Goal: Task Accomplishment & Management: Manage account settings

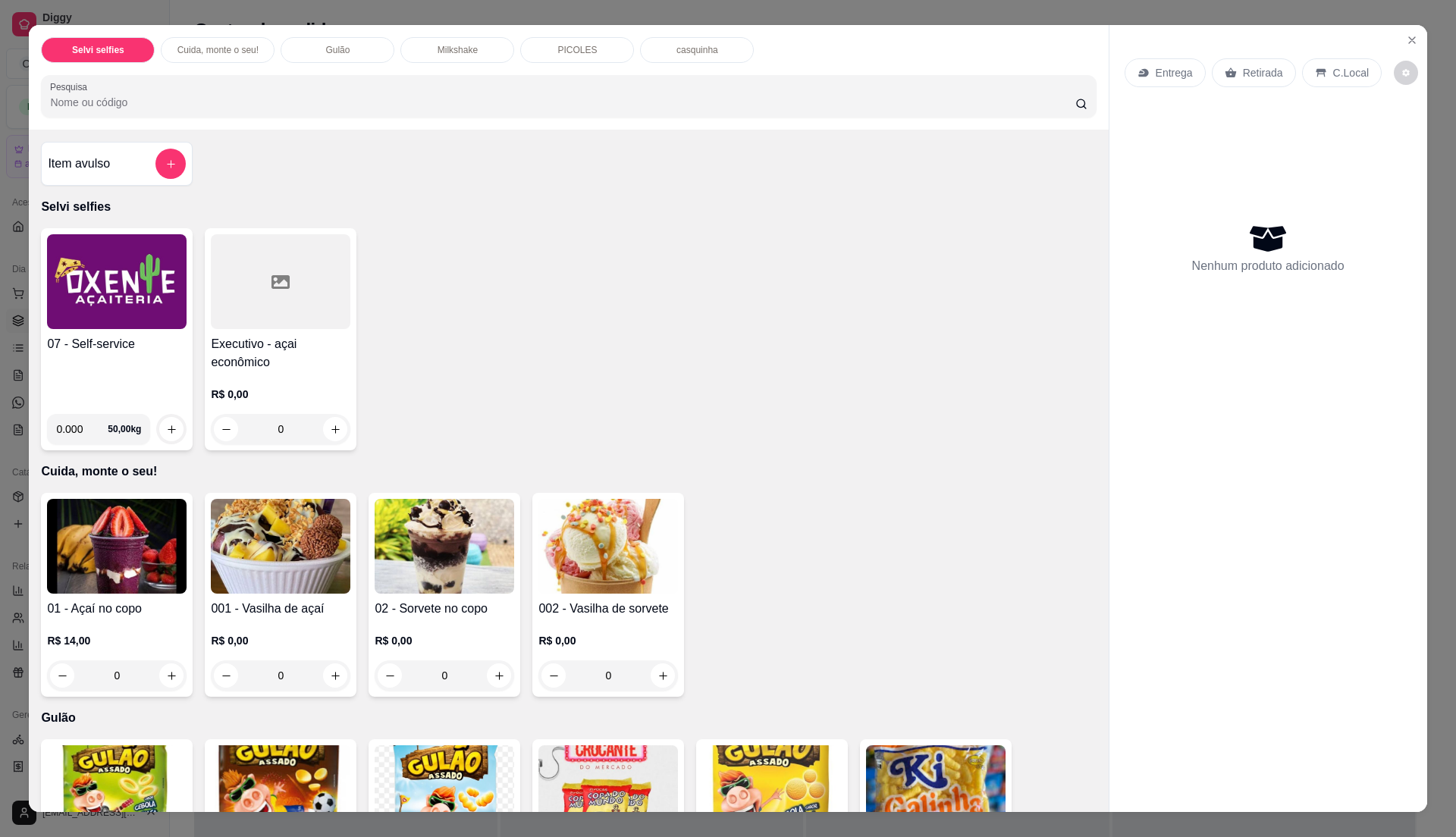
click at [138, 377] on div "07 - Self-service" at bounding box center [116, 368] width 140 height 66
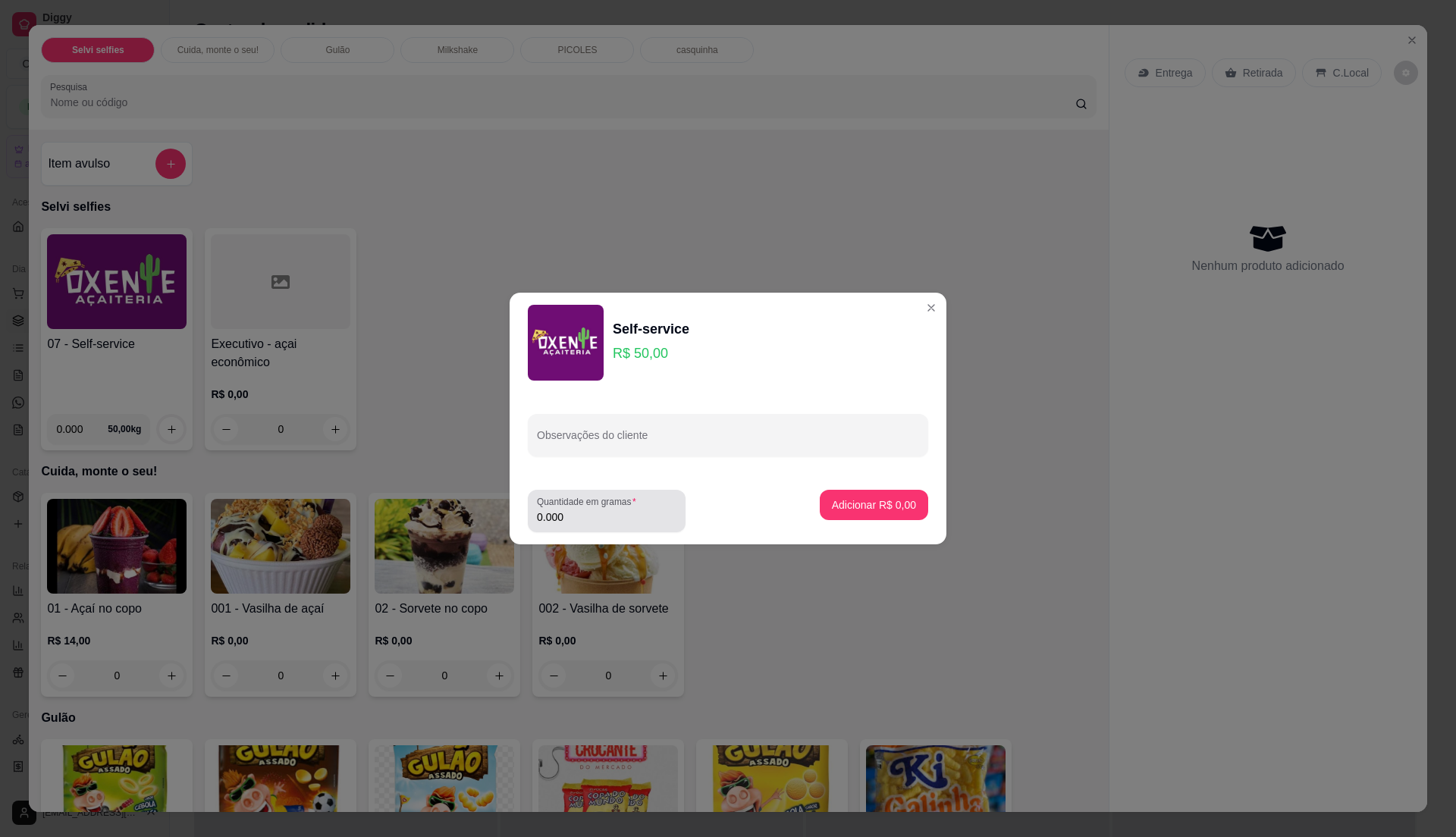
drag, startPoint x: 586, startPoint y: 516, endPoint x: 593, endPoint y: 511, distance: 8.6
click at [587, 514] on input "0.000" at bounding box center [606, 518] width 140 height 15
type input "0.835"
click at [842, 511] on p "Adicionar R$ 41,75" at bounding box center [871, 504] width 88 height 14
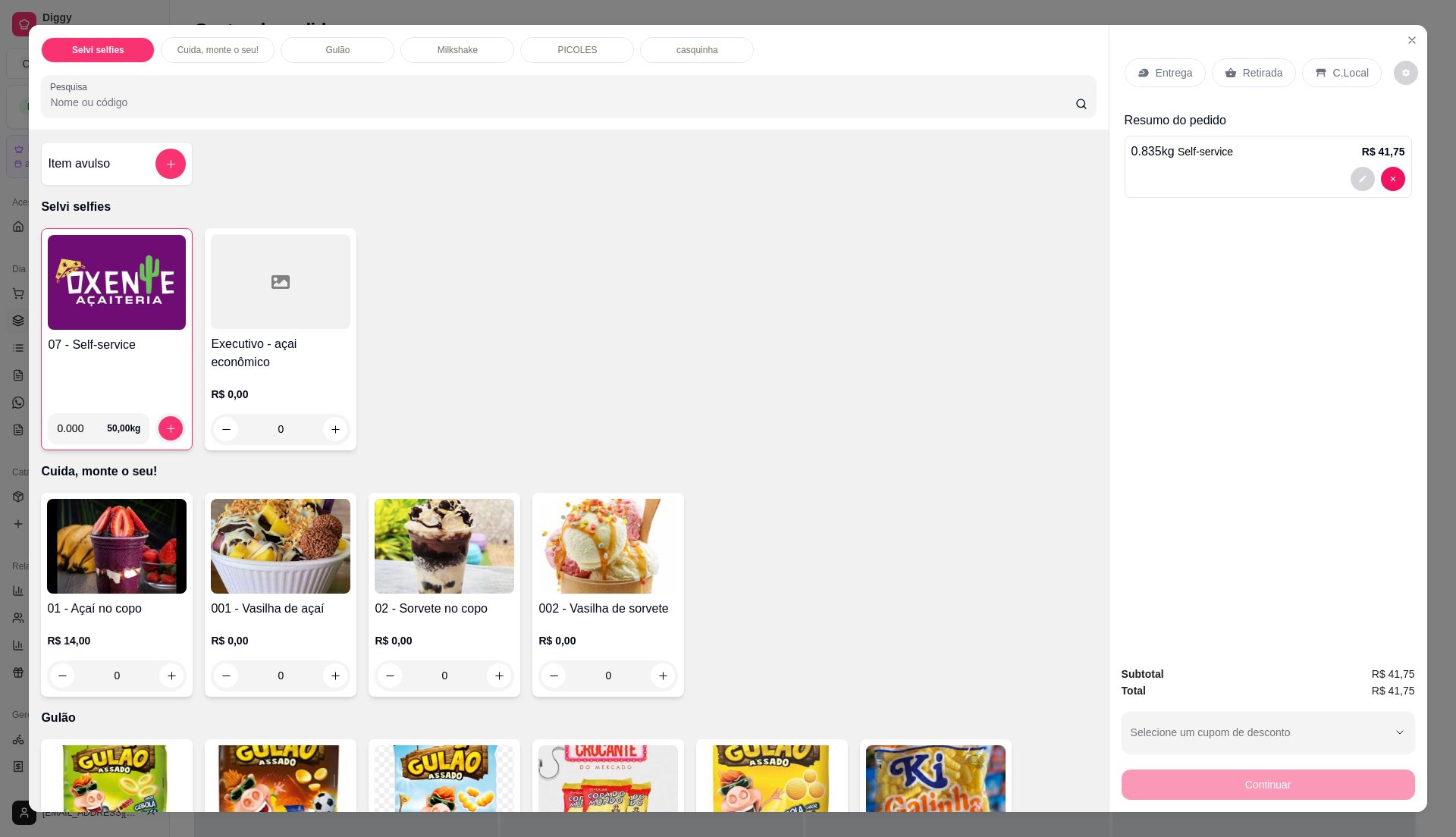
click at [1156, 76] on p "Entrega" at bounding box center [1174, 73] width 38 height 15
click at [1344, 77] on p "C.Local" at bounding box center [1351, 73] width 36 height 15
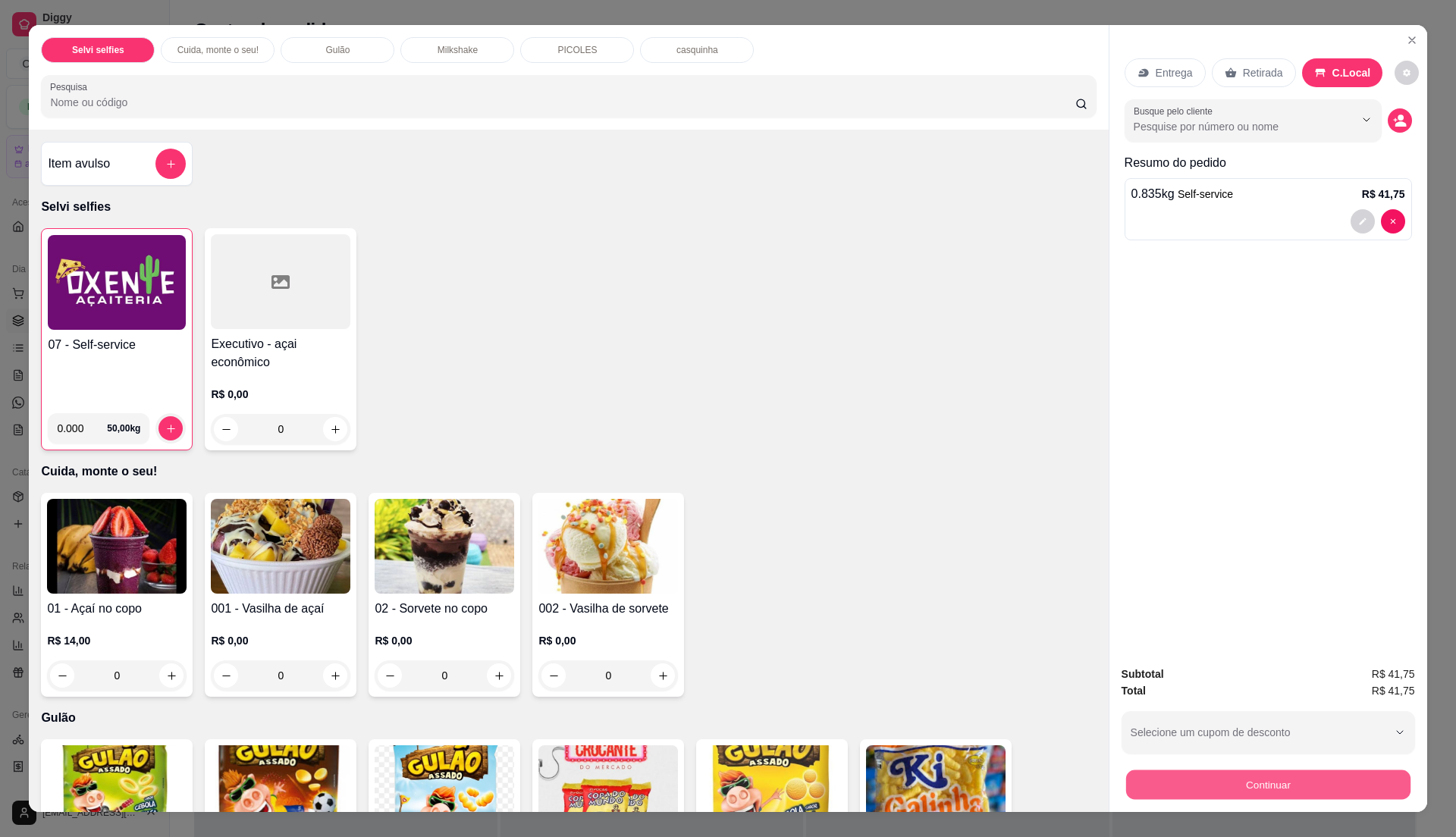
click at [1192, 772] on button "Continuar" at bounding box center [1268, 784] width 285 height 30
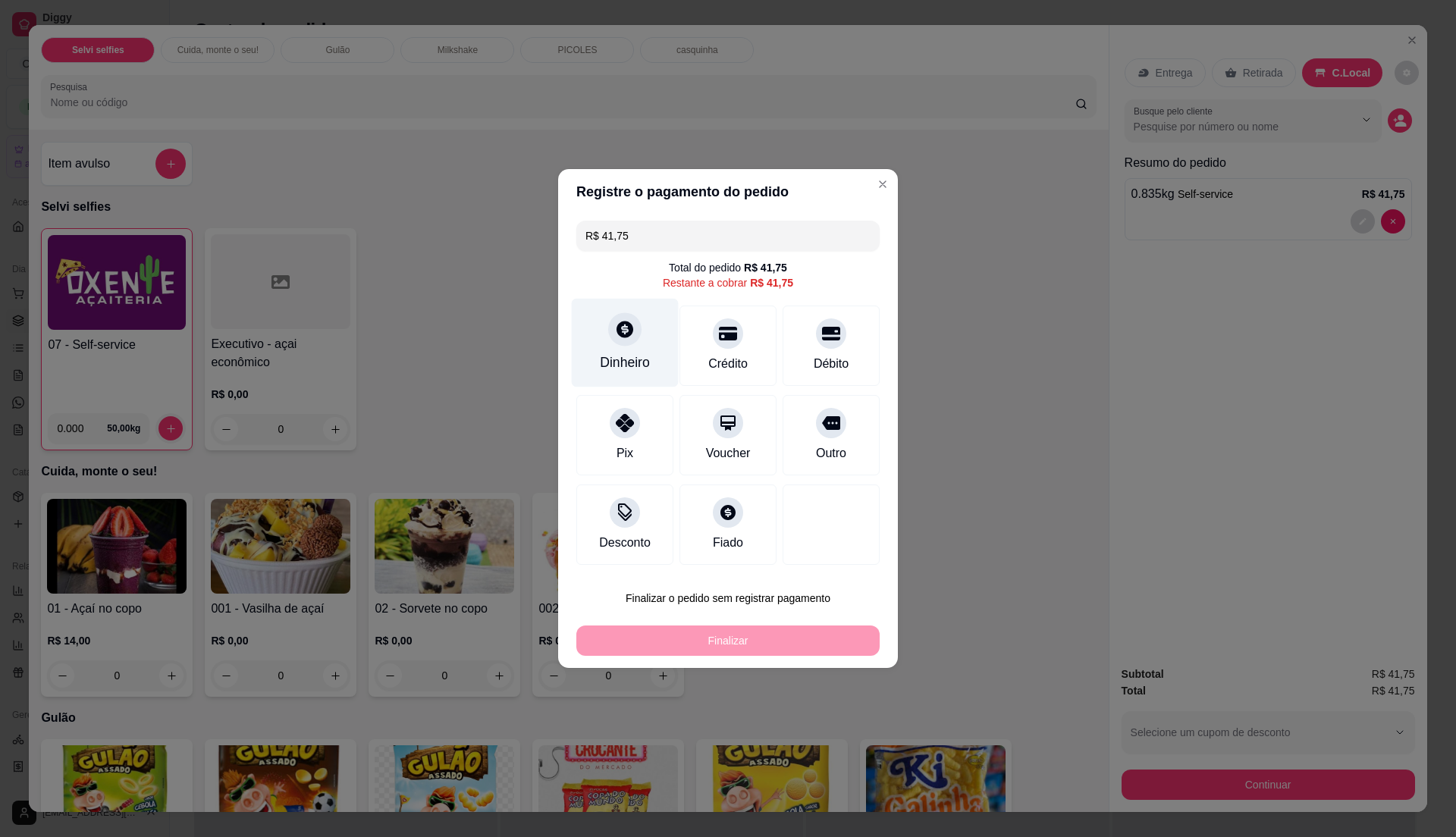
click at [632, 361] on div "Dinheiro" at bounding box center [625, 362] width 50 height 19
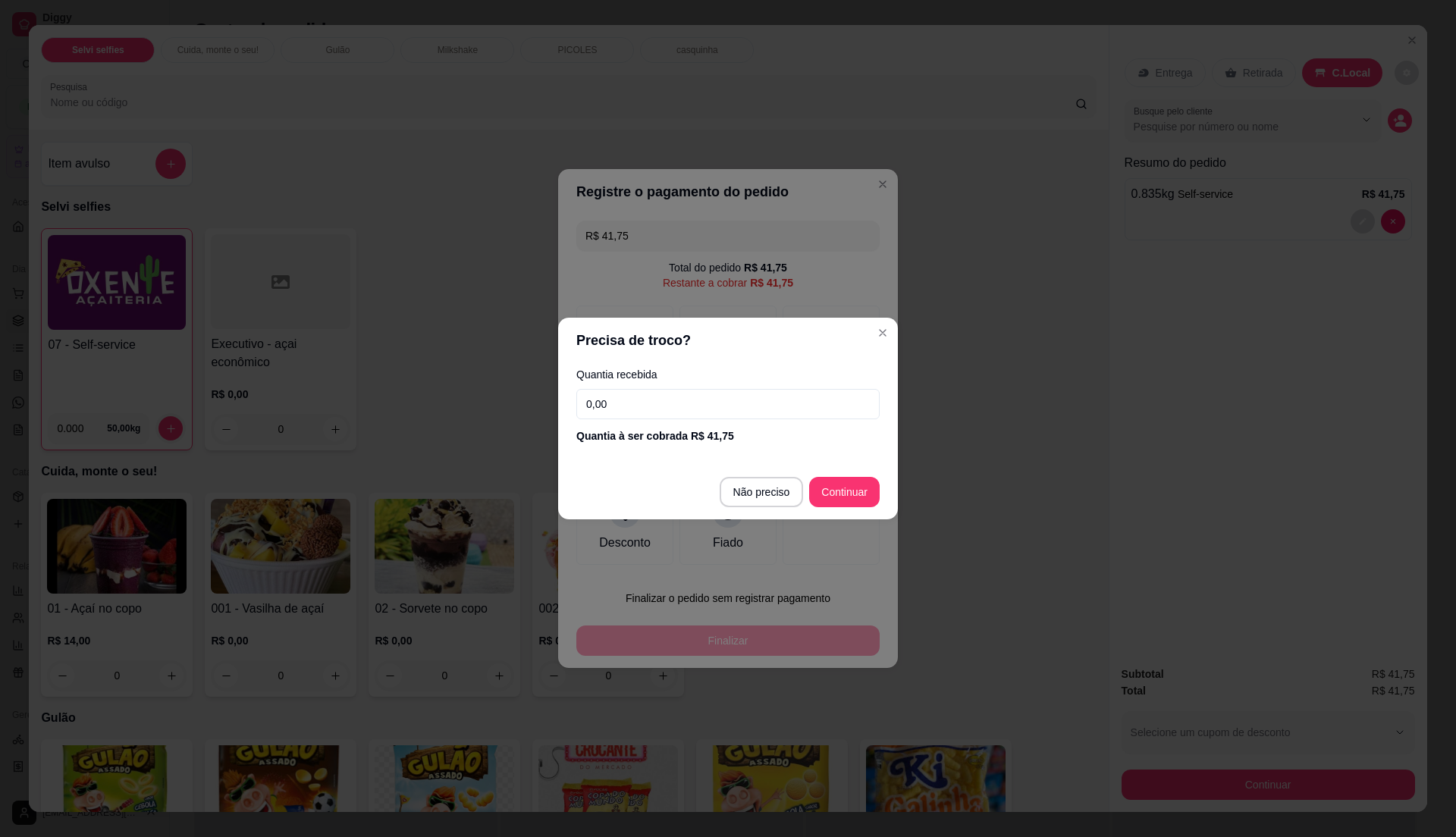
click at [645, 400] on input "0,00" at bounding box center [728, 404] width 303 height 31
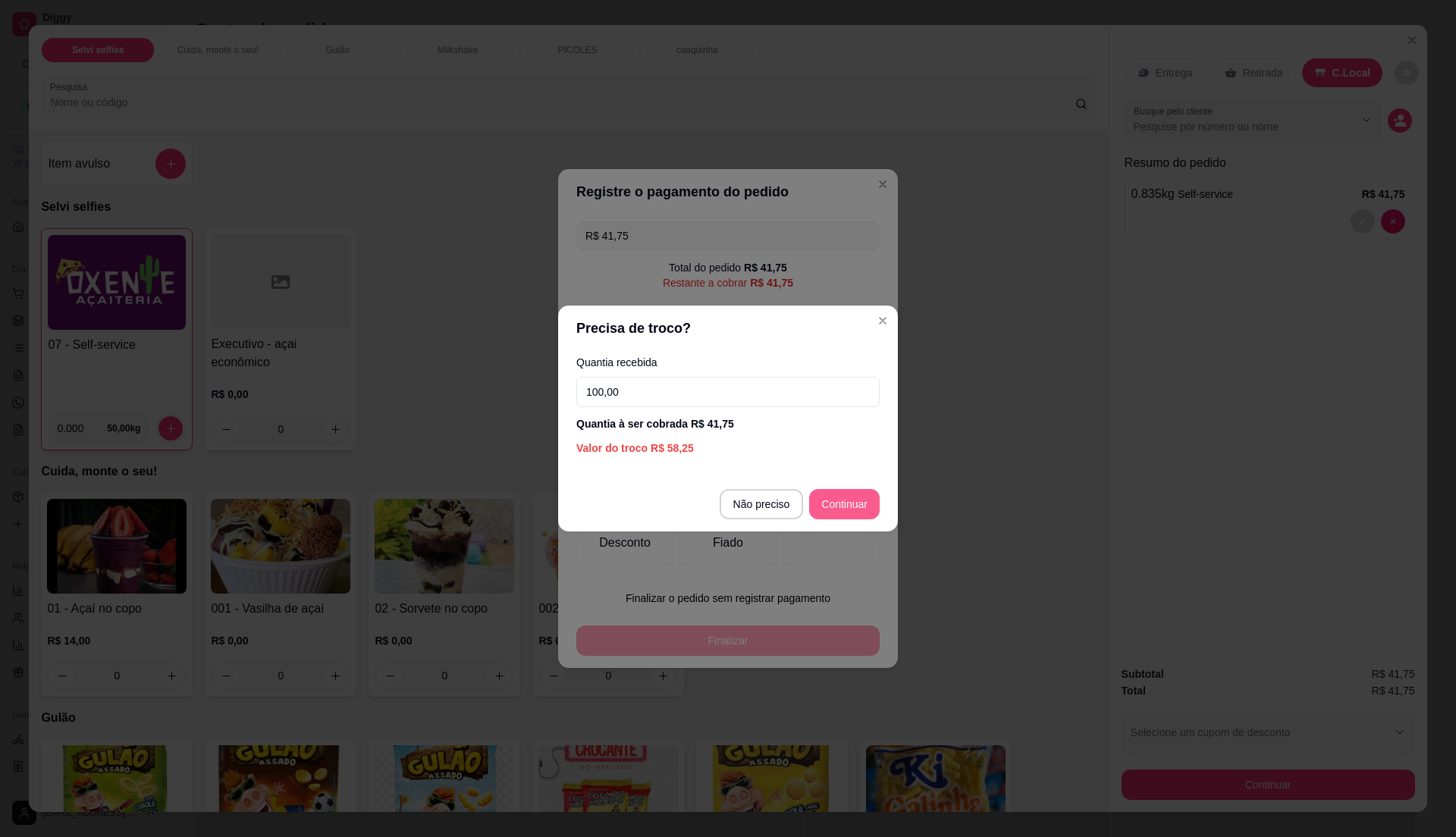
type input "100,00"
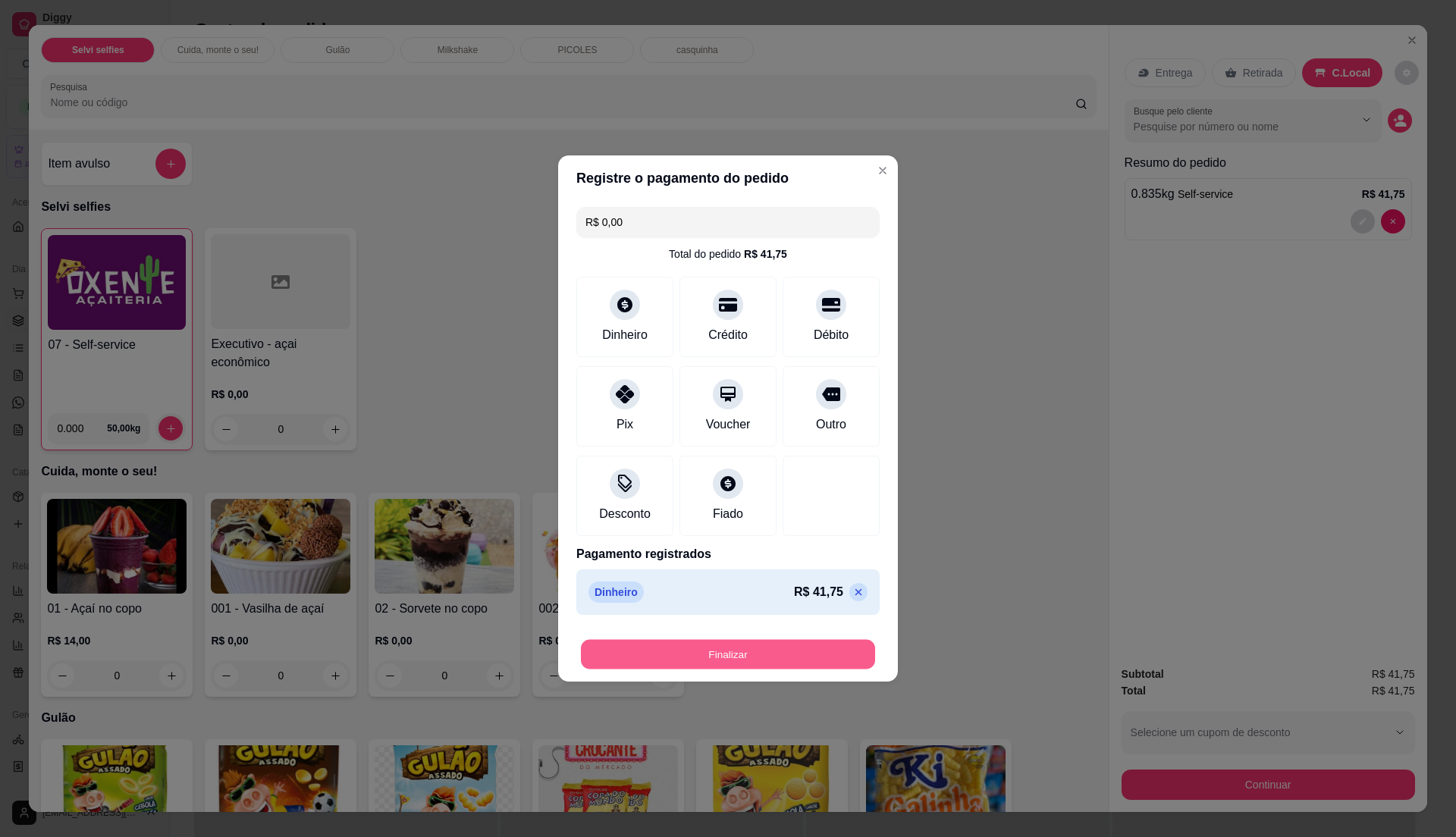
click at [840, 646] on button "Finalizar" at bounding box center [728, 654] width 294 height 30
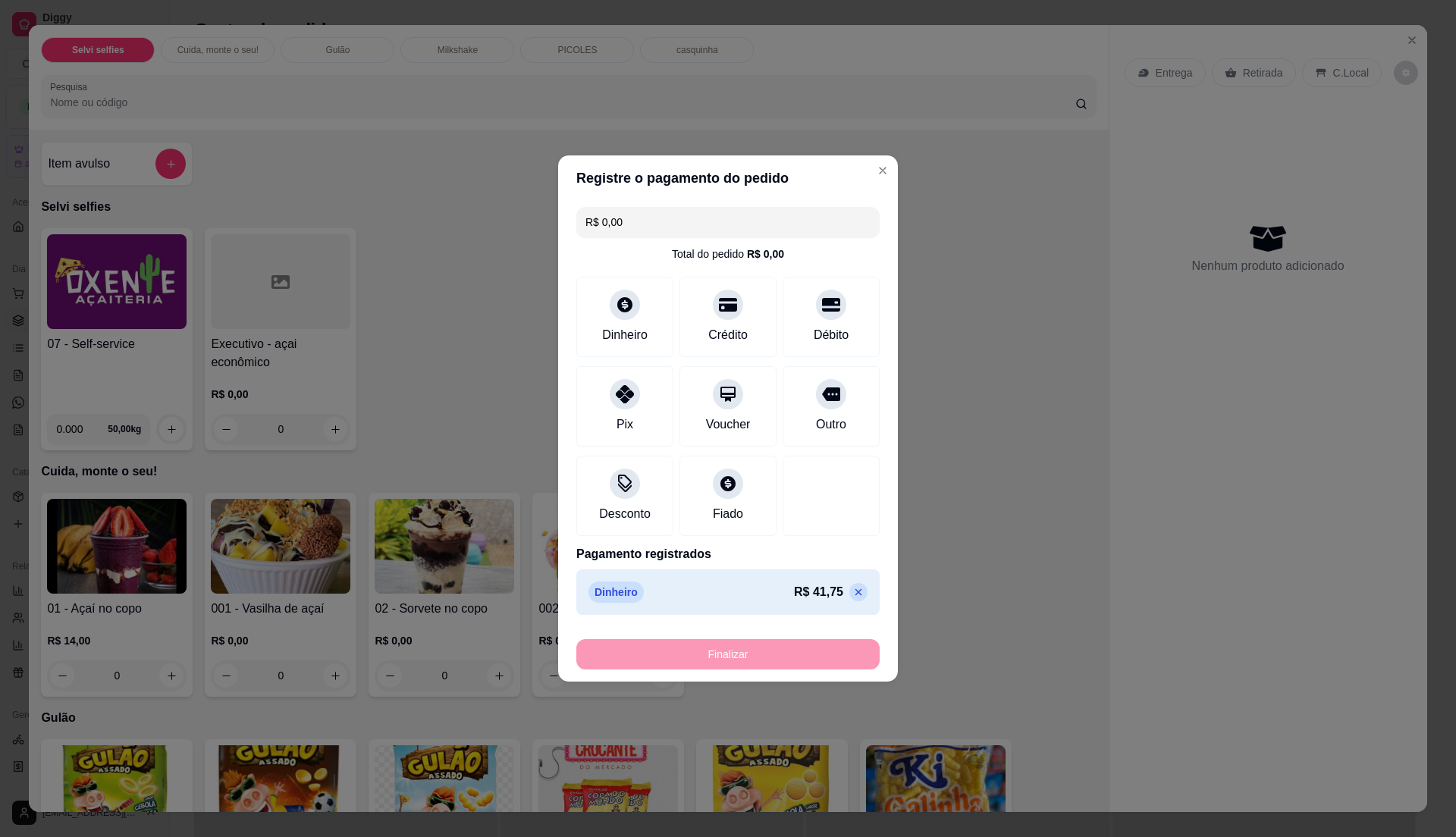
type input "-R$ 41,75"
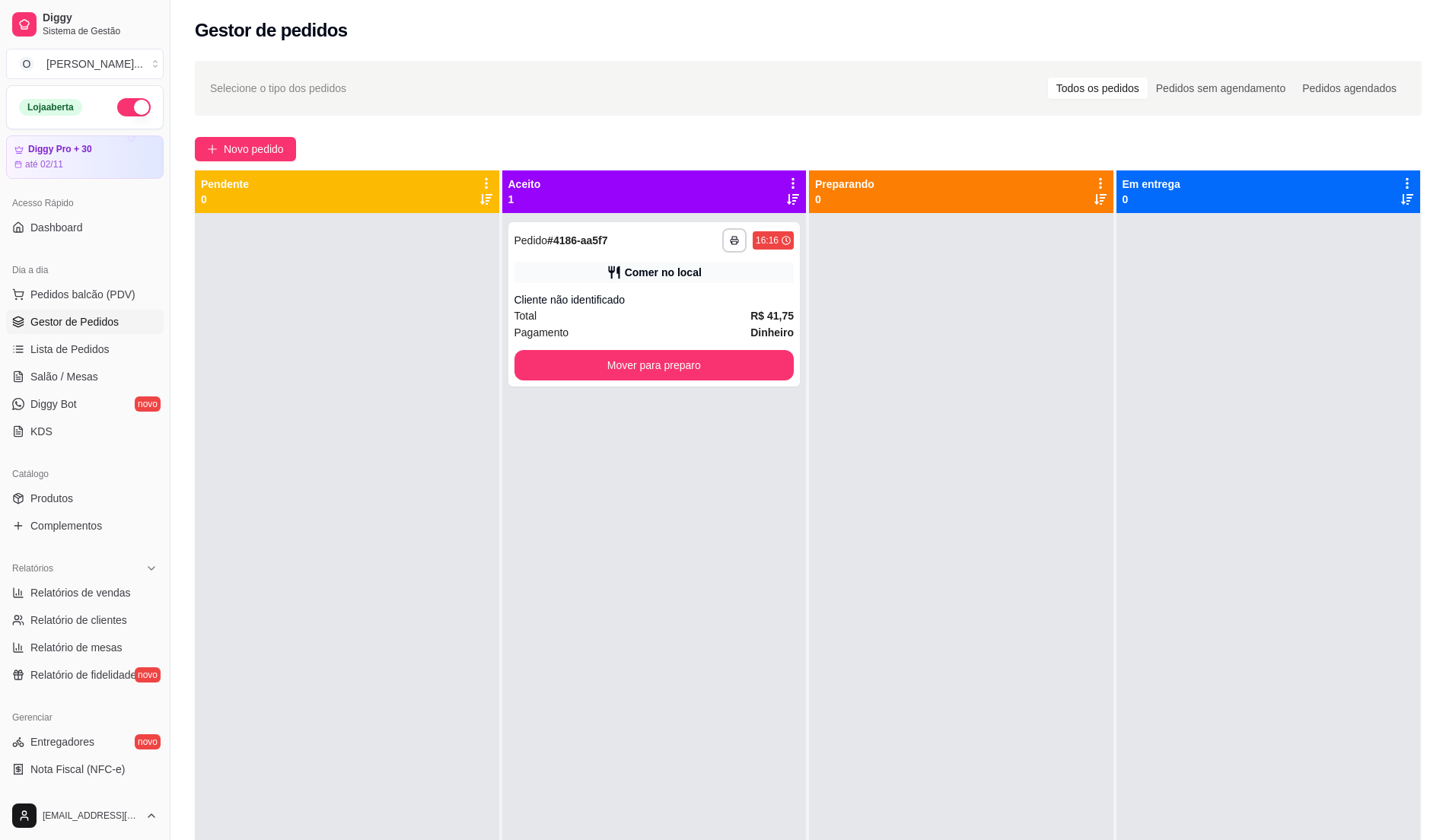
click at [579, 482] on div "**********" at bounding box center [654, 633] width 304 height 840
click at [705, 303] on div "Cliente não identificado" at bounding box center [655, 300] width 280 height 15
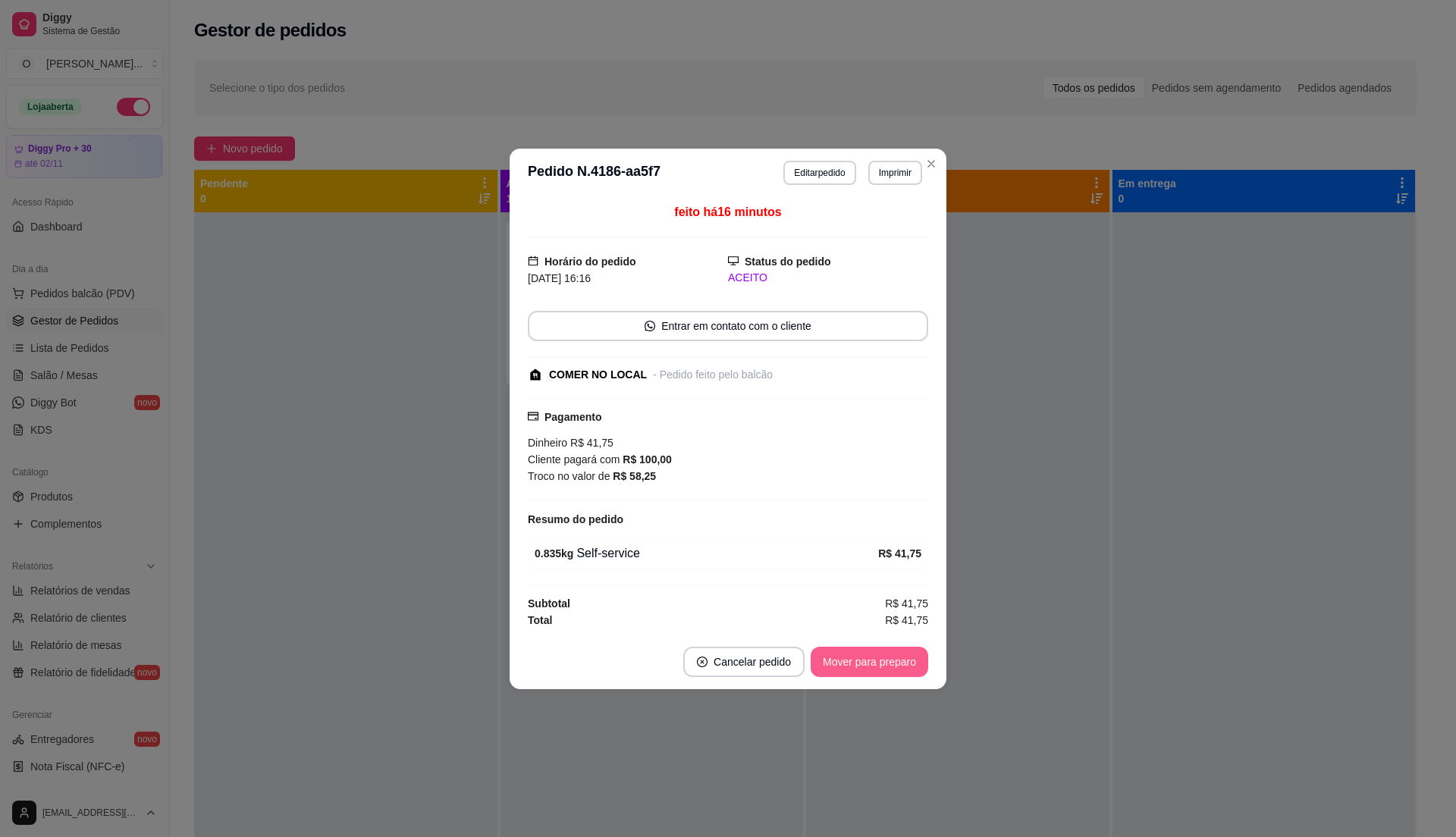
click at [875, 663] on button "Mover para preparo" at bounding box center [870, 662] width 117 height 31
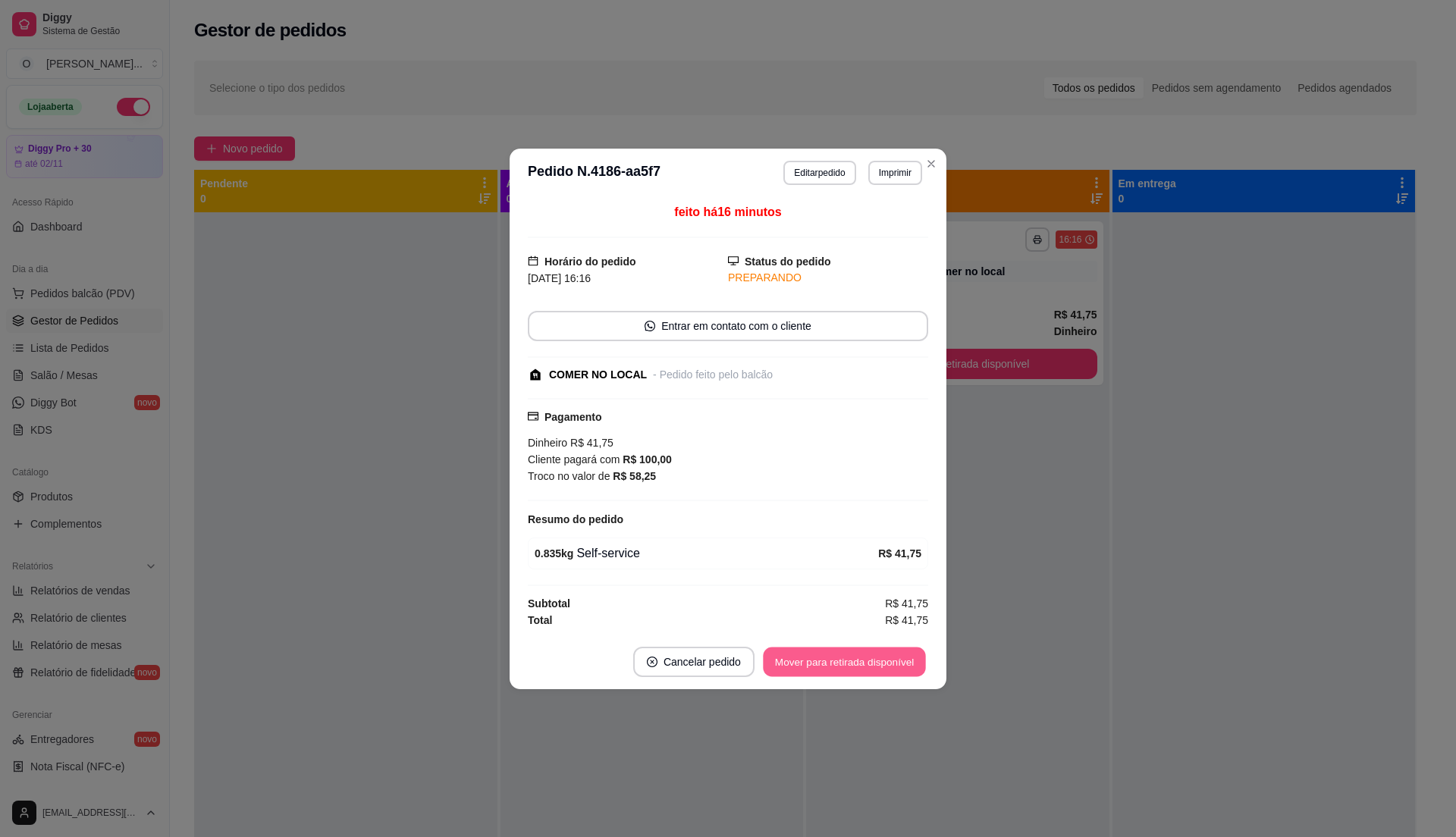
click at [883, 662] on button "Mover para retirada disponível" at bounding box center [844, 661] width 163 height 30
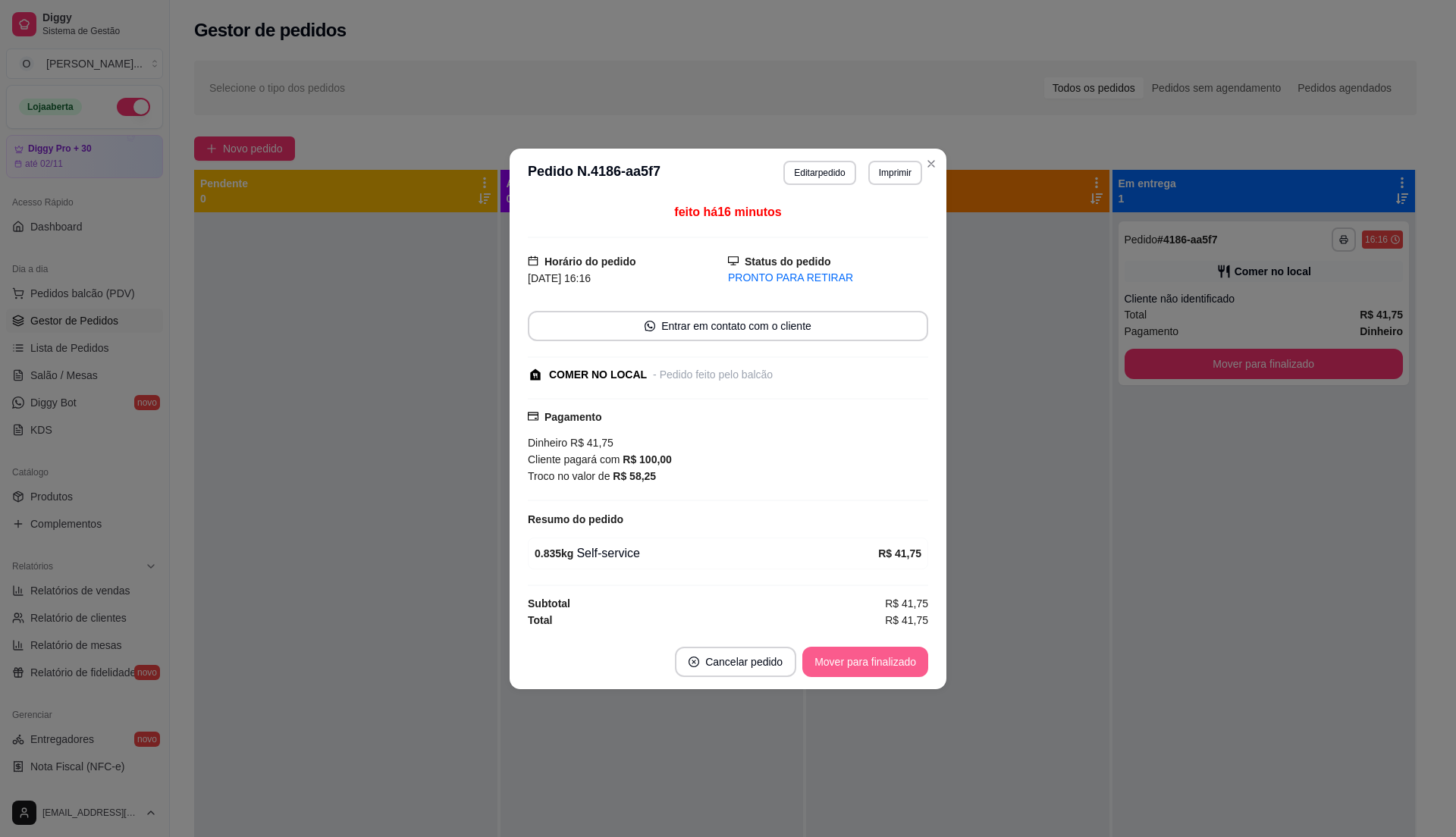
click at [886, 662] on button "Mover para finalizado" at bounding box center [865, 662] width 126 height 31
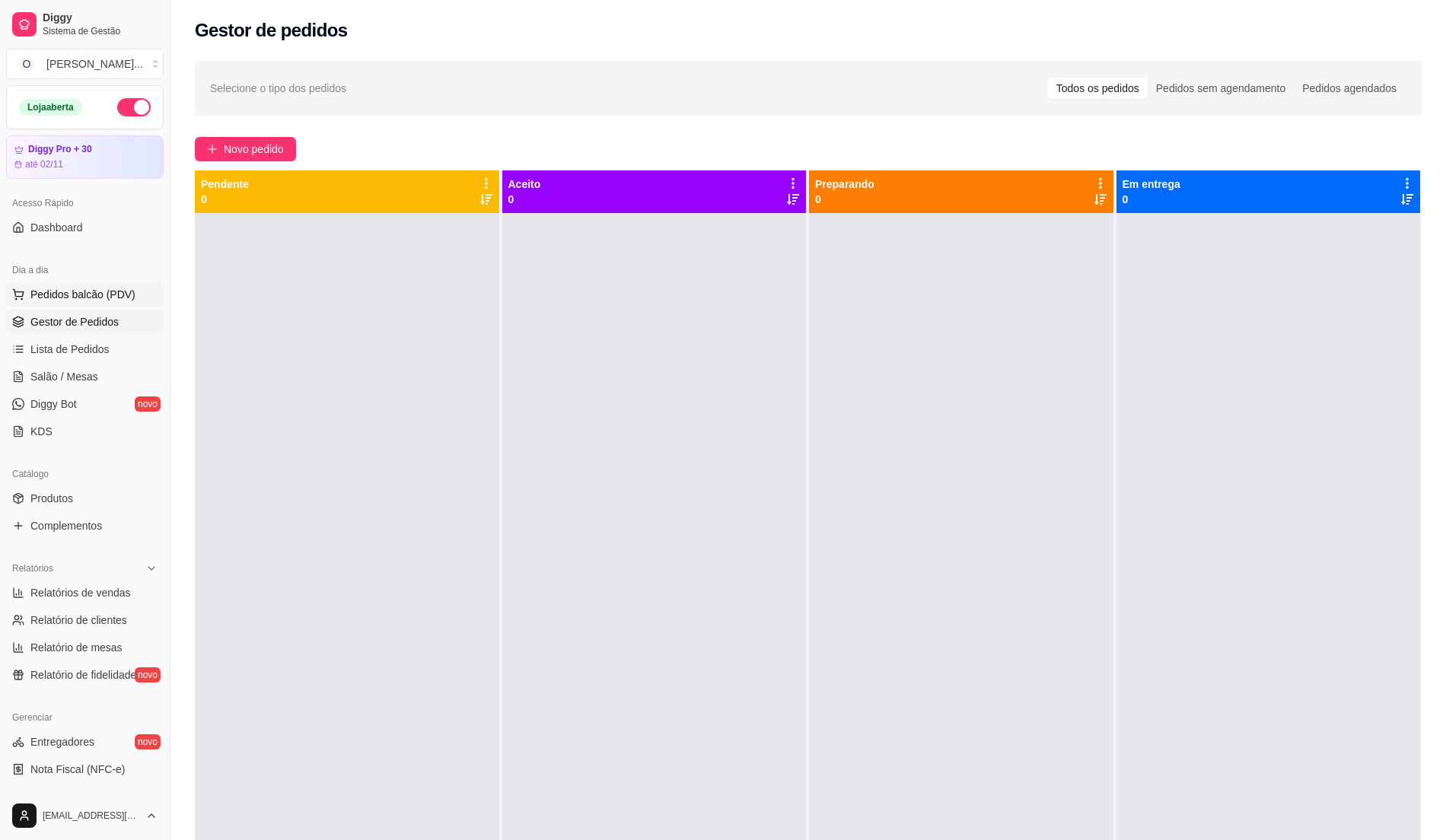
click at [80, 293] on span "Pedidos balcão (PDV)" at bounding box center [83, 294] width 105 height 15
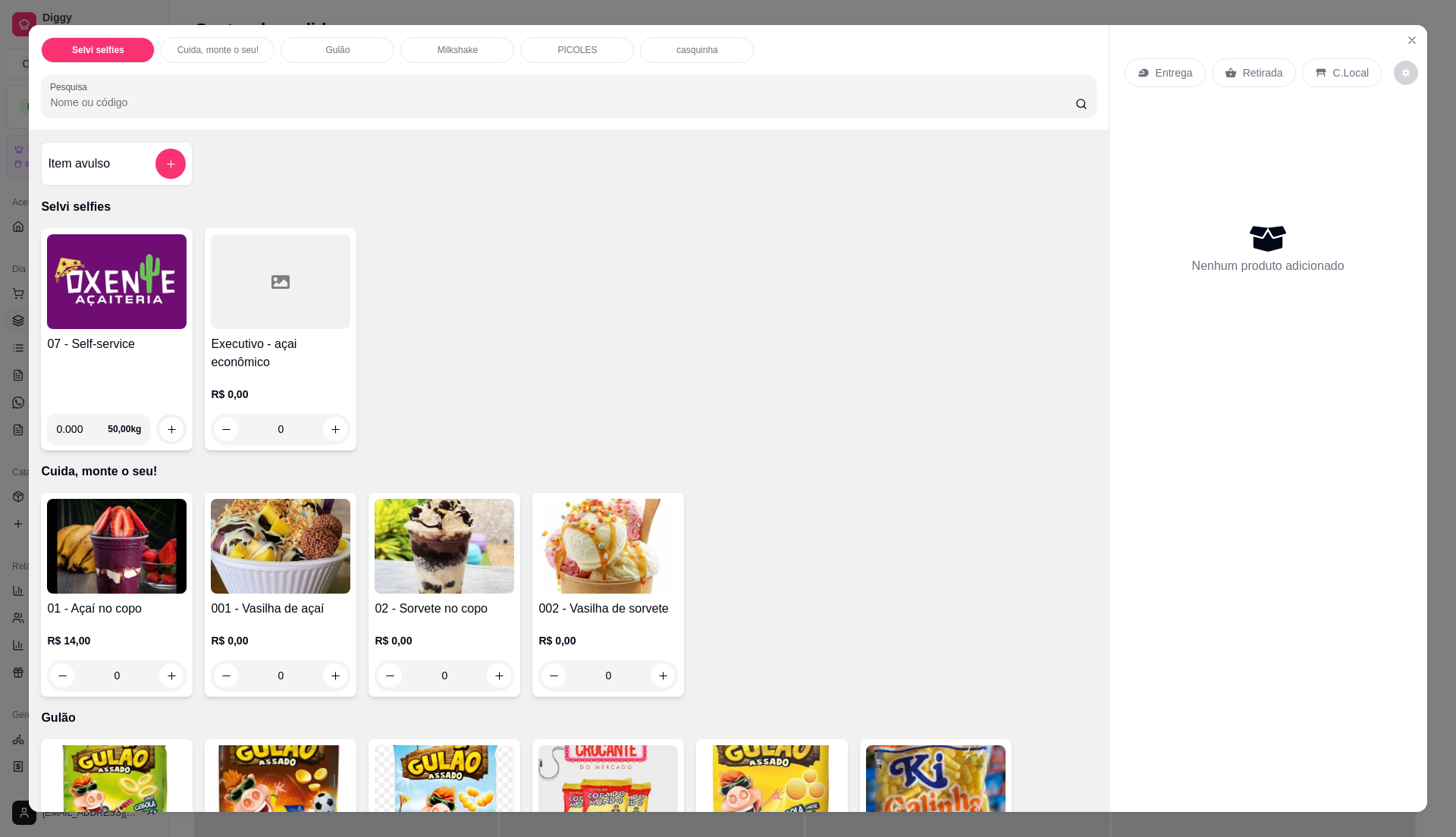
click at [118, 395] on div "07 - Self-service" at bounding box center [116, 368] width 140 height 66
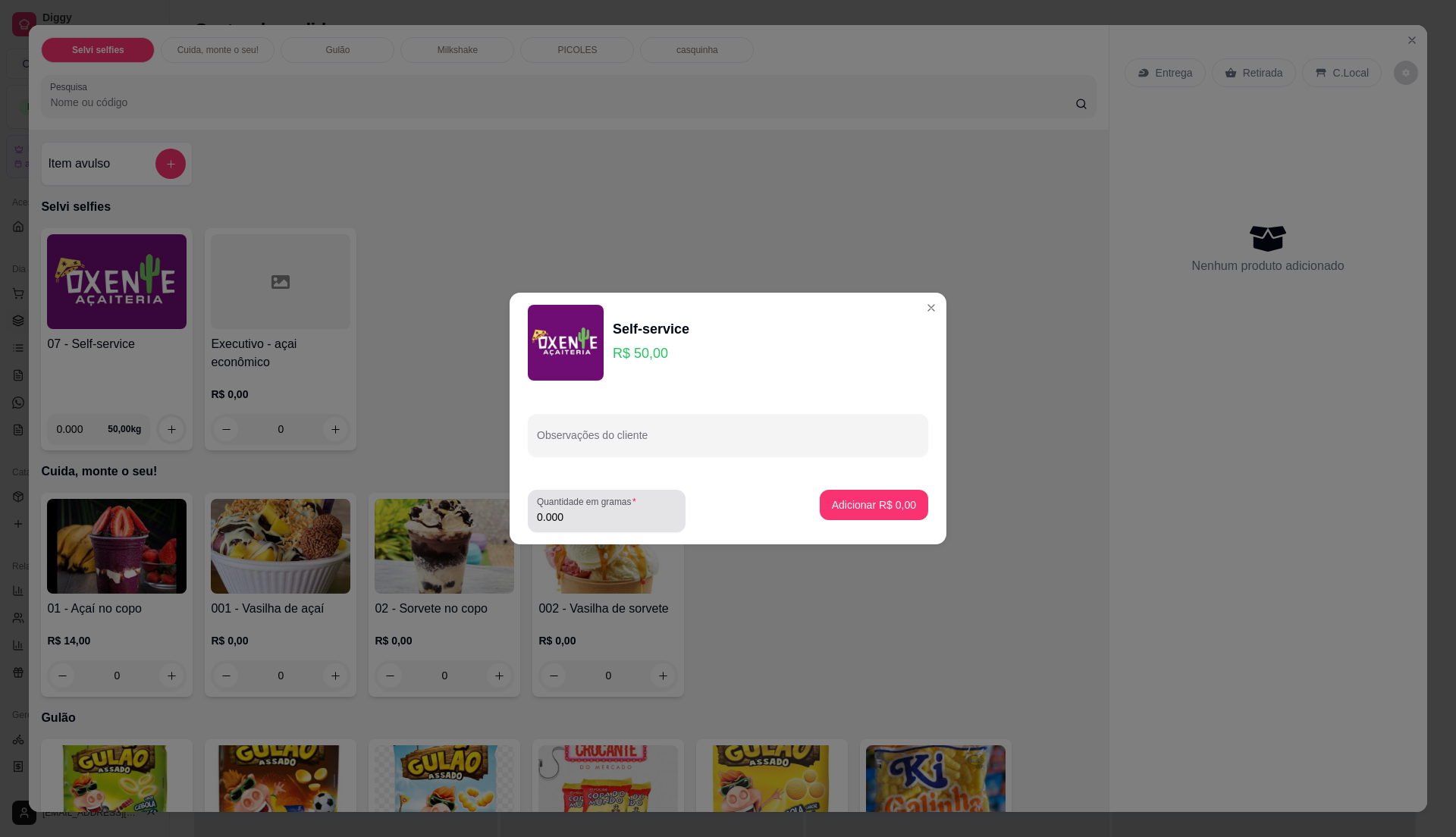
click at [595, 514] on input "0.000" at bounding box center [606, 518] width 140 height 15
type input "0.400"
click at [850, 490] on div "Adicionar R$ 20,00" at bounding box center [871, 511] width 115 height 42
click at [843, 495] on button "Adicionar R$ 20,00" at bounding box center [871, 505] width 112 height 30
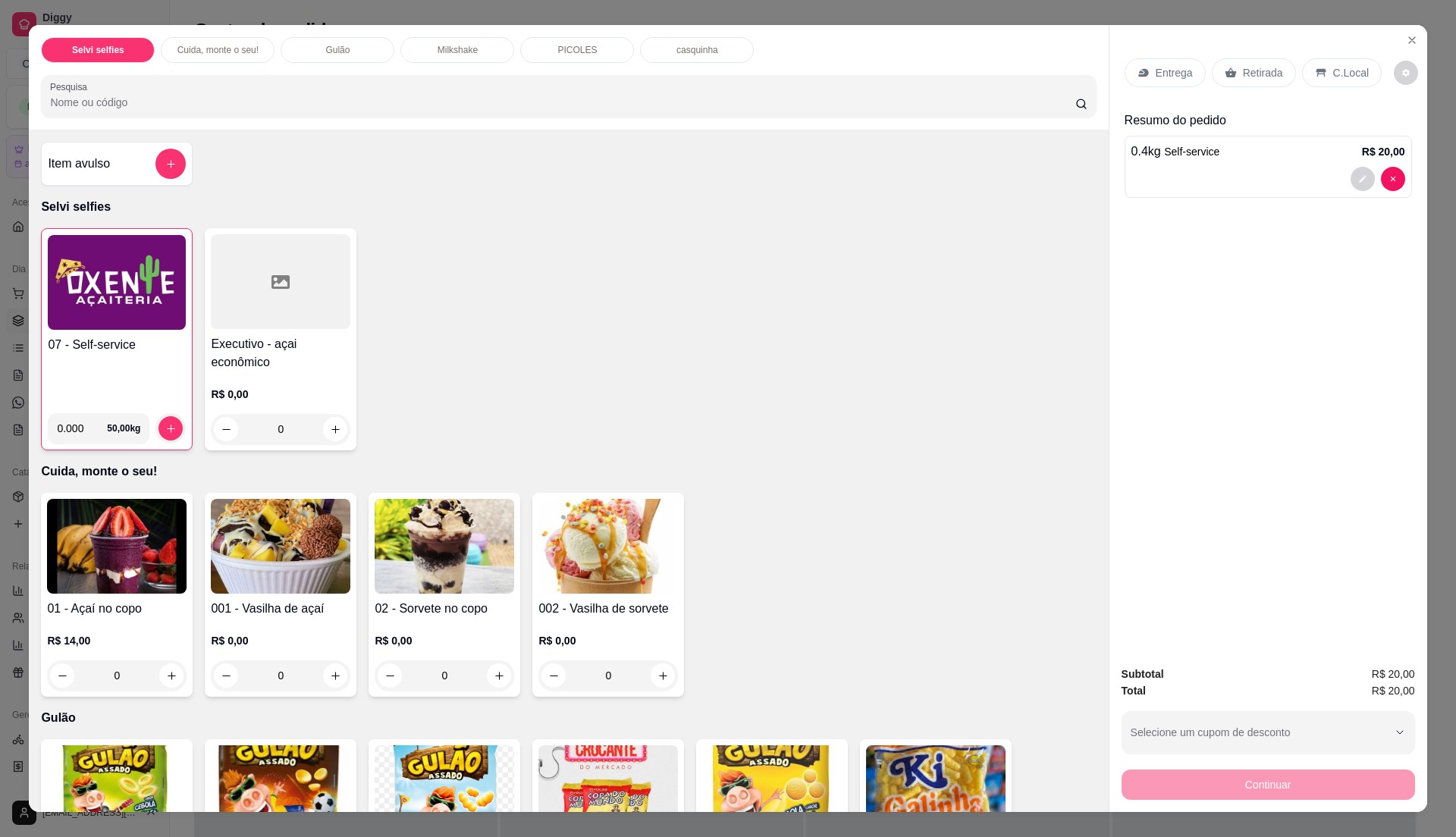
click at [1334, 77] on p "C.Local" at bounding box center [1351, 73] width 36 height 15
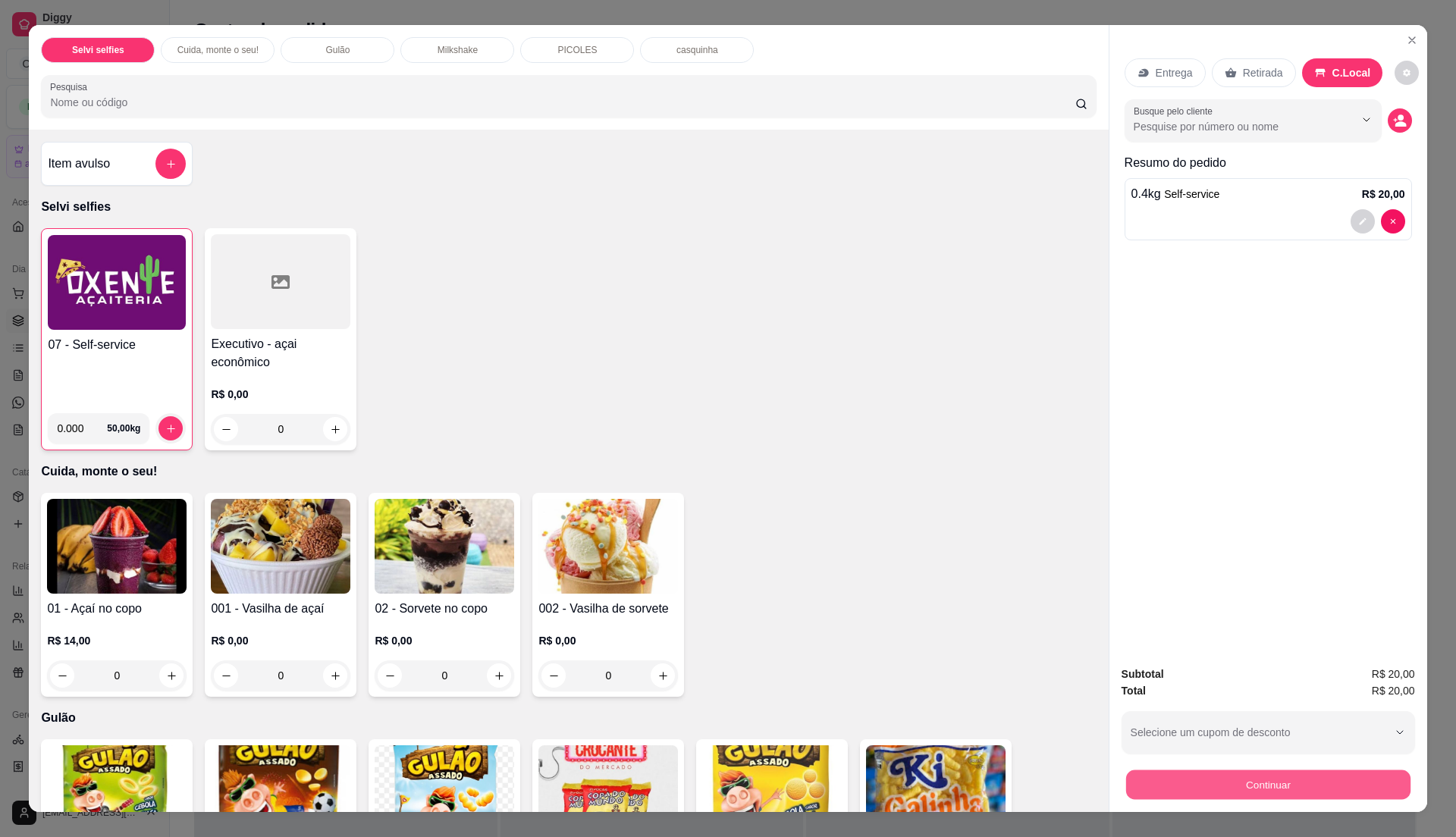
click at [1203, 778] on button "Continuar" at bounding box center [1268, 784] width 285 height 30
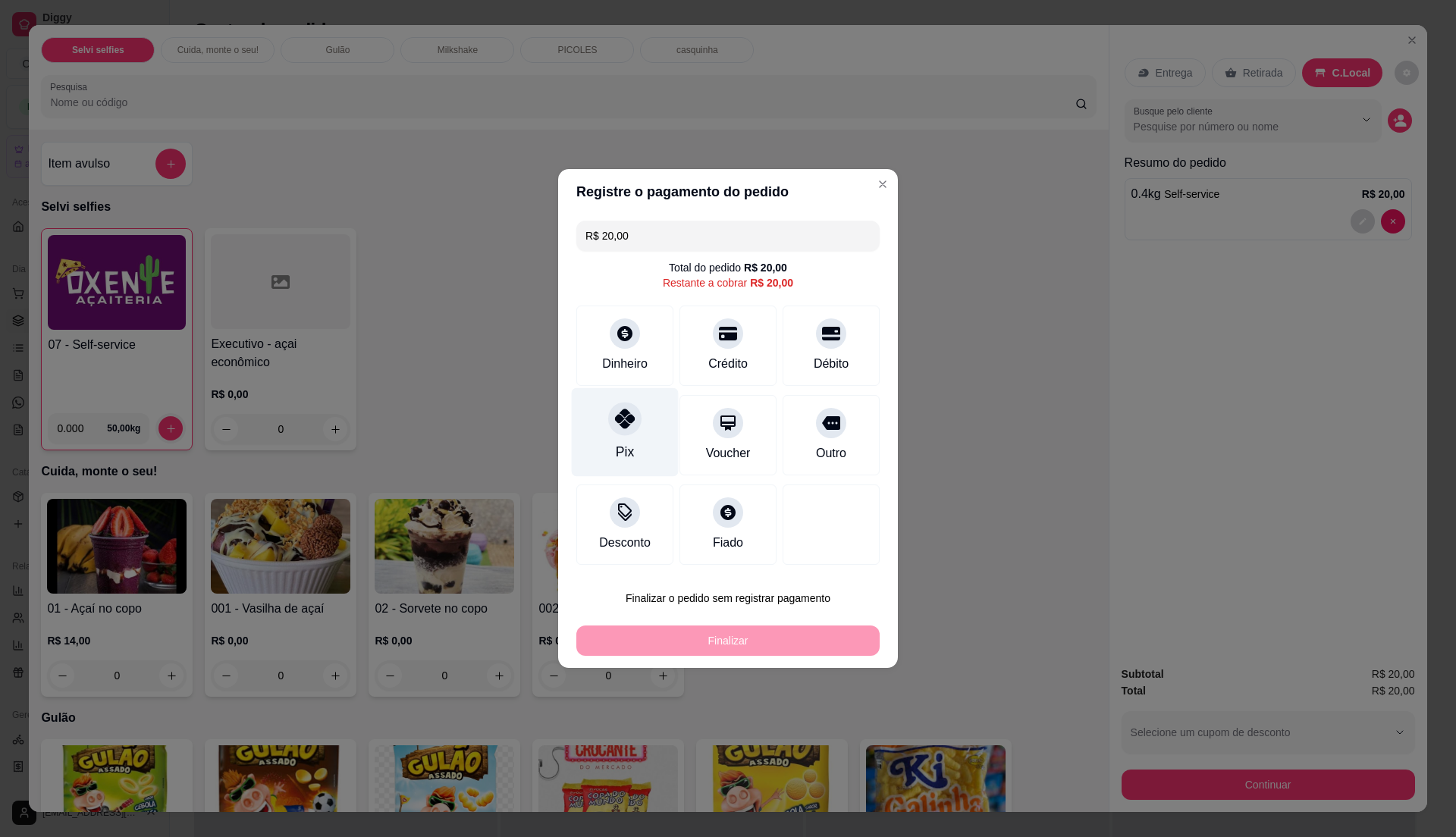
click at [621, 443] on div "Pix" at bounding box center [625, 433] width 107 height 89
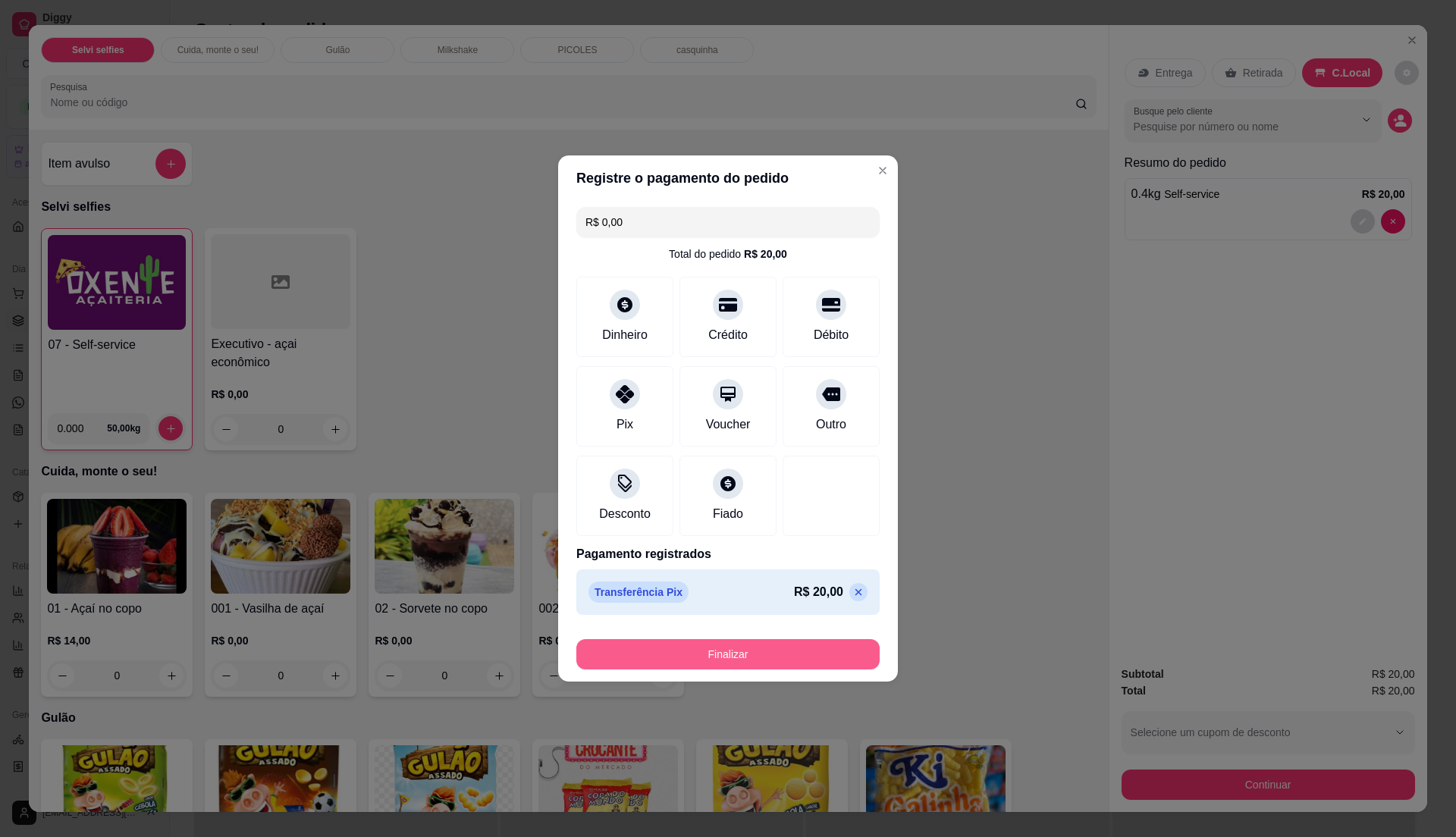
click at [711, 650] on button "Finalizar" at bounding box center [728, 654] width 303 height 31
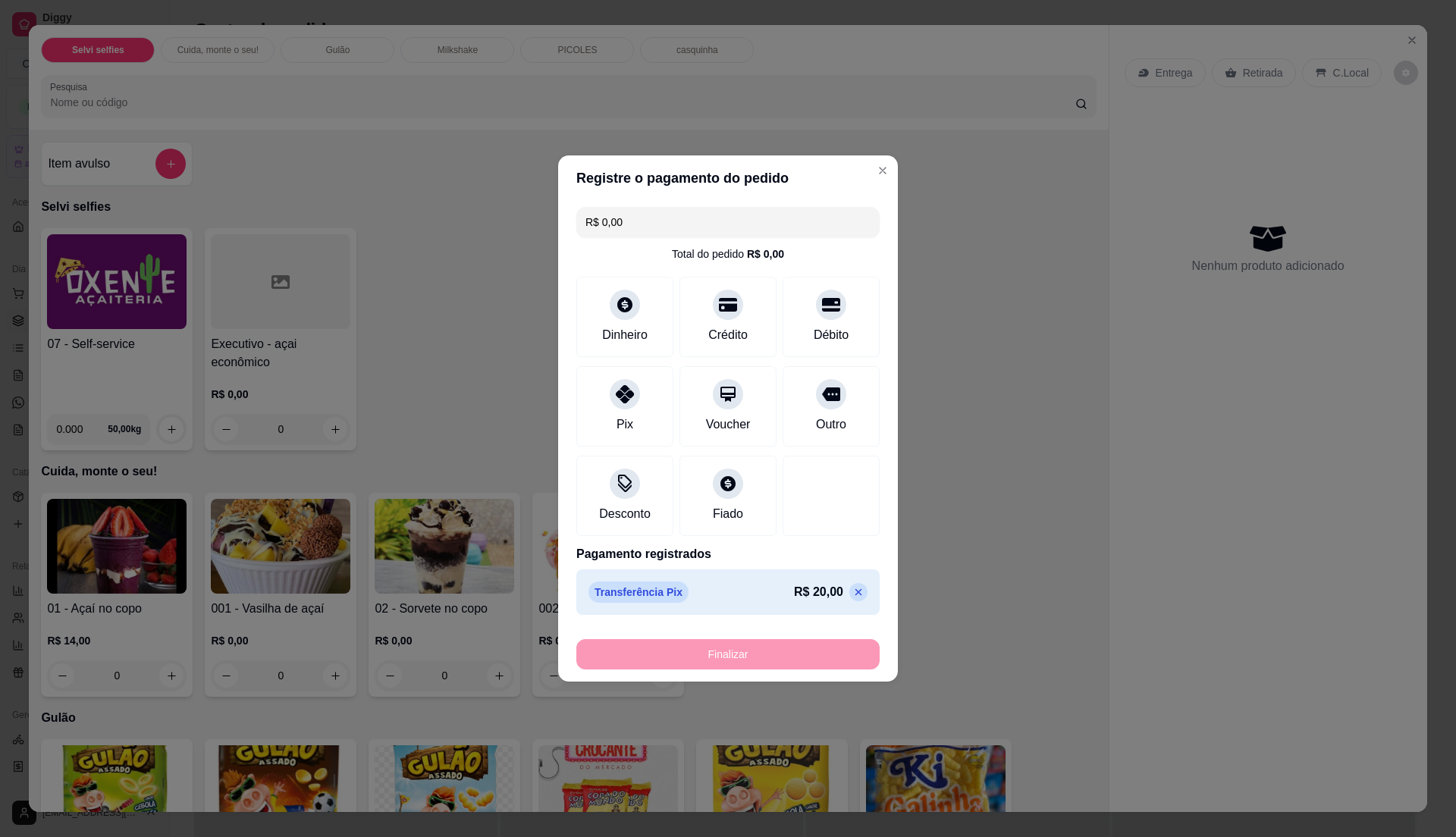
type input "-R$ 20,00"
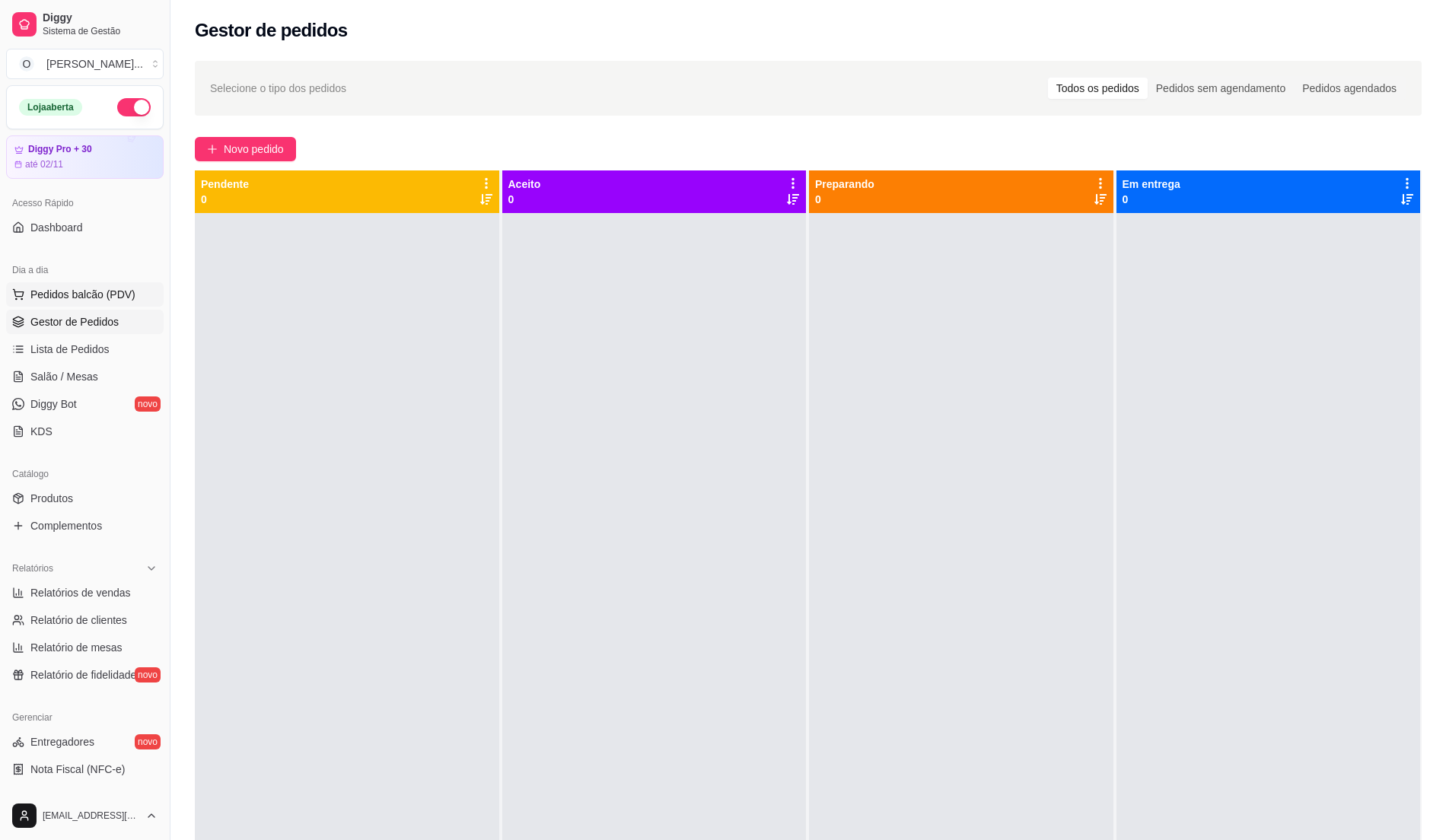
click at [106, 296] on span "Pedidos balcão (PDV)" at bounding box center [83, 294] width 105 height 15
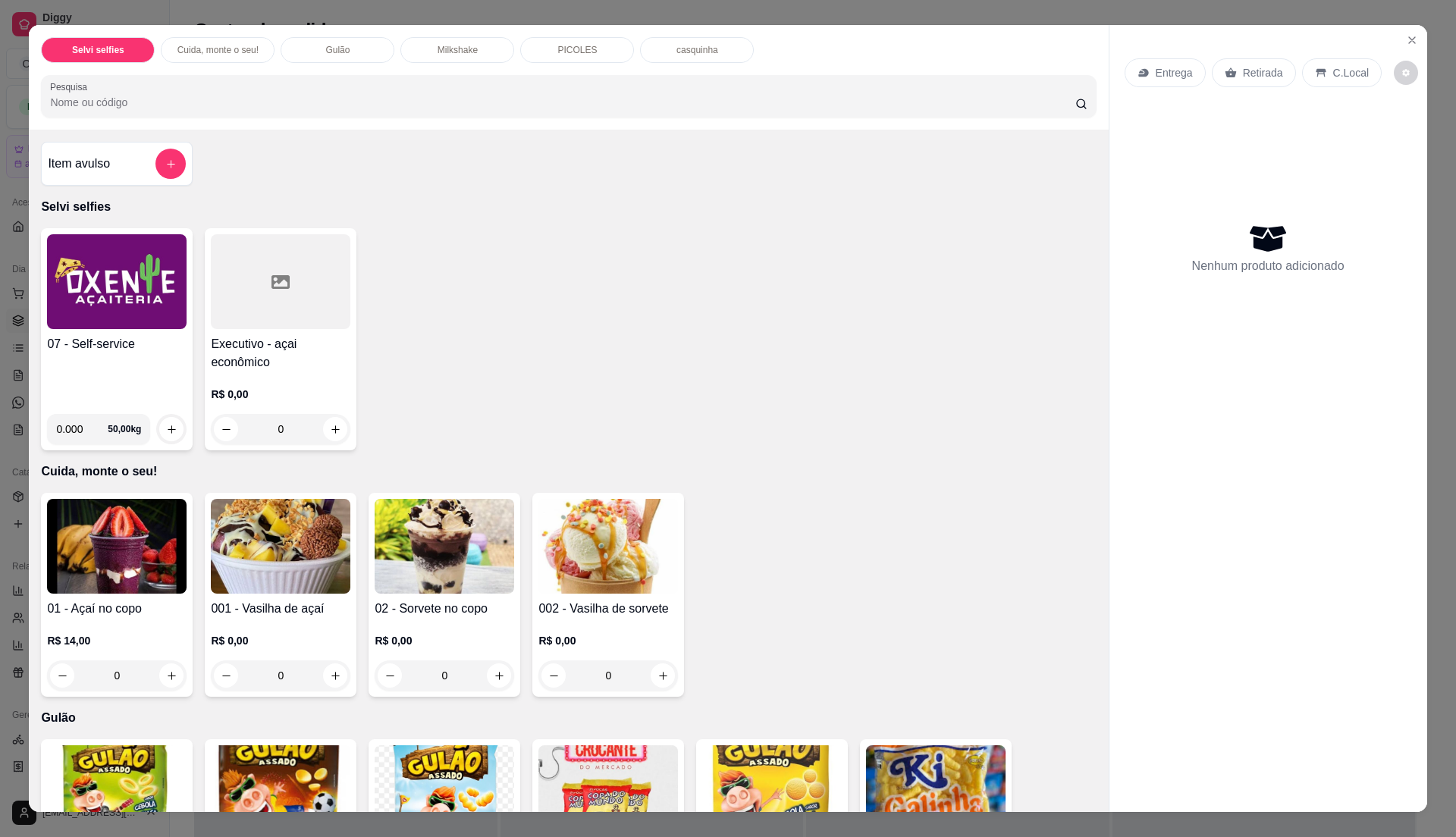
click at [106, 318] on img at bounding box center [116, 282] width 140 height 95
click at [1409, 35] on icon "Close" at bounding box center [1412, 39] width 13 height 13
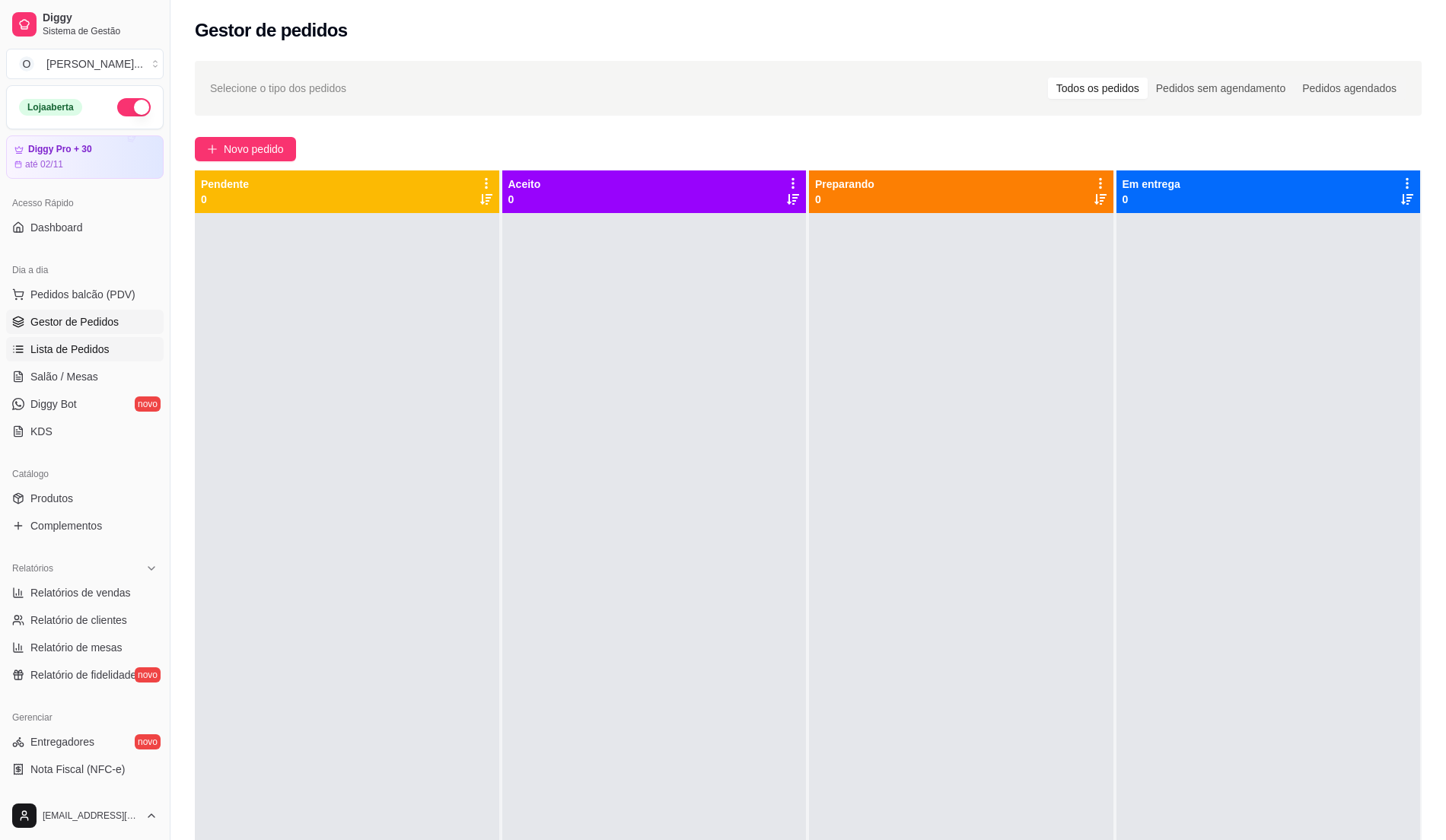
click at [71, 345] on span "Lista de Pedidos" at bounding box center [71, 350] width 79 height 15
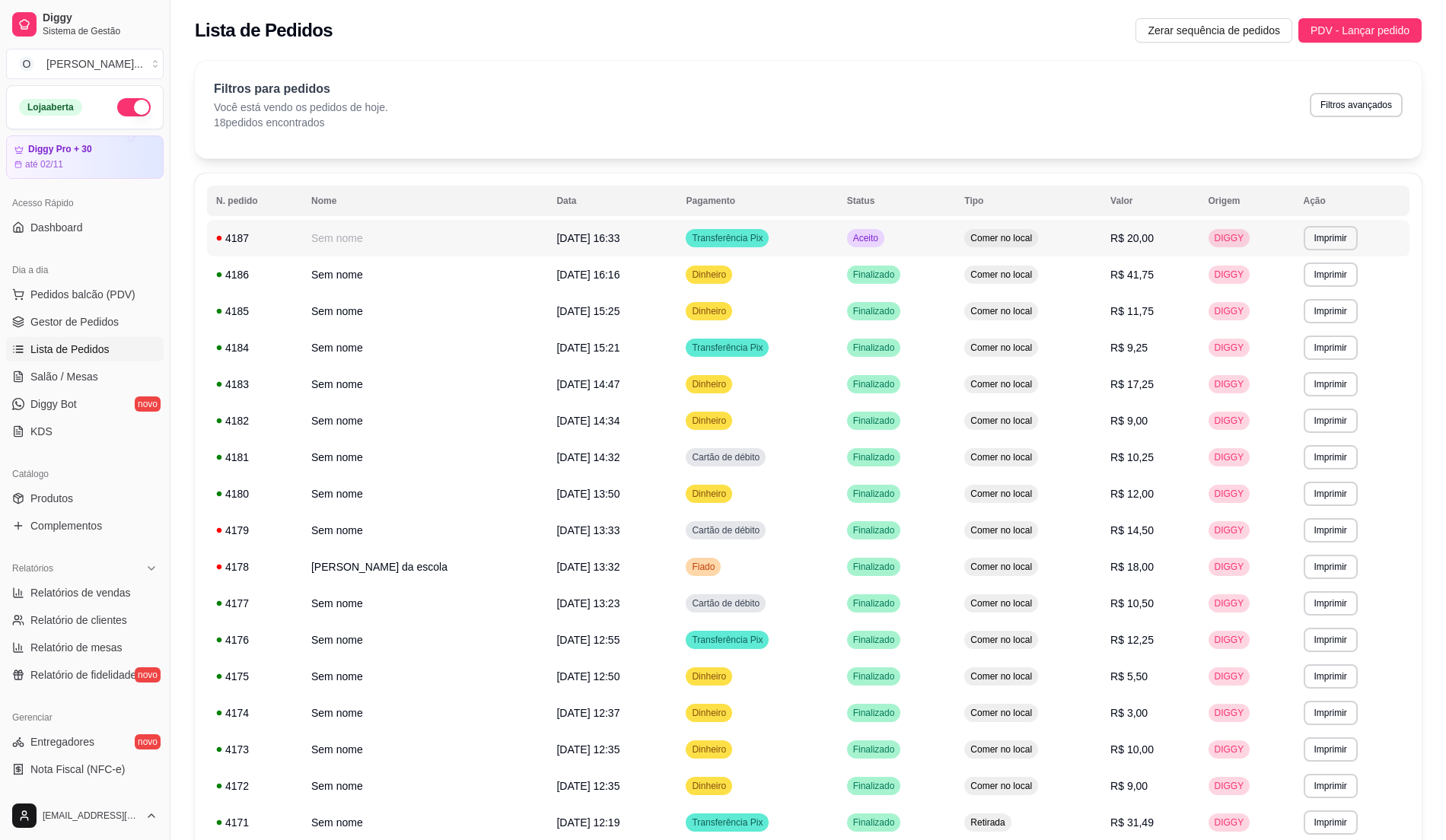
click at [765, 235] on td "Transferência Pix" at bounding box center [757, 238] width 160 height 37
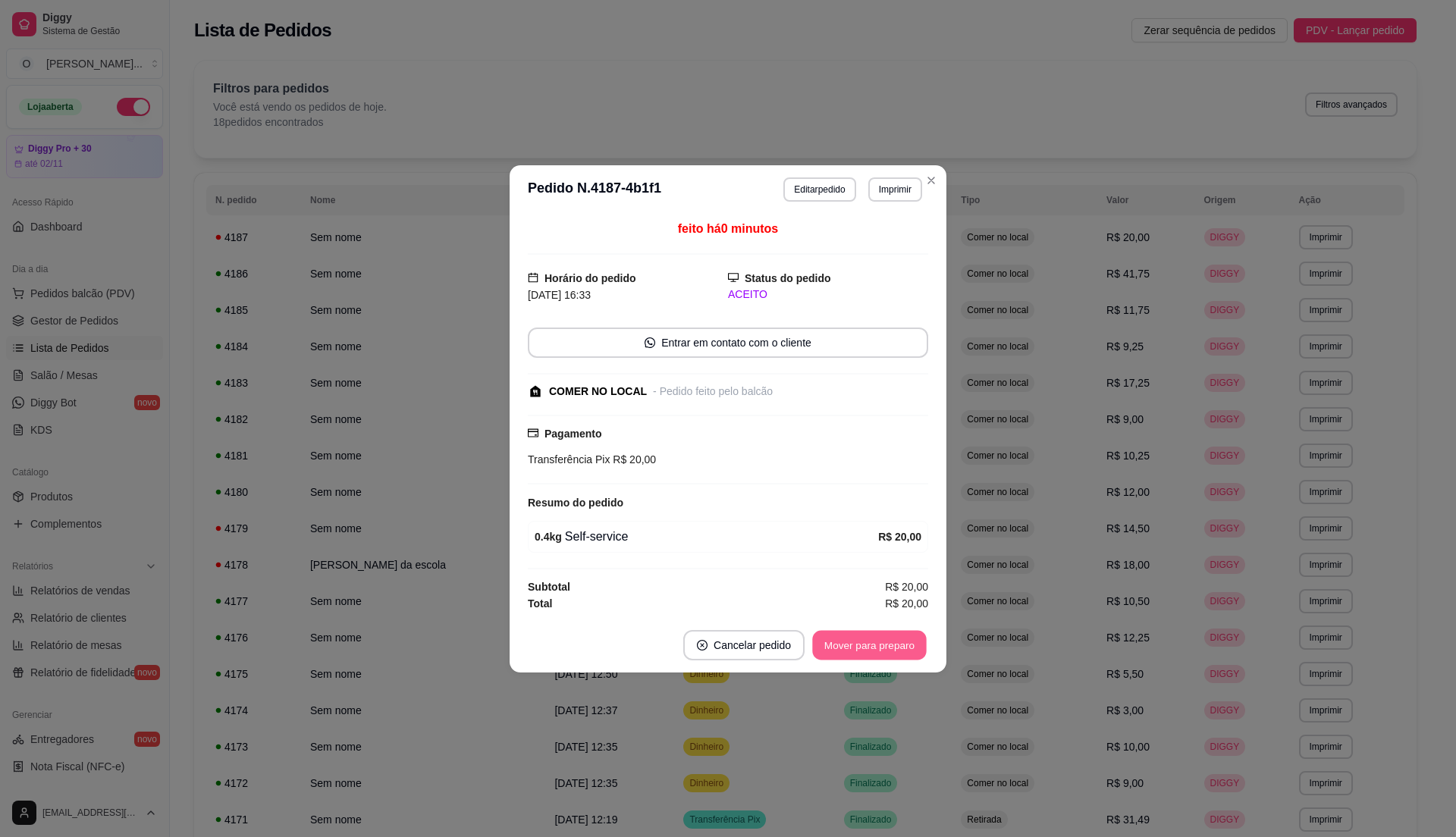
click at [856, 645] on button "Mover para preparo" at bounding box center [869, 645] width 114 height 30
click at [856, 645] on button "Mover para retirada disponível" at bounding box center [844, 645] width 163 height 30
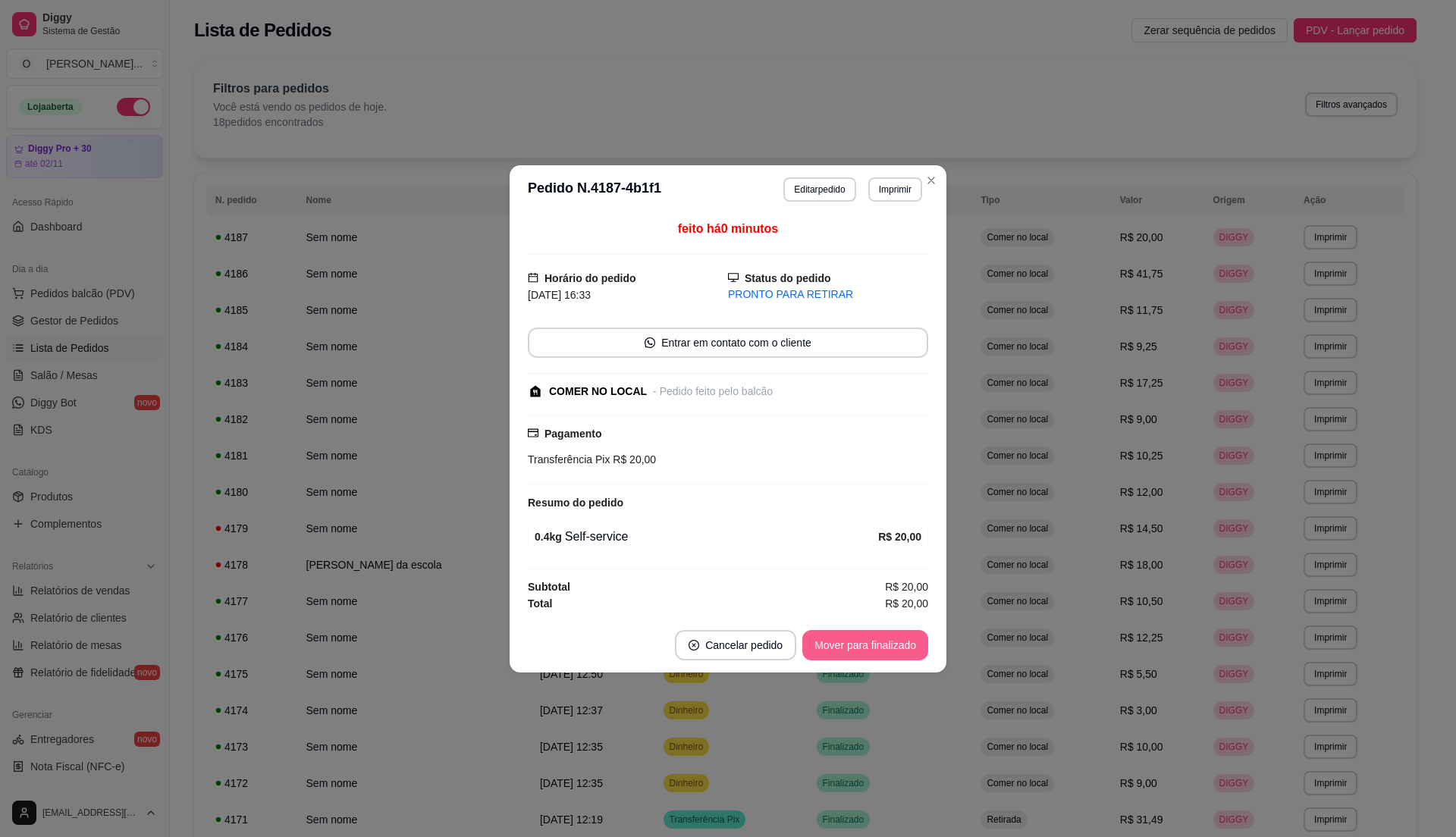
click at [856, 645] on button "Mover para finalizado" at bounding box center [865, 646] width 126 height 31
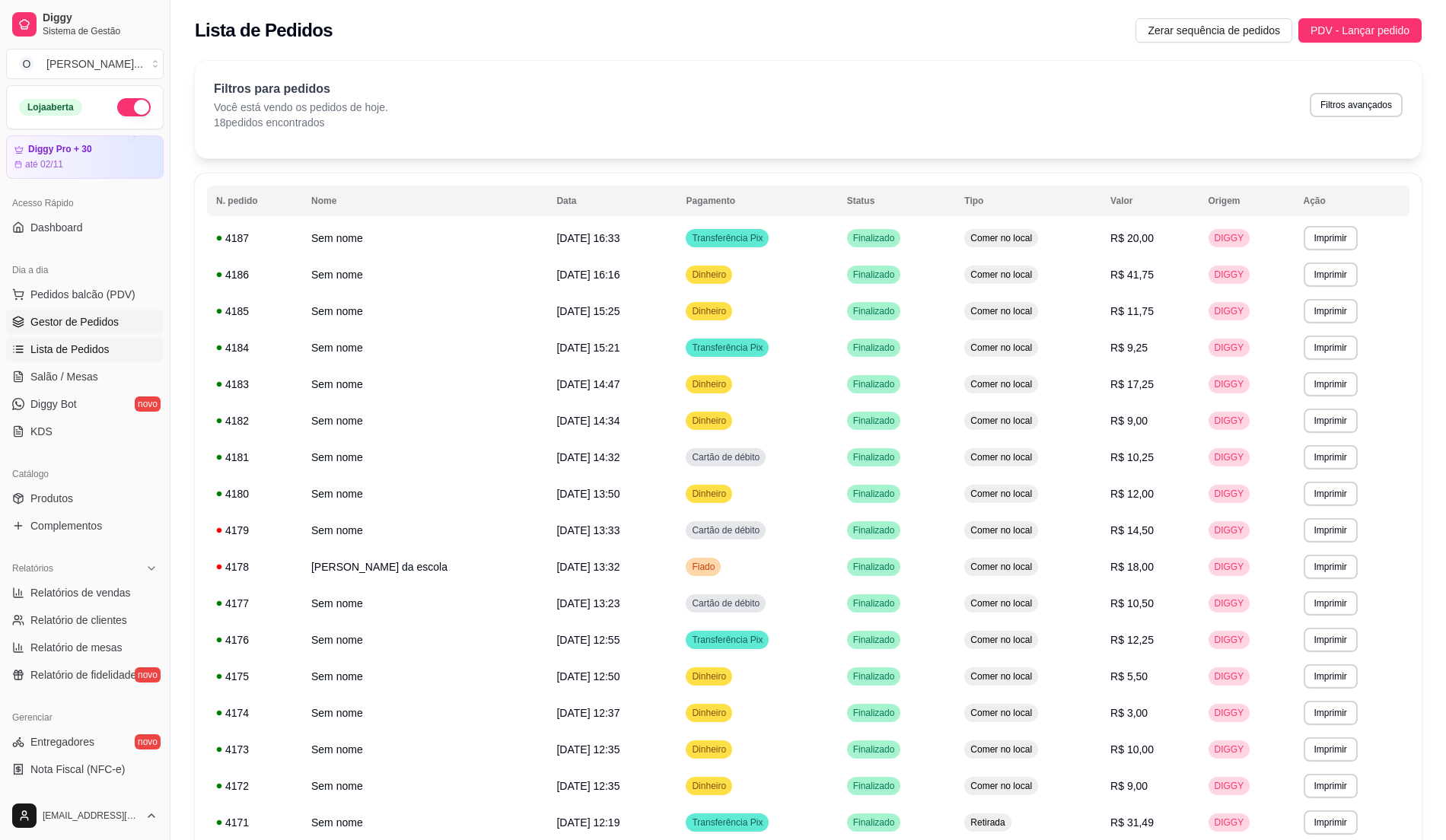
click at [104, 327] on span "Gestor de Pedidos" at bounding box center [74, 322] width 88 height 15
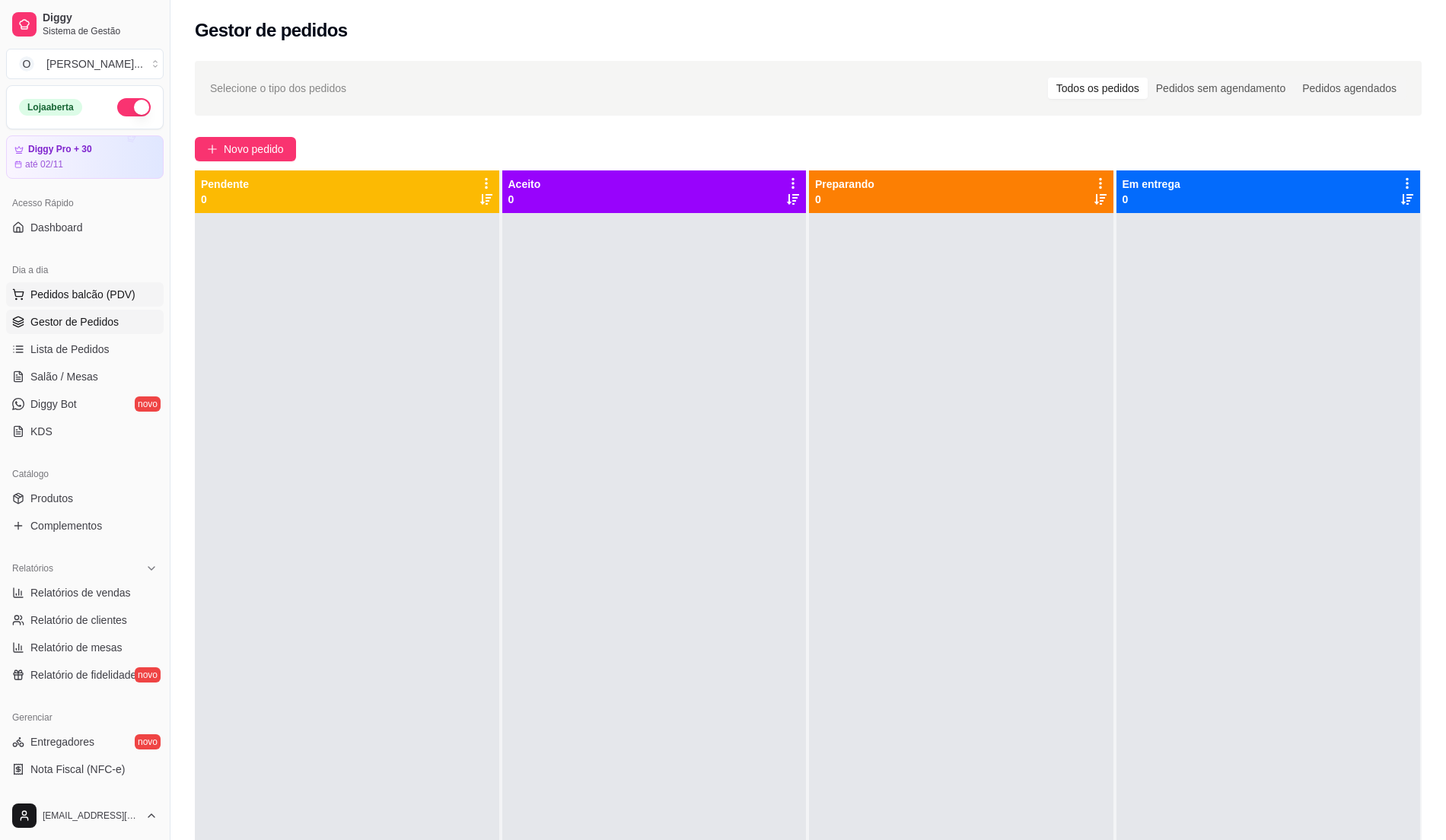
click at [107, 299] on span "Pedidos balcão (PDV)" at bounding box center [83, 294] width 105 height 15
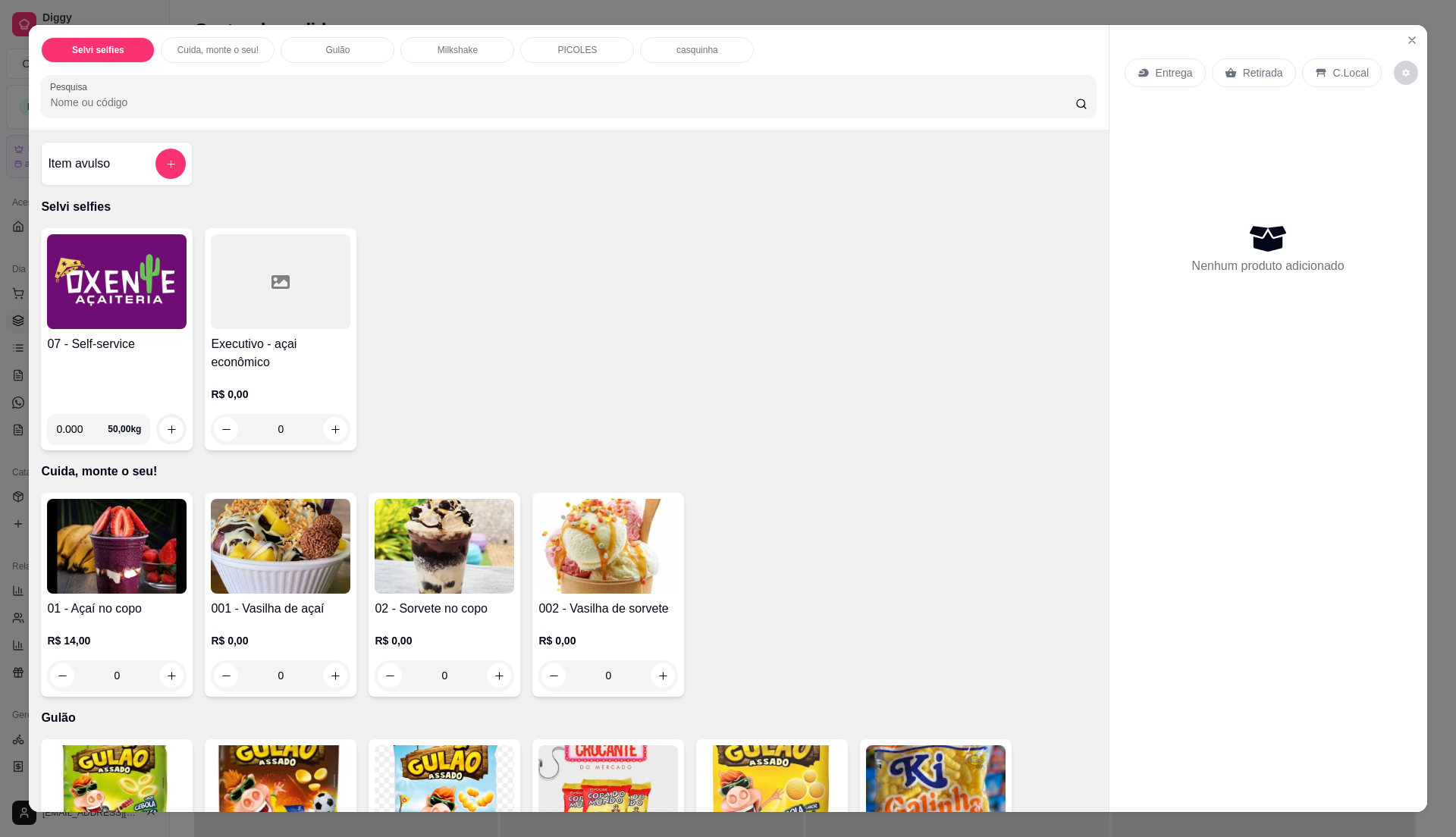
click at [111, 342] on h4 "07 - Self-service" at bounding box center [116, 343] width 140 height 18
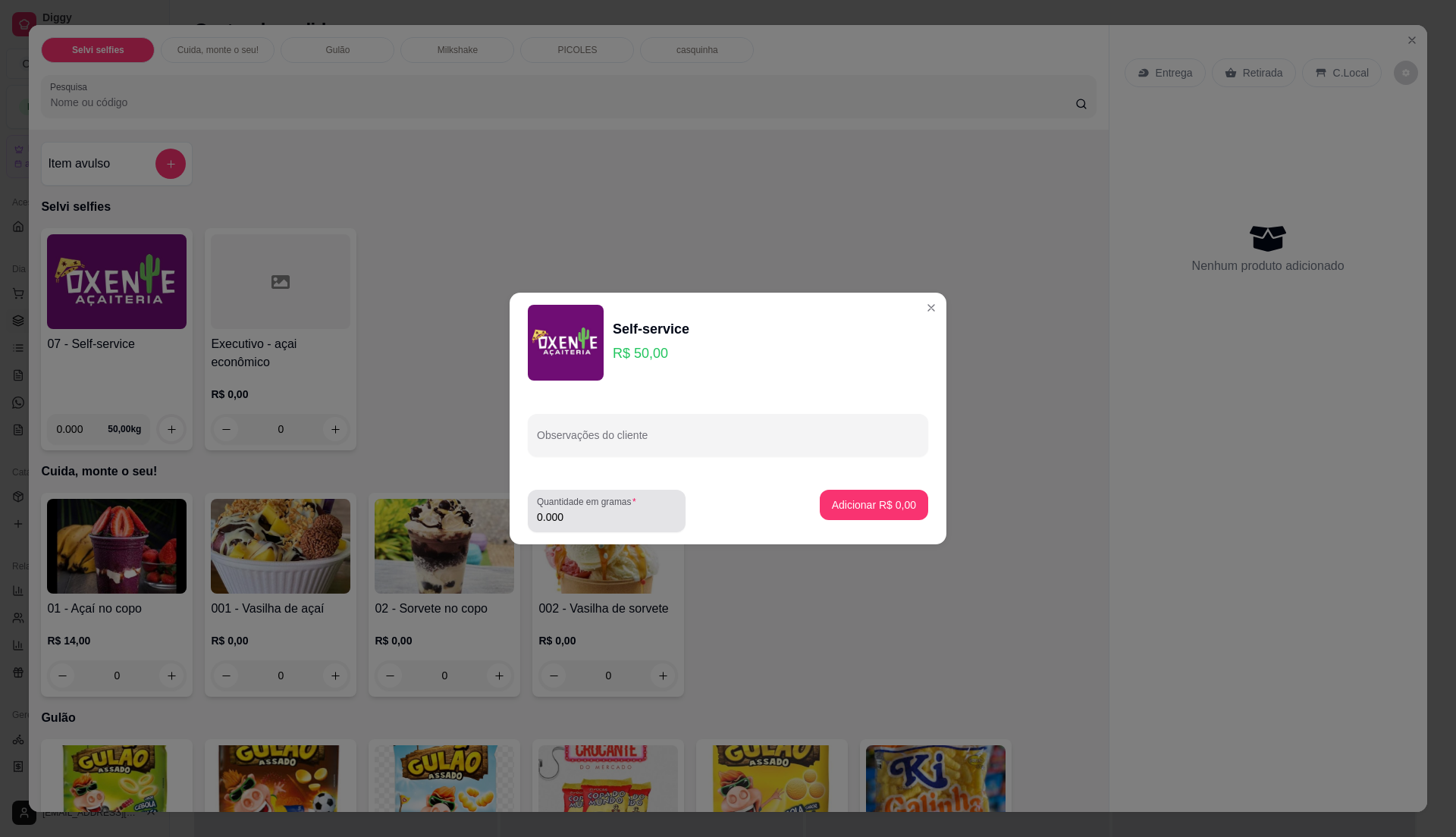
click at [585, 518] on input "0.000" at bounding box center [606, 518] width 140 height 15
type input "0.255"
click at [839, 507] on p "Adicionar R$ 12,75" at bounding box center [871, 504] width 88 height 14
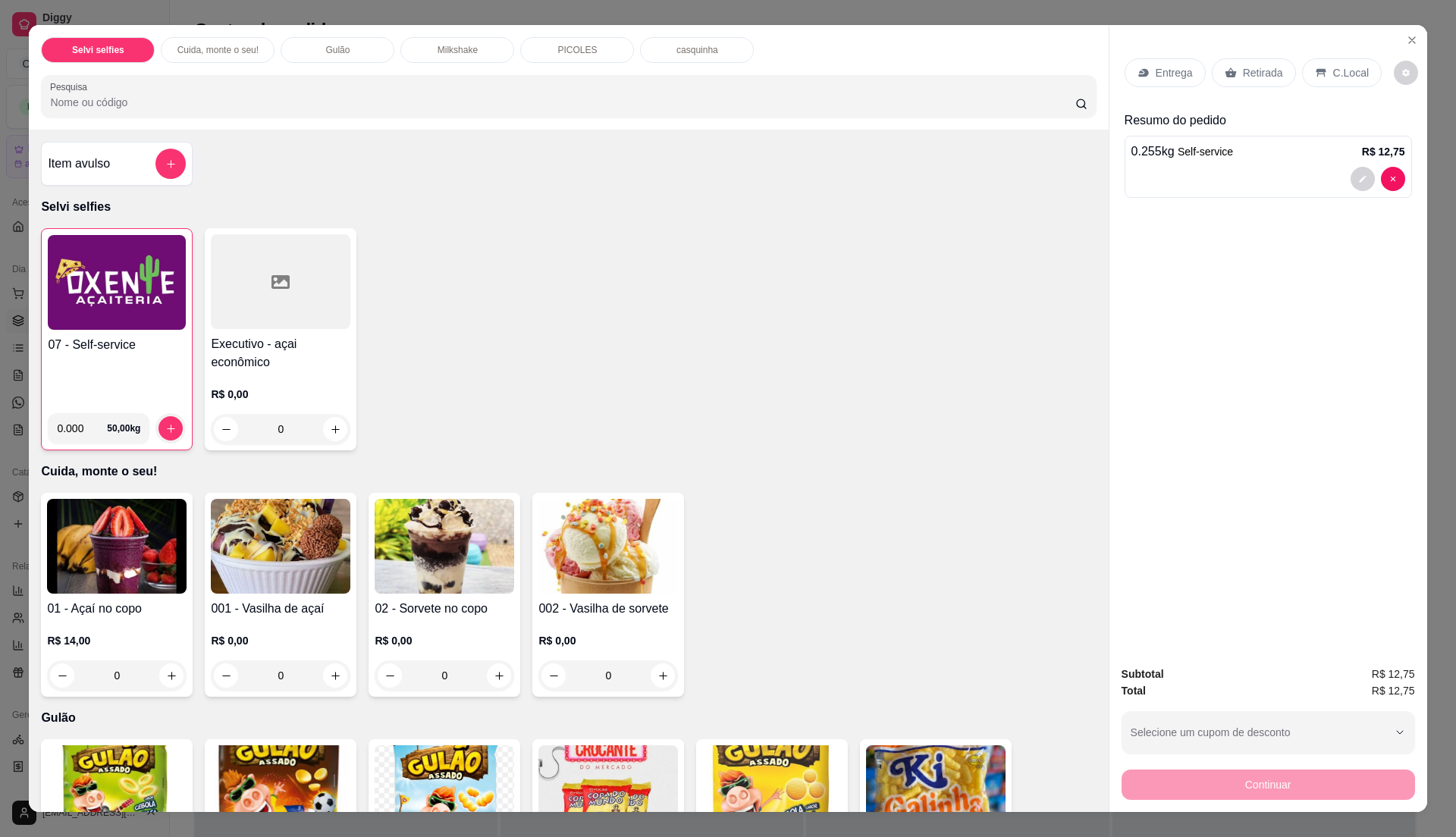
click at [1339, 67] on p "C.Local" at bounding box center [1351, 73] width 36 height 15
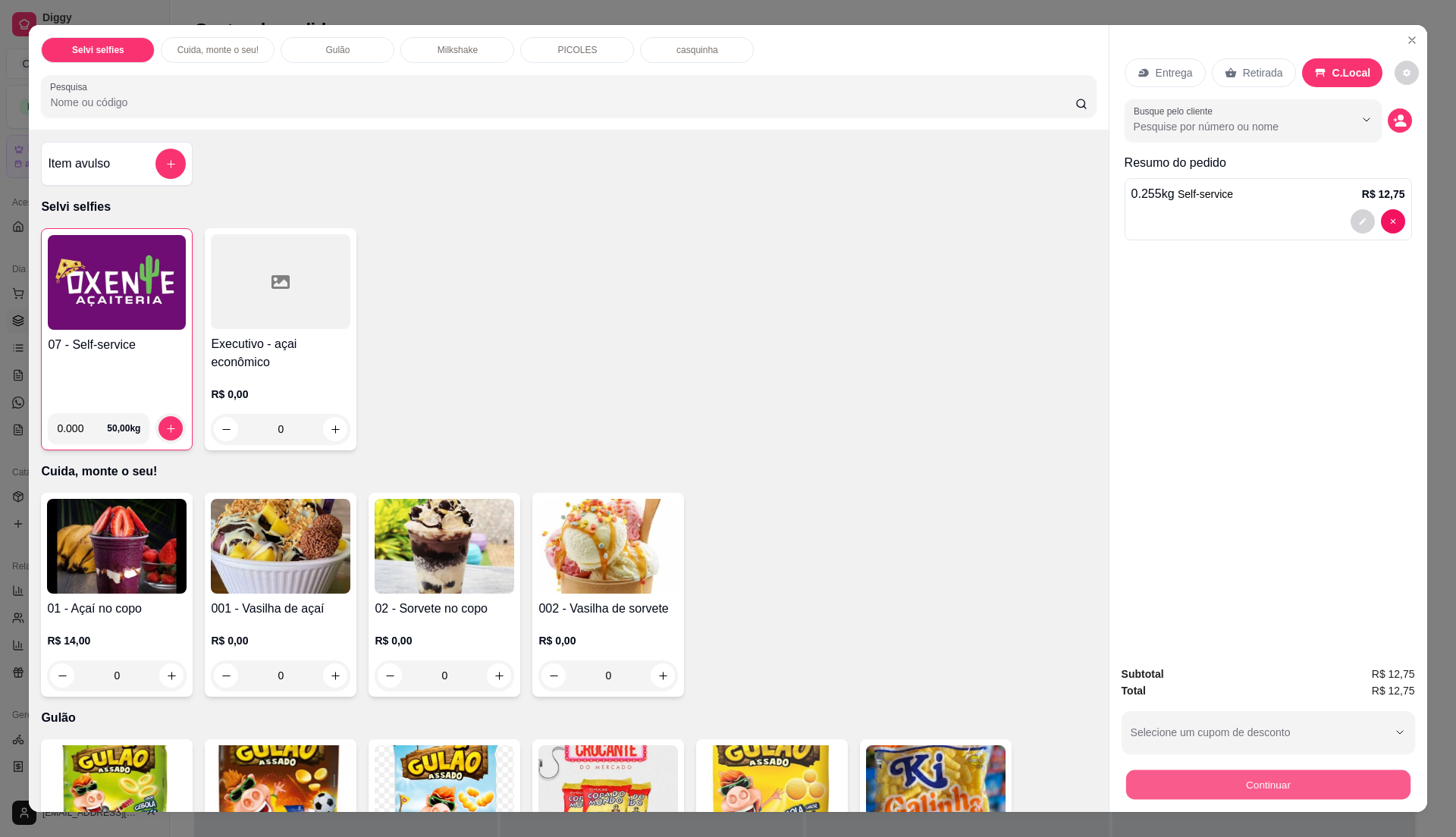
click at [1240, 778] on button "Continuar" at bounding box center [1268, 784] width 285 height 30
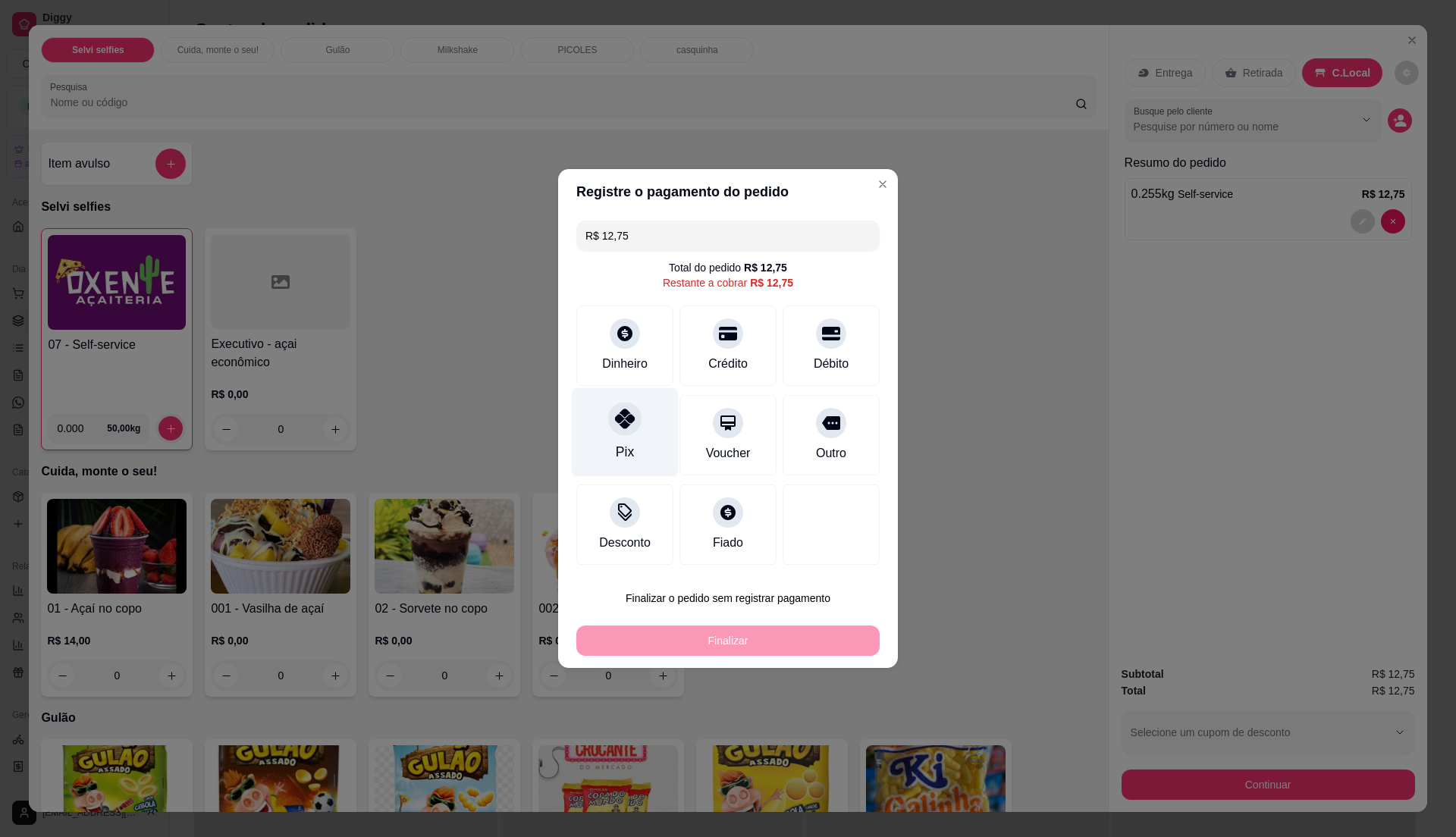
click at [631, 439] on div "Pix" at bounding box center [625, 433] width 107 height 89
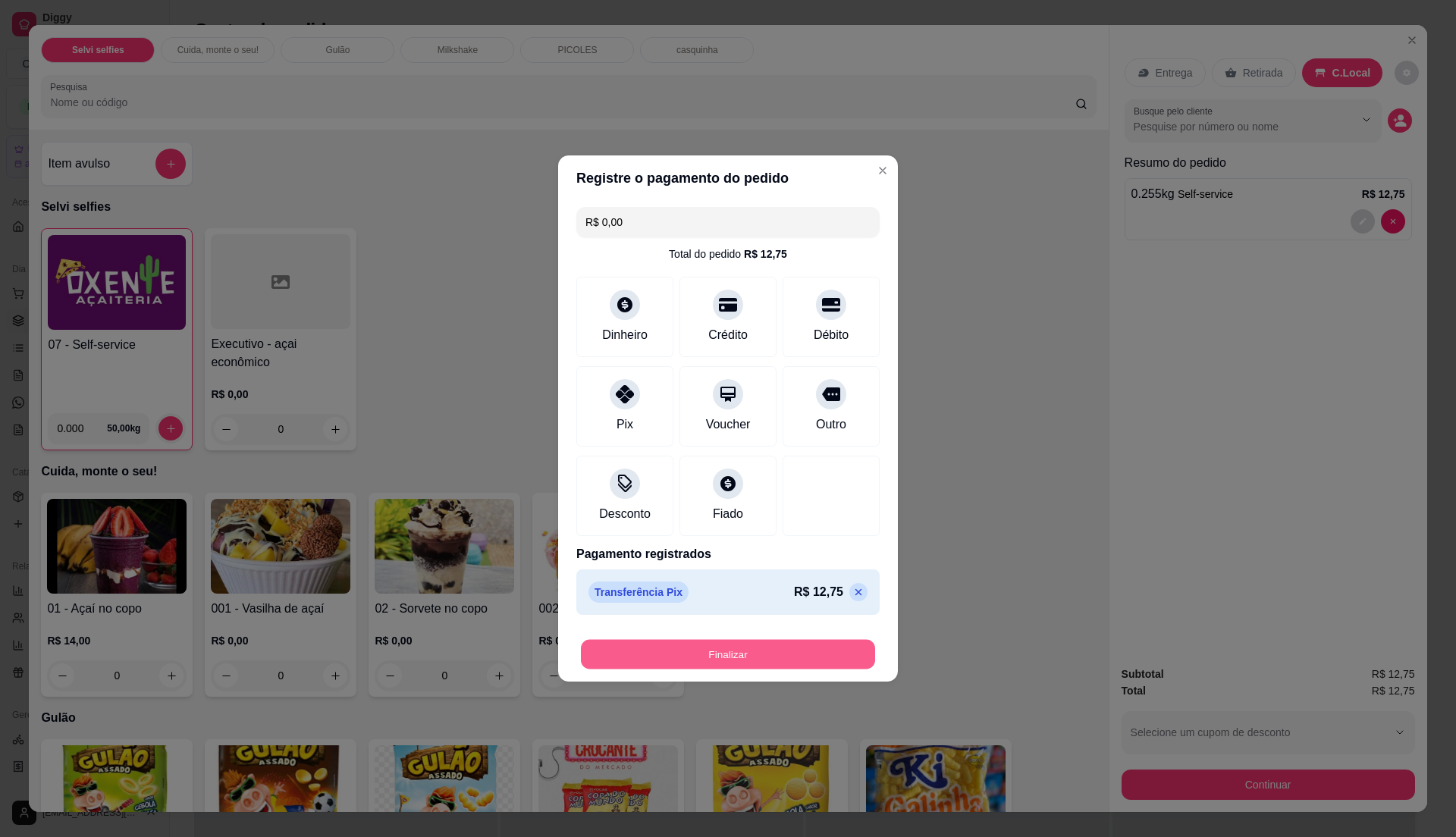
click at [707, 657] on button "Finalizar" at bounding box center [728, 654] width 294 height 30
type input "-R$ 12,75"
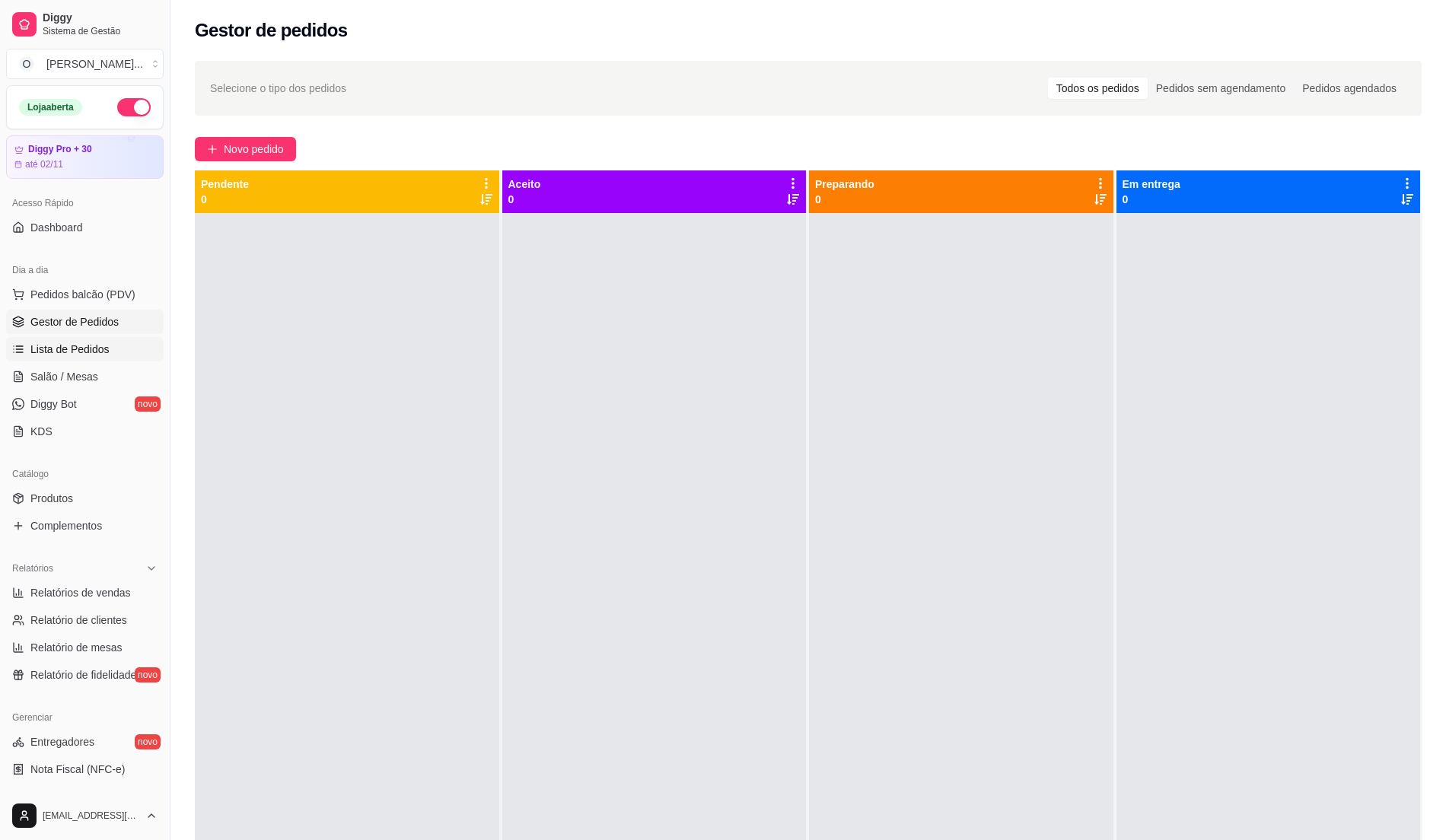
click at [62, 353] on span "Lista de Pedidos" at bounding box center [71, 350] width 79 height 15
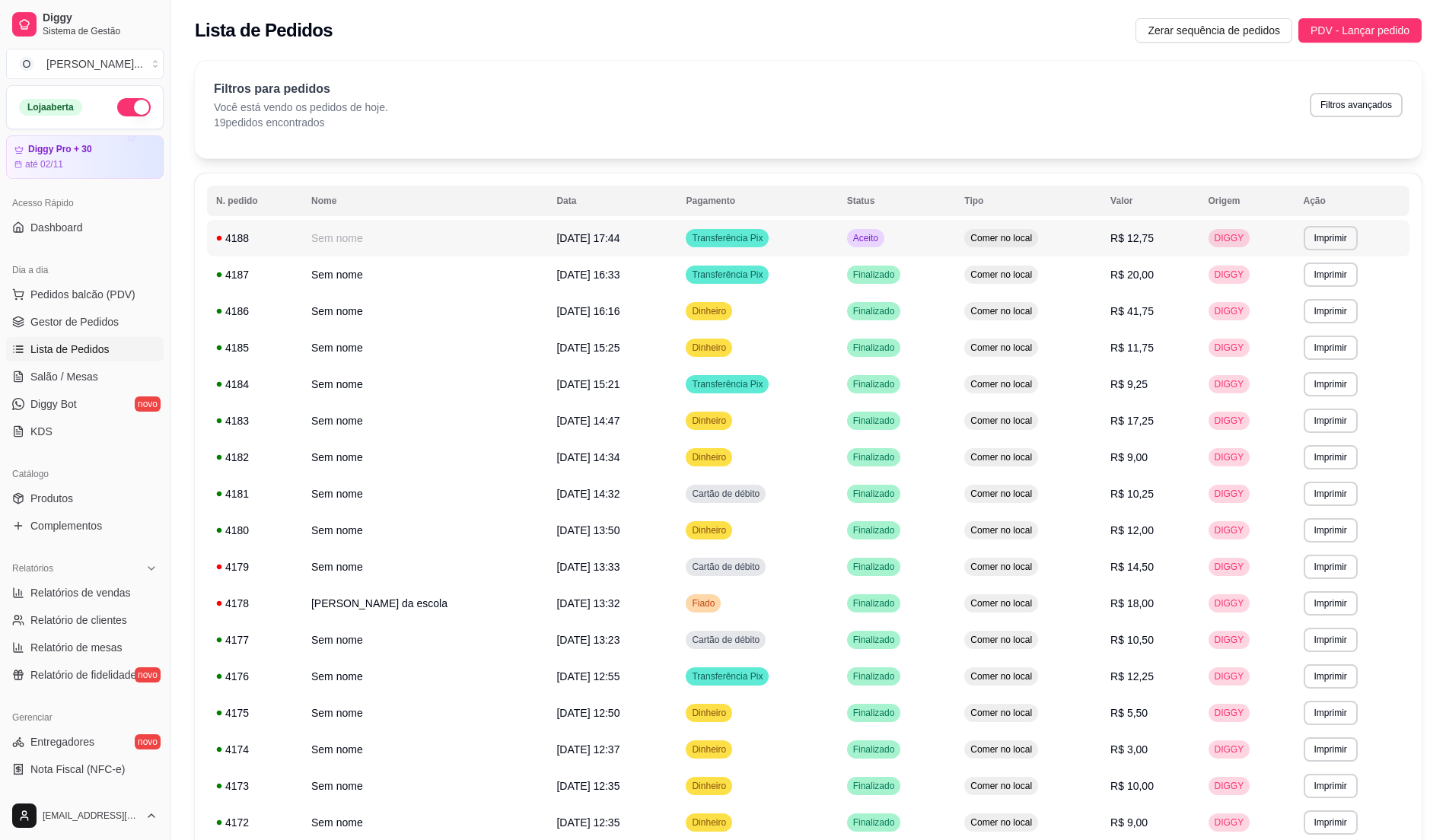
click at [689, 238] on span "Transferência Pix" at bounding box center [727, 238] width 77 height 13
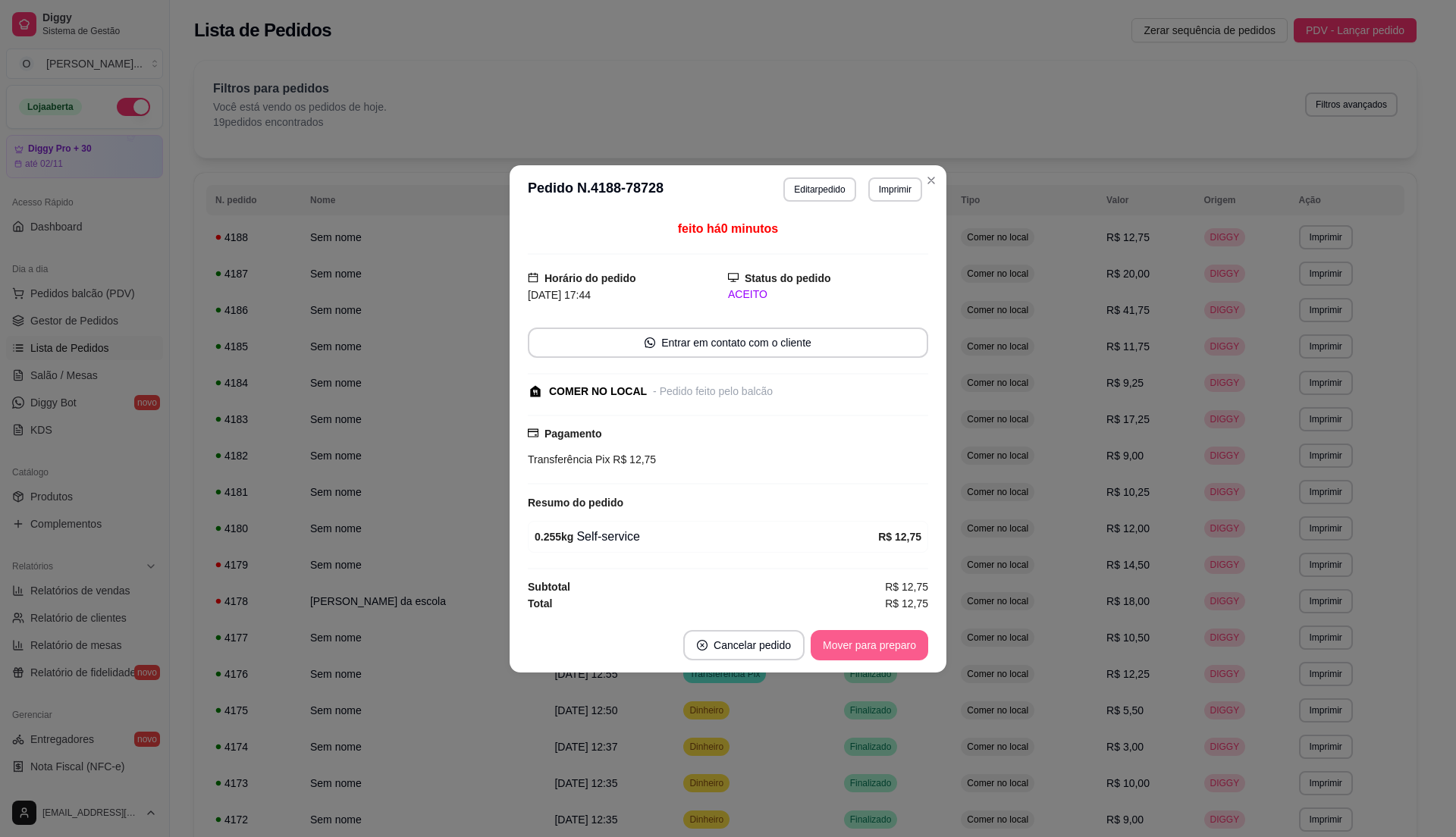
click at [896, 644] on button "Mover para preparo" at bounding box center [870, 646] width 117 height 31
click at [896, 644] on button "Mover para retirada disponível" at bounding box center [844, 646] width 167 height 31
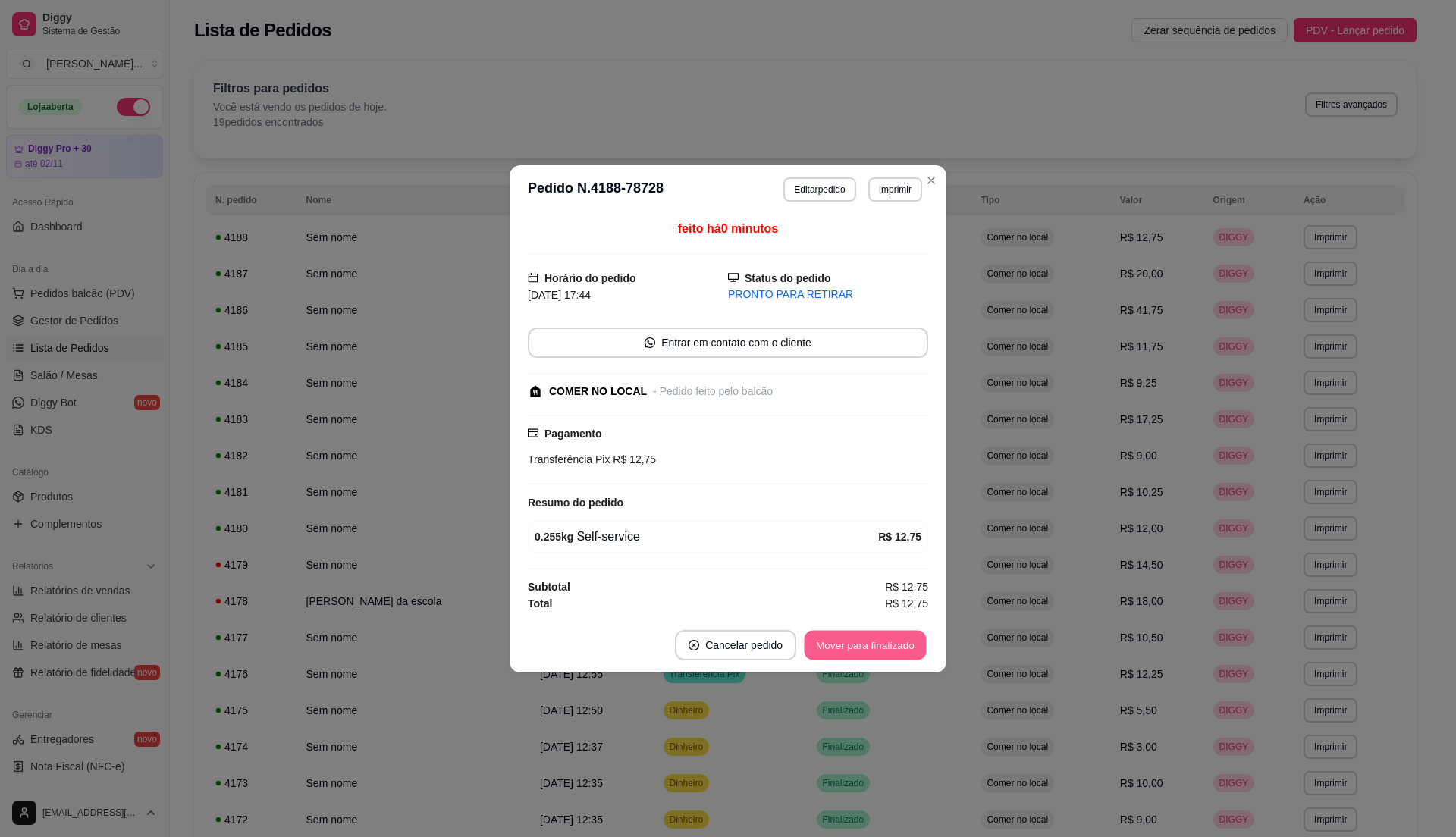
click at [896, 644] on button "Mover para finalizado" at bounding box center [865, 645] width 122 height 30
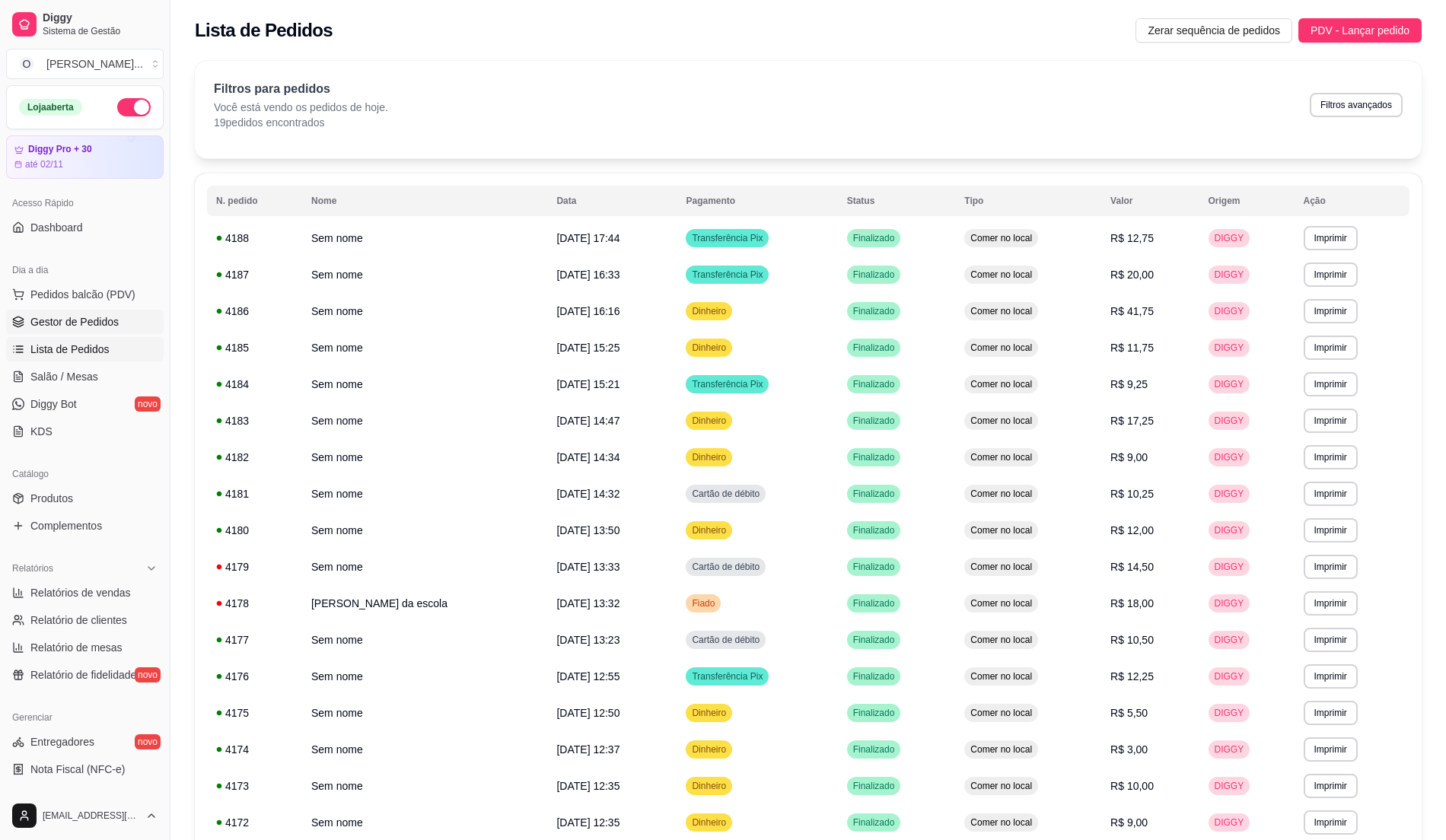
click at [63, 328] on span "Gestor de Pedidos" at bounding box center [74, 322] width 88 height 15
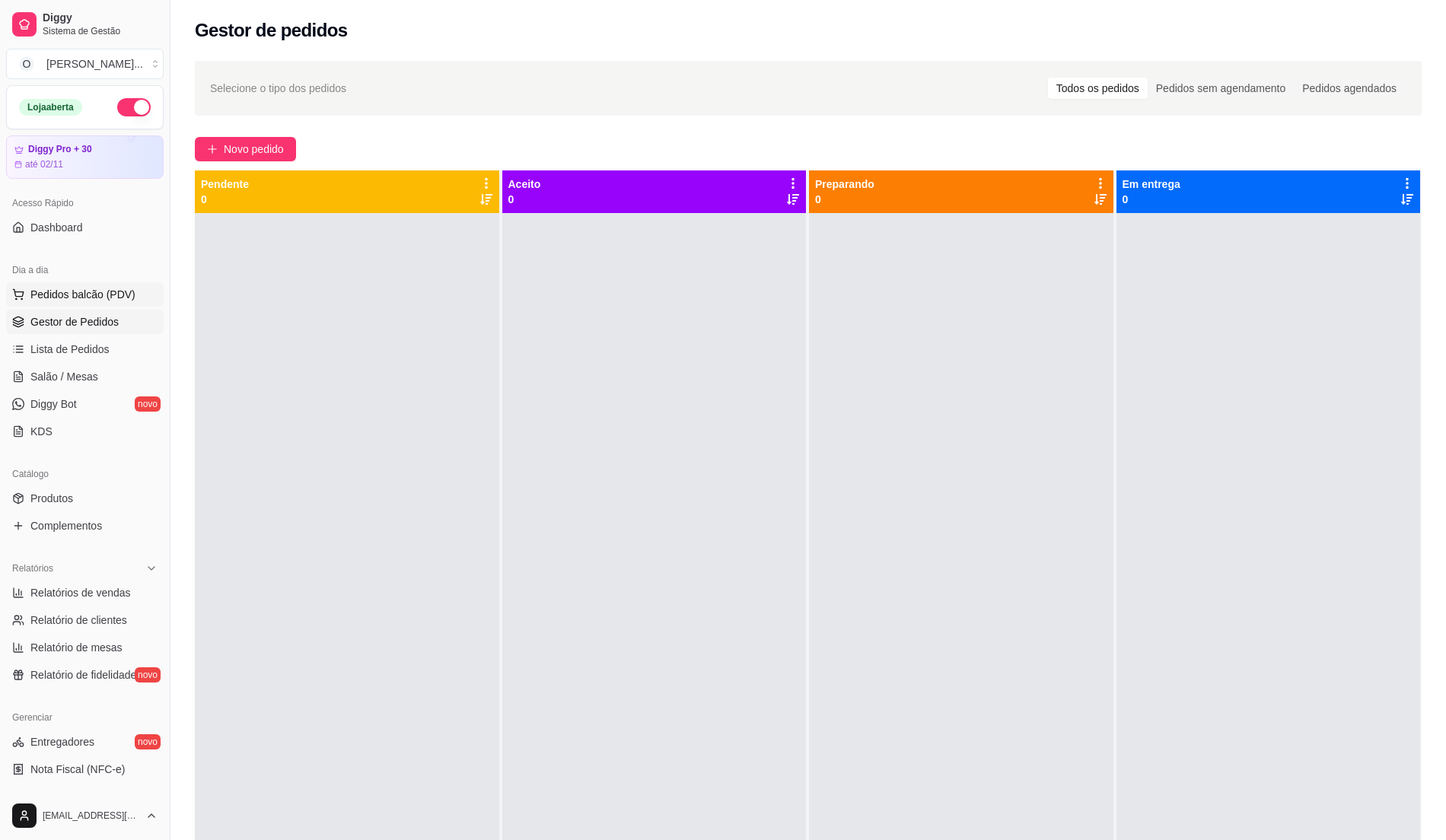
click at [117, 295] on span "Pedidos balcão (PDV)" at bounding box center [83, 294] width 105 height 15
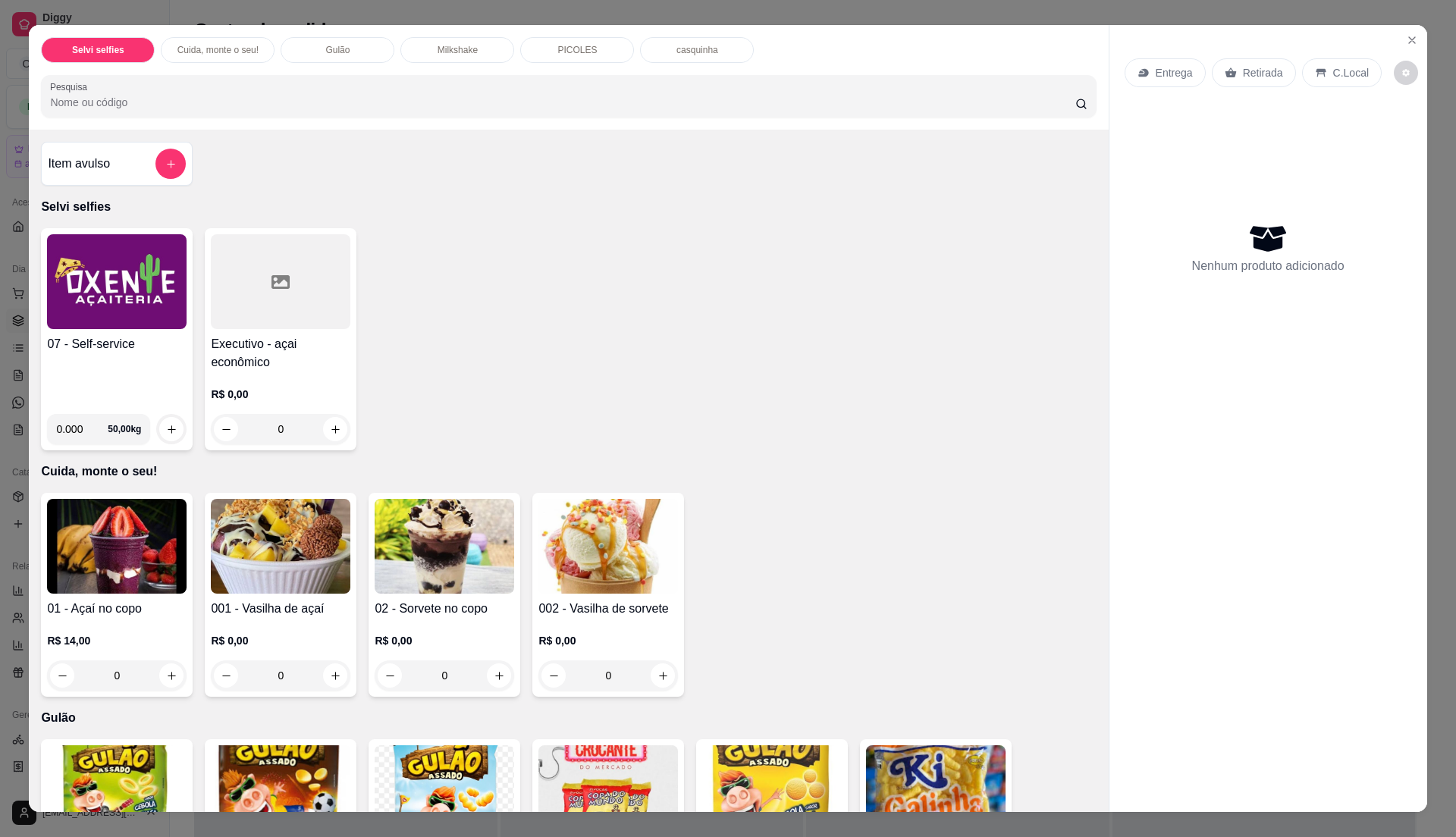
click at [126, 368] on div "07 - Self-service" at bounding box center [116, 368] width 140 height 66
click at [135, 347] on h4 "07 - Self-service" at bounding box center [116, 343] width 140 height 18
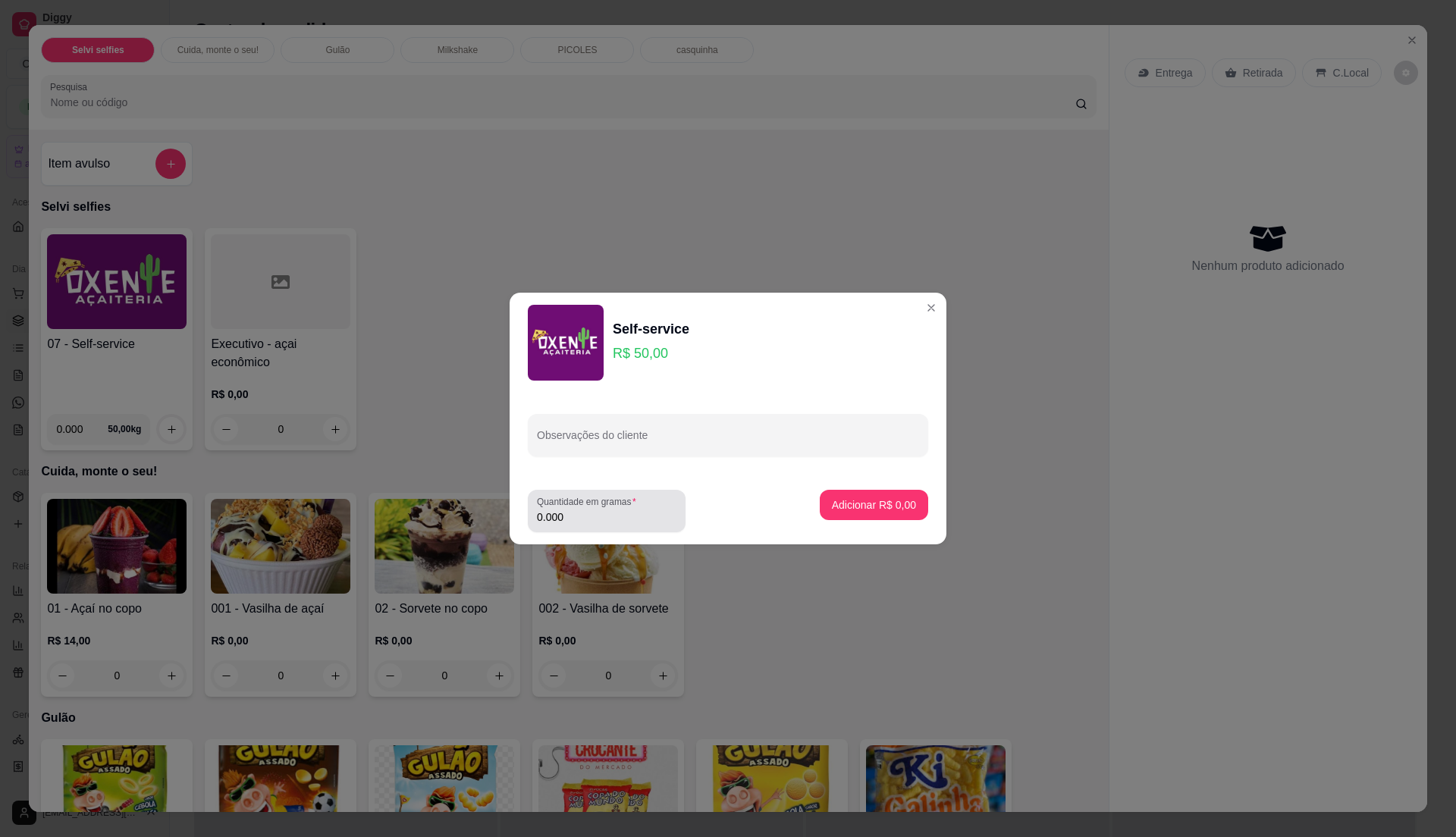
click at [607, 507] on label "Quantidade em gramas" at bounding box center [589, 501] width 105 height 13
click at [607, 510] on input "0.000" at bounding box center [606, 518] width 140 height 15
type input "0.36"
click at [607, 507] on label "Quantidade em gramas" at bounding box center [589, 501] width 105 height 13
click at [607, 510] on input "0.36" at bounding box center [606, 518] width 140 height 15
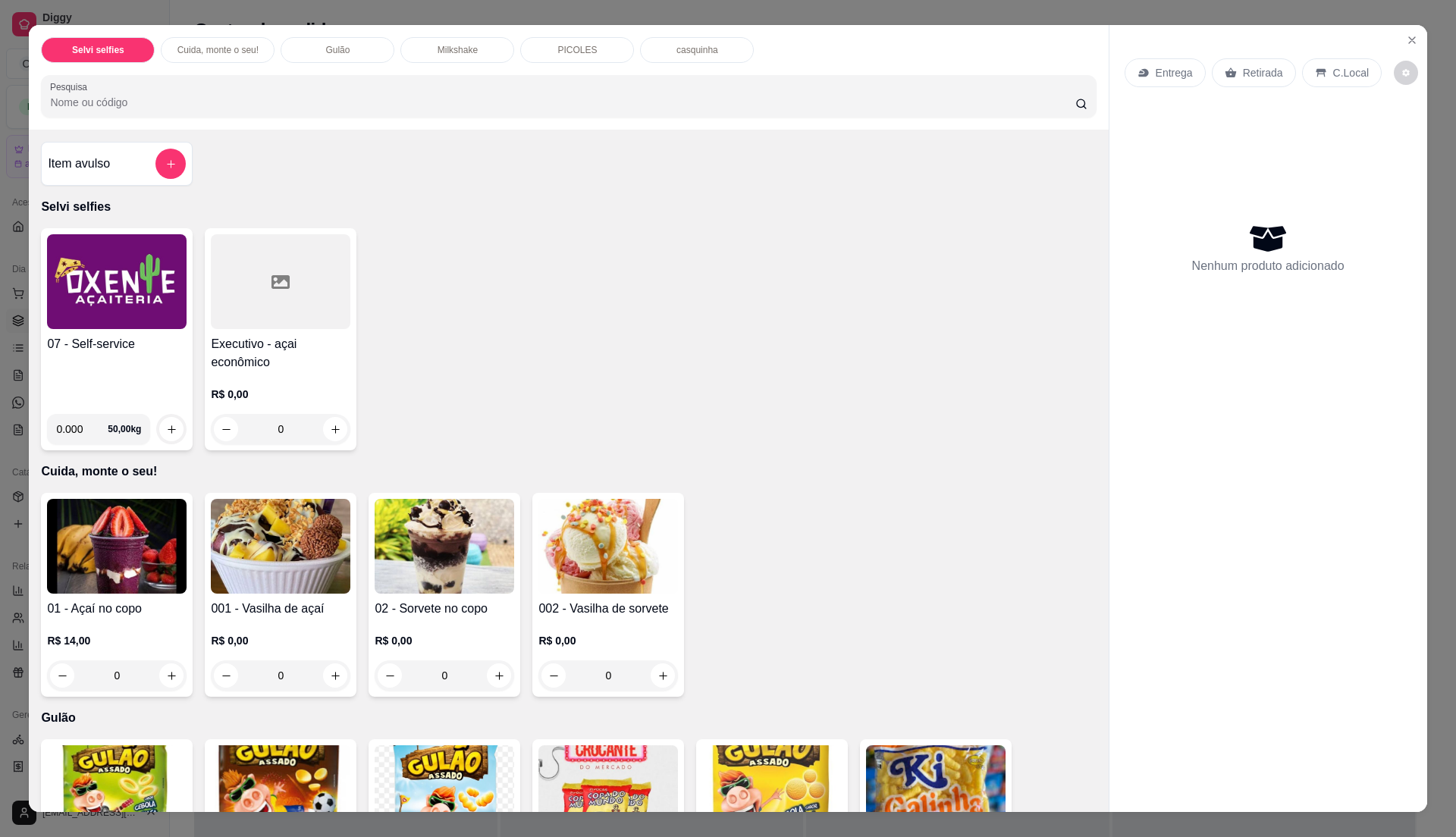
drag, startPoint x: 129, startPoint y: 374, endPoint x: 153, endPoint y: 370, distance: 24.3
click at [153, 370] on div "07 - Self-service" at bounding box center [116, 368] width 140 height 66
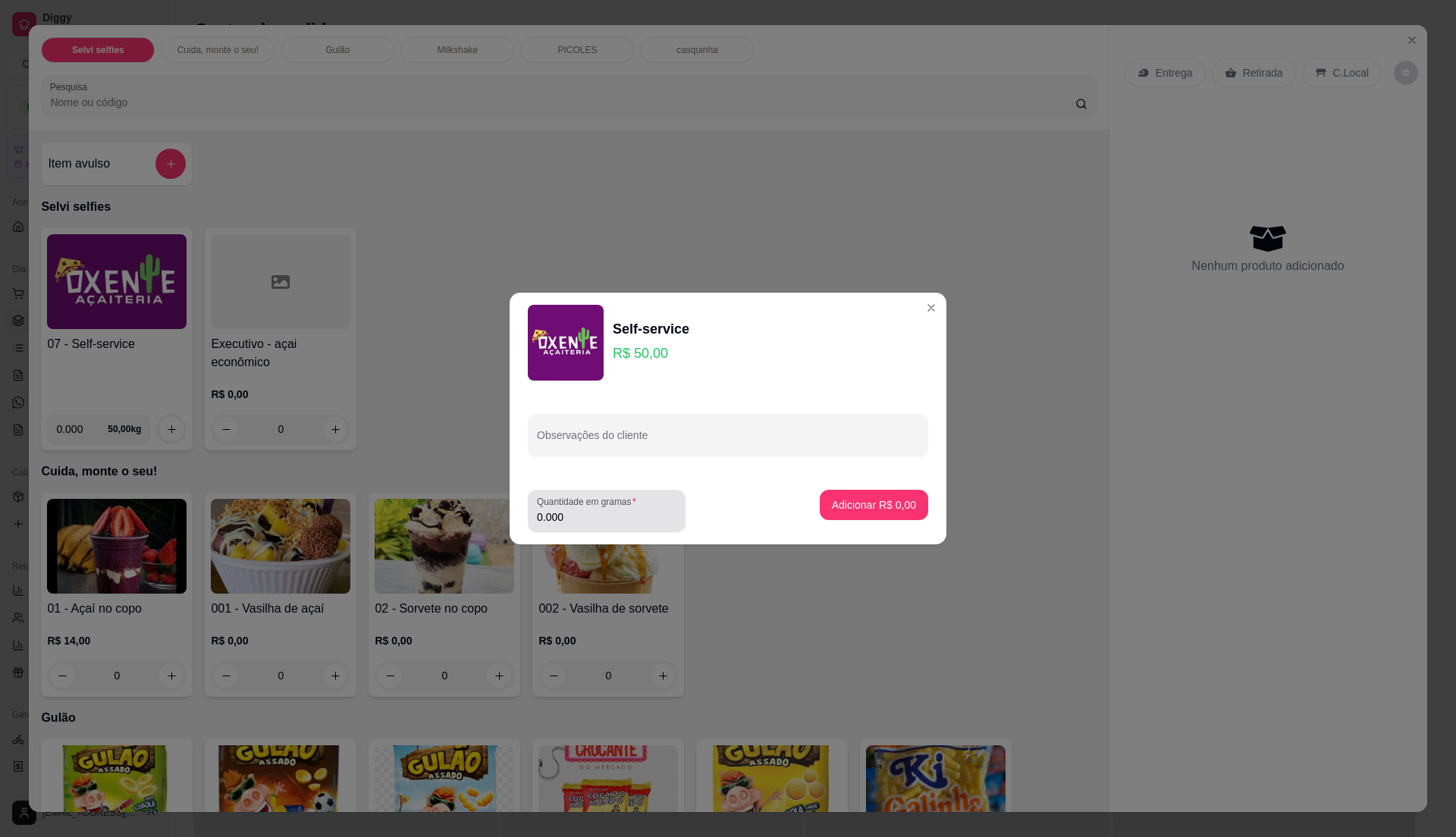
click at [596, 505] on label "Quantidade em gramas" at bounding box center [589, 501] width 105 height 13
click at [596, 510] on input "0.000" at bounding box center [606, 518] width 140 height 15
type input "0.000"
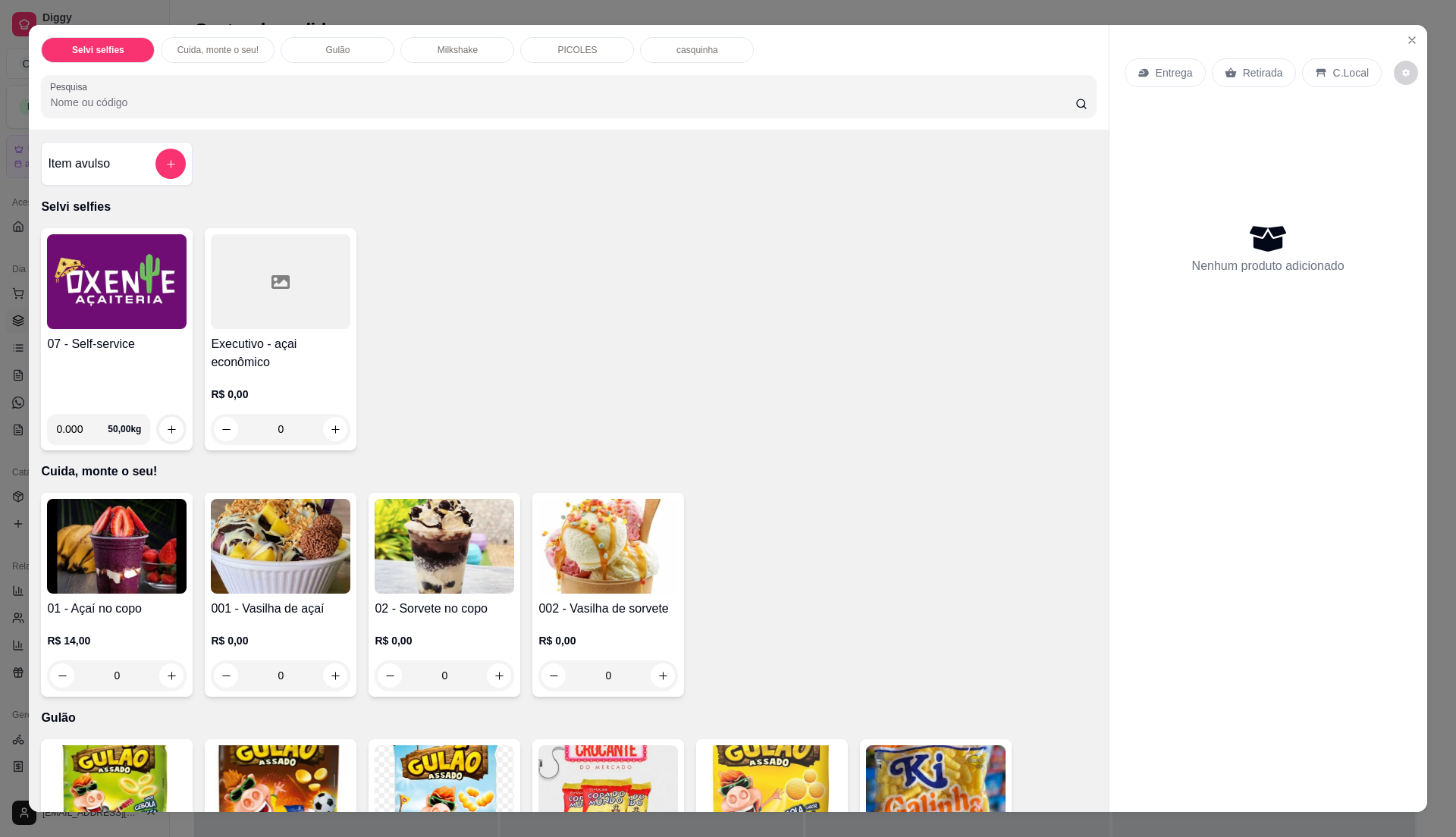
click at [106, 346] on h4 "07 - Self-service" at bounding box center [116, 343] width 140 height 18
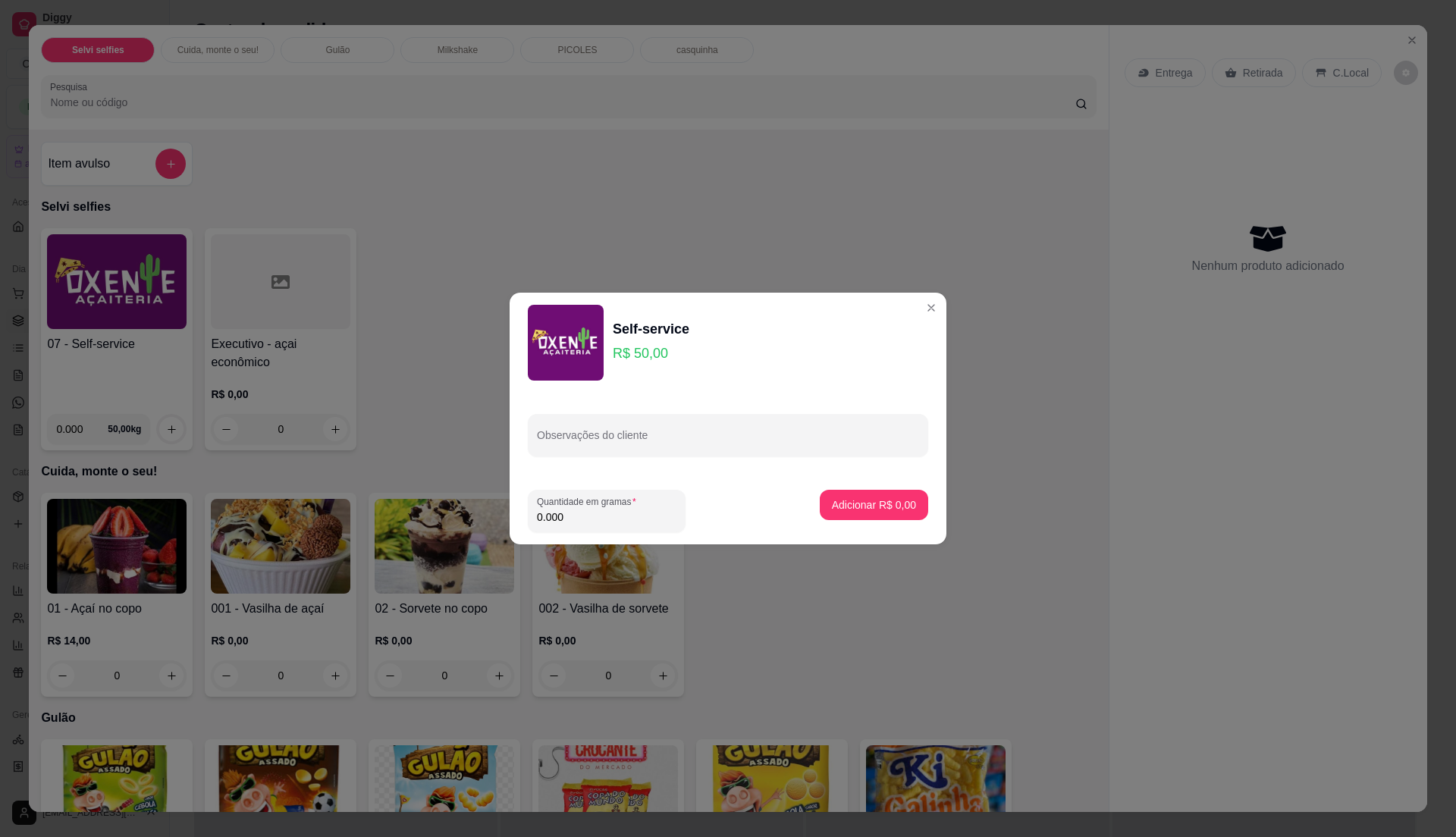
click at [586, 517] on input "0.000" at bounding box center [606, 518] width 140 height 15
click at [600, 516] on input "0.000" at bounding box center [606, 518] width 140 height 15
click at [600, 516] on input "0" at bounding box center [606, 518] width 140 height 15
type input "0.39"
click at [889, 510] on p "Adicionar R$ 19,50" at bounding box center [871, 505] width 90 height 15
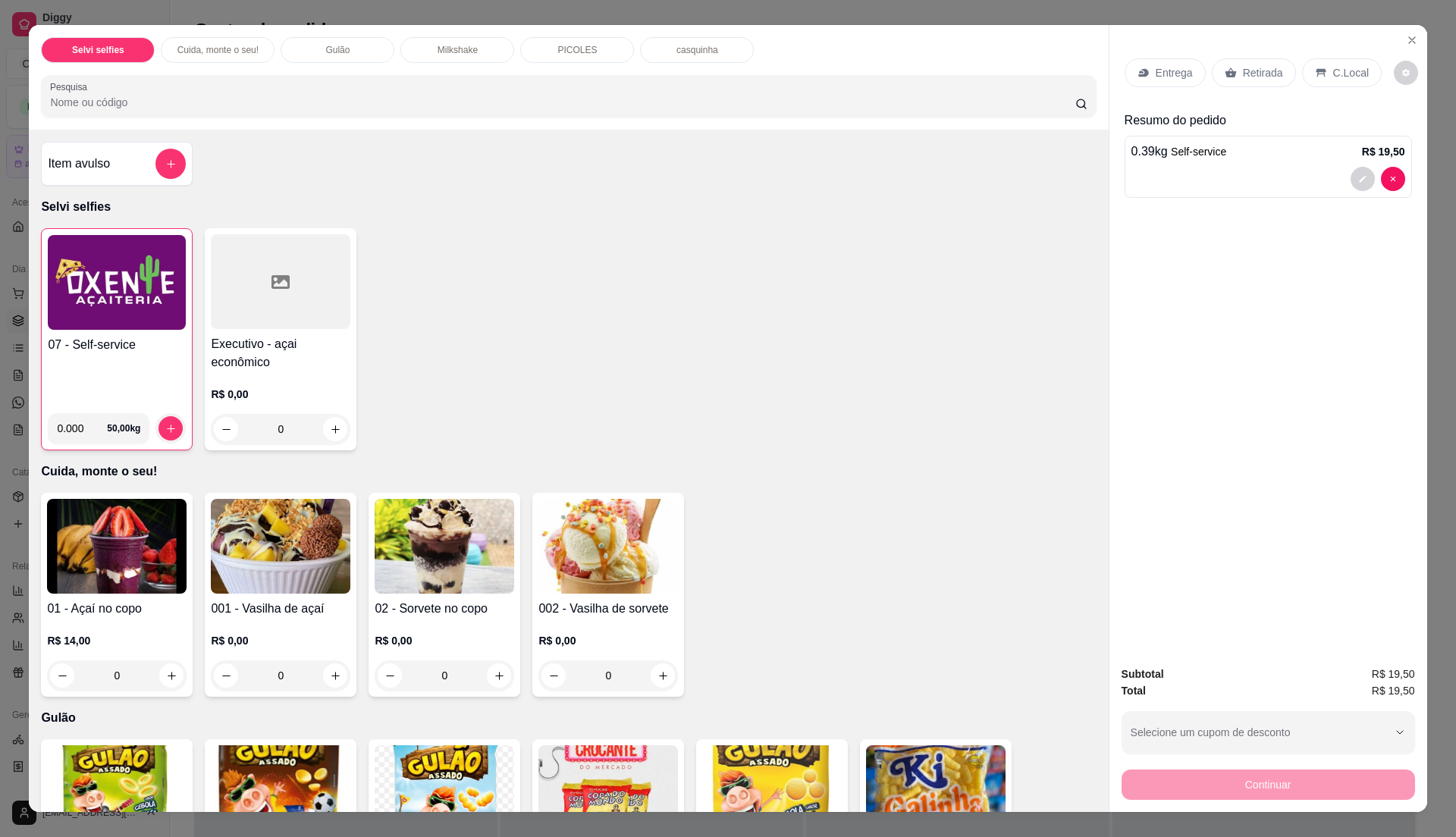
click at [1337, 66] on p "C.Local" at bounding box center [1351, 73] width 36 height 15
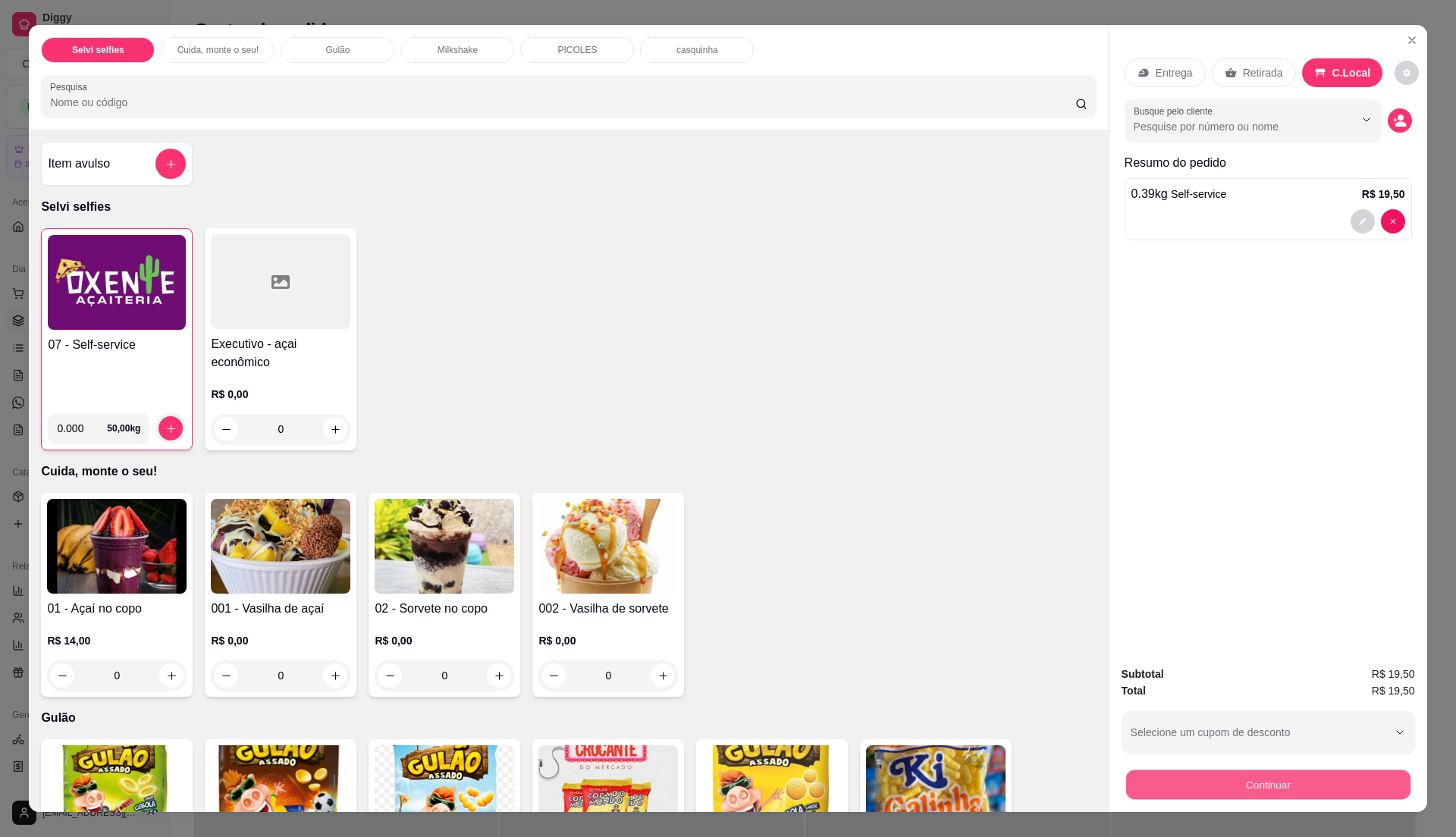
click at [1230, 784] on button "Continuar" at bounding box center [1268, 784] width 285 height 30
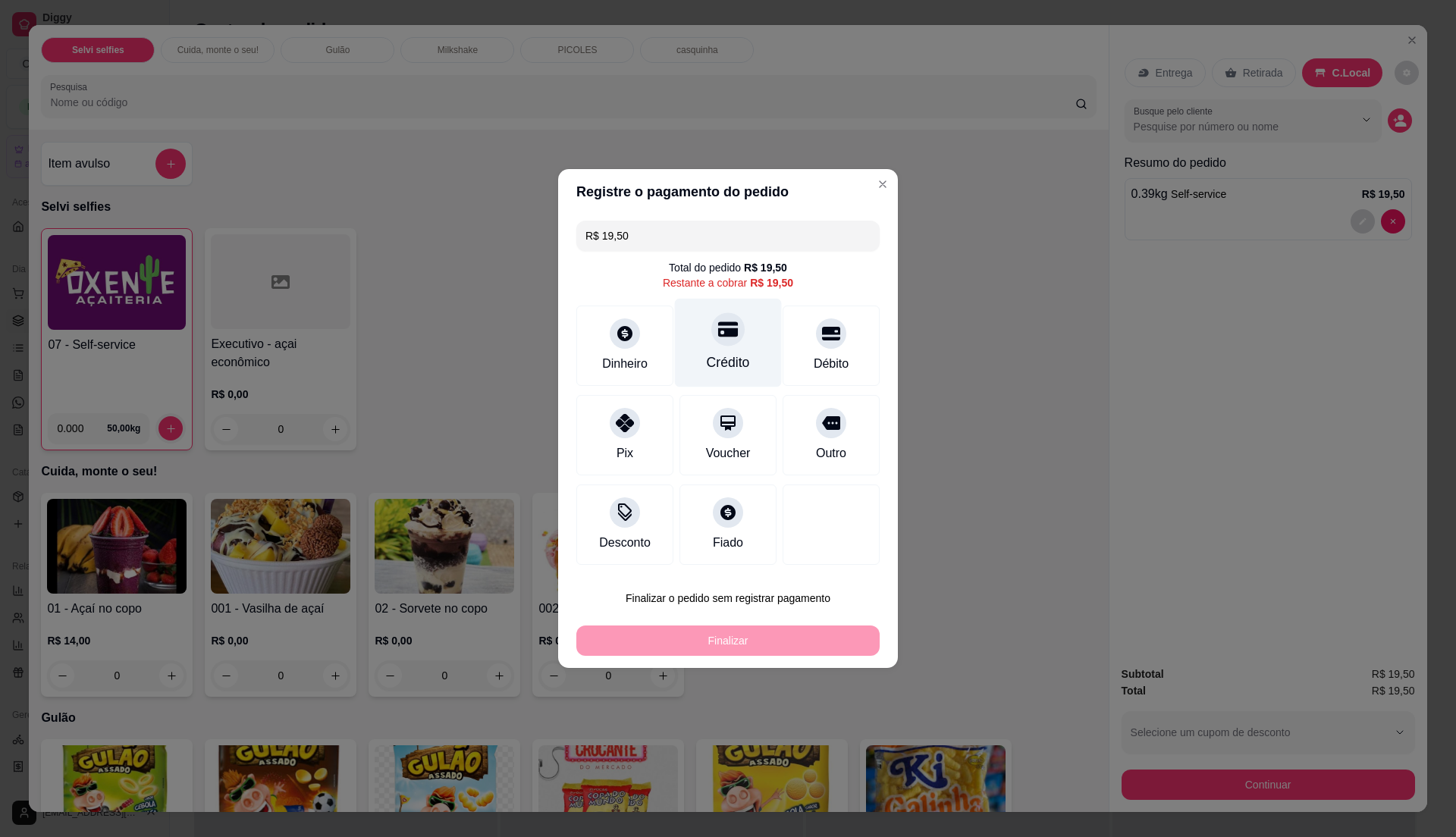
click at [713, 371] on div "Crédito" at bounding box center [728, 362] width 43 height 19
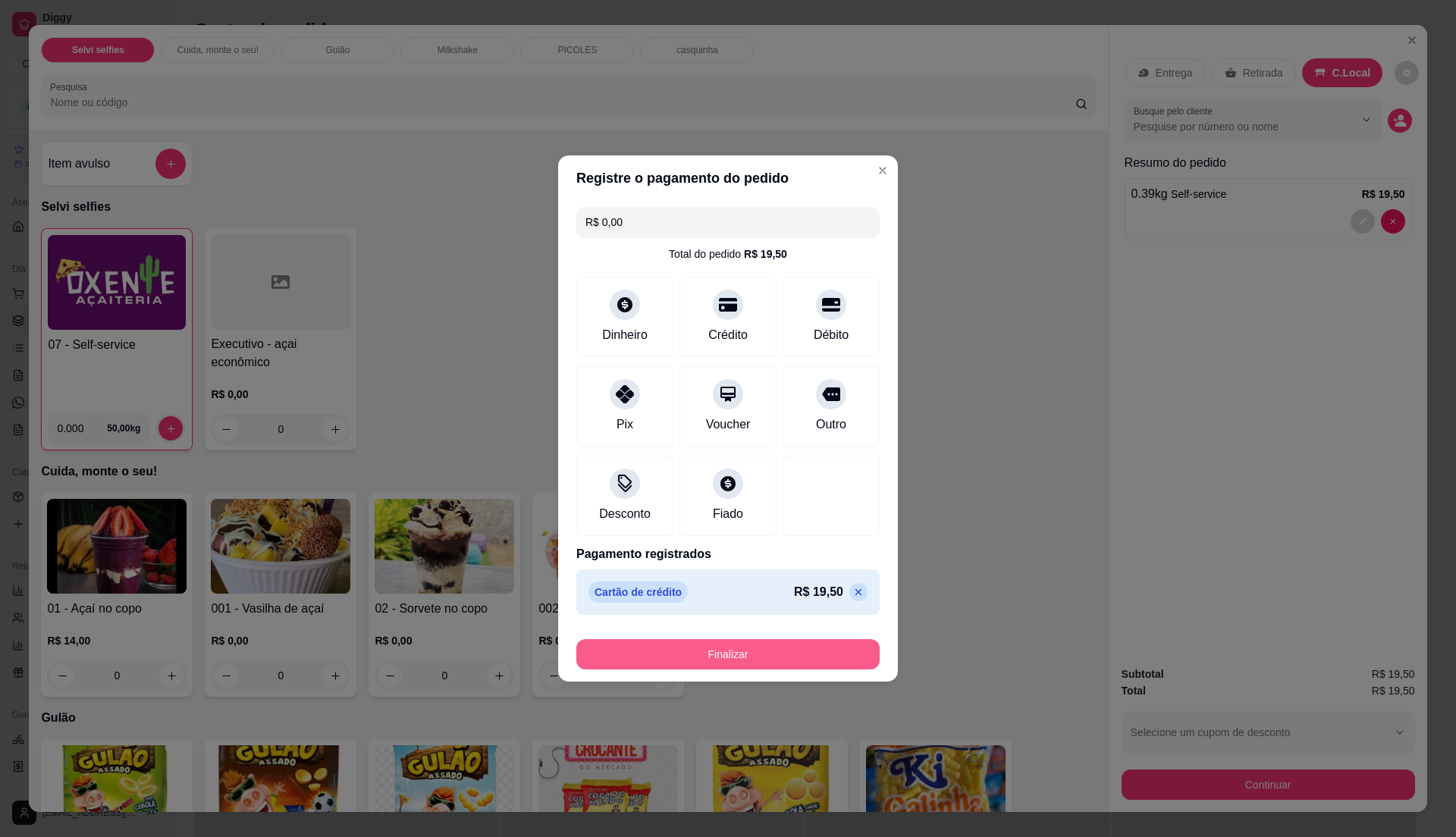
click at [769, 652] on button "Finalizar" at bounding box center [728, 654] width 303 height 31
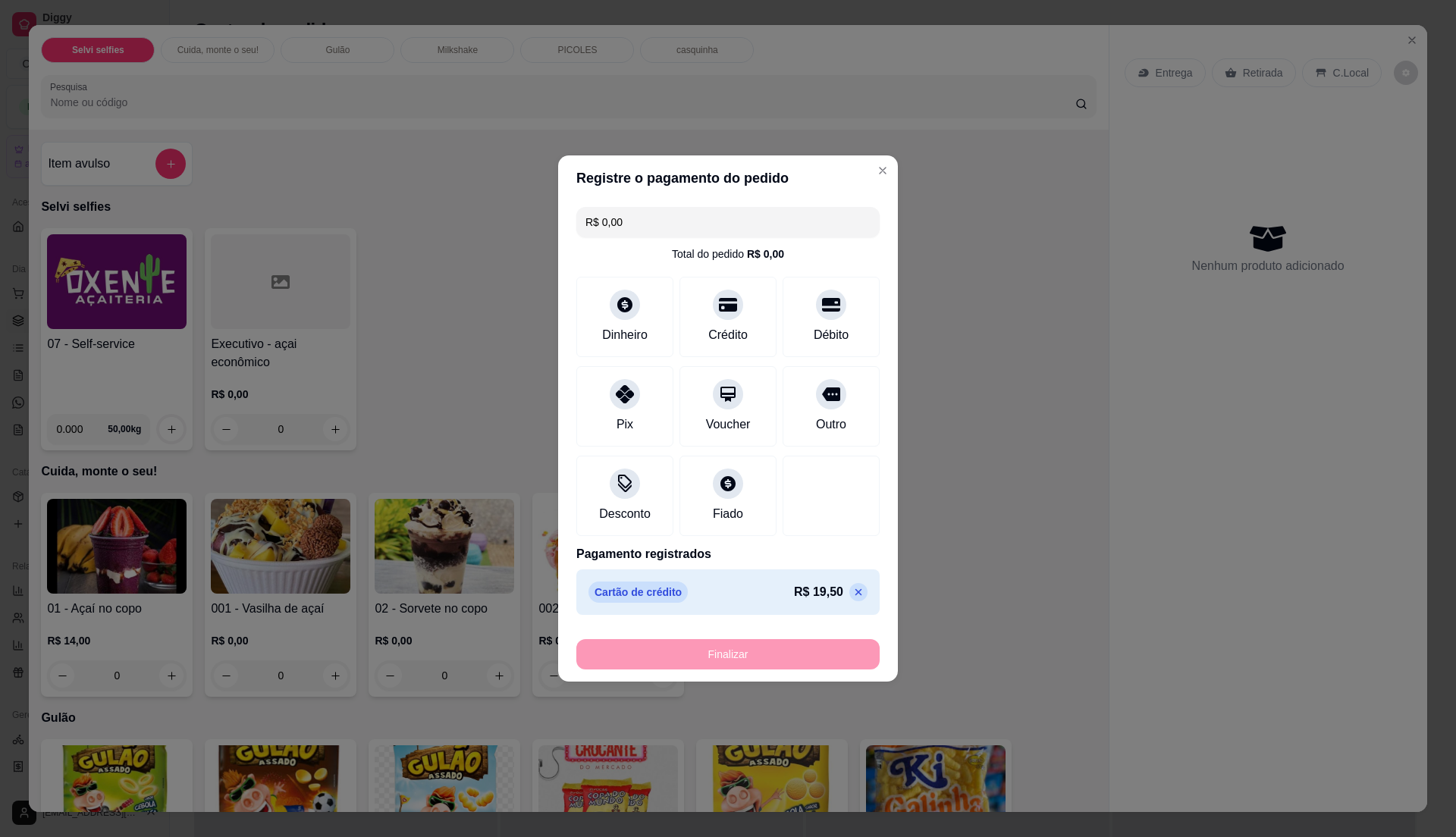
type input "-R$ 19,50"
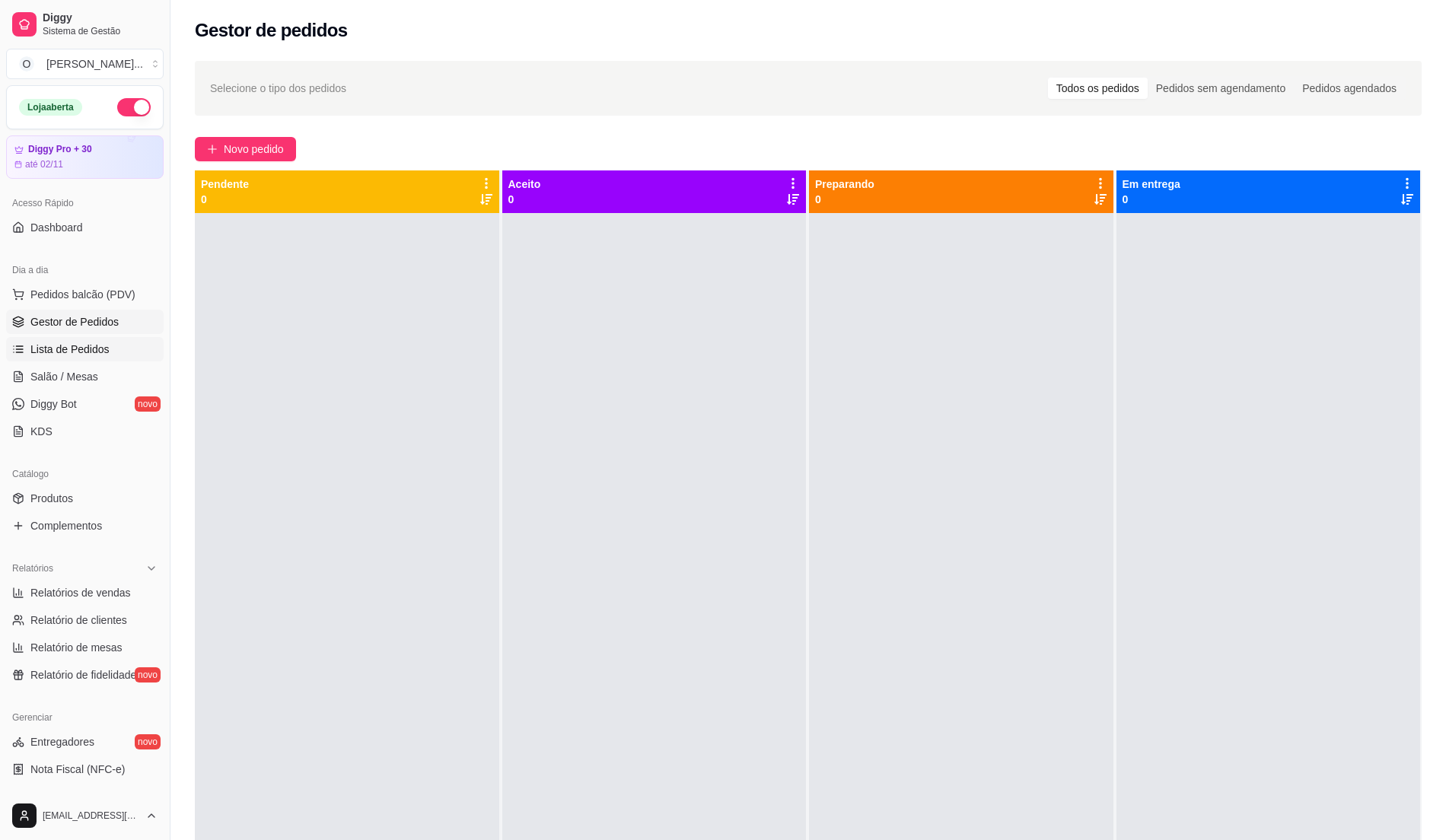
click at [87, 348] on span "Lista de Pedidos" at bounding box center [71, 350] width 79 height 15
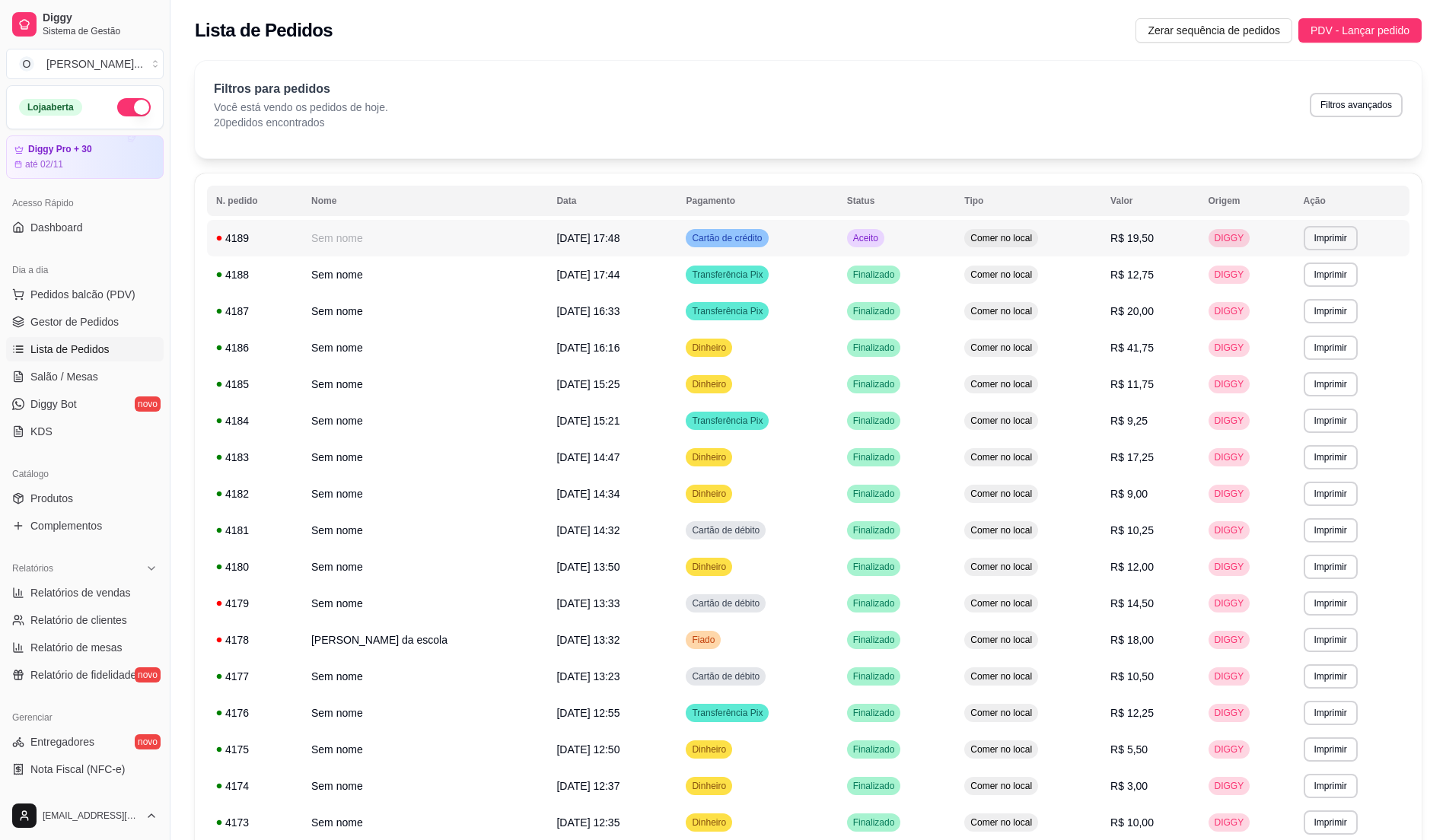
click at [790, 238] on td "Cartão de crédito" at bounding box center [757, 238] width 160 height 37
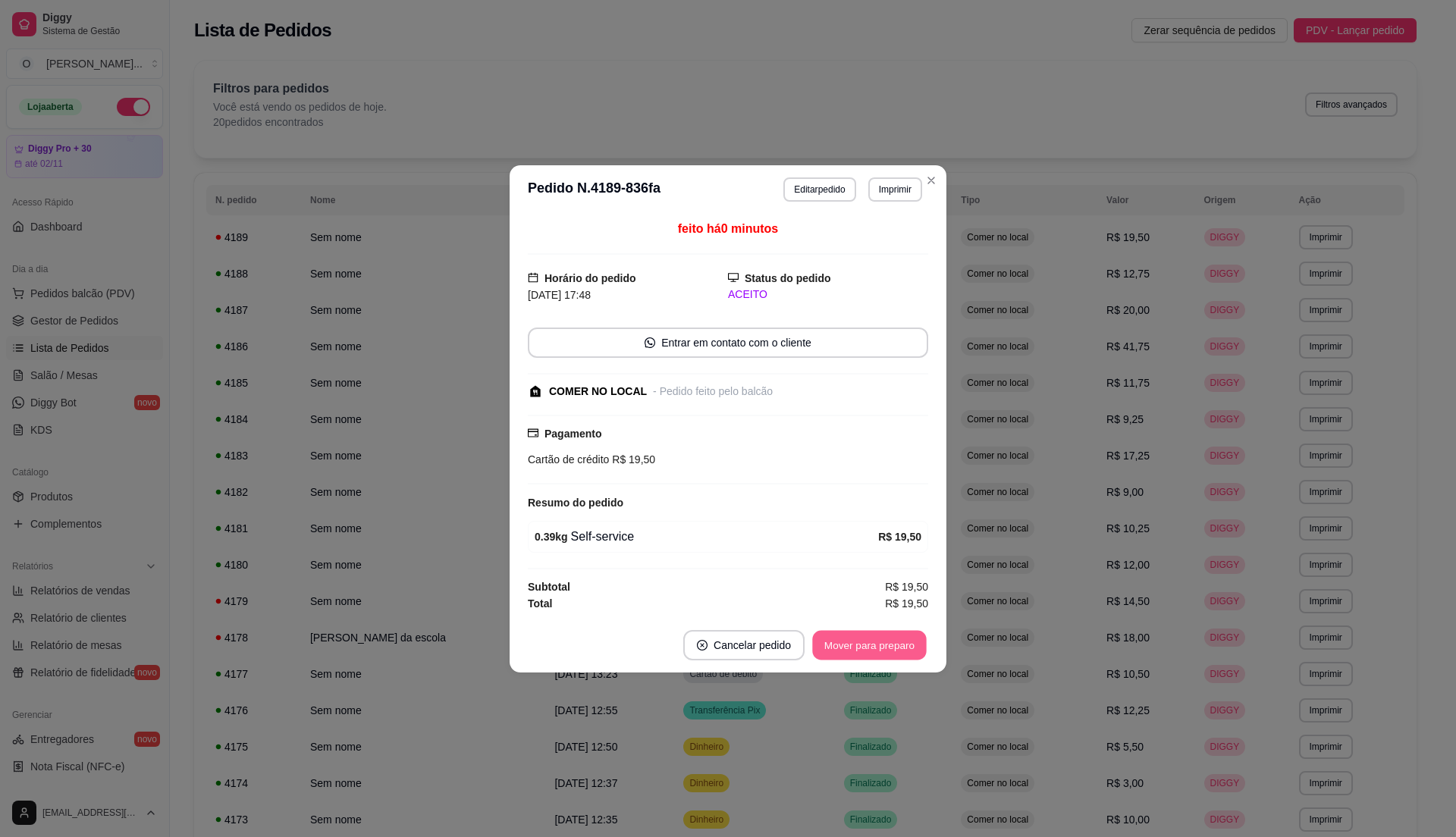
click at [875, 644] on button "Mover para preparo" at bounding box center [869, 645] width 114 height 30
click at [875, 644] on button "Mover para retirada disponível" at bounding box center [844, 646] width 167 height 31
click at [875, 643] on button "Mover para finalizado" at bounding box center [865, 646] width 126 height 31
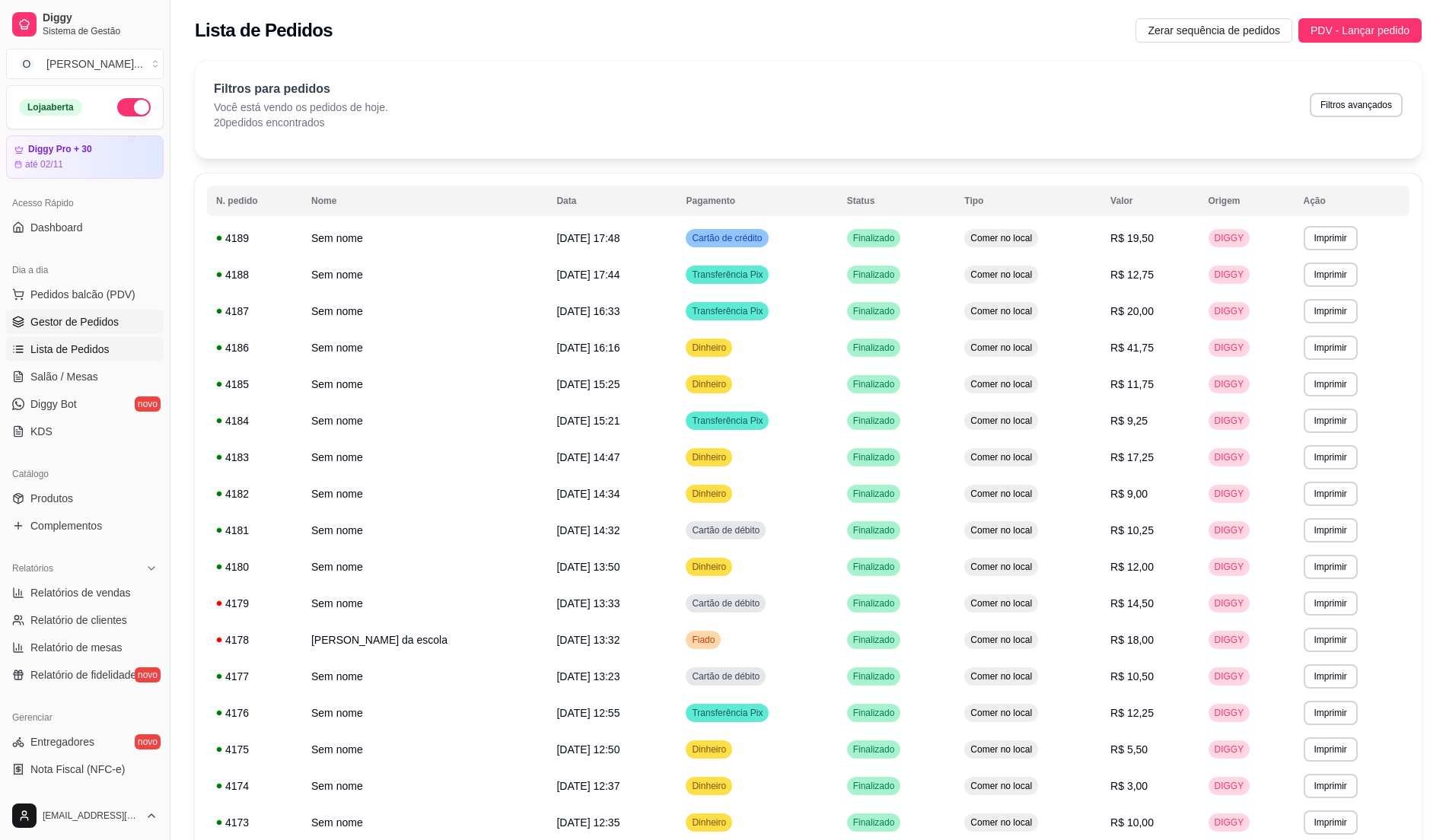
click at [85, 318] on span "Gestor de Pedidos" at bounding box center [74, 322] width 88 height 15
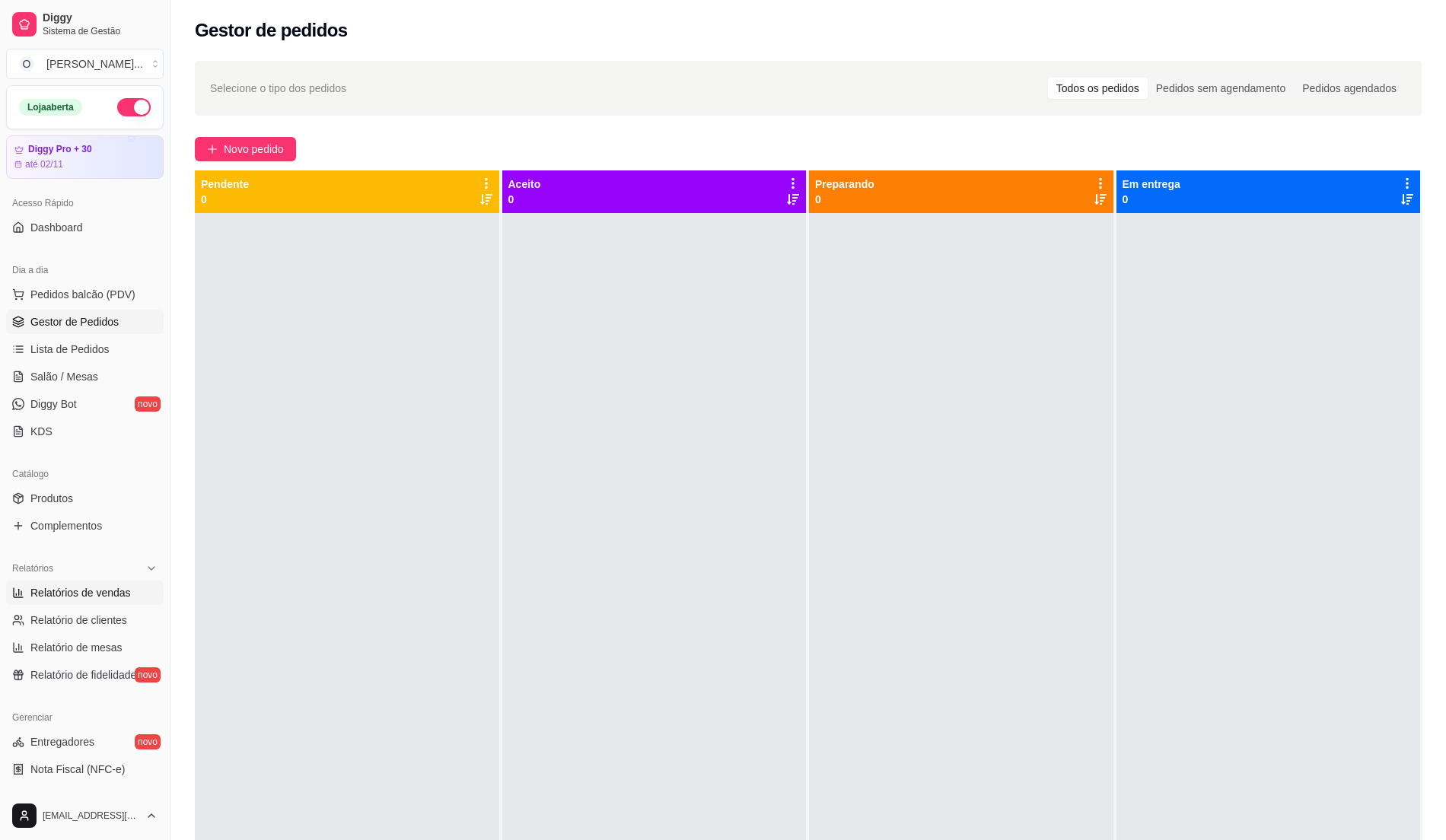
click at [71, 595] on span "Relatórios de vendas" at bounding box center [81, 593] width 100 height 15
select select "ALL"
select select "0"
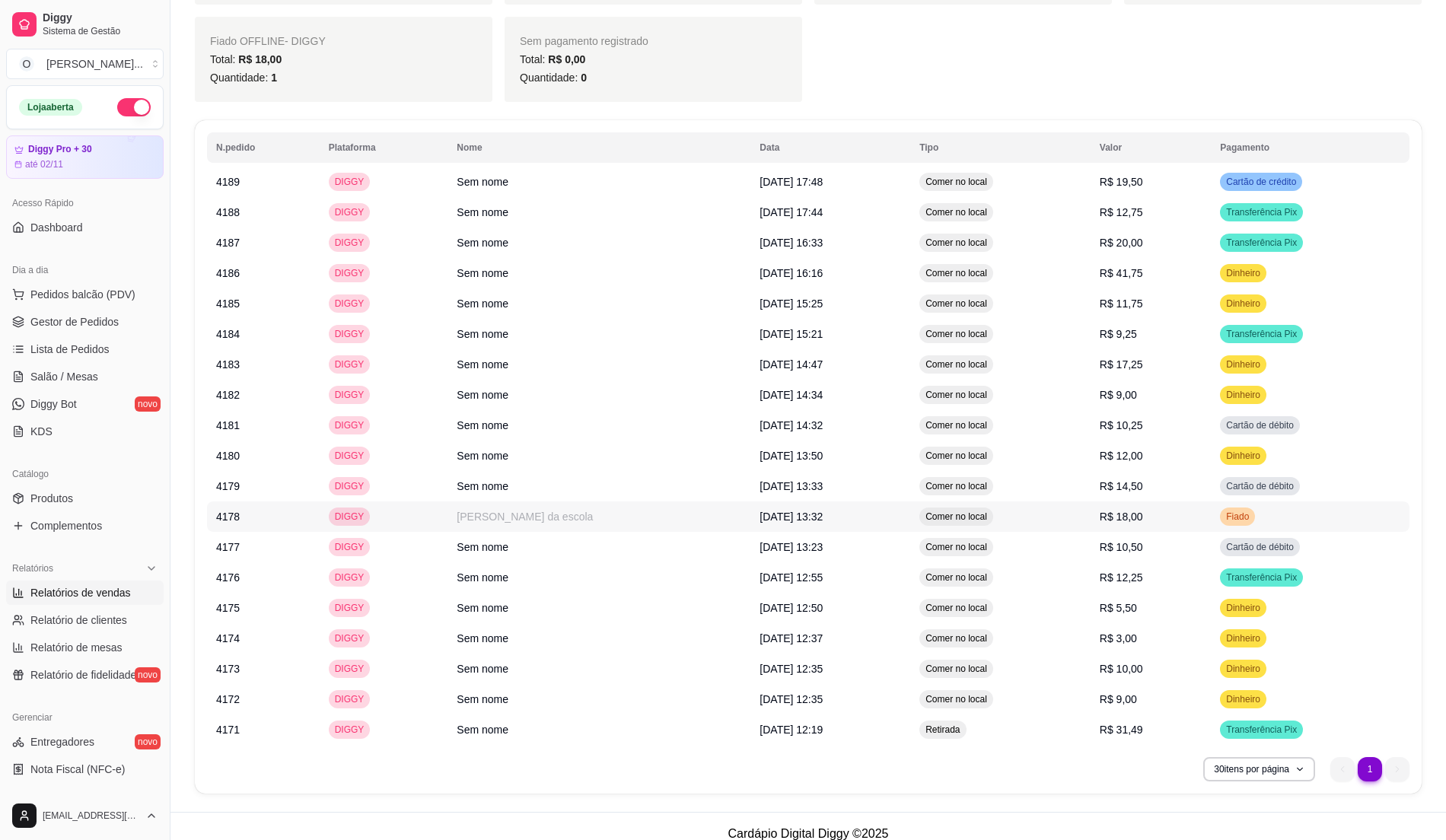
scroll to position [756, 0]
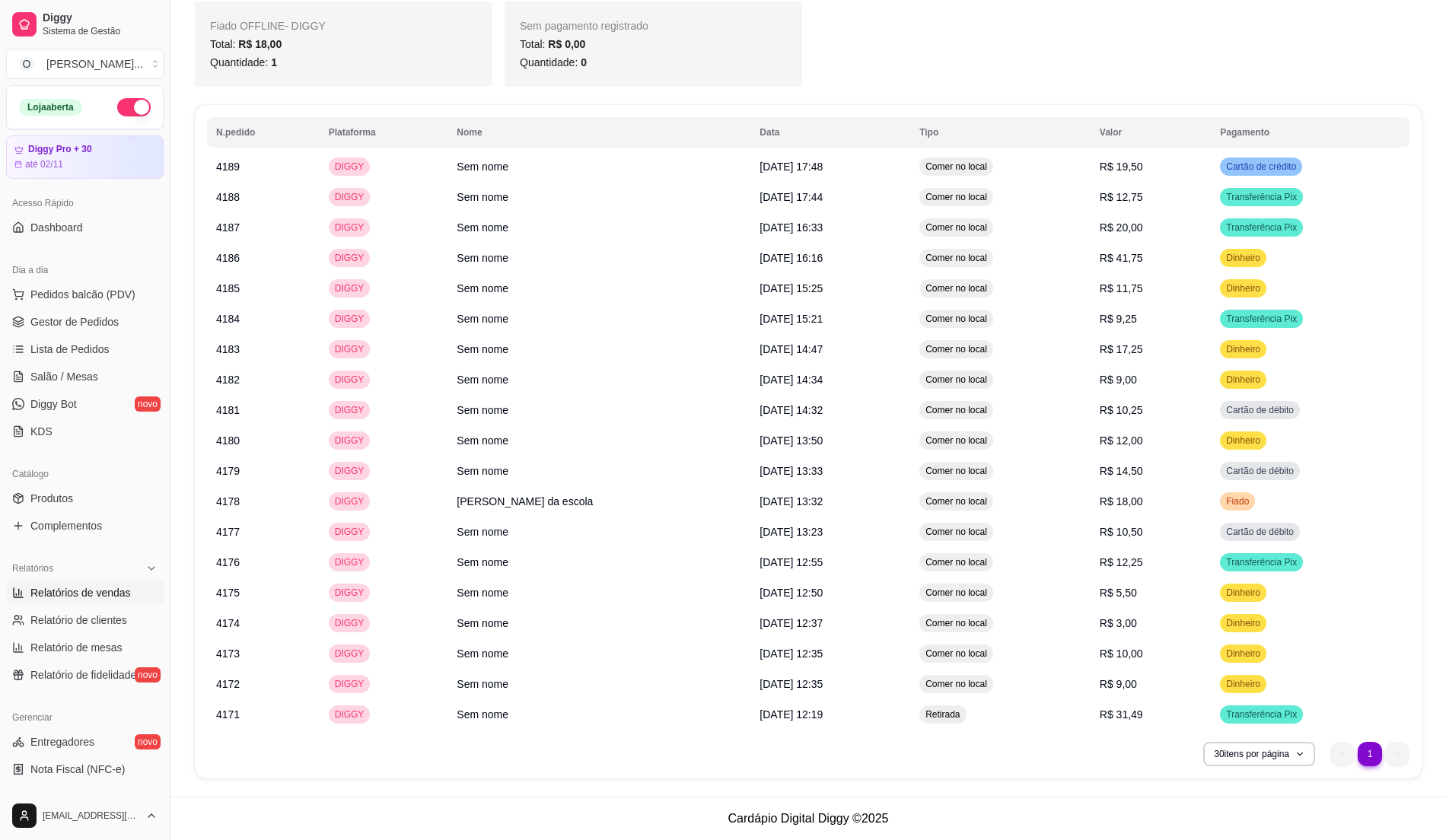
click at [1323, 749] on nav "1 1" at bounding box center [1371, 754] width 95 height 40
click at [1310, 753] on button "30 itens por página" at bounding box center [1260, 753] width 108 height 23
click at [1224, 723] on span "100 pedidos" at bounding box center [1259, 728] width 128 height 15
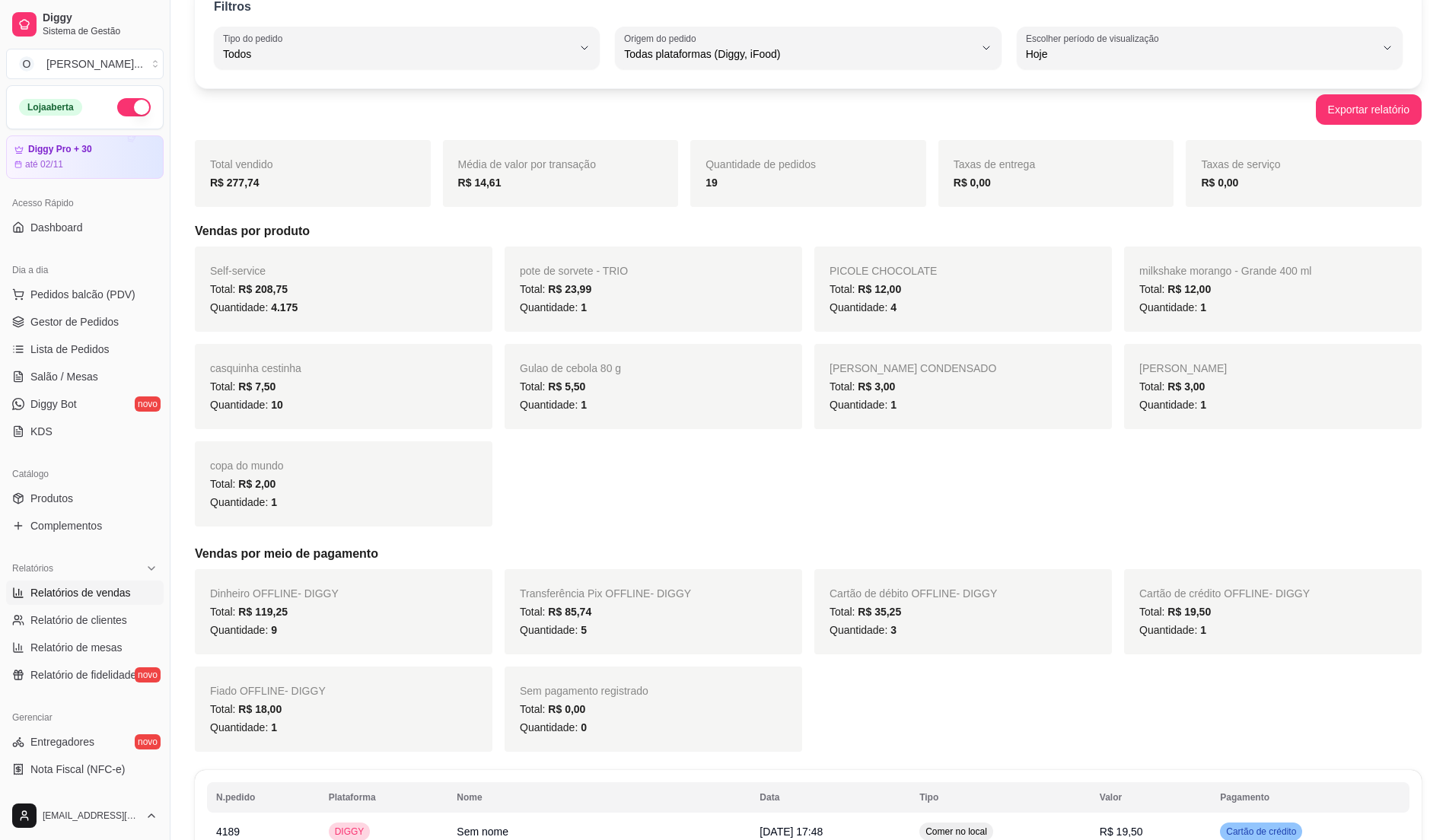
scroll to position [46, 0]
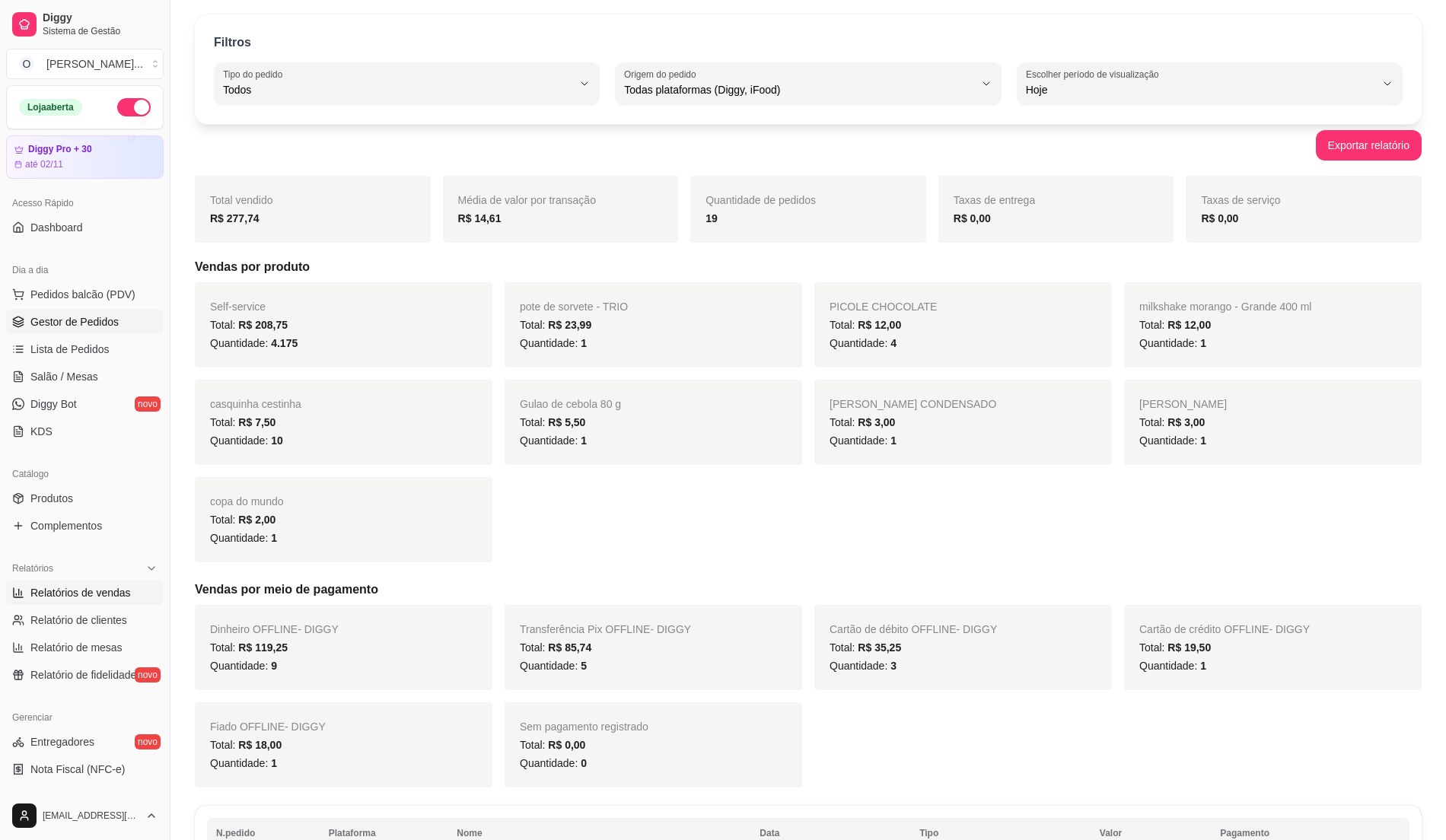
click at [82, 320] on span "Gestor de Pedidos" at bounding box center [74, 322] width 88 height 15
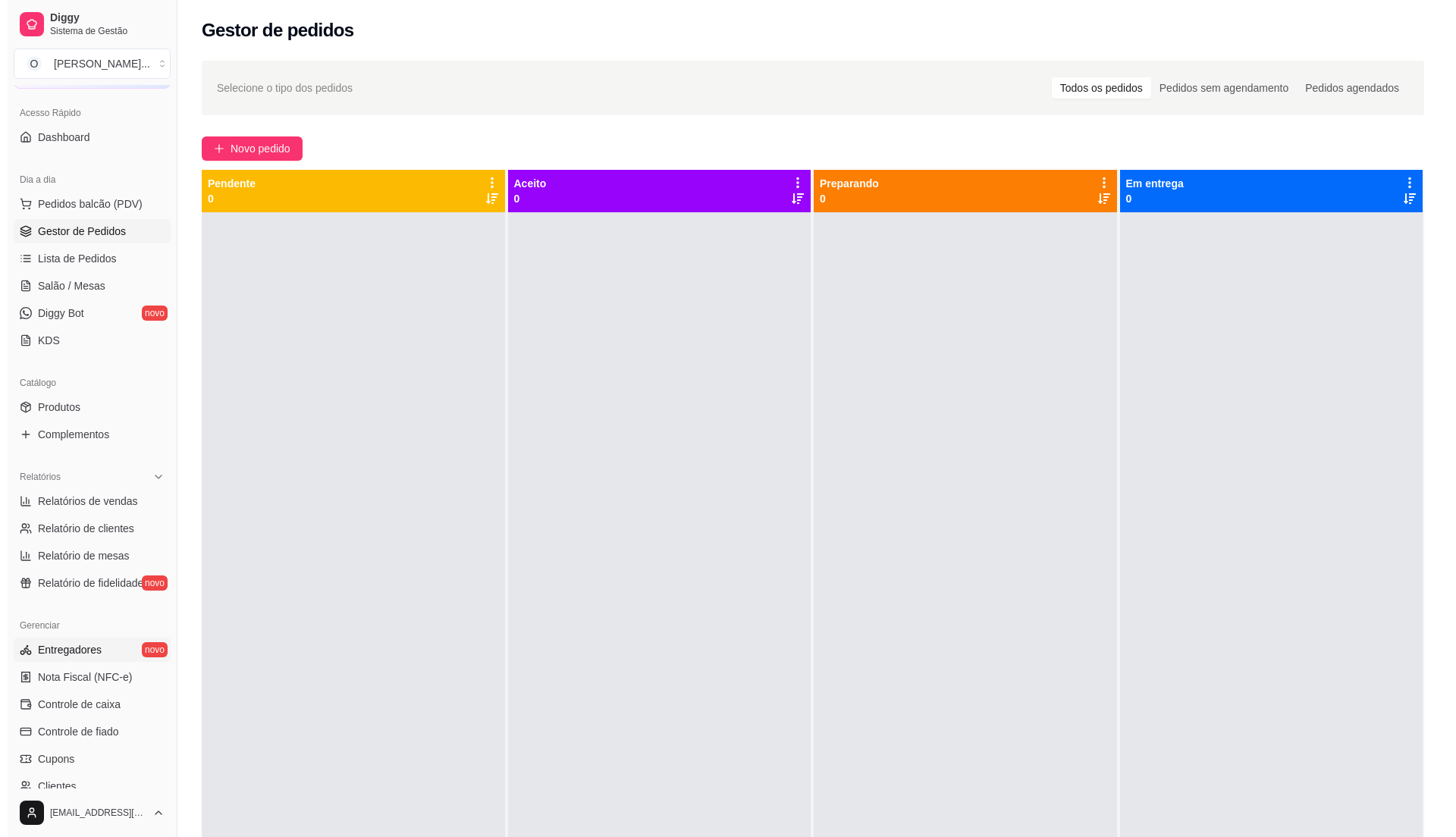
scroll to position [202, 0]
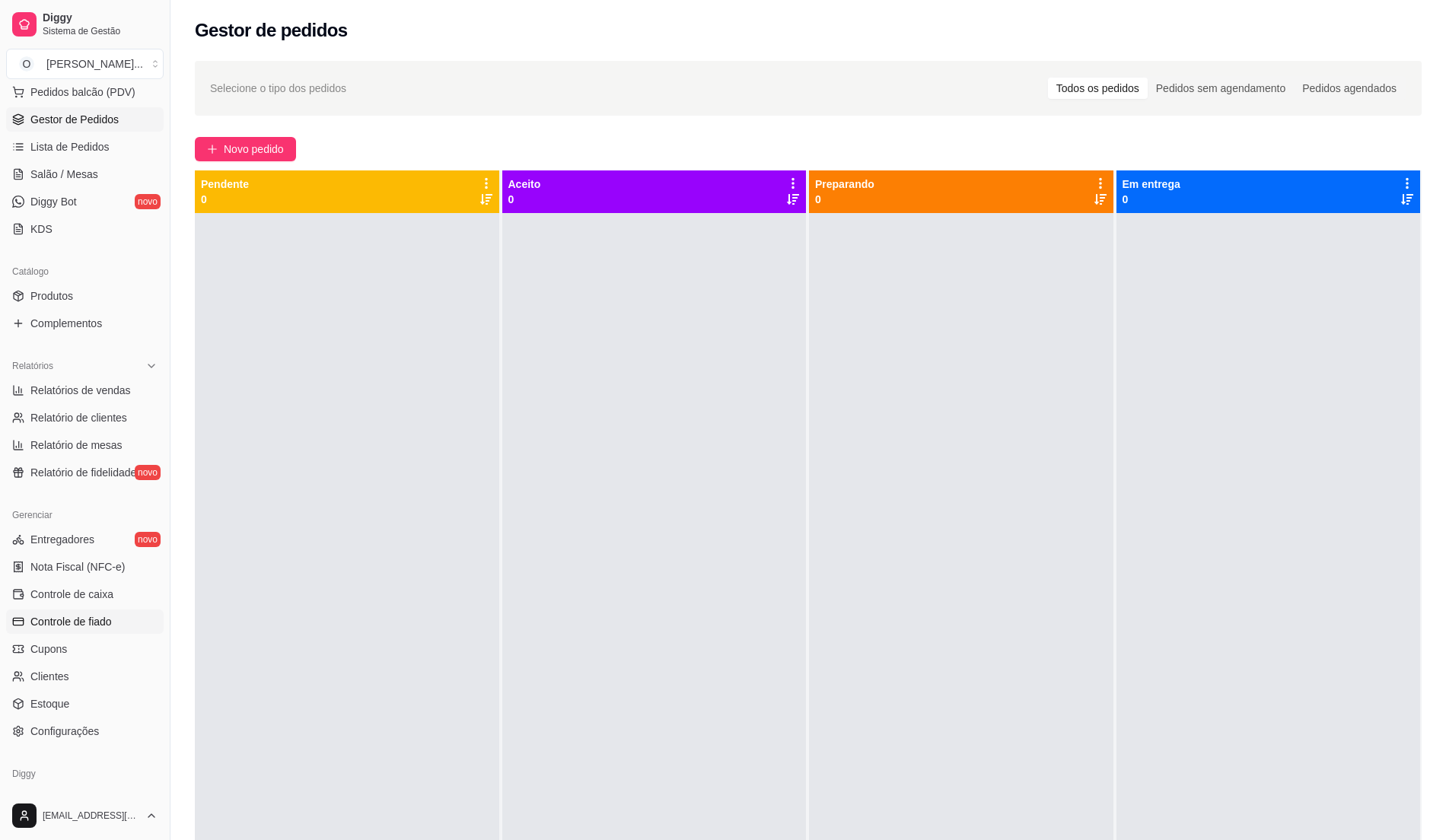
click at [100, 628] on span "Controle de fiado" at bounding box center [71, 622] width 81 height 15
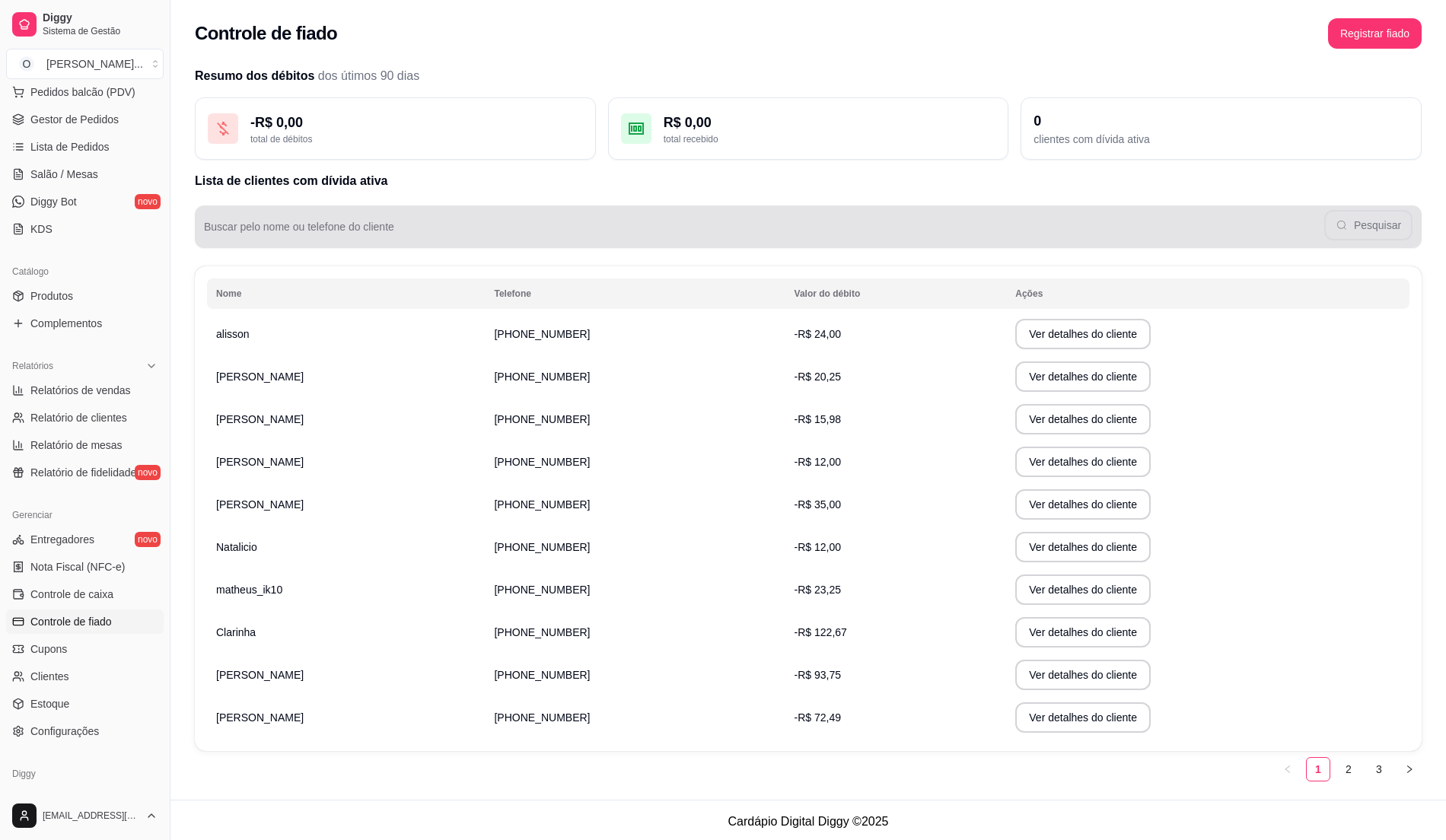
click at [330, 228] on input "Buscar pelo nome ou telefone do cliente" at bounding box center [764, 233] width 1120 height 15
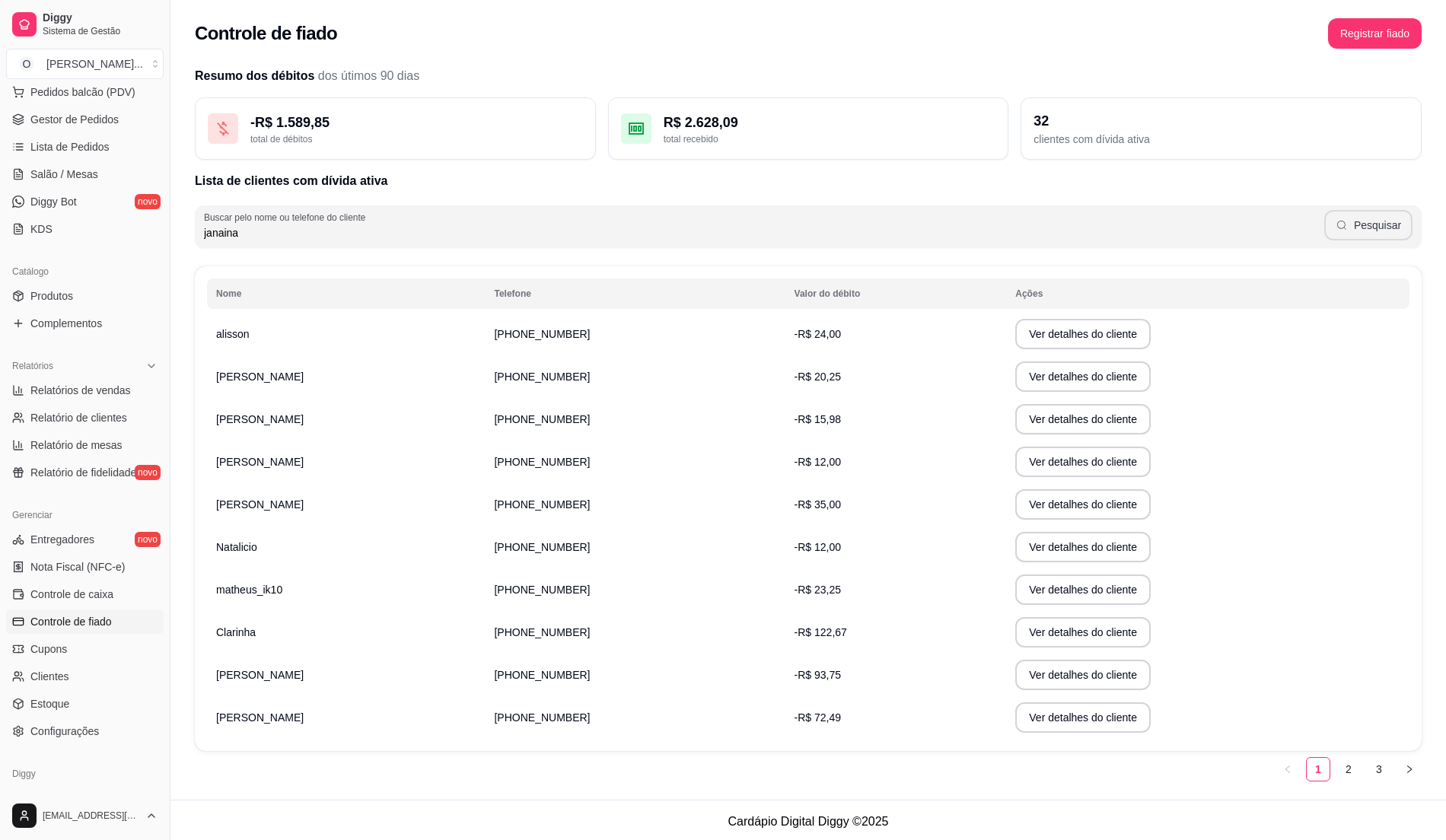
type input "janaina"
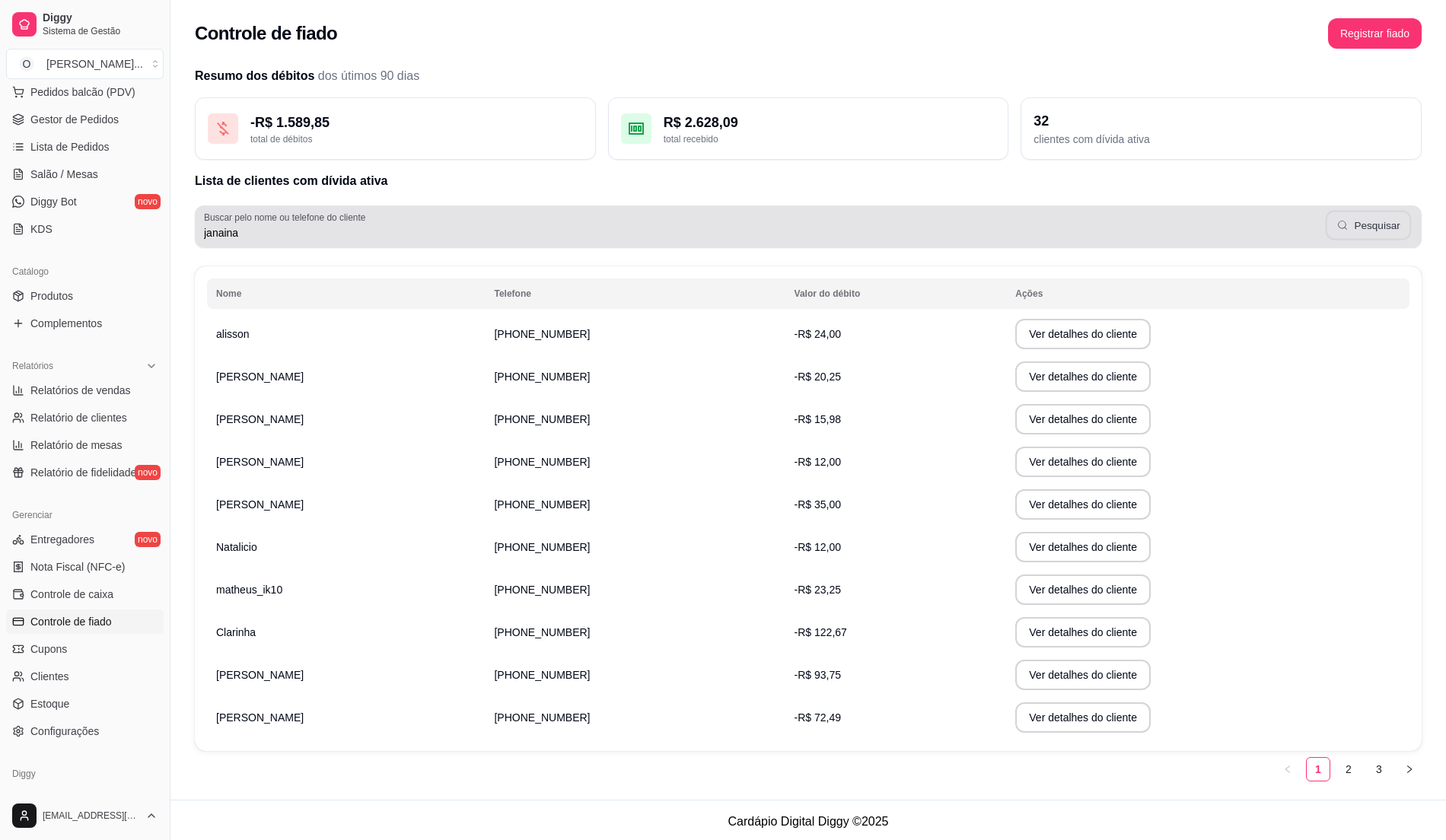
click at [1380, 228] on button "Pesquisar" at bounding box center [1369, 225] width 85 height 30
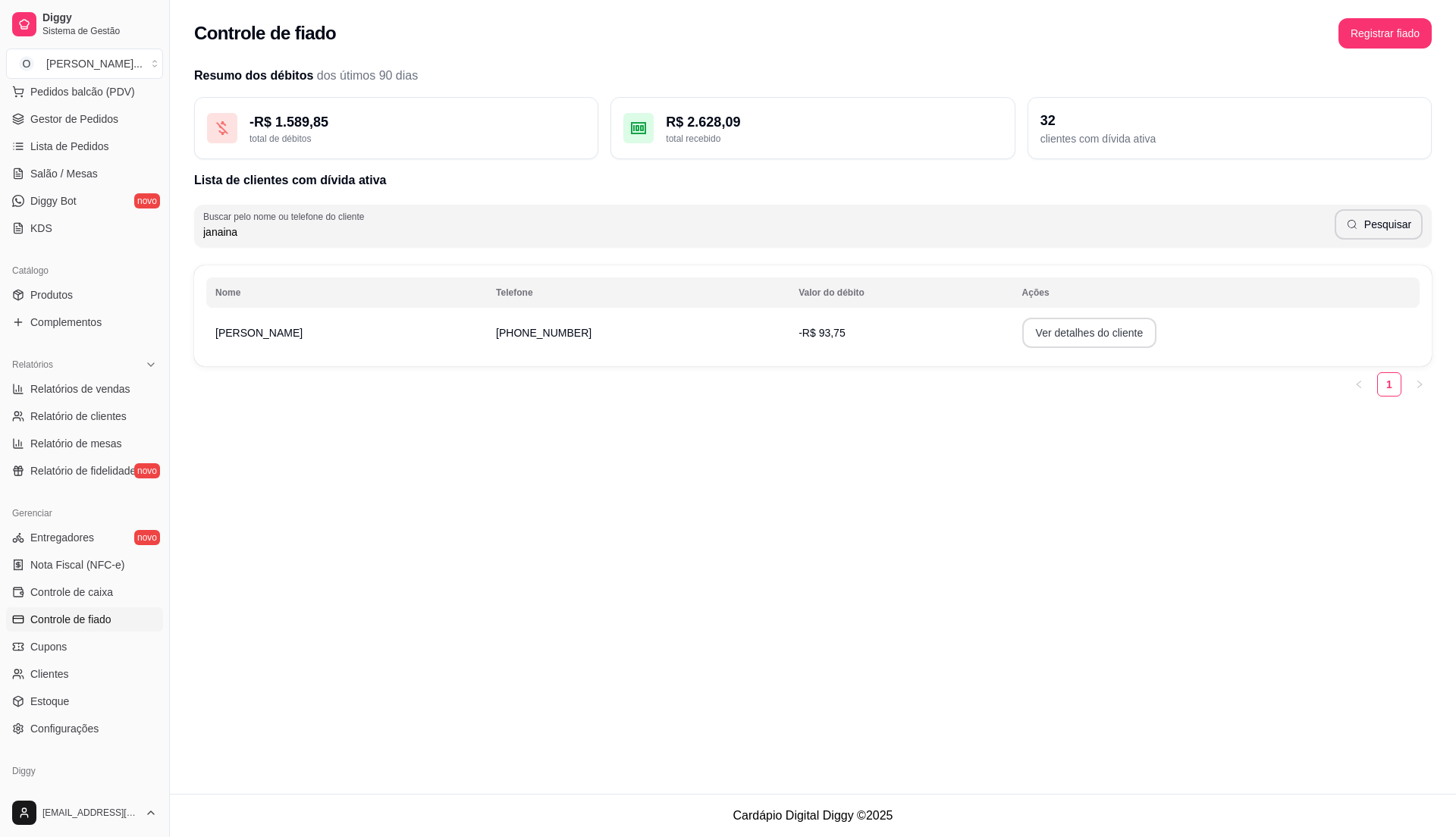
click at [1051, 335] on button "Ver detalhes do cliente" at bounding box center [1089, 333] width 135 height 31
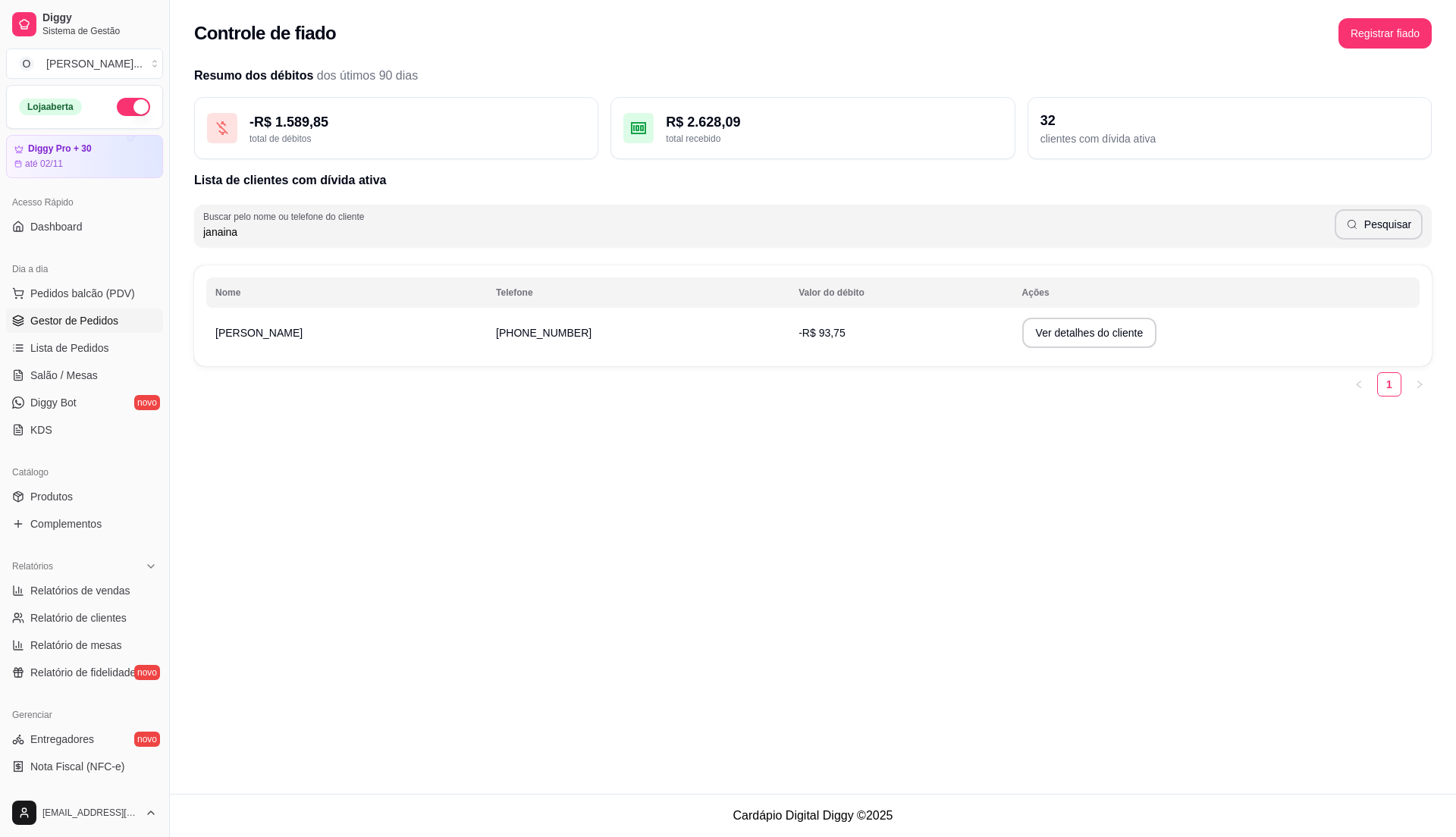
click at [83, 317] on span "Gestor de Pedidos" at bounding box center [74, 320] width 88 height 15
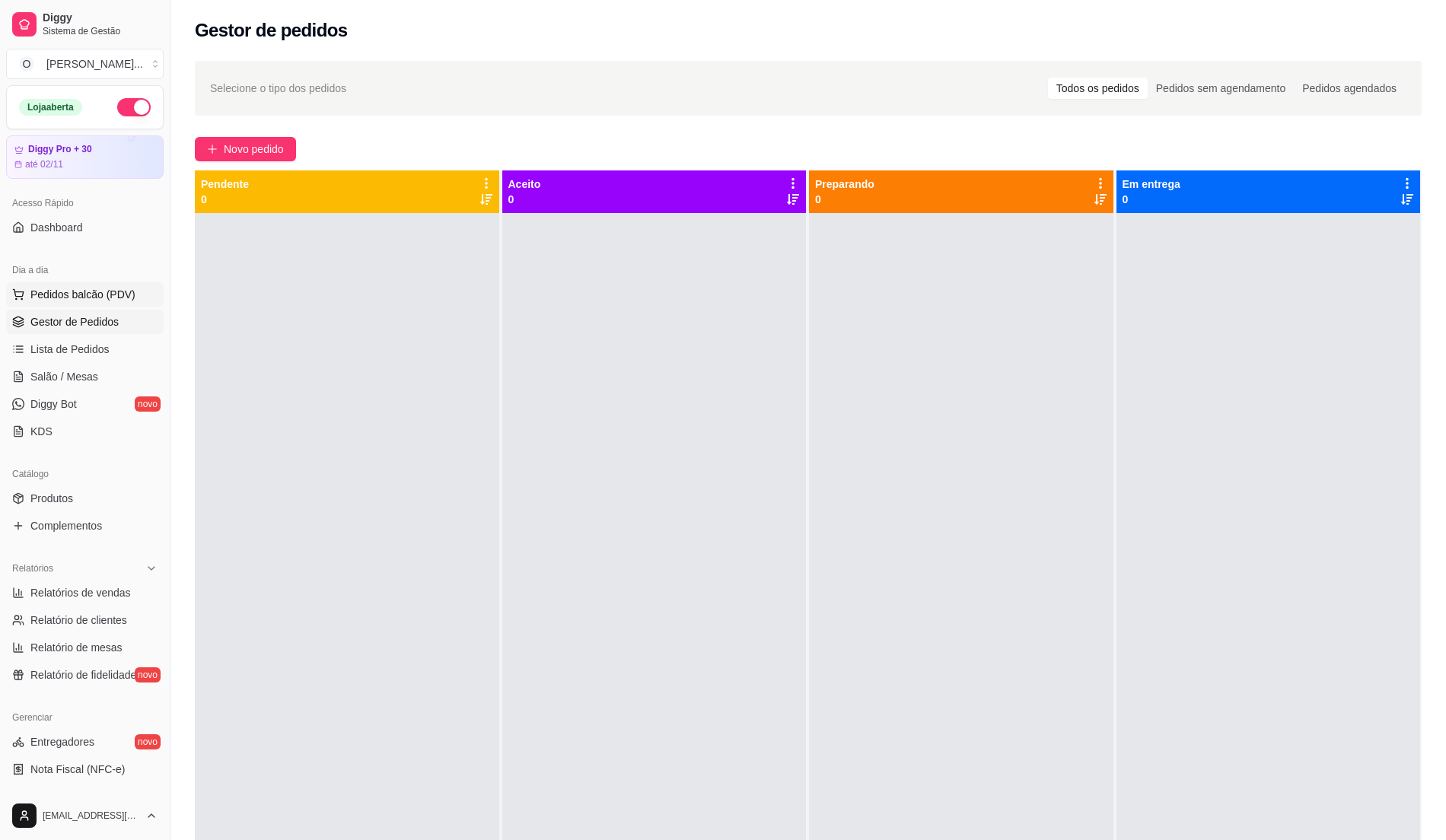
click at [67, 296] on span "Pedidos balcão (PDV)" at bounding box center [83, 294] width 105 height 15
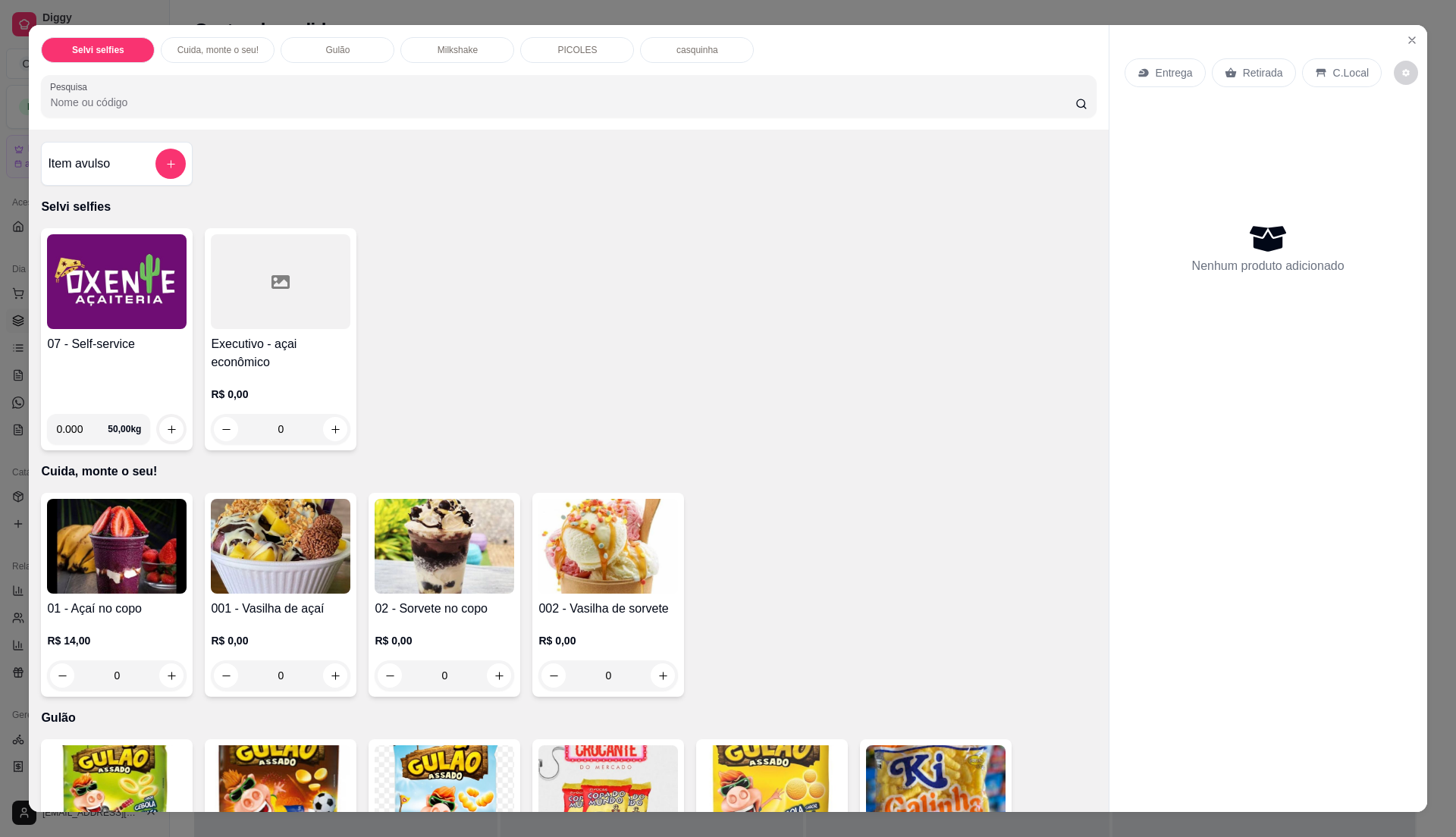
click at [134, 334] on div "07 - Self-service 0.000 50,00 kg" at bounding box center [117, 339] width 152 height 222
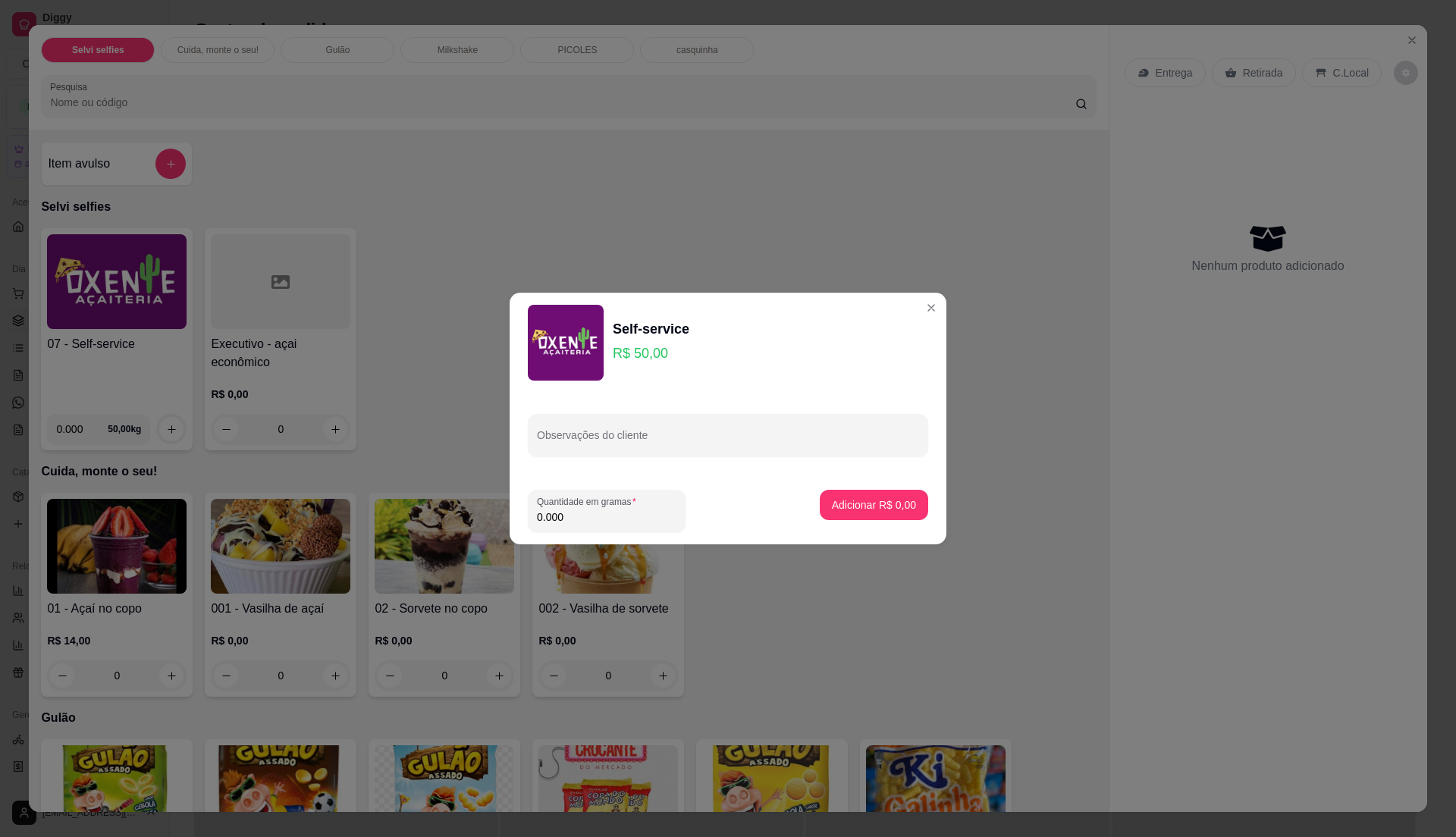
click at [580, 511] on input "0.000" at bounding box center [606, 518] width 140 height 15
click at [580, 511] on input "0" at bounding box center [606, 518] width 140 height 15
type input "0.34"
click at [856, 503] on p "Adicionar R$ 17,00" at bounding box center [871, 504] width 88 height 14
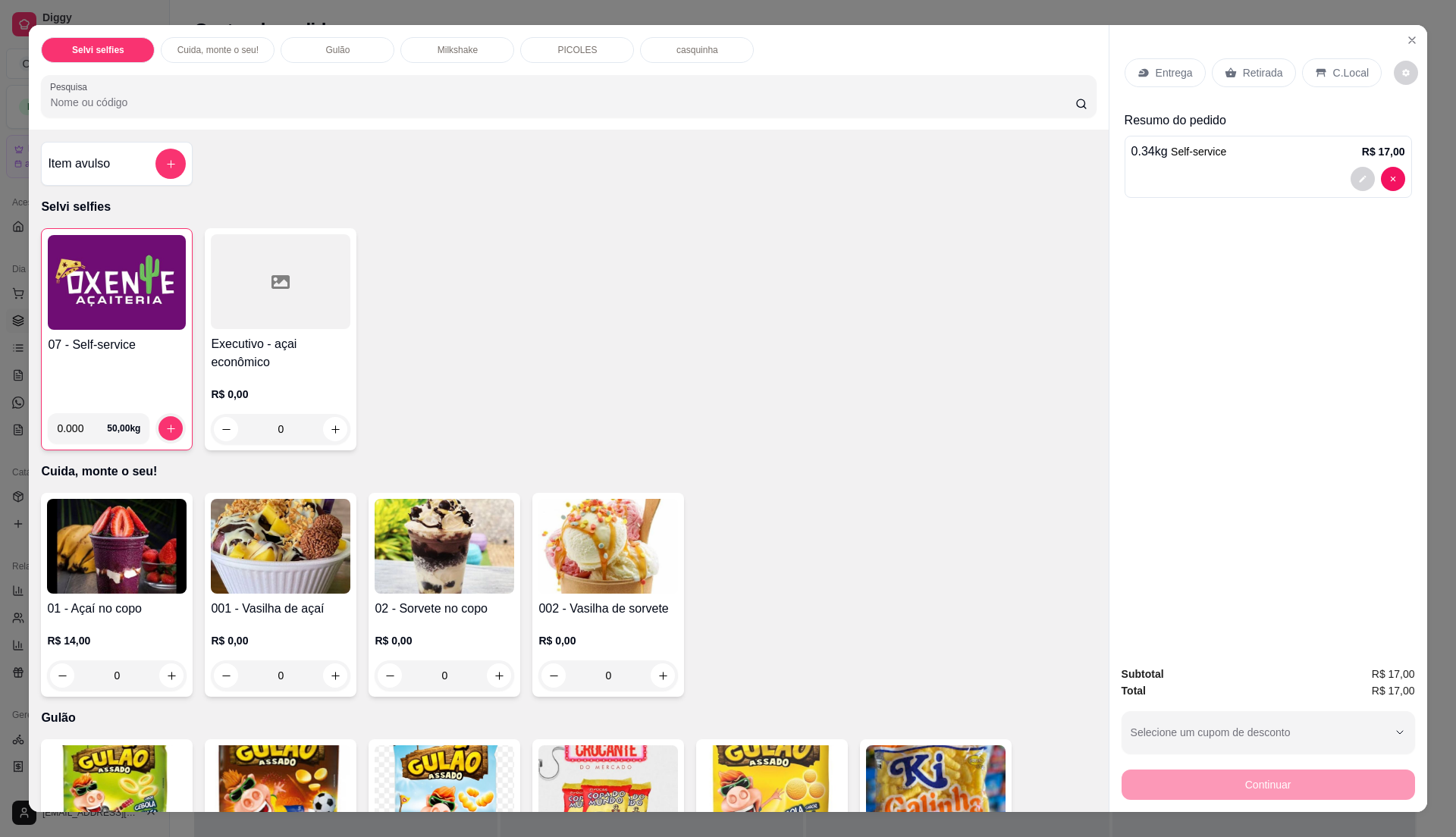
click at [1318, 66] on div "C.Local" at bounding box center [1341, 73] width 80 height 29
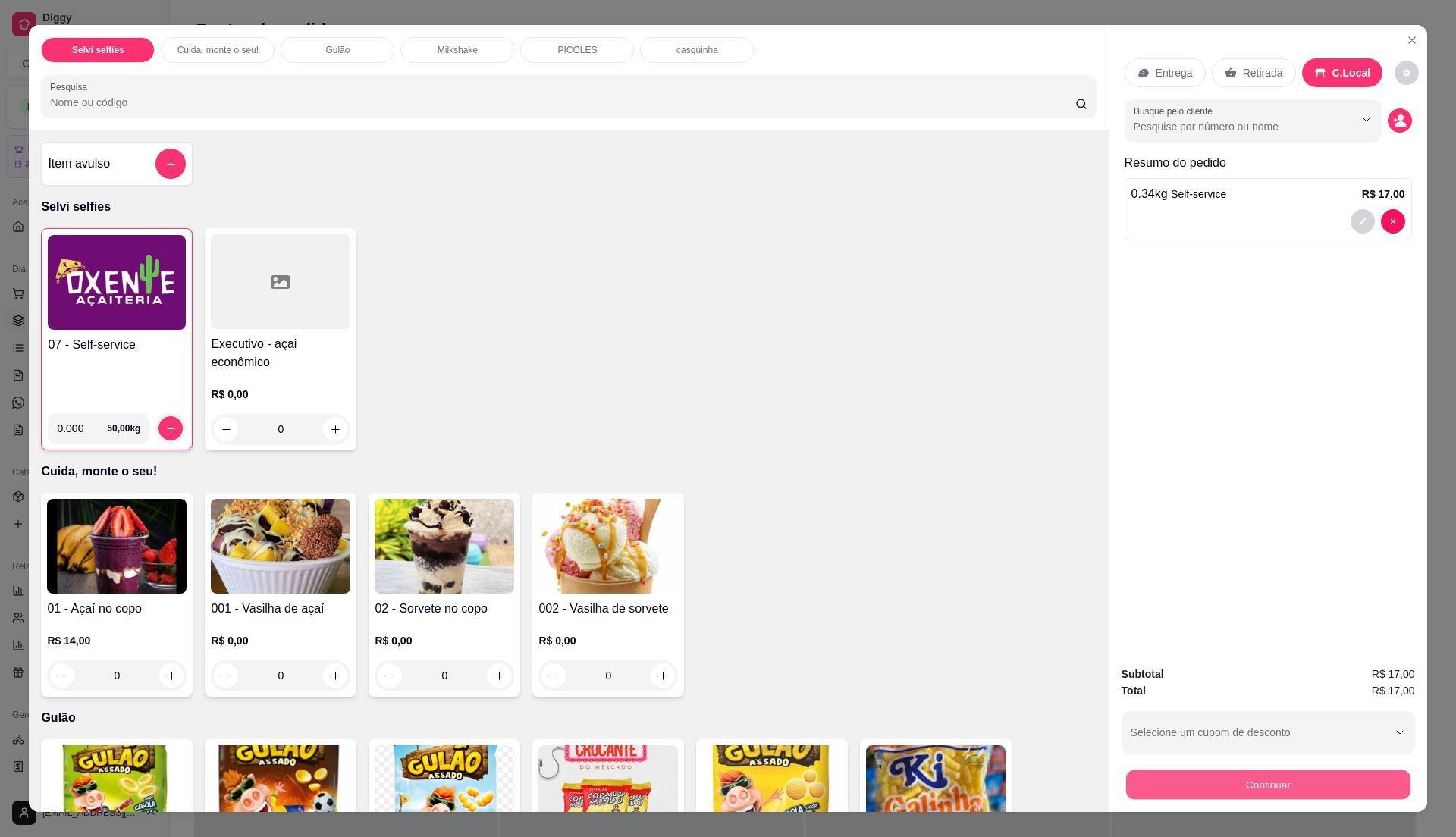
click at [1287, 784] on button "Continuar" at bounding box center [1268, 784] width 285 height 30
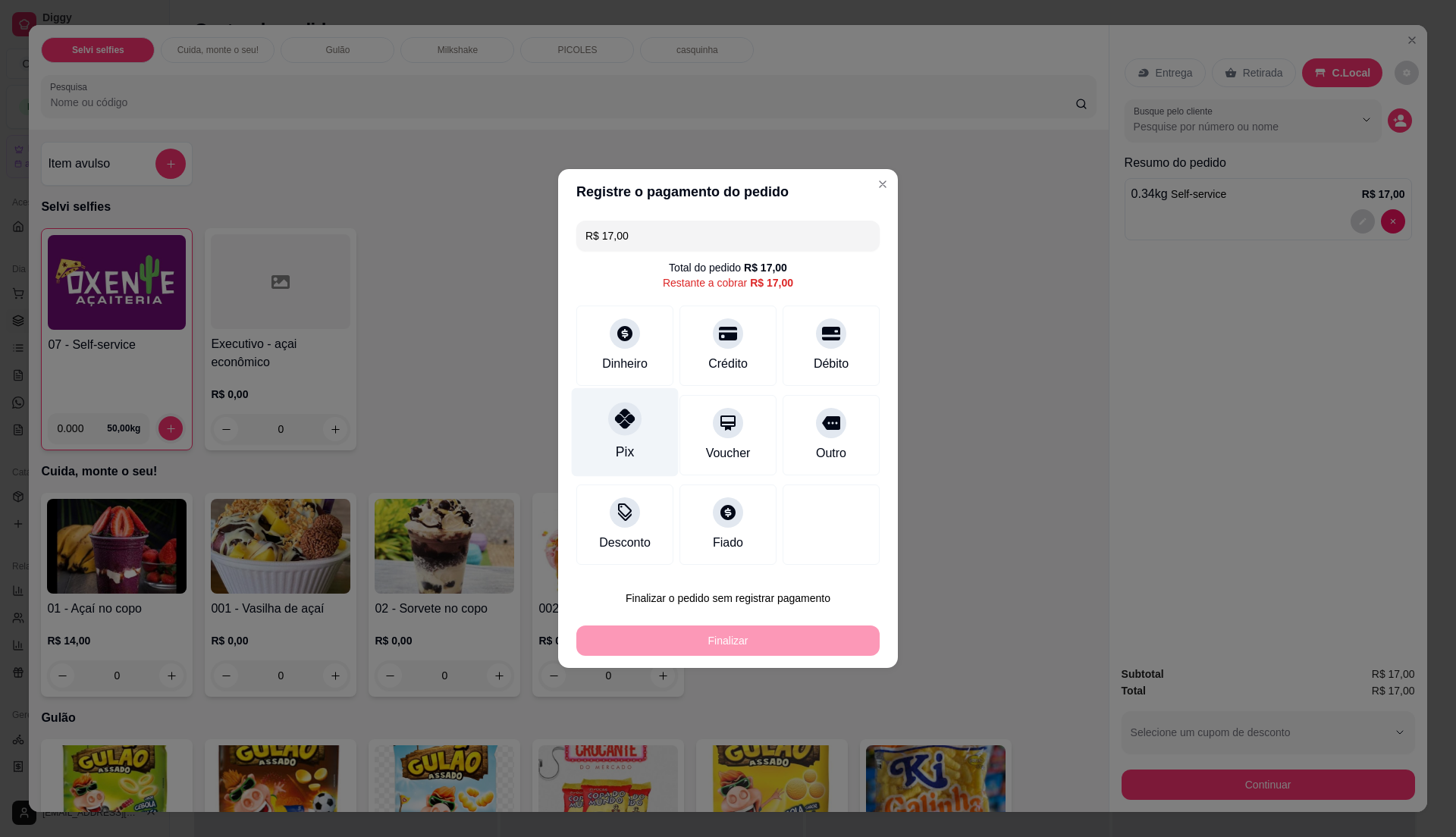
click at [617, 447] on div "Pix" at bounding box center [625, 451] width 18 height 19
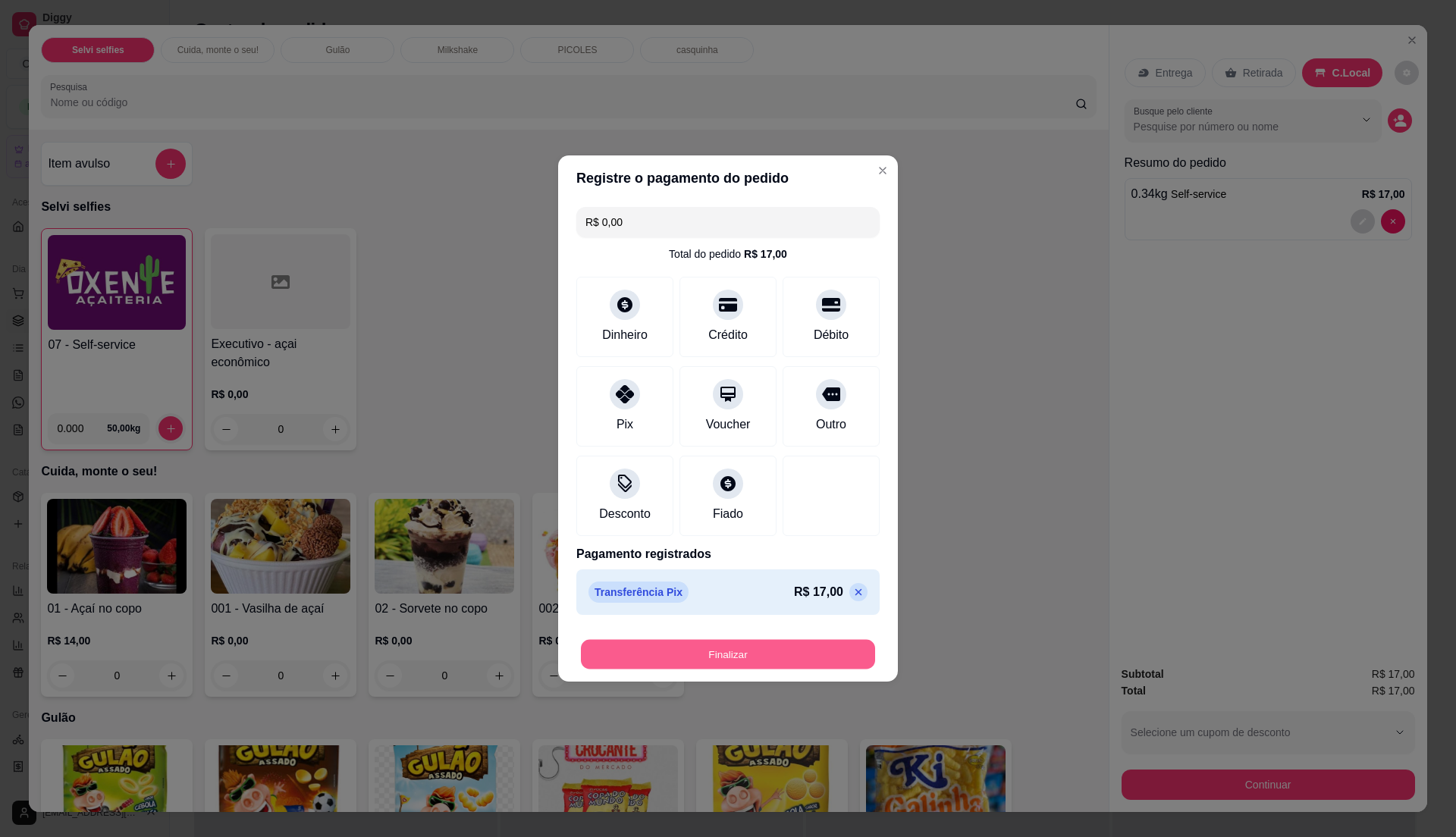
click at [726, 657] on button "Finalizar" at bounding box center [728, 654] width 294 height 30
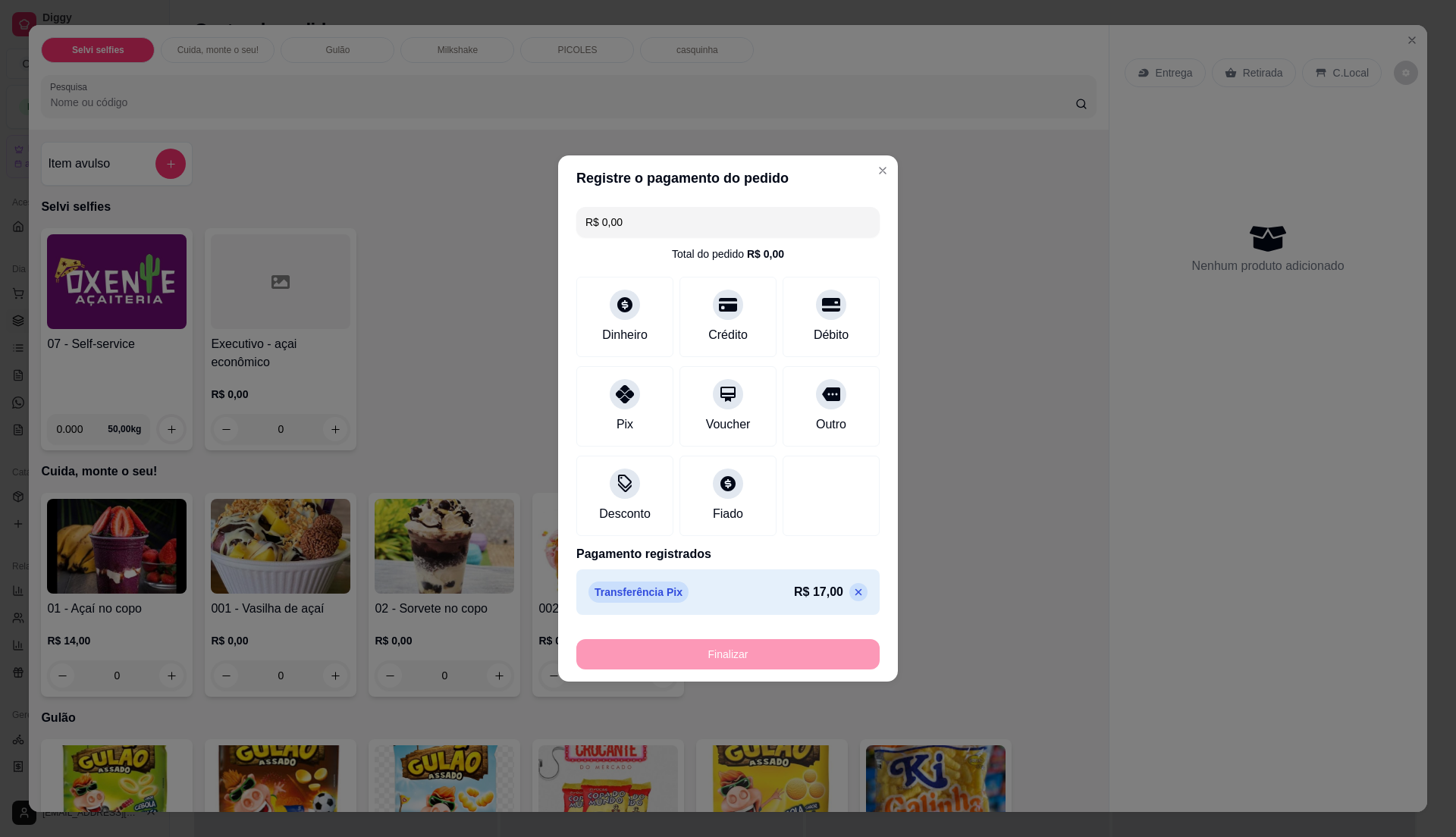
type input "-R$ 17,00"
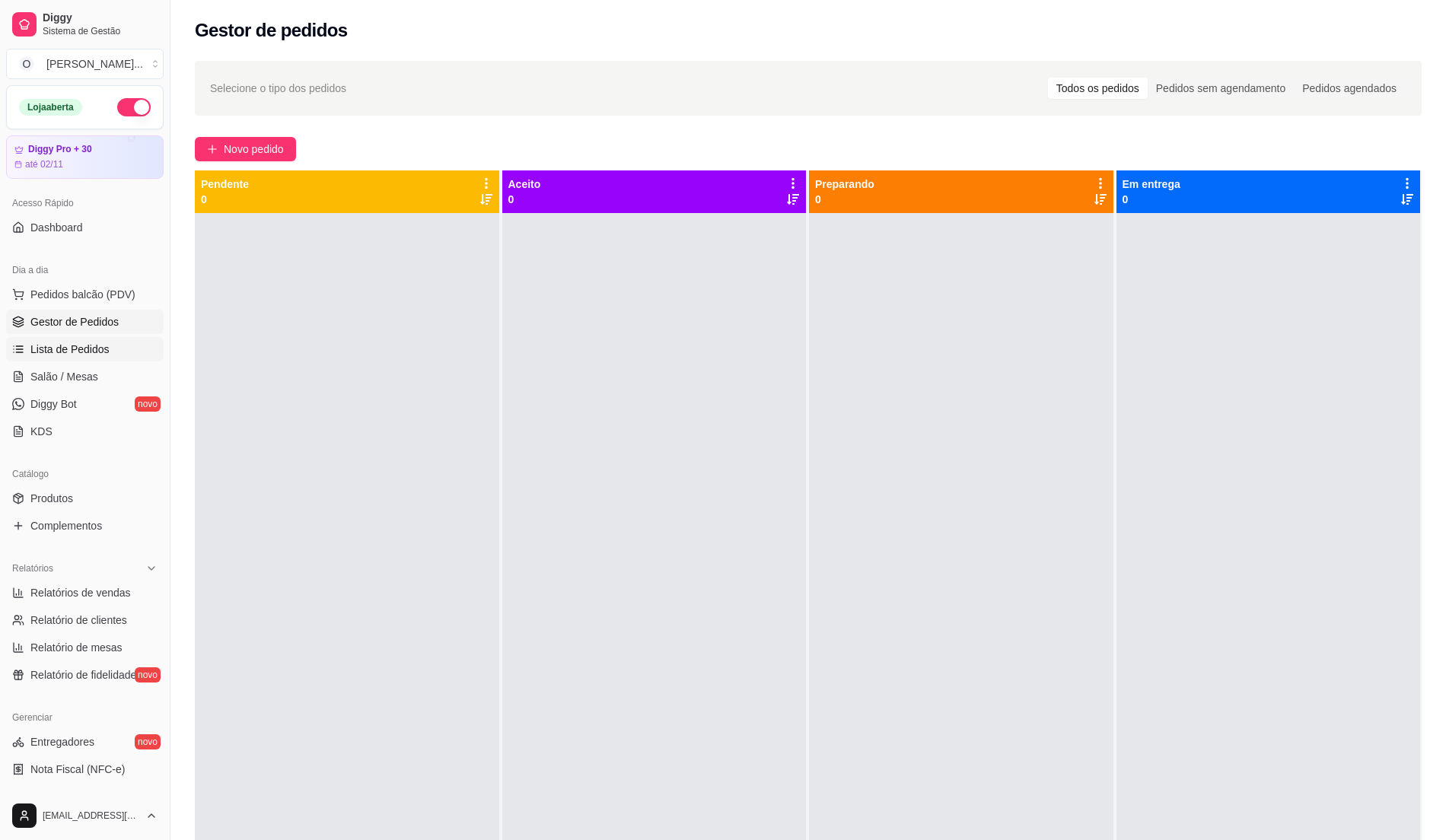
click at [71, 353] on span "Lista de Pedidos" at bounding box center [71, 350] width 79 height 15
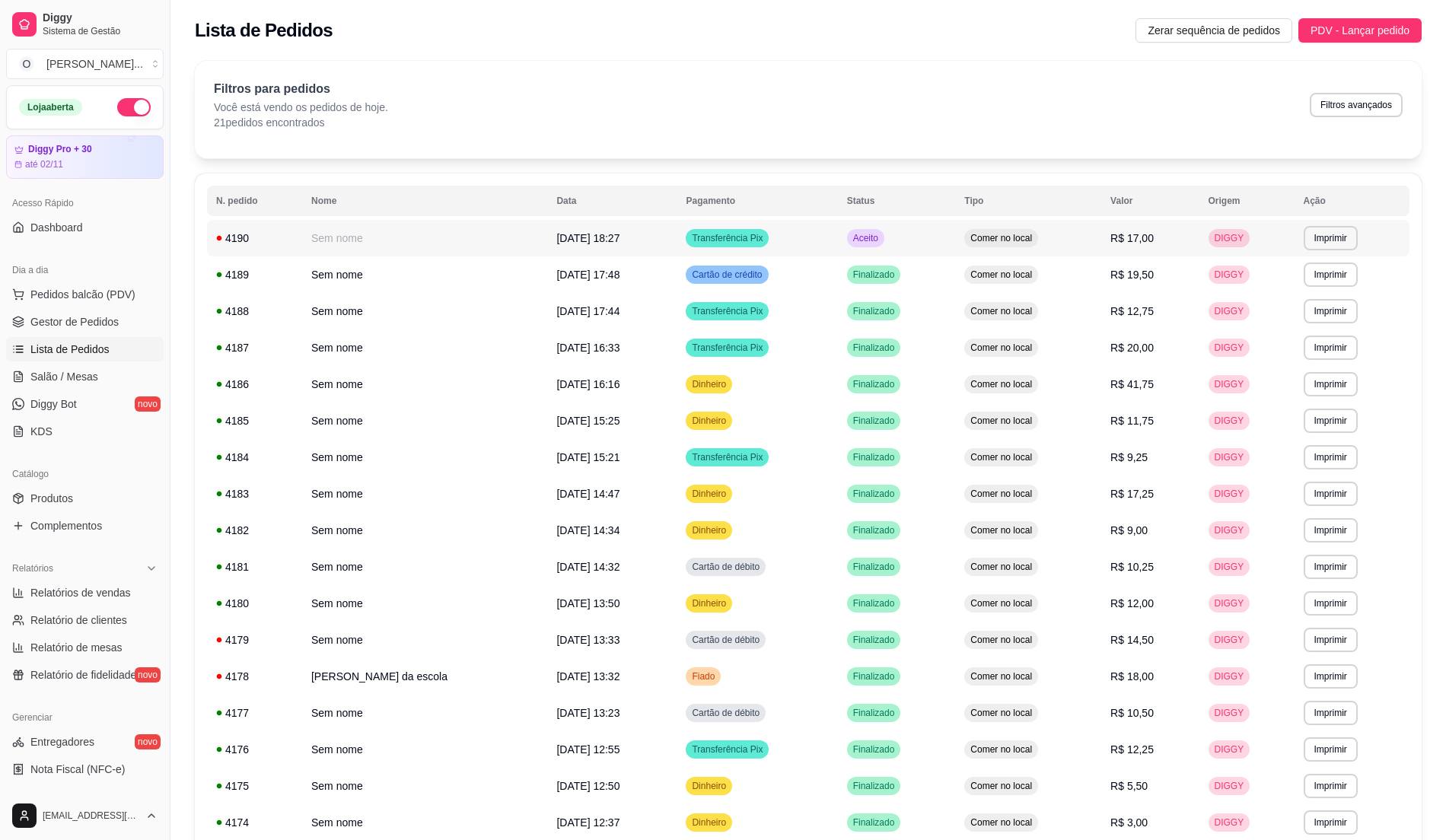
click at [887, 238] on td "Aceito" at bounding box center [897, 238] width 118 height 37
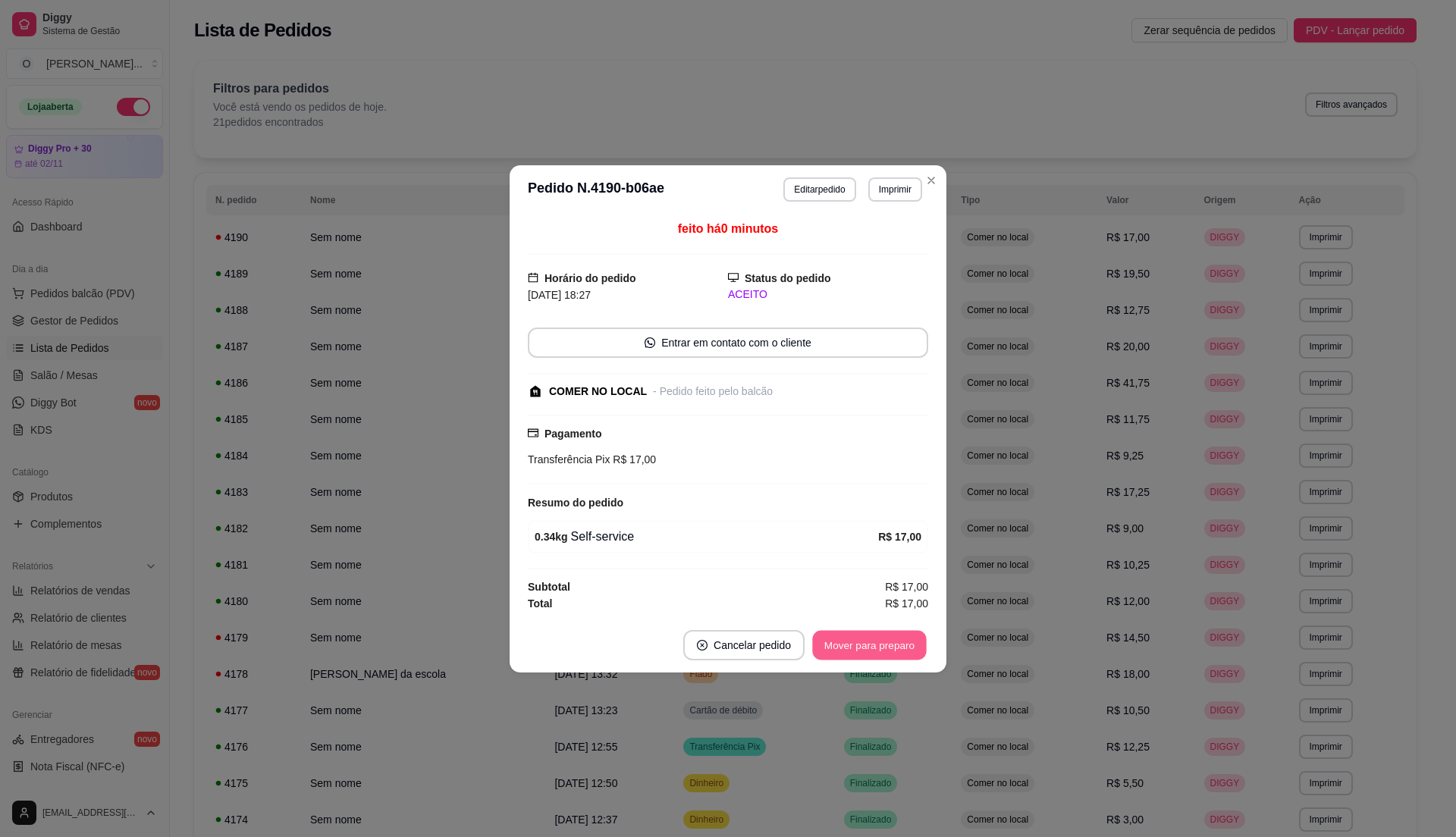
click at [863, 646] on button "Mover para preparo" at bounding box center [869, 645] width 114 height 30
click at [863, 646] on button "Mover para retirada disponível" at bounding box center [844, 646] width 167 height 31
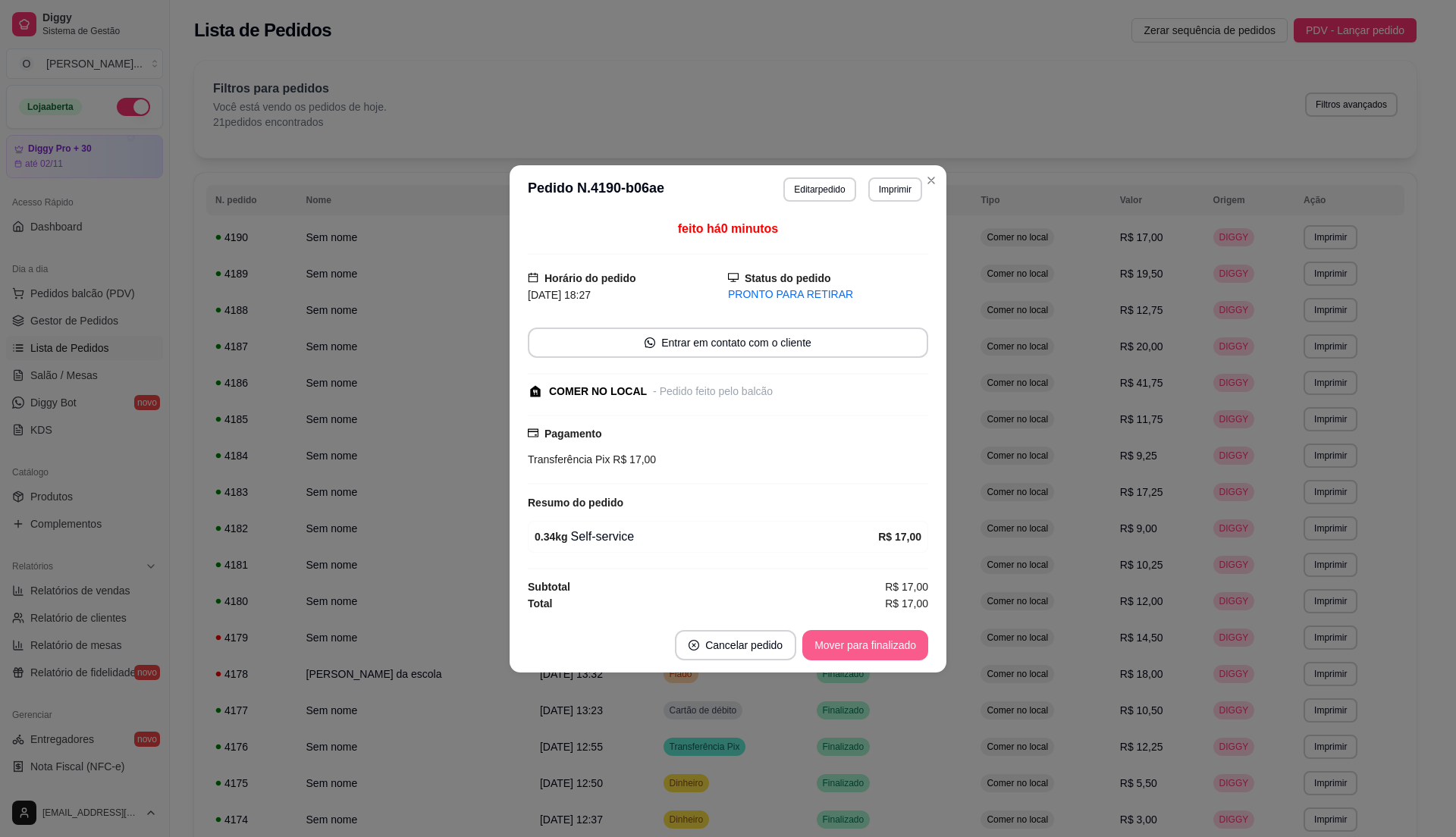
click at [863, 646] on button "Mover para finalizado" at bounding box center [865, 646] width 126 height 31
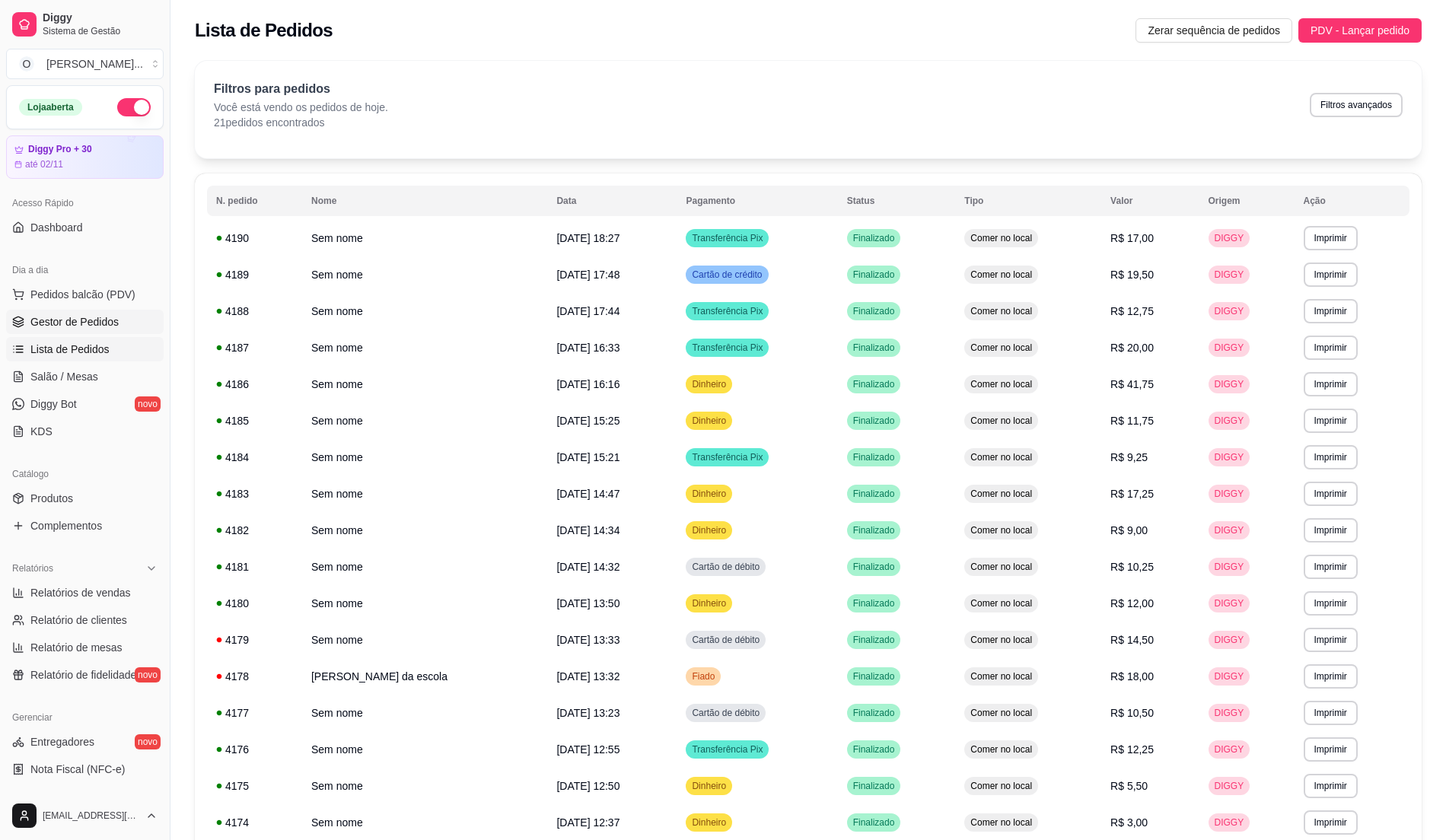
click at [58, 317] on span "Gestor de Pedidos" at bounding box center [74, 322] width 88 height 15
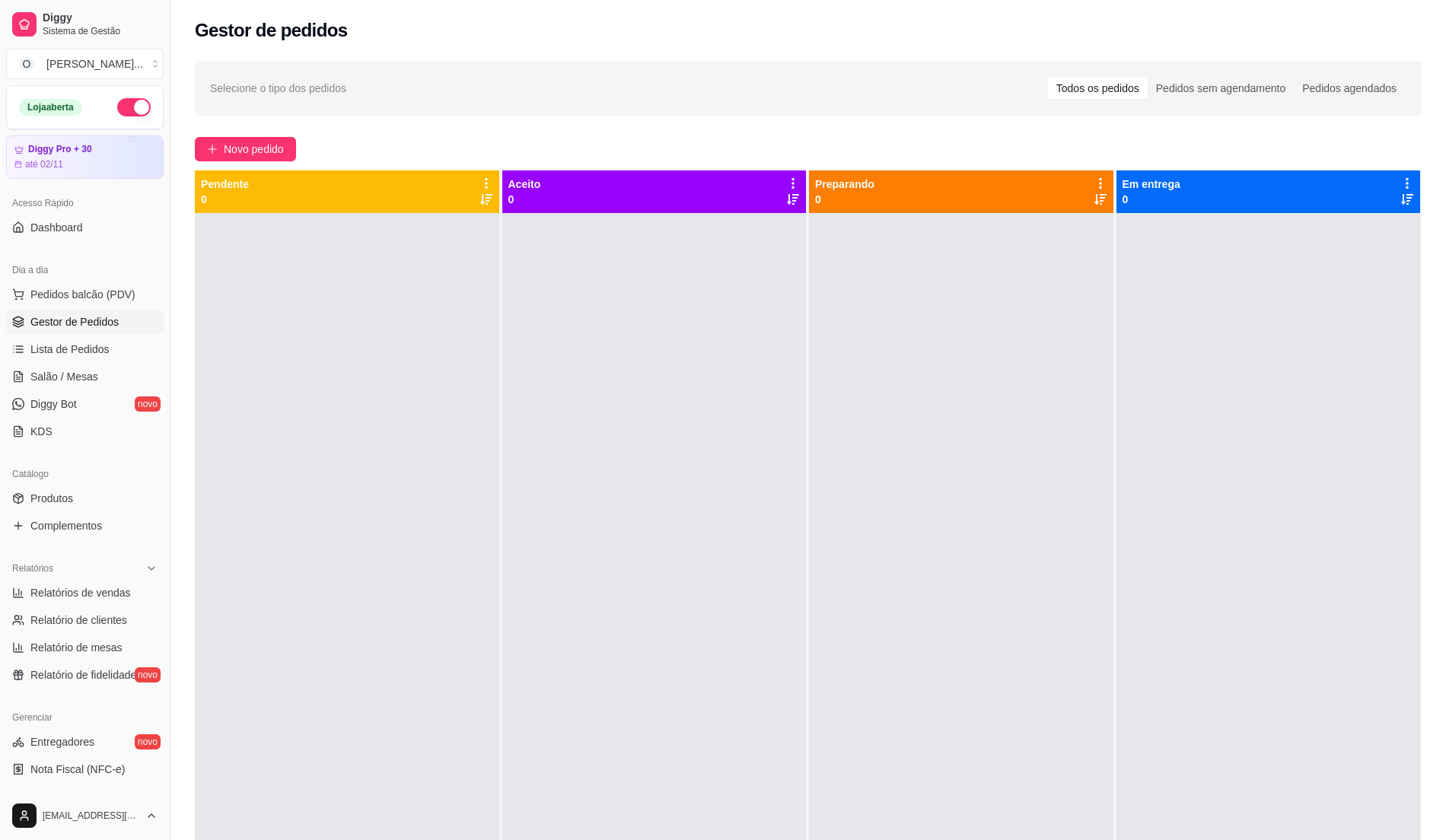
click at [84, 320] on span "Gestor de Pedidos" at bounding box center [74, 322] width 88 height 15
click at [120, 295] on span "Pedidos balcão (PDV)" at bounding box center [83, 294] width 105 height 15
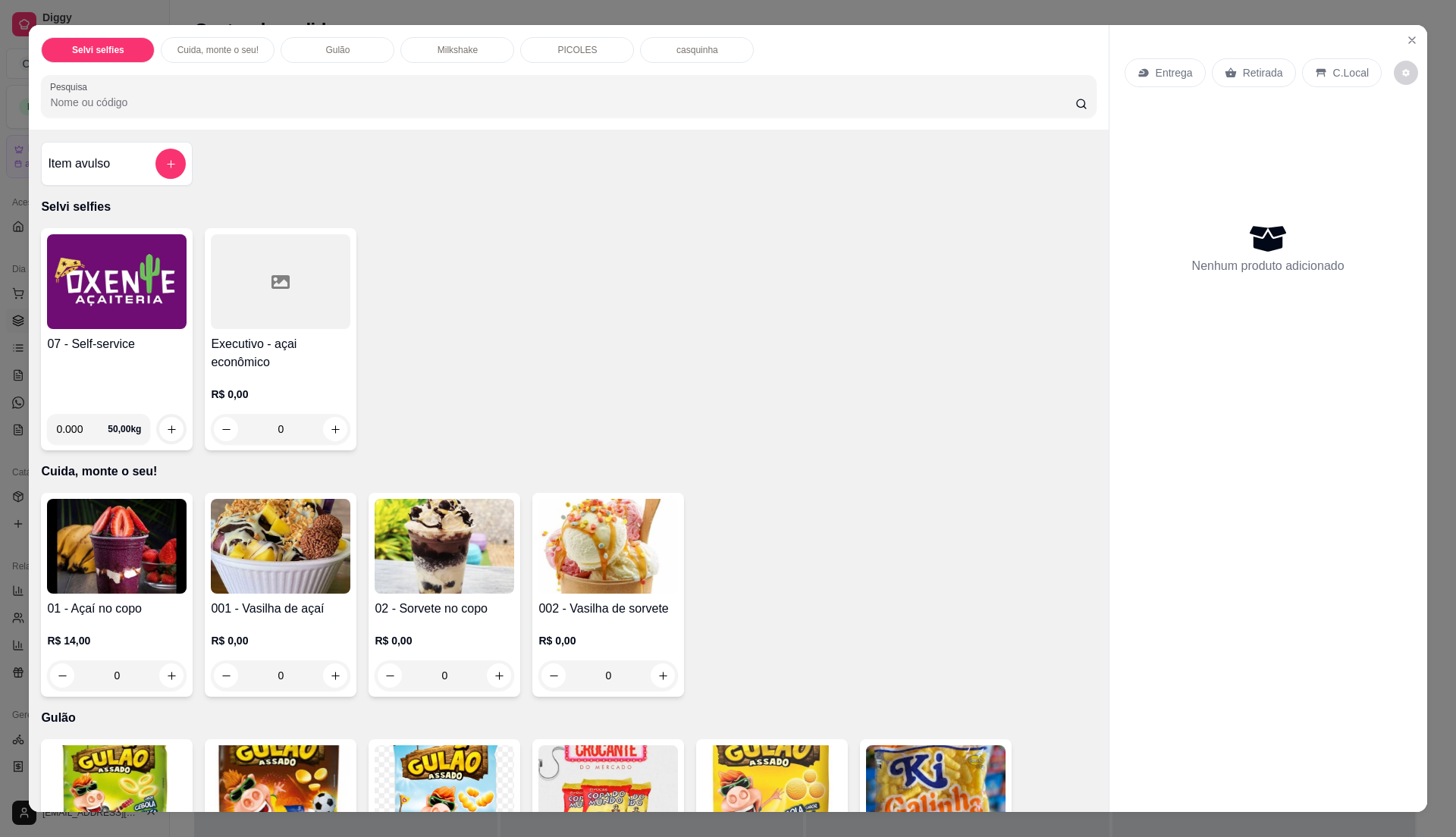
click at [124, 313] on img at bounding box center [116, 282] width 140 height 95
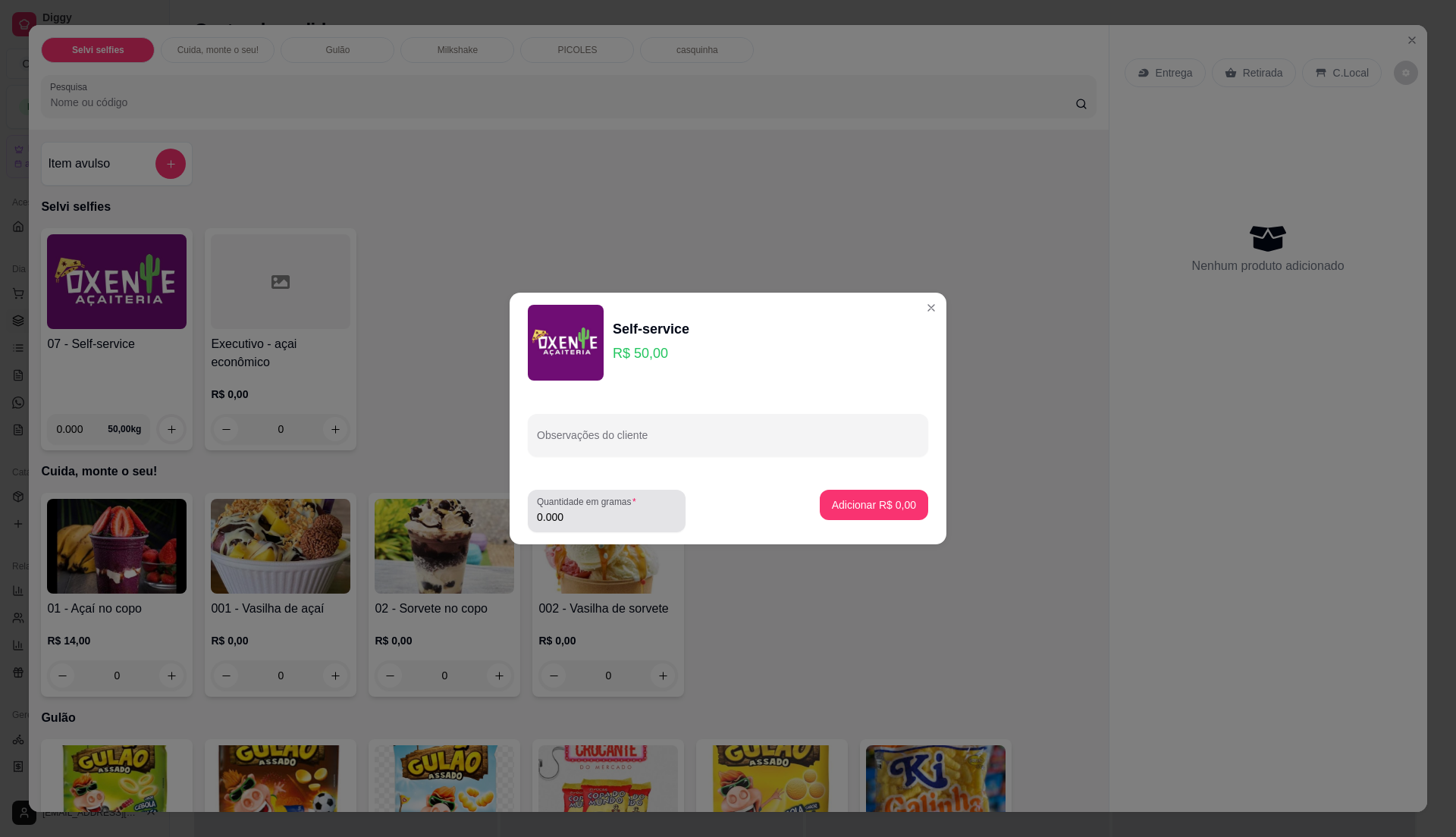
click at [585, 526] on div "Quantidade em gramas 0.000" at bounding box center [607, 511] width 158 height 42
click at [584, 517] on input "0.000" at bounding box center [606, 518] width 140 height 15
type input "0.86"
click at [872, 499] on p "Adicionar R$ 43,00" at bounding box center [871, 504] width 88 height 14
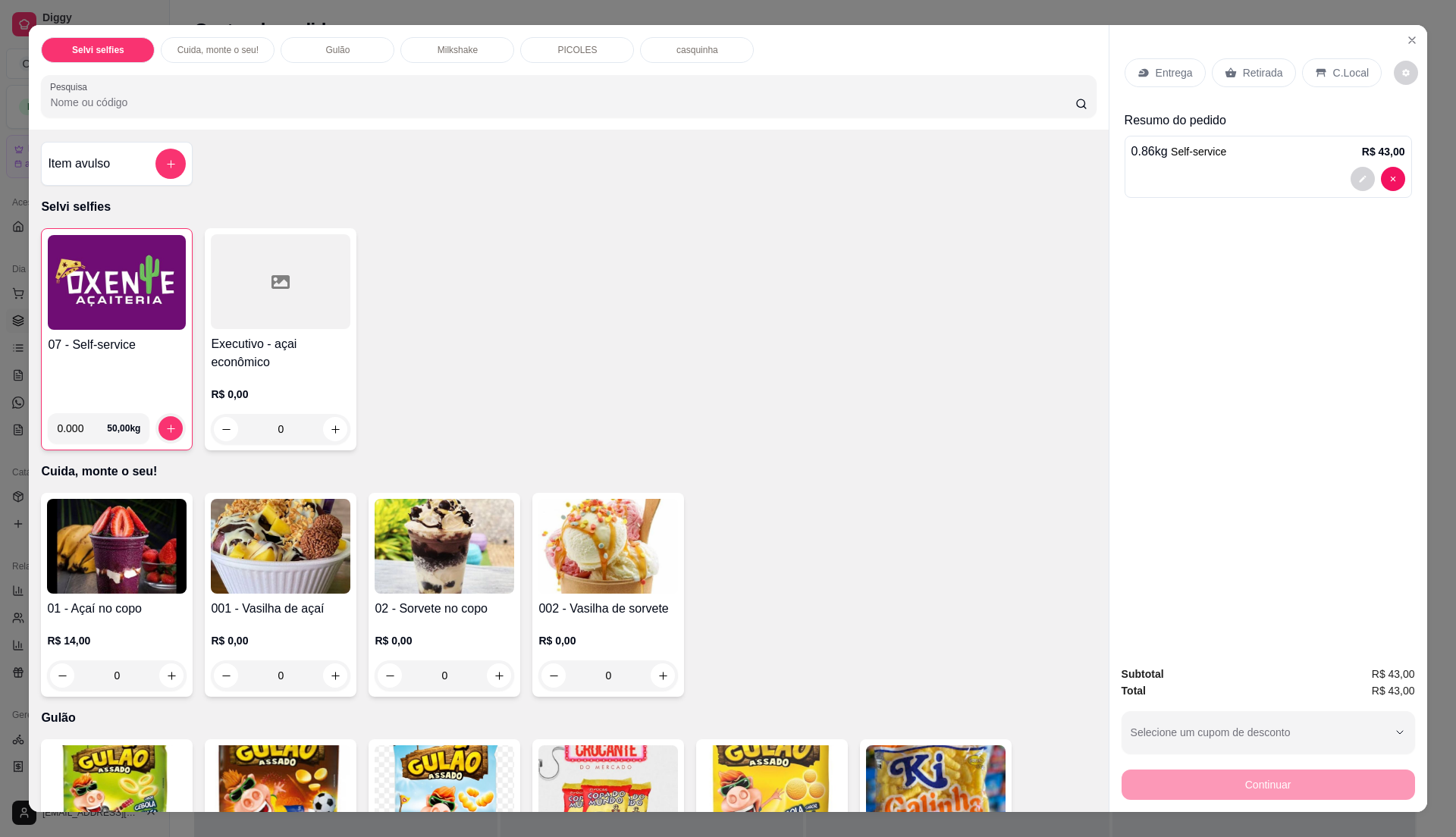
click at [1345, 67] on p "C.Local" at bounding box center [1351, 73] width 36 height 15
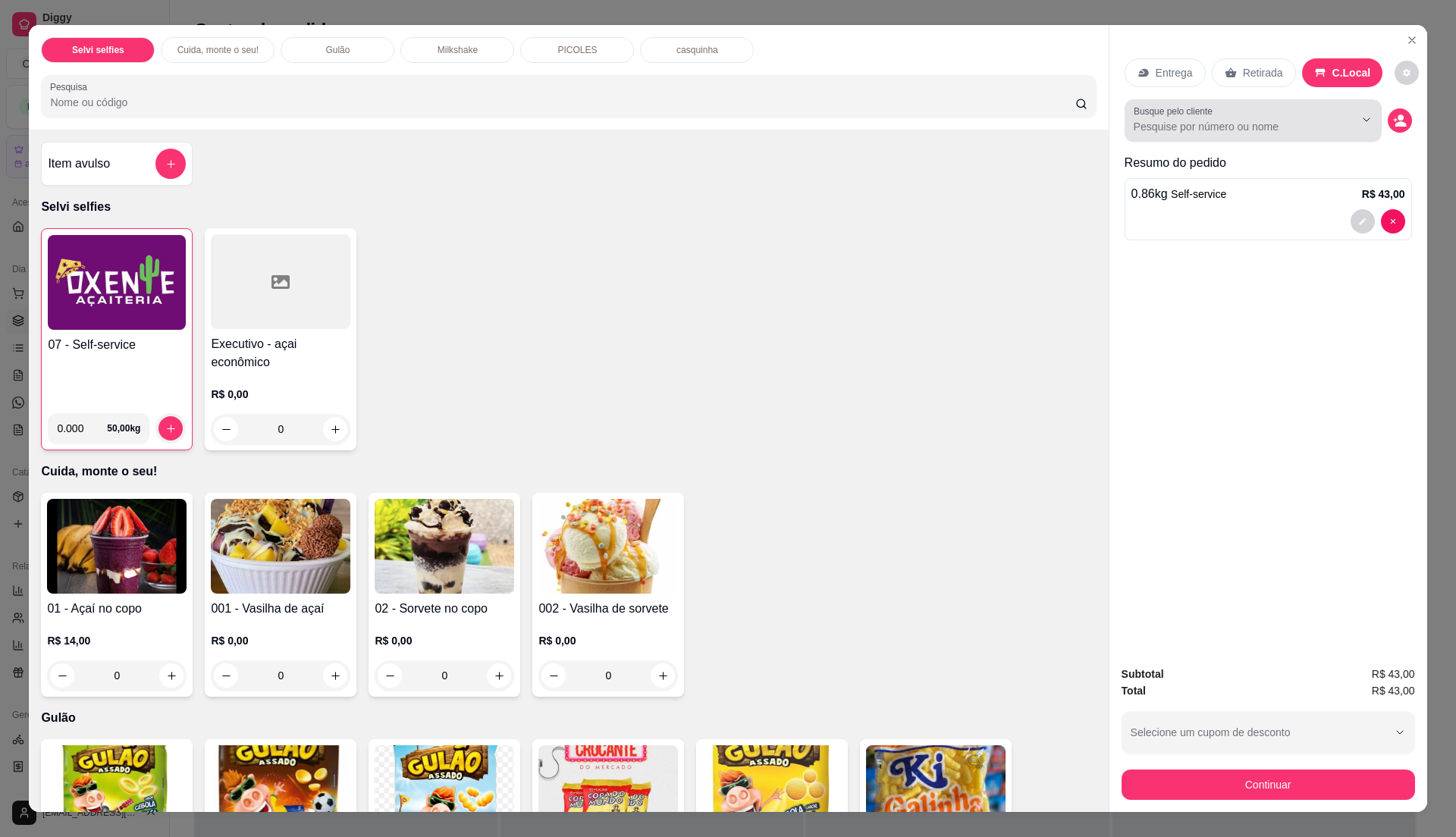
click at [1278, 115] on div at bounding box center [1253, 121] width 239 height 31
type input "clarinh"
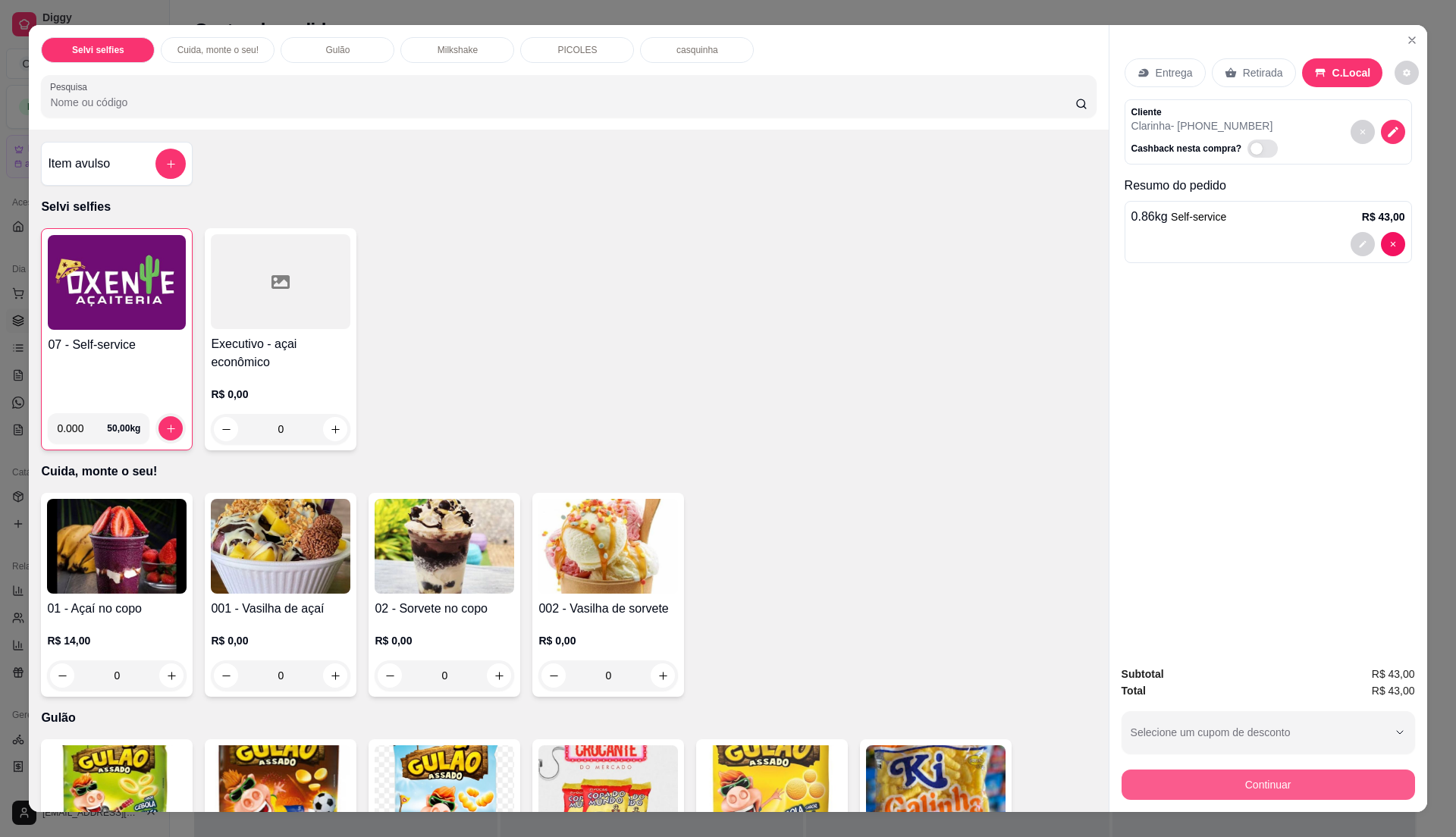
click at [1199, 787] on button "Continuar" at bounding box center [1268, 785] width 294 height 31
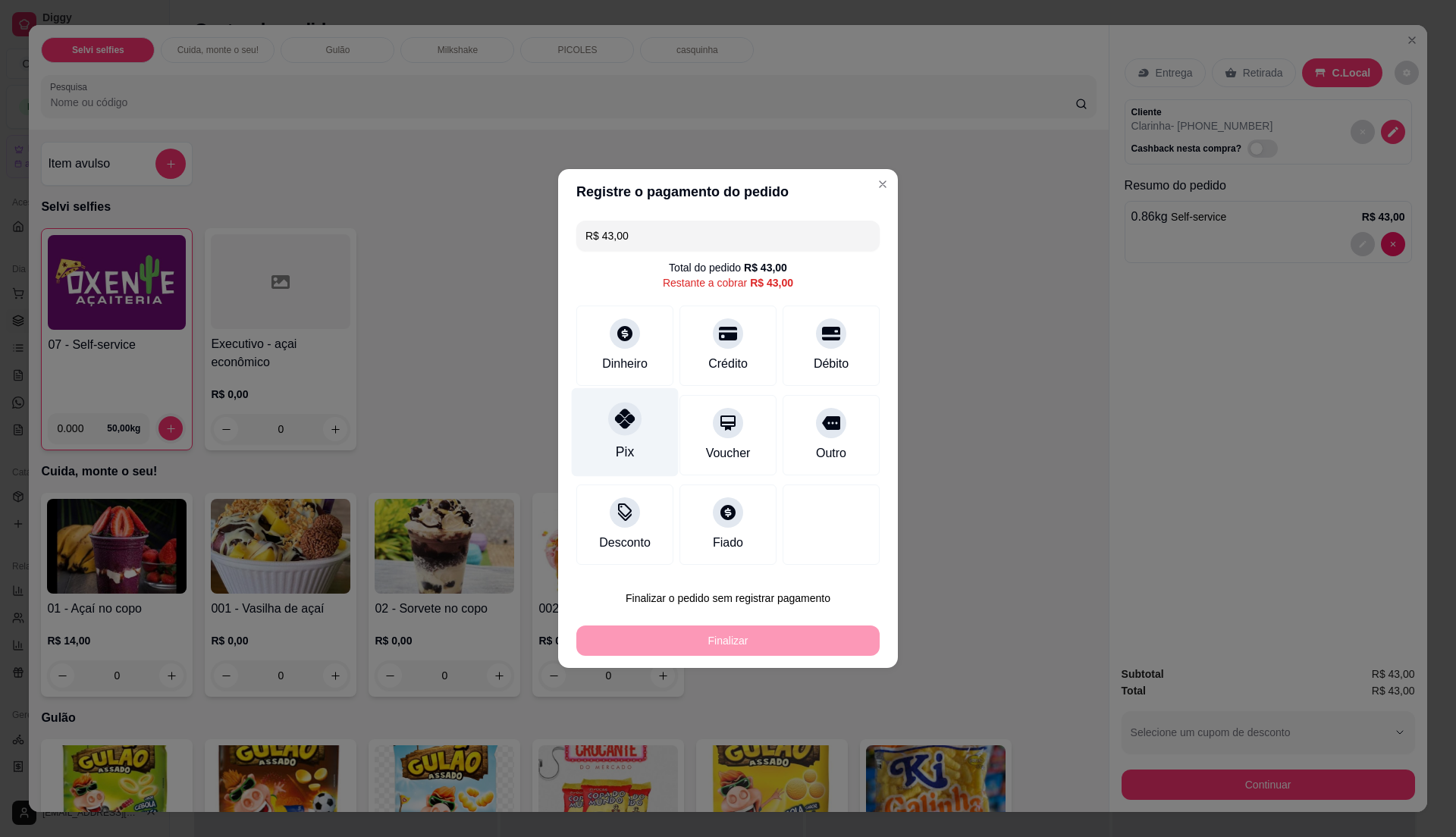
click at [611, 444] on div "Pix" at bounding box center [625, 433] width 107 height 89
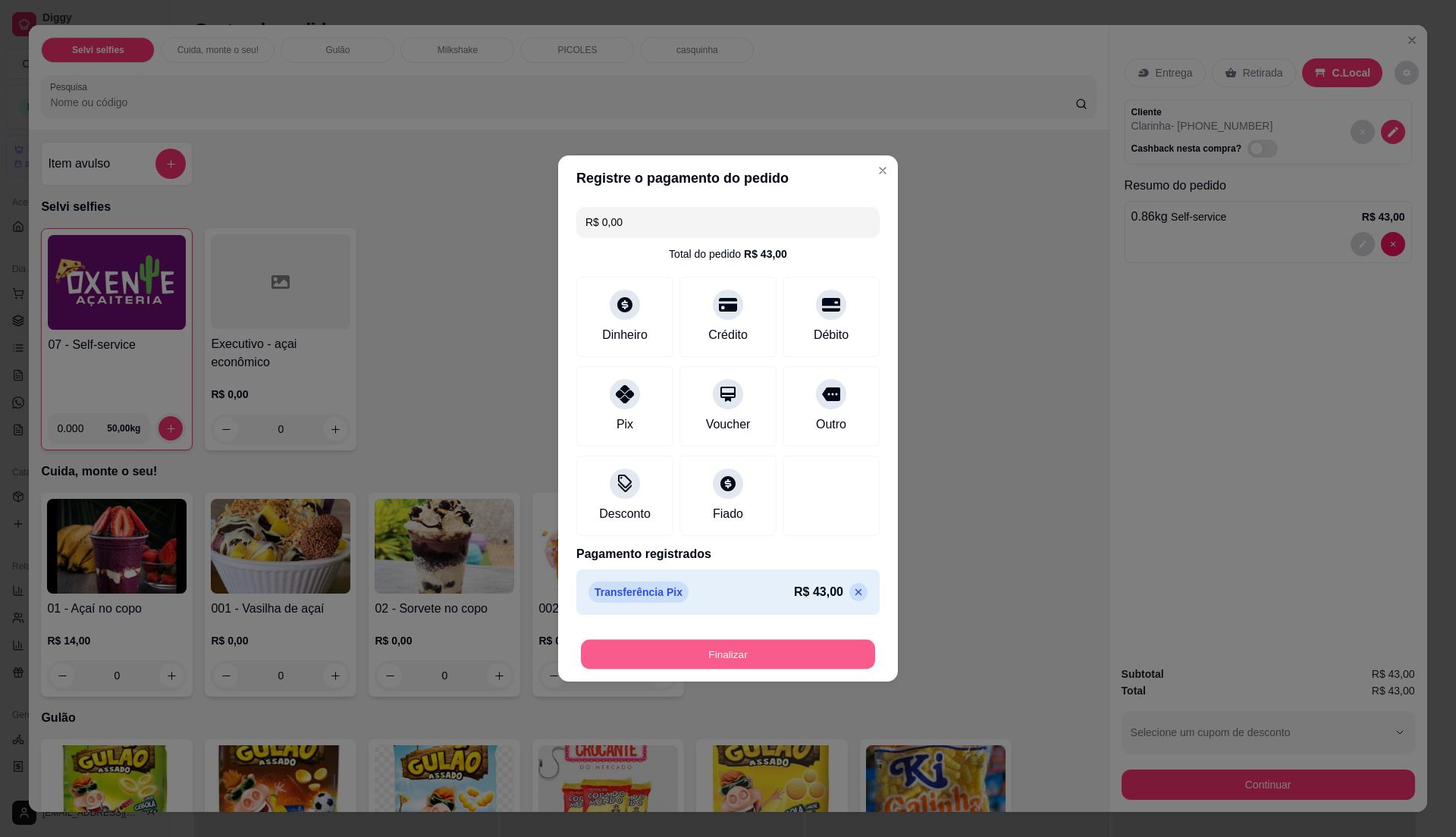
click at [696, 658] on button "Finalizar" at bounding box center [728, 654] width 294 height 30
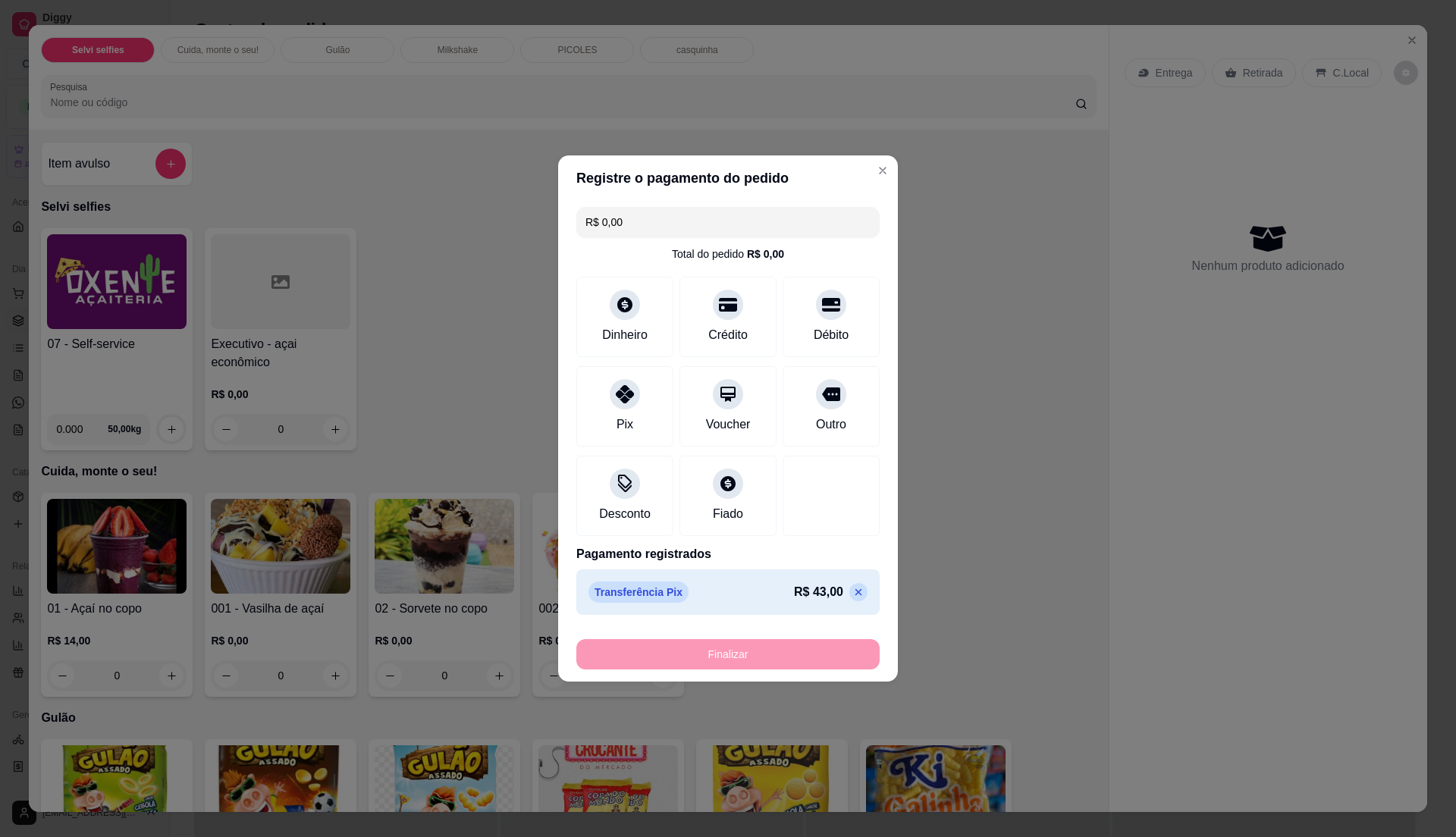
type input "-R$ 43,00"
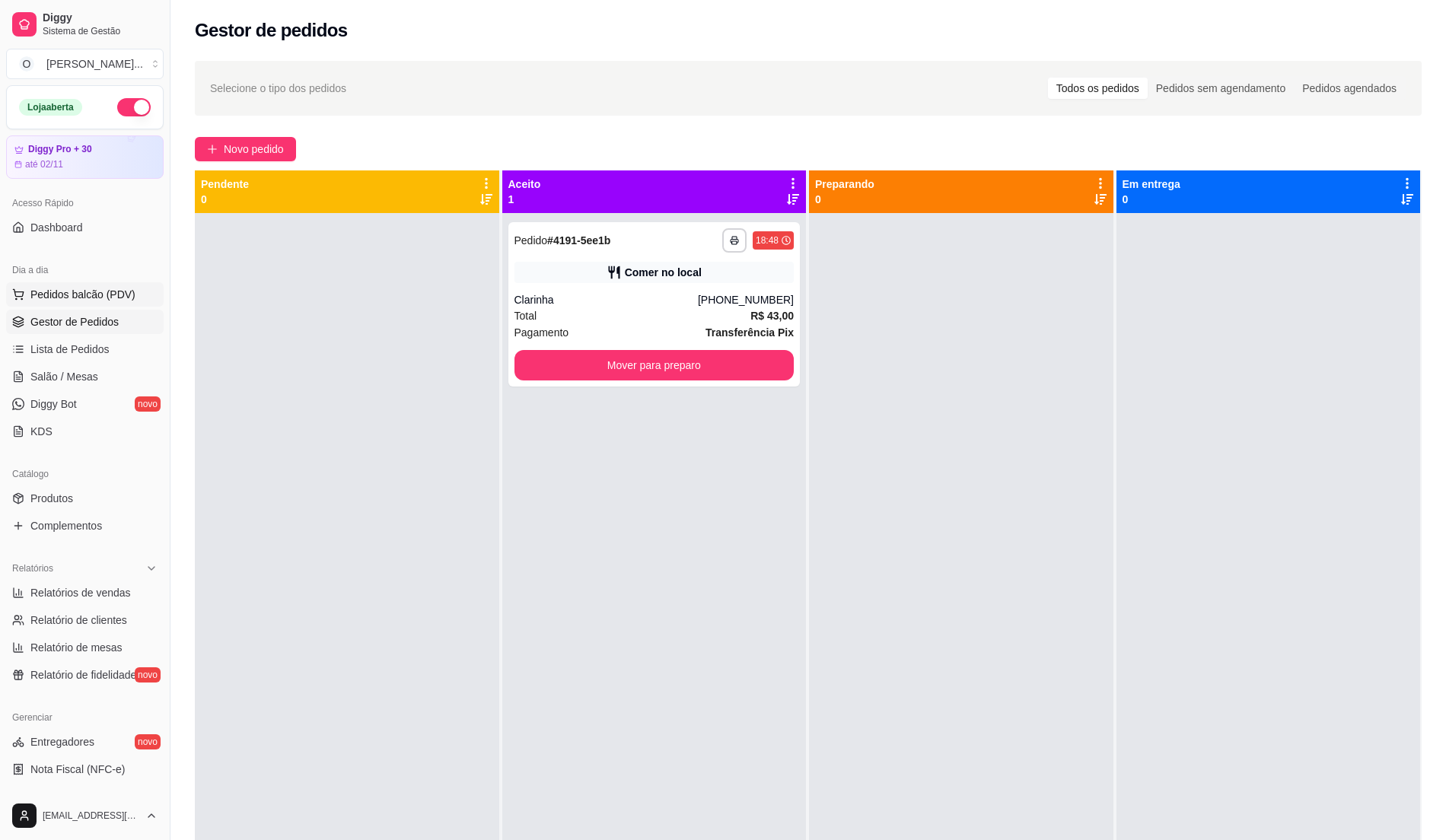
click at [98, 299] on span "Pedidos balcão (PDV)" at bounding box center [83, 294] width 105 height 15
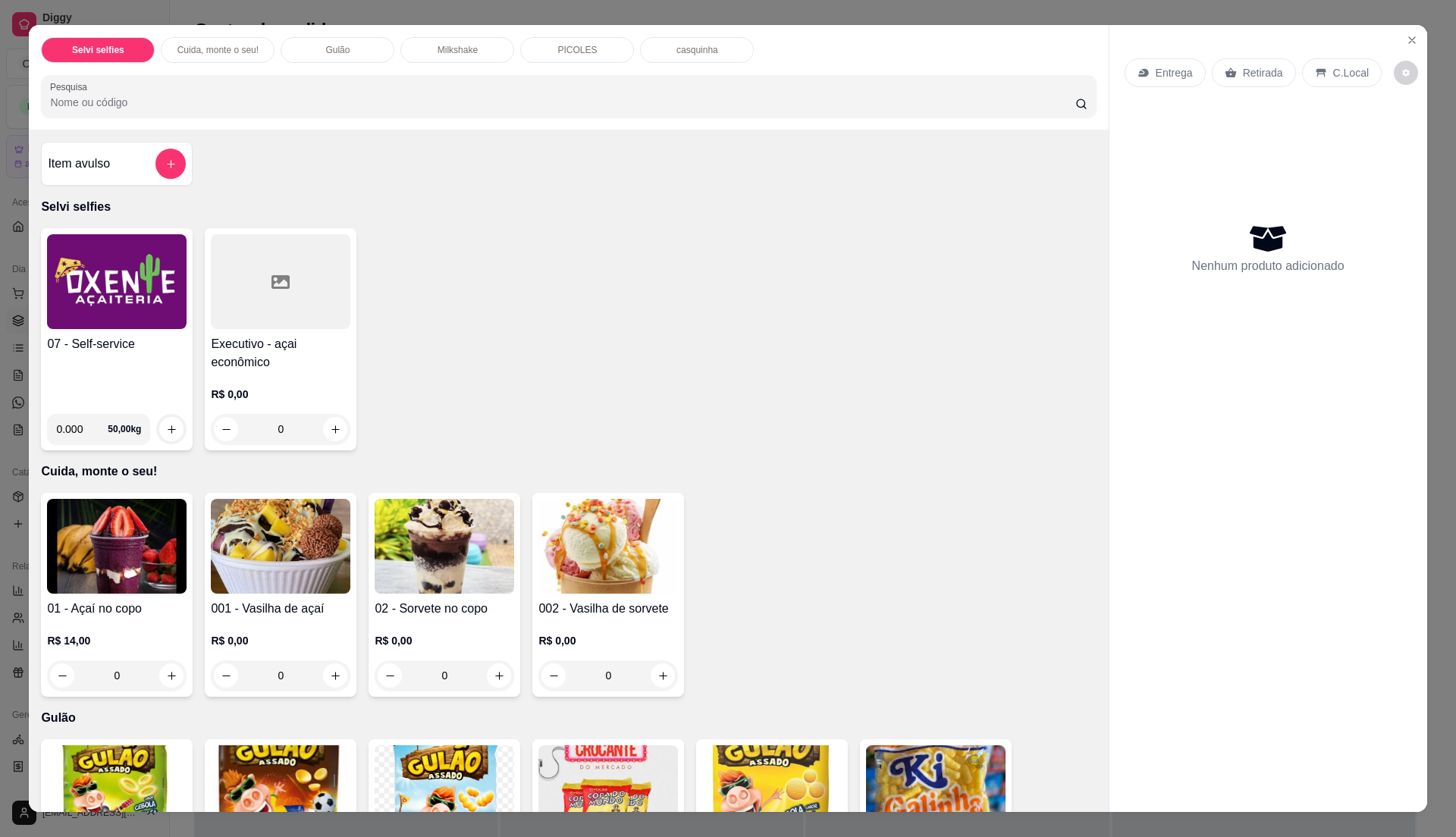
click at [119, 371] on div "07 - Self-service" at bounding box center [116, 368] width 140 height 66
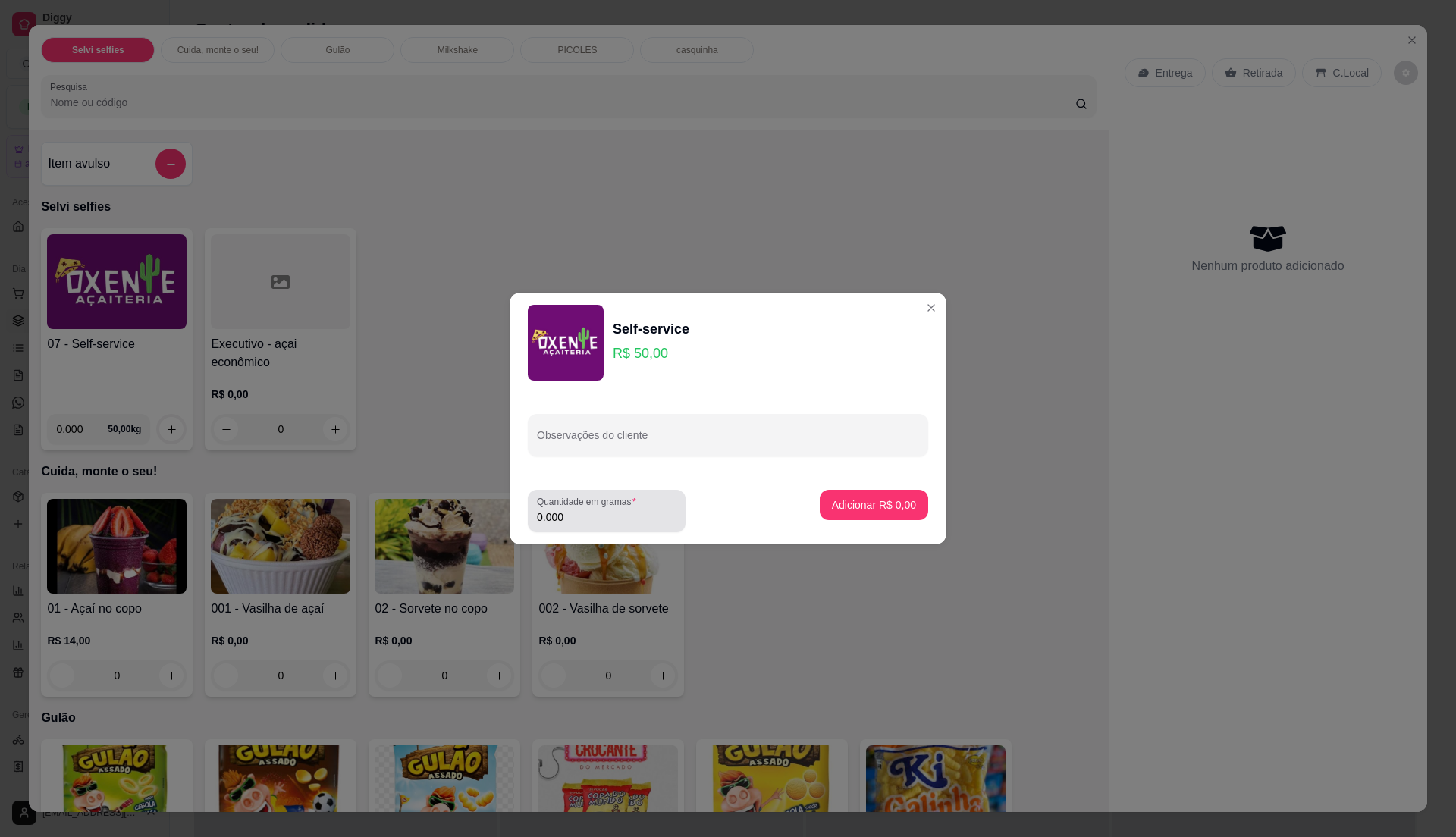
click at [593, 514] on input "0.000" at bounding box center [606, 518] width 140 height 15
type input "0.16"
click at [884, 504] on p "Adicionar R$ 8,00" at bounding box center [873, 504] width 82 height 14
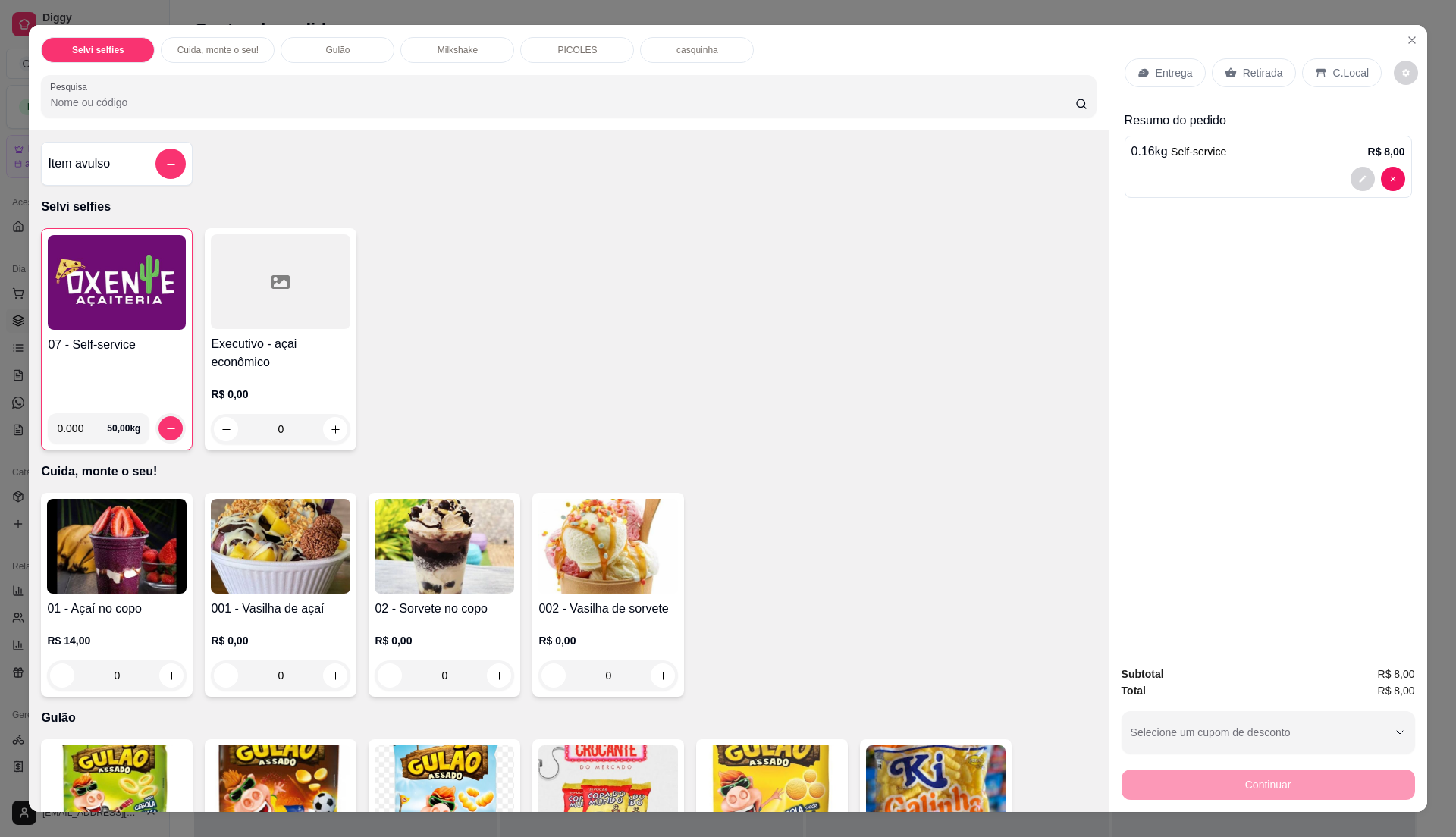
click at [1334, 77] on p "C.Local" at bounding box center [1351, 73] width 36 height 15
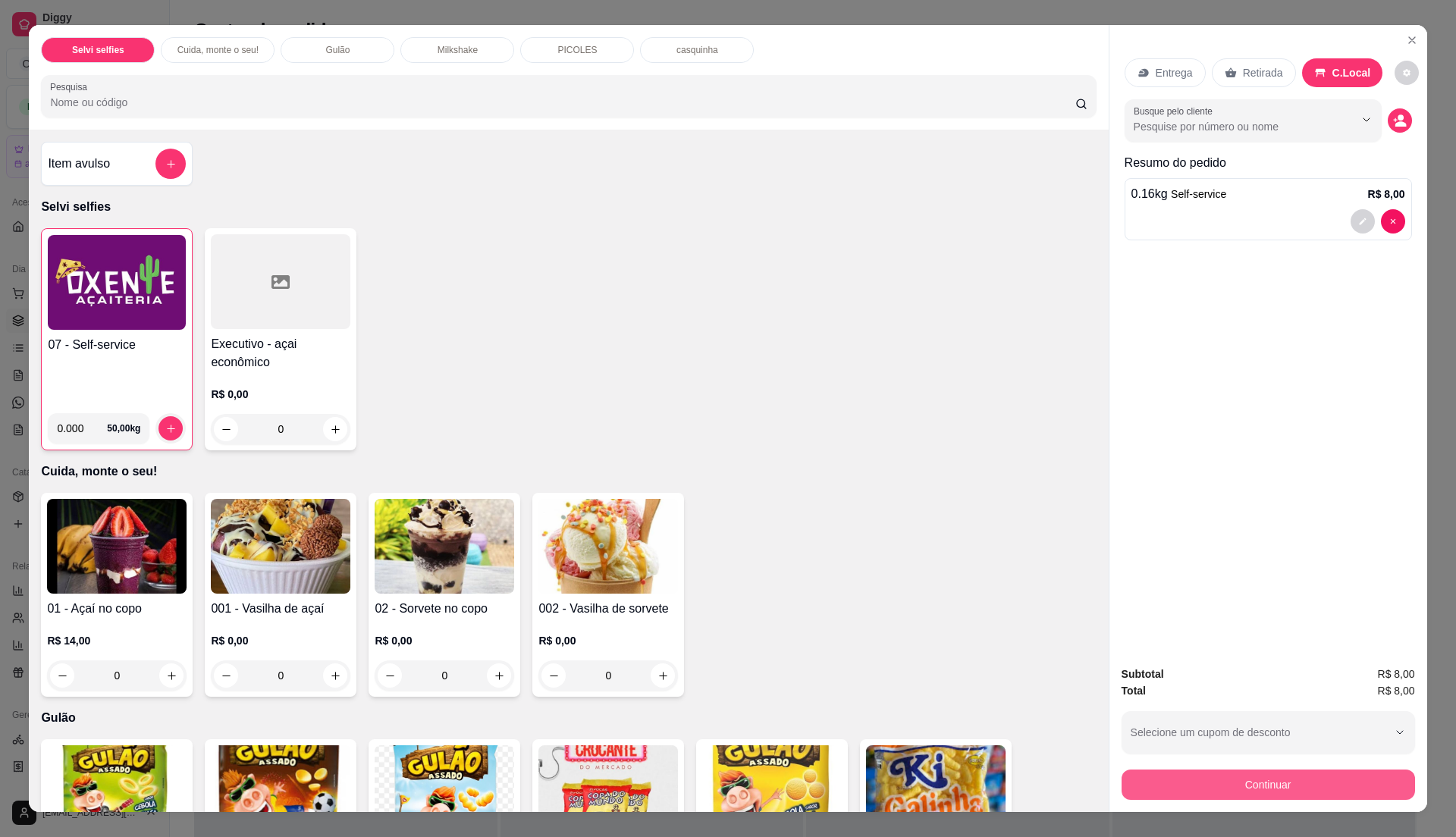
click at [1199, 777] on button "Continuar" at bounding box center [1268, 785] width 294 height 31
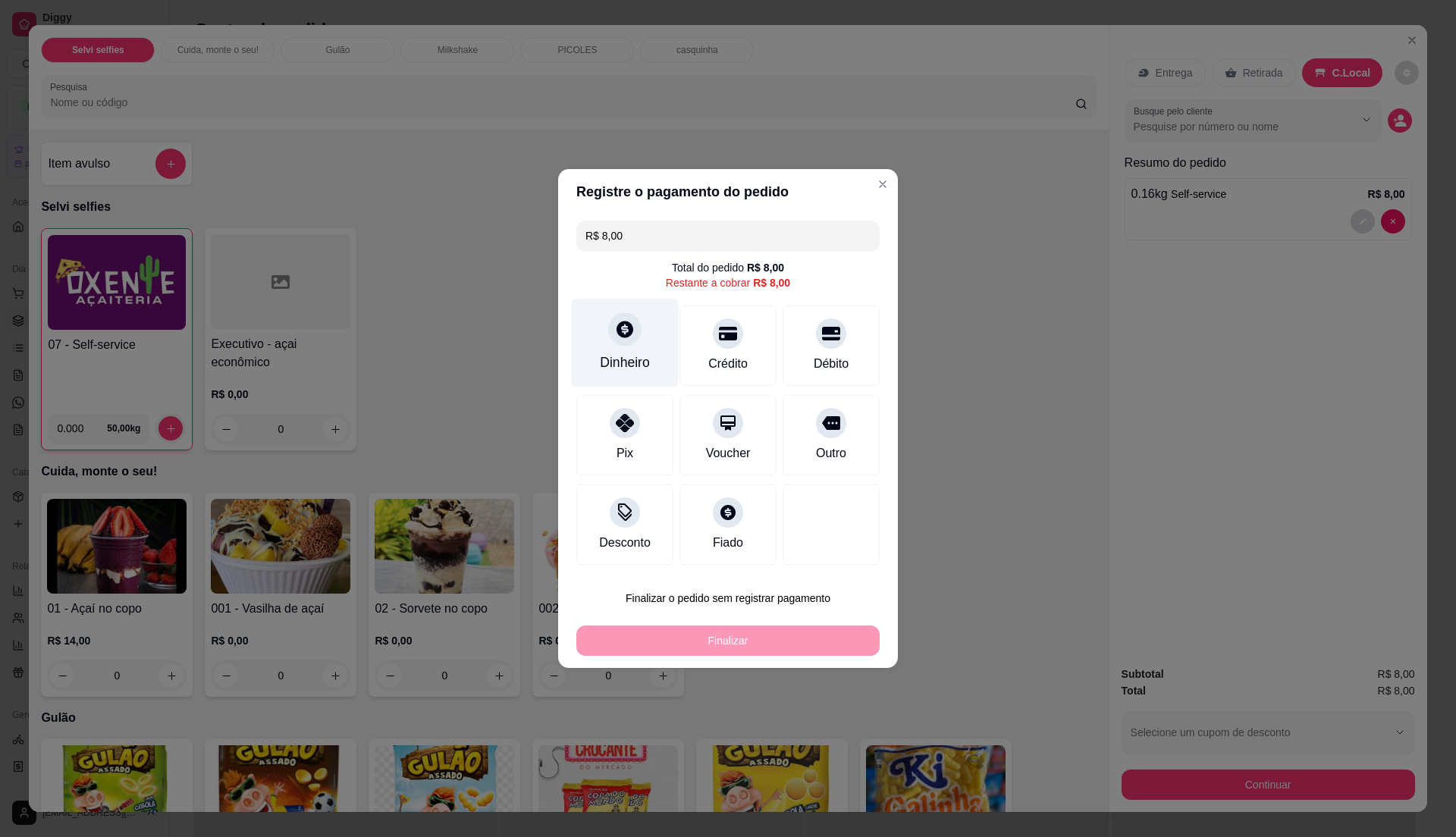
click at [634, 360] on div "Dinheiro" at bounding box center [625, 362] width 50 height 19
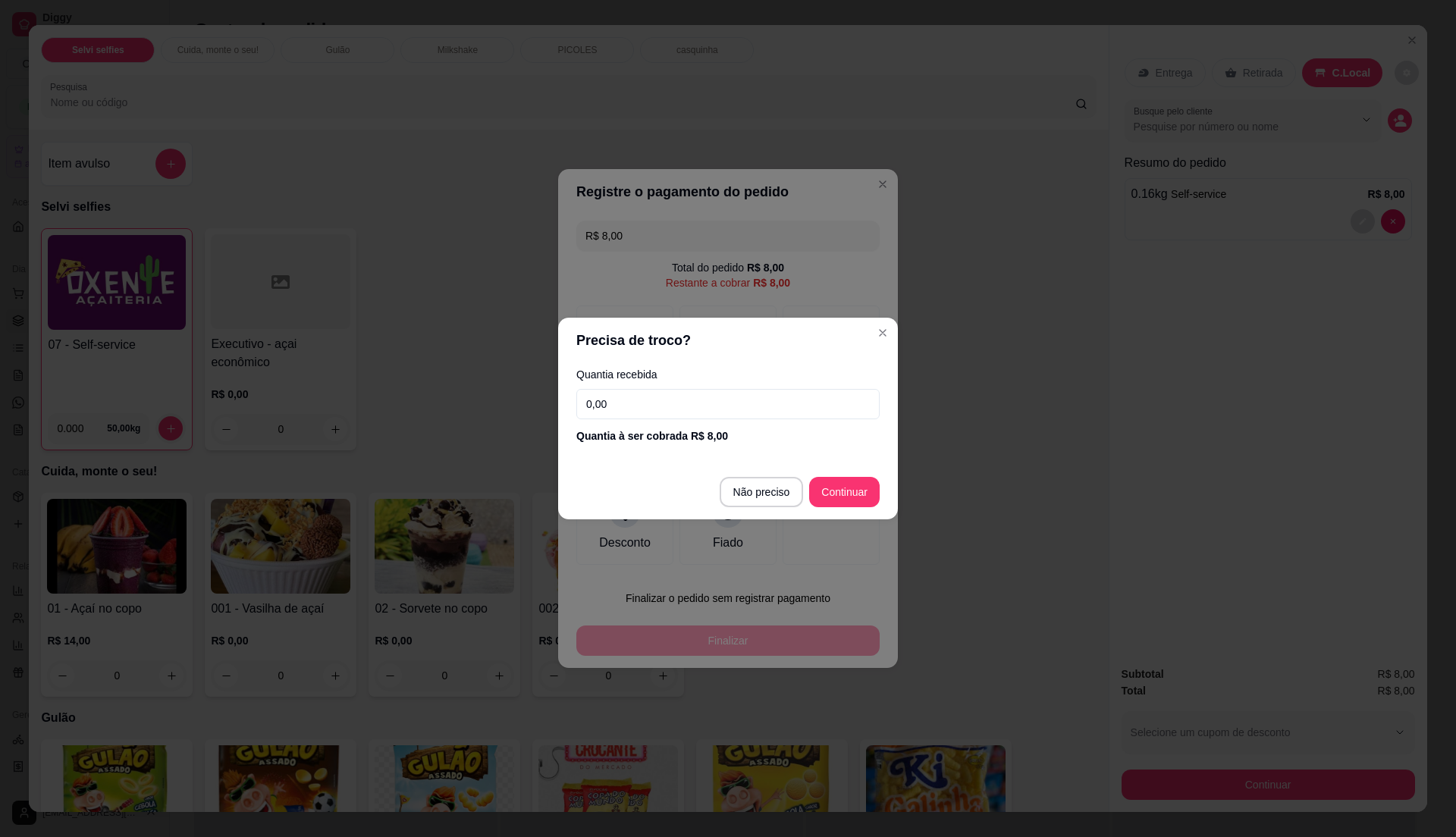
click at [659, 402] on input "0,00" at bounding box center [728, 404] width 303 height 31
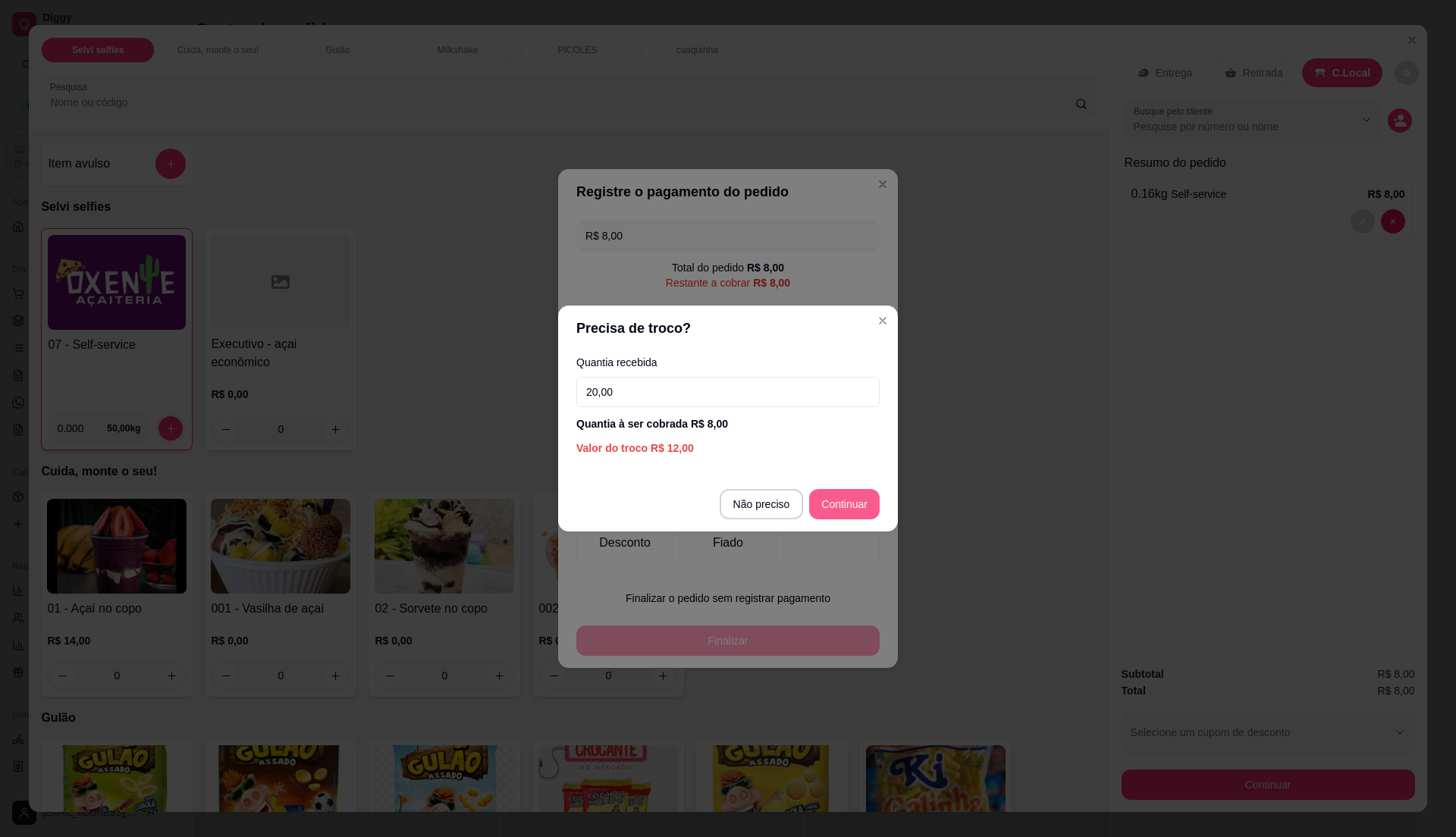
type input "20,00"
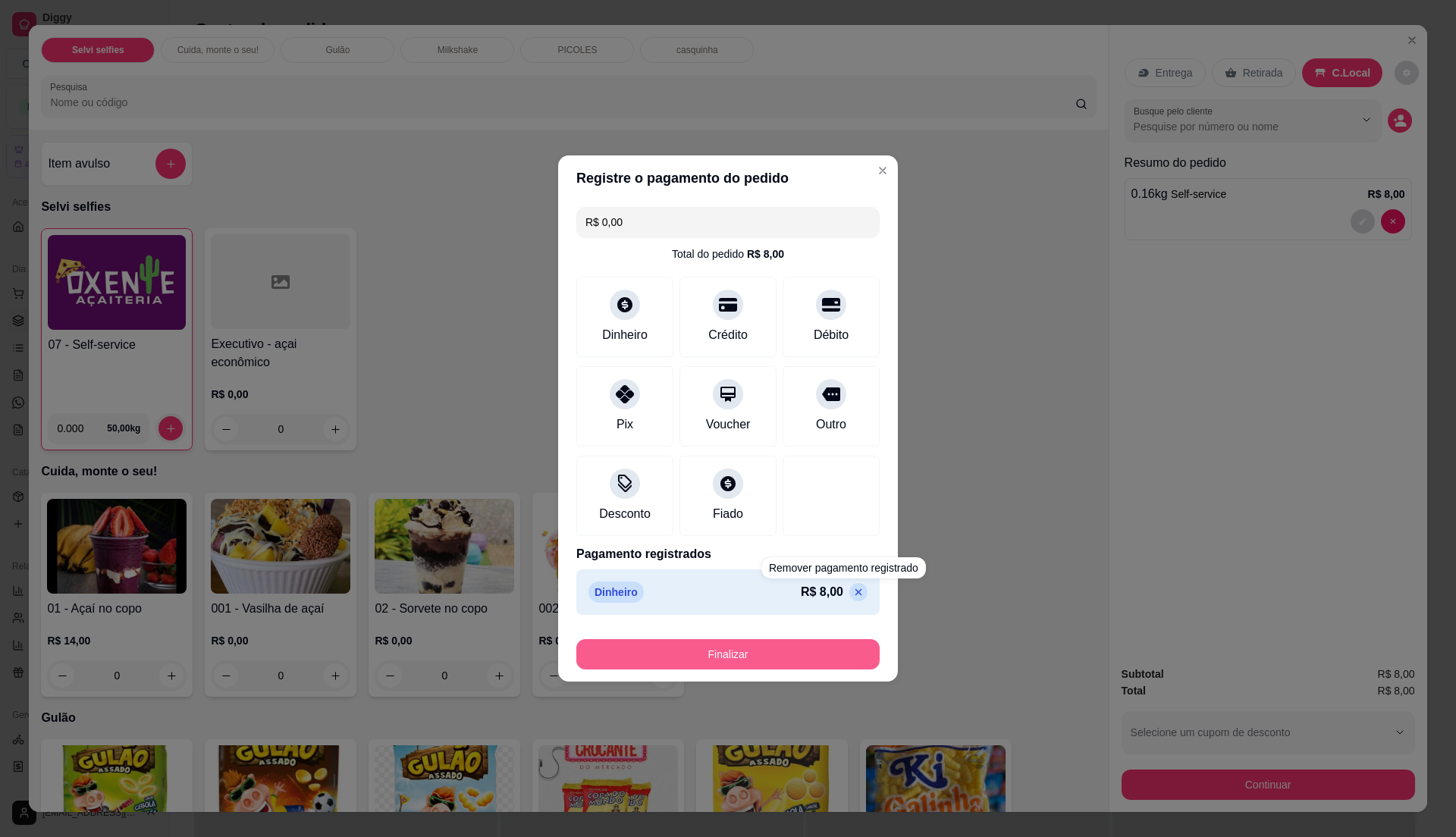
click at [789, 660] on button "Finalizar" at bounding box center [728, 654] width 303 height 31
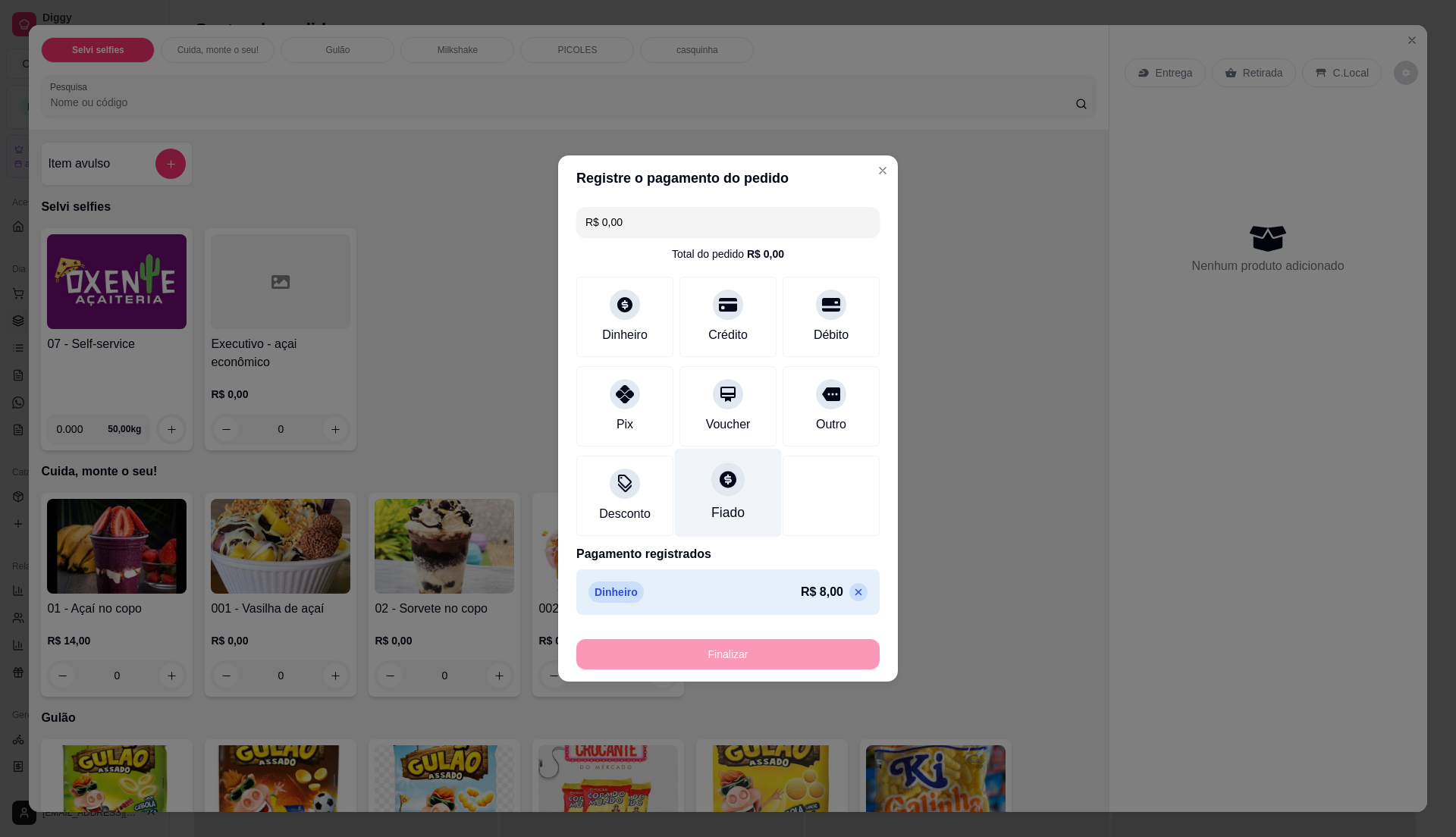
type input "-R$ 8,00"
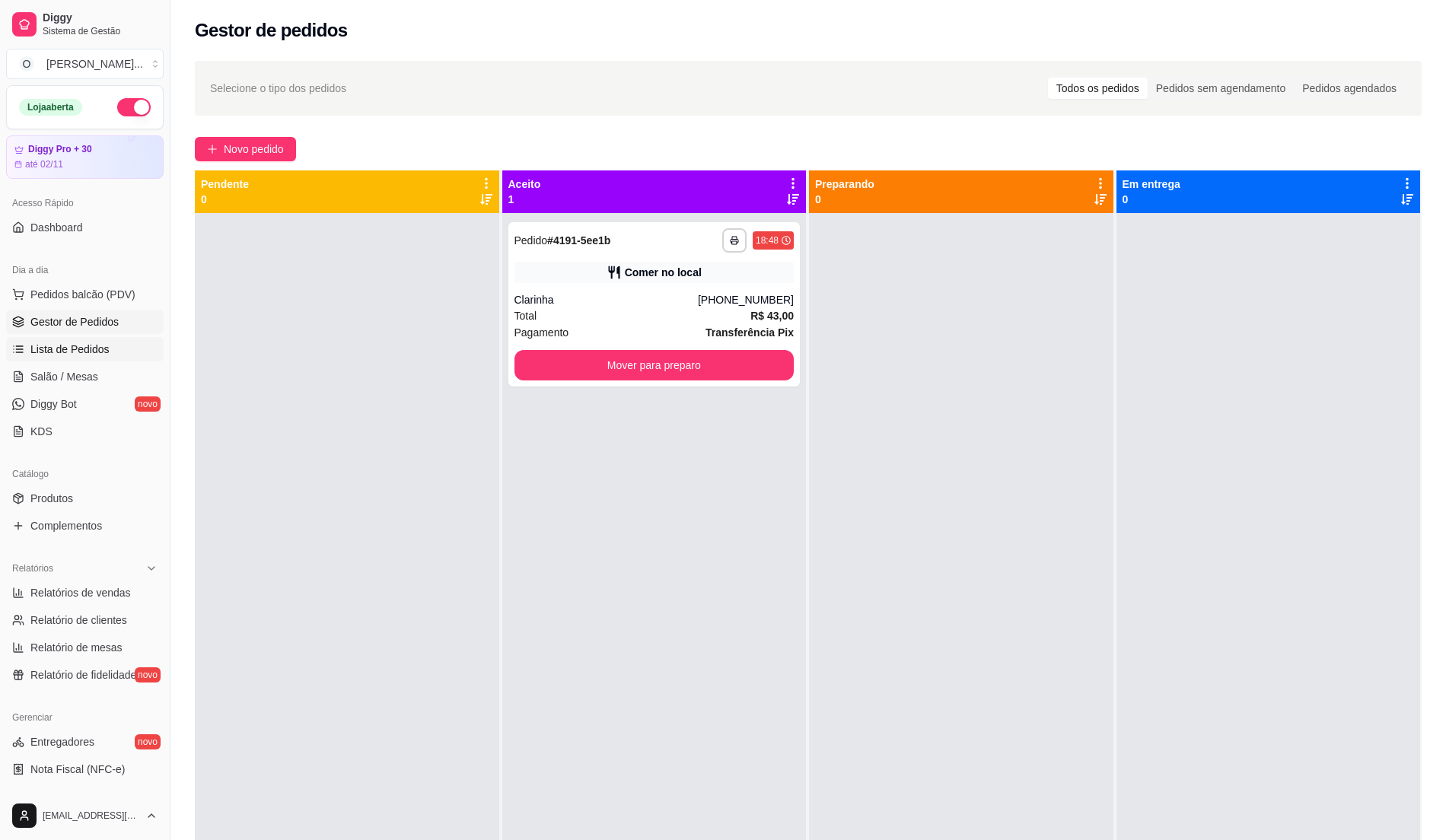
click at [86, 343] on span "Lista de Pedidos" at bounding box center [71, 350] width 79 height 15
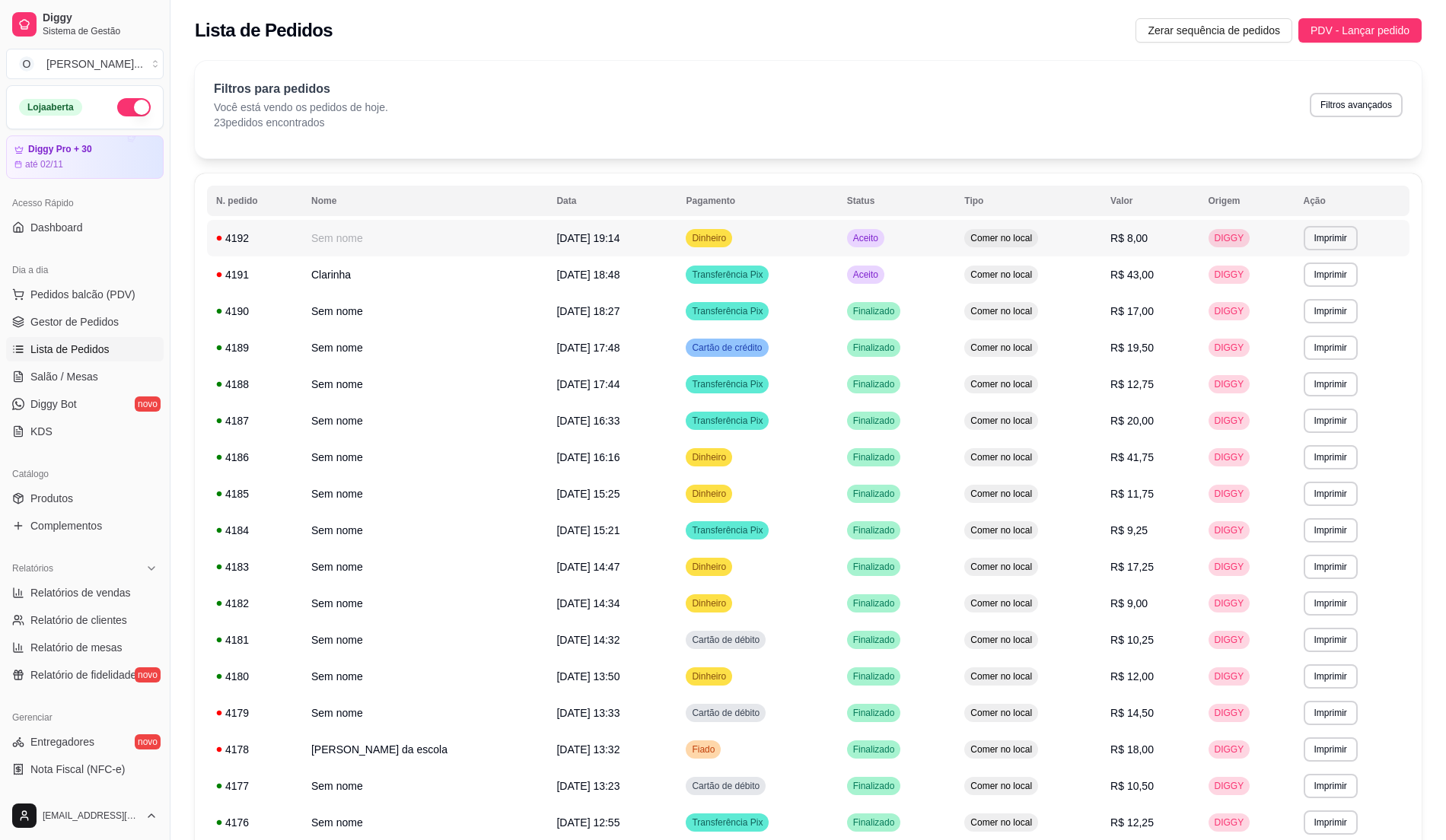
click at [969, 232] on span "Comer no local" at bounding box center [1002, 238] width 68 height 13
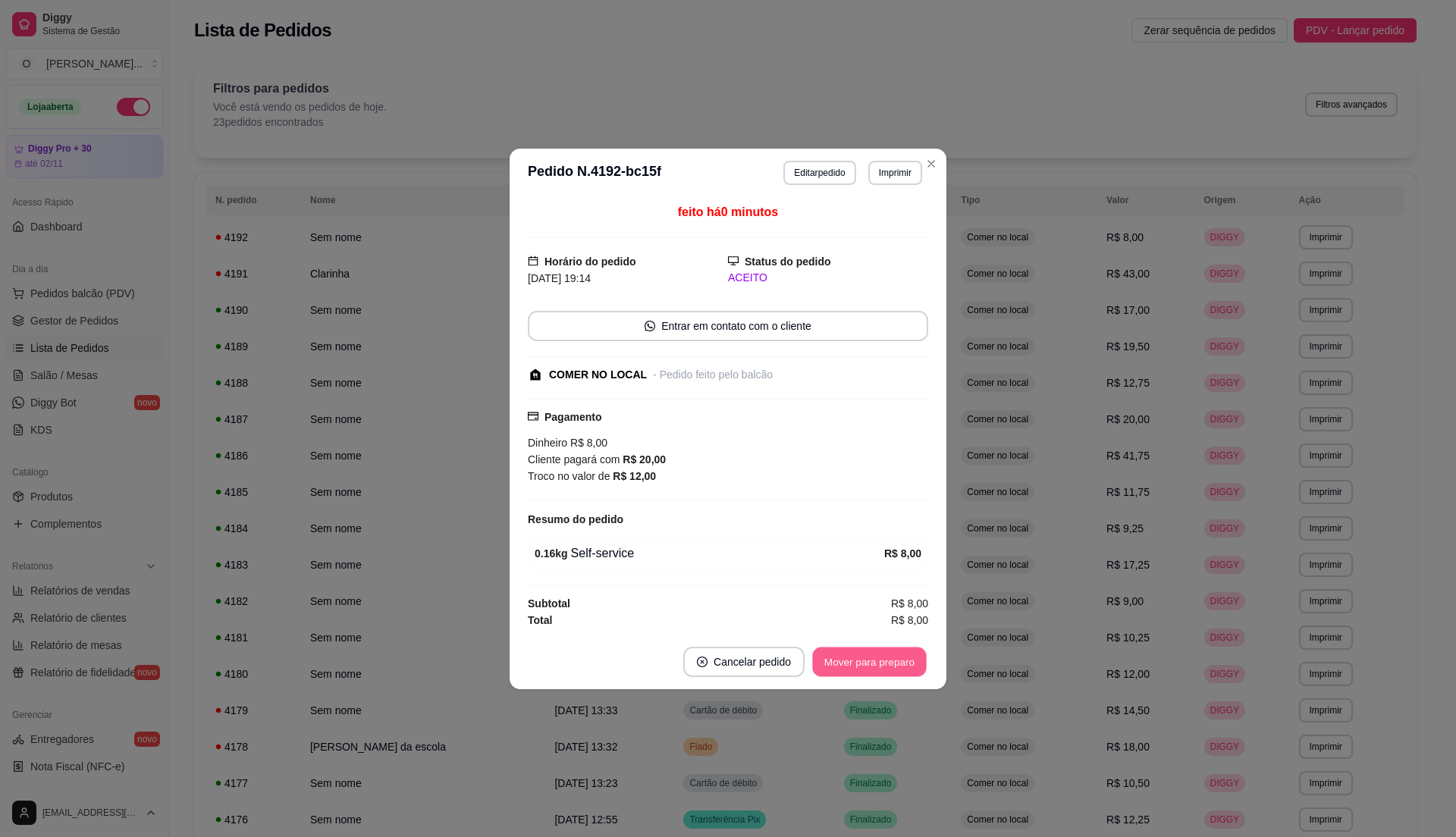
click at [886, 662] on button "Mover para preparo" at bounding box center [869, 661] width 114 height 30
click at [886, 662] on button "Mover para retirada disponível" at bounding box center [844, 661] width 163 height 30
click at [886, 662] on button "Mover para finalizado" at bounding box center [865, 661] width 122 height 30
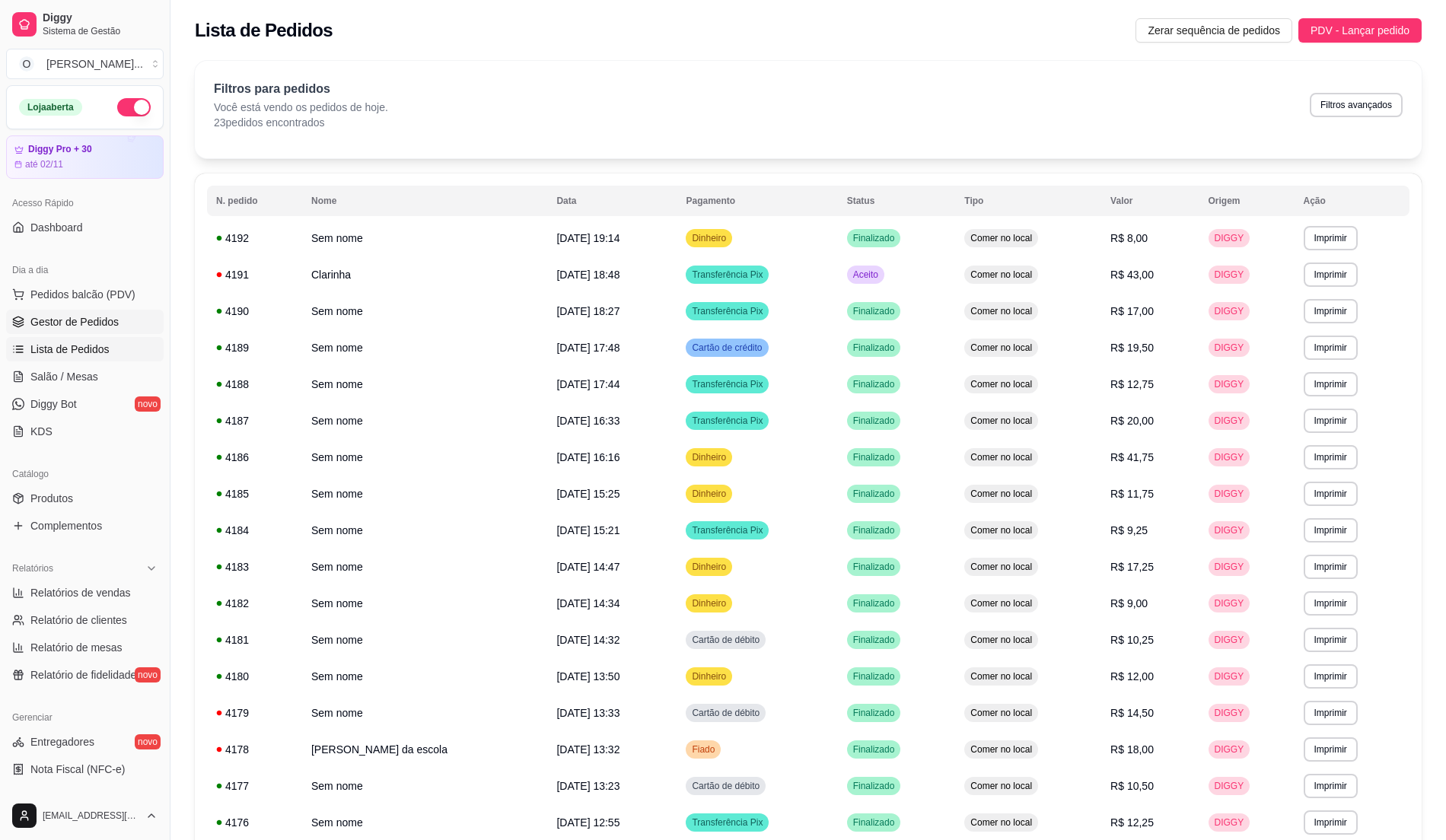
click at [98, 322] on span "Gestor de Pedidos" at bounding box center [74, 322] width 88 height 15
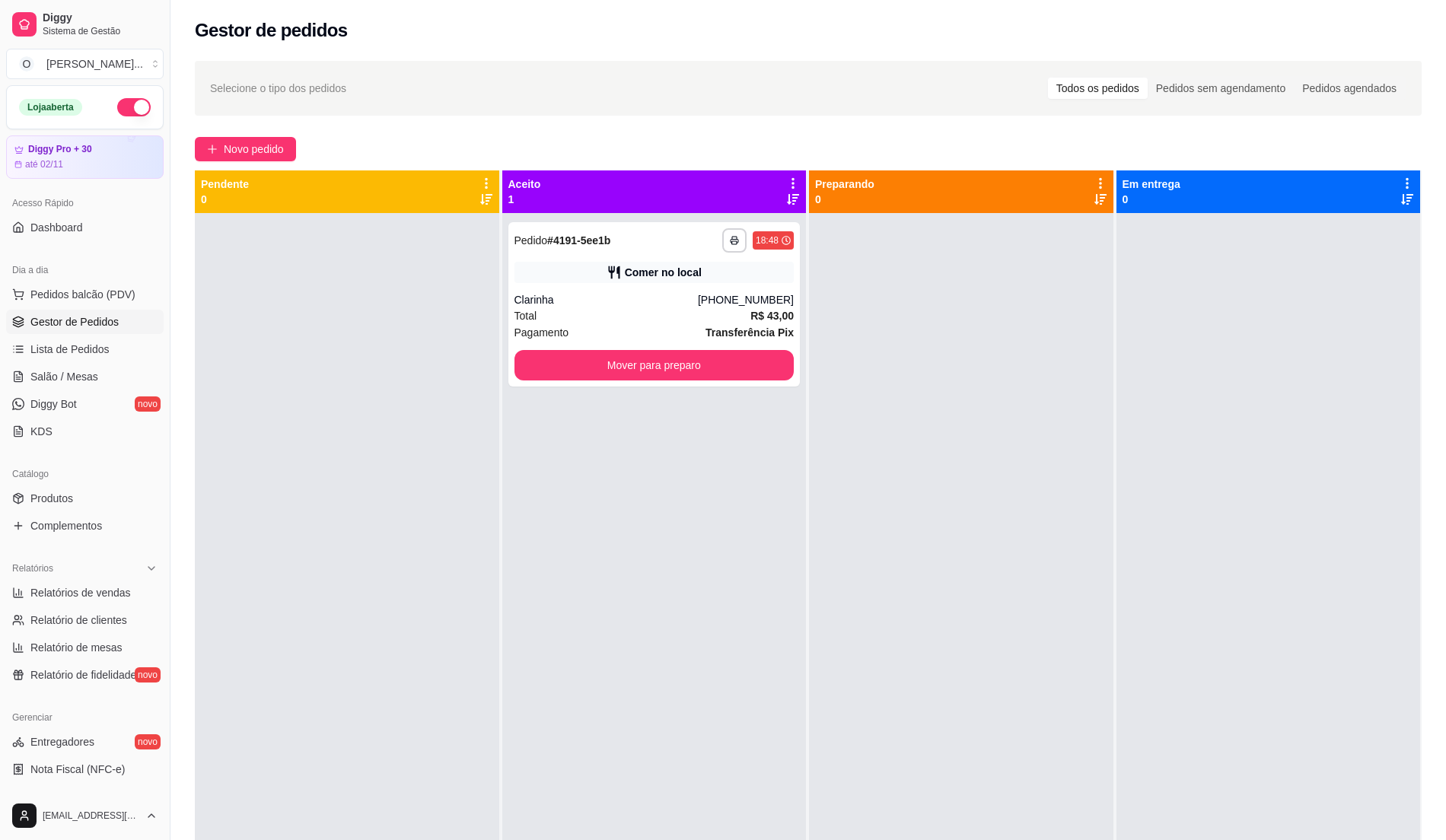
click at [84, 330] on link "Gestor de Pedidos" at bounding box center [84, 322] width 157 height 24
click at [82, 342] on span "Lista de Pedidos" at bounding box center [71, 350] width 79 height 15
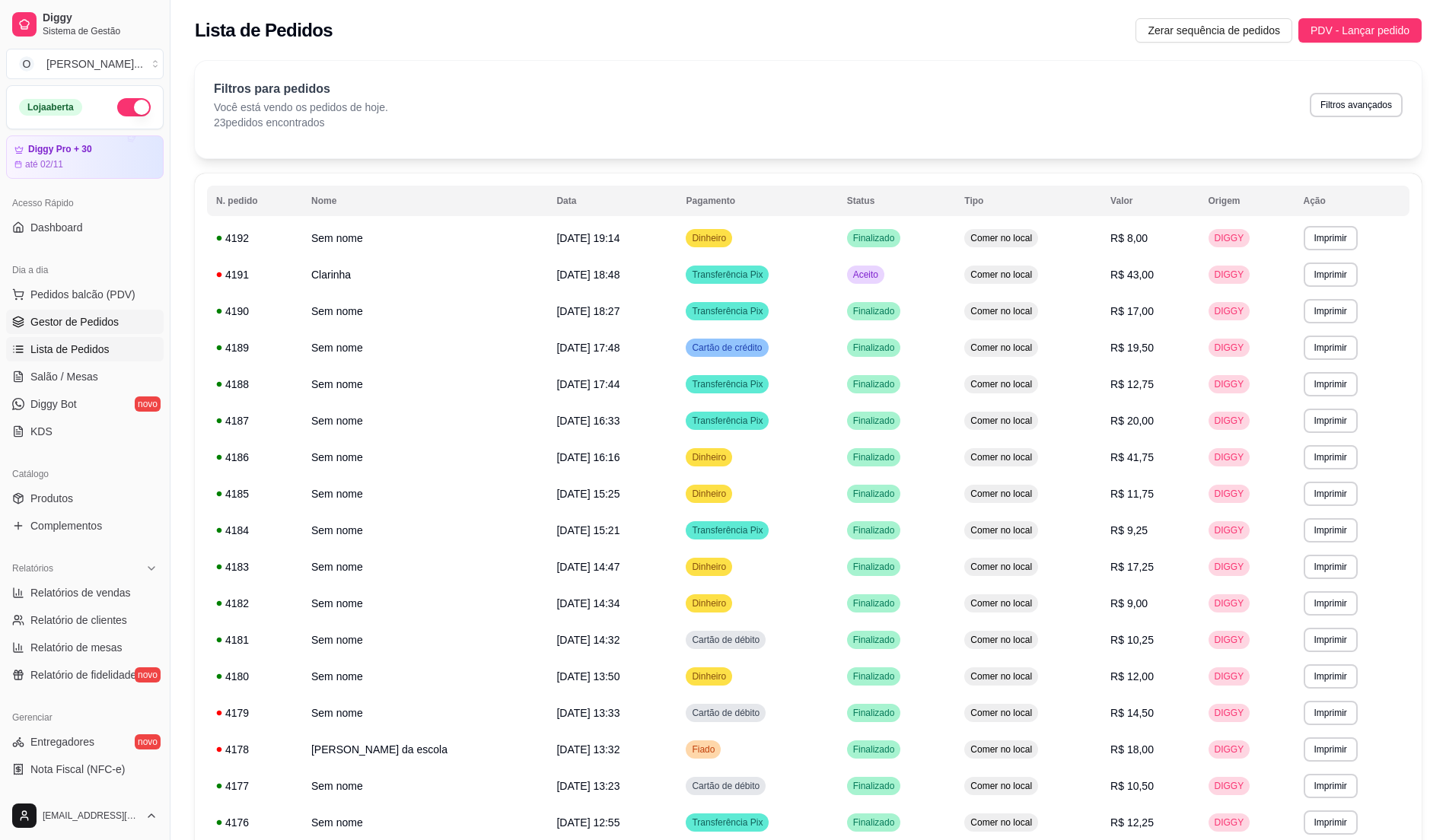
click at [90, 317] on span "Gestor de Pedidos" at bounding box center [74, 322] width 88 height 15
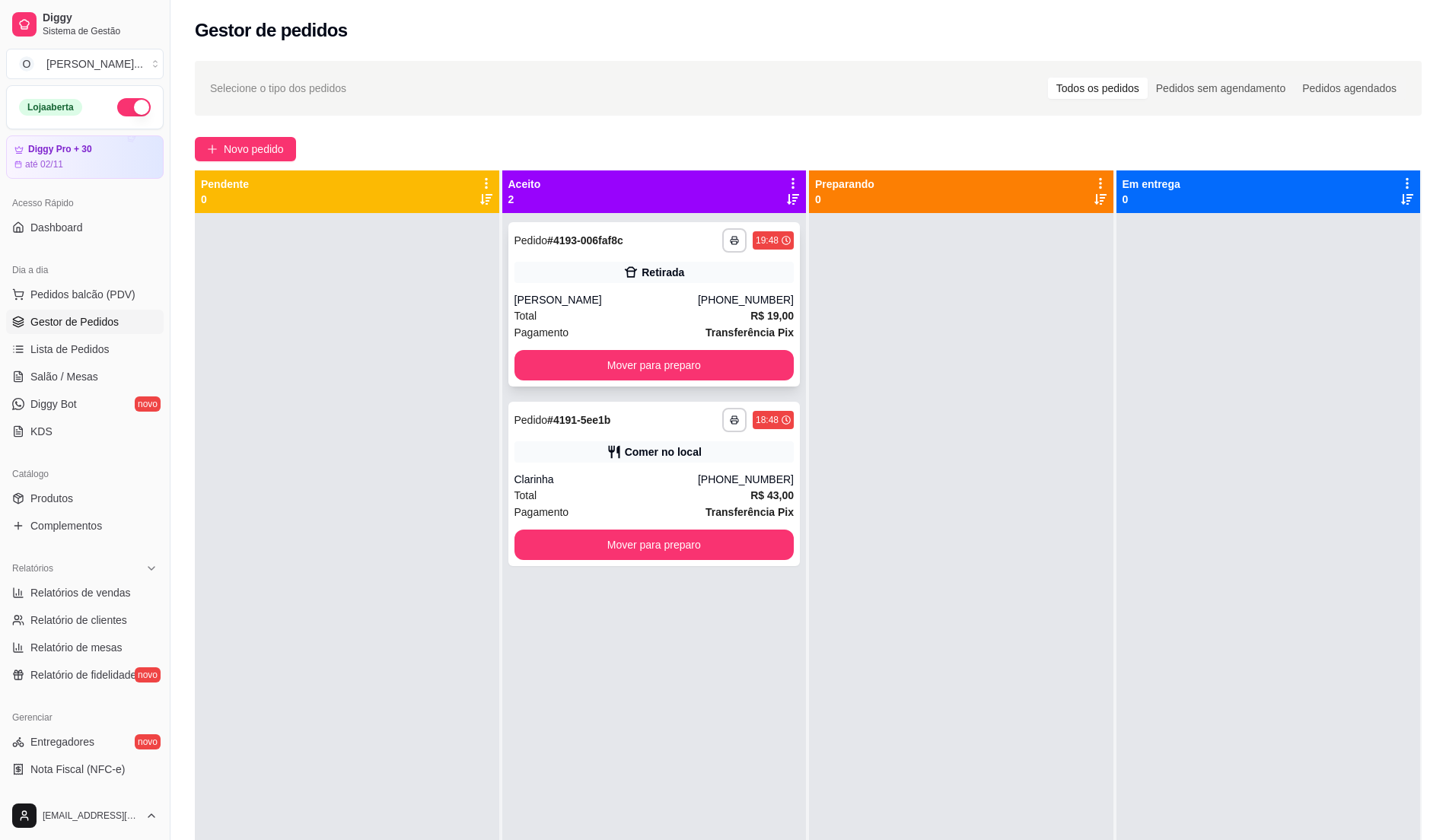
click at [717, 298] on div "[PHONE_NUMBER]" at bounding box center [746, 300] width 96 height 15
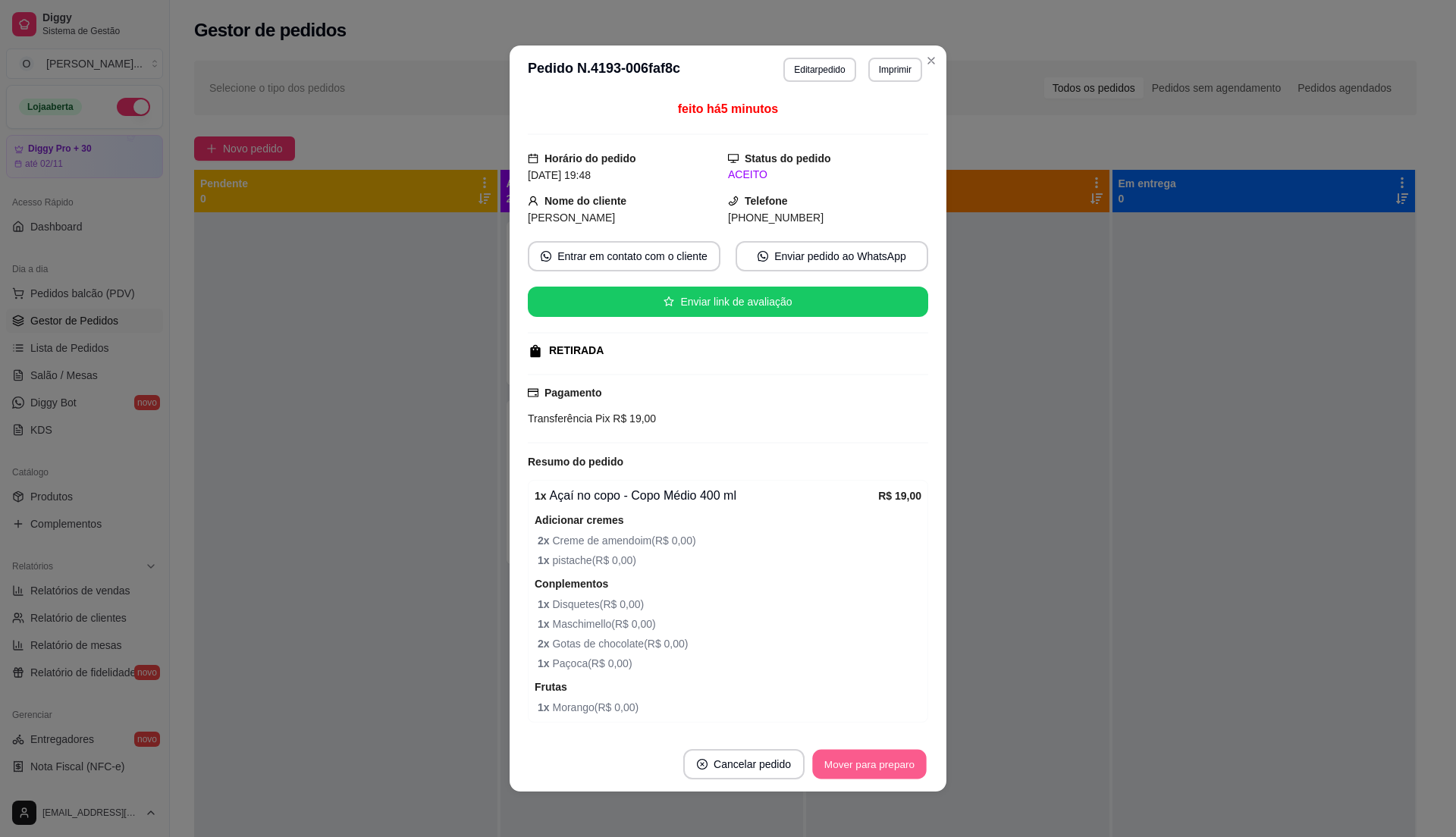
click at [847, 757] on button "Mover para preparo" at bounding box center [869, 764] width 114 height 30
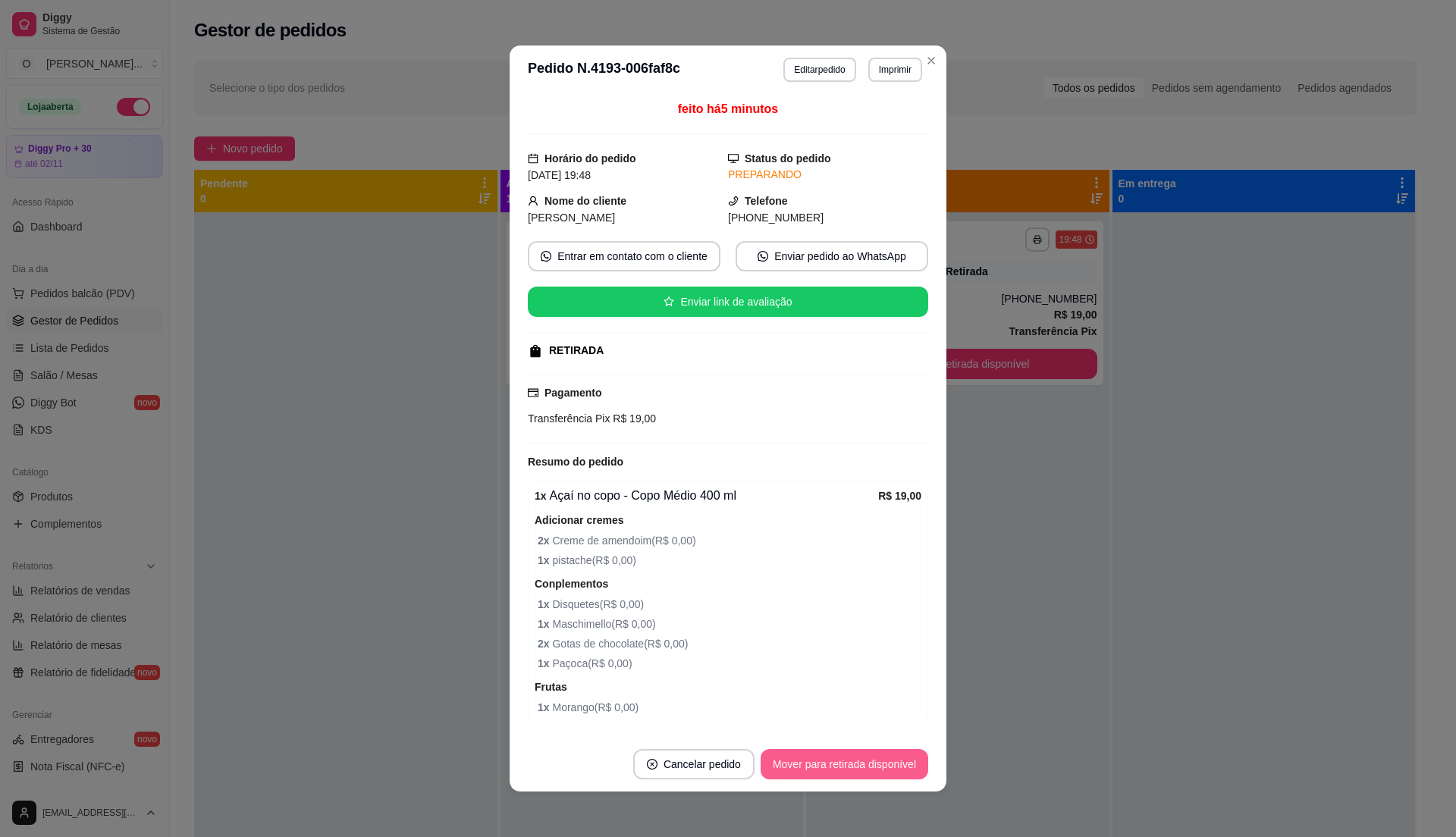
click at [847, 757] on button "Mover para retirada disponível" at bounding box center [844, 765] width 167 height 31
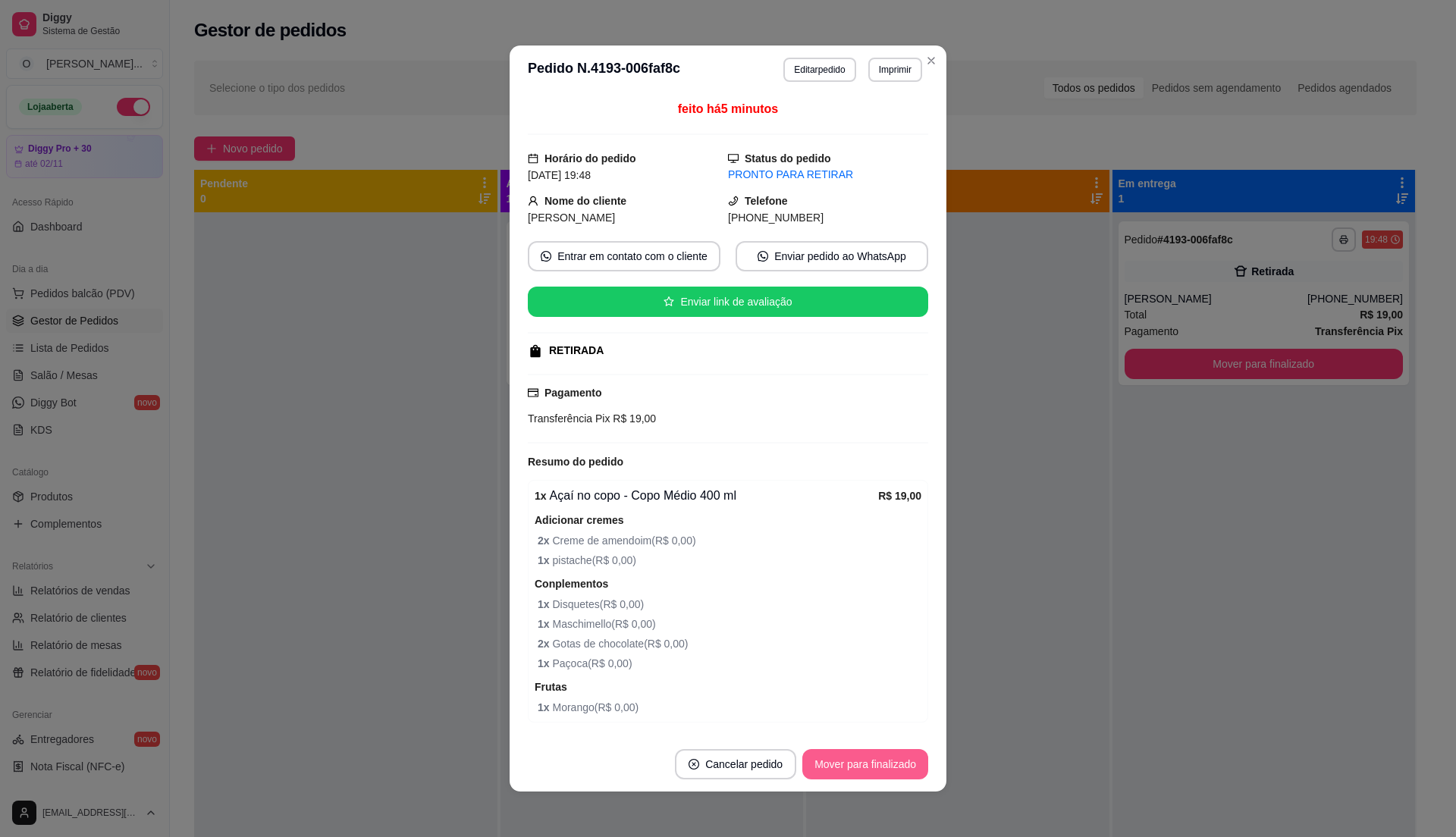
click at [847, 757] on button "Mover para finalizado" at bounding box center [865, 765] width 126 height 31
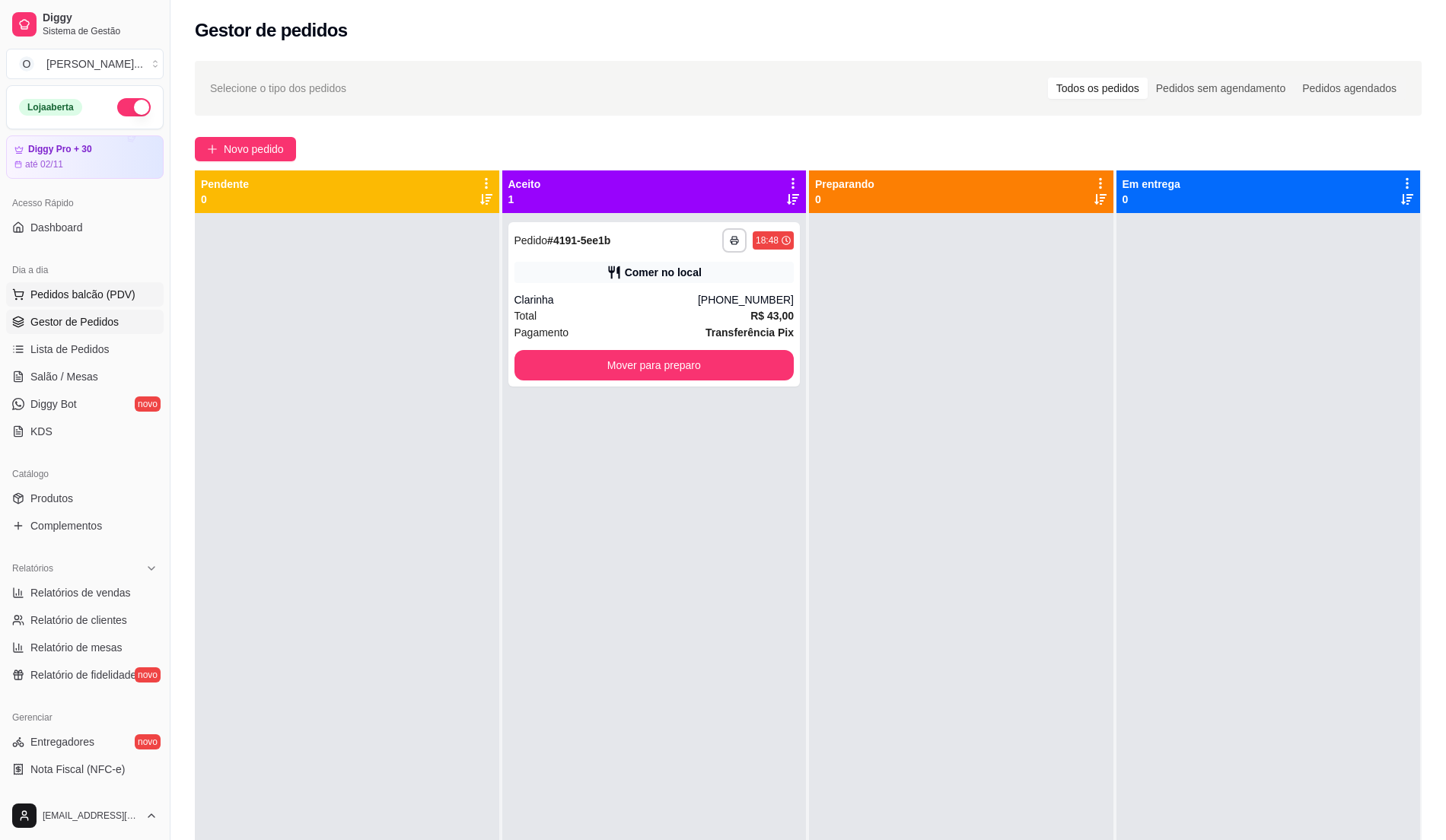
click at [113, 291] on span "Pedidos balcão (PDV)" at bounding box center [83, 294] width 105 height 15
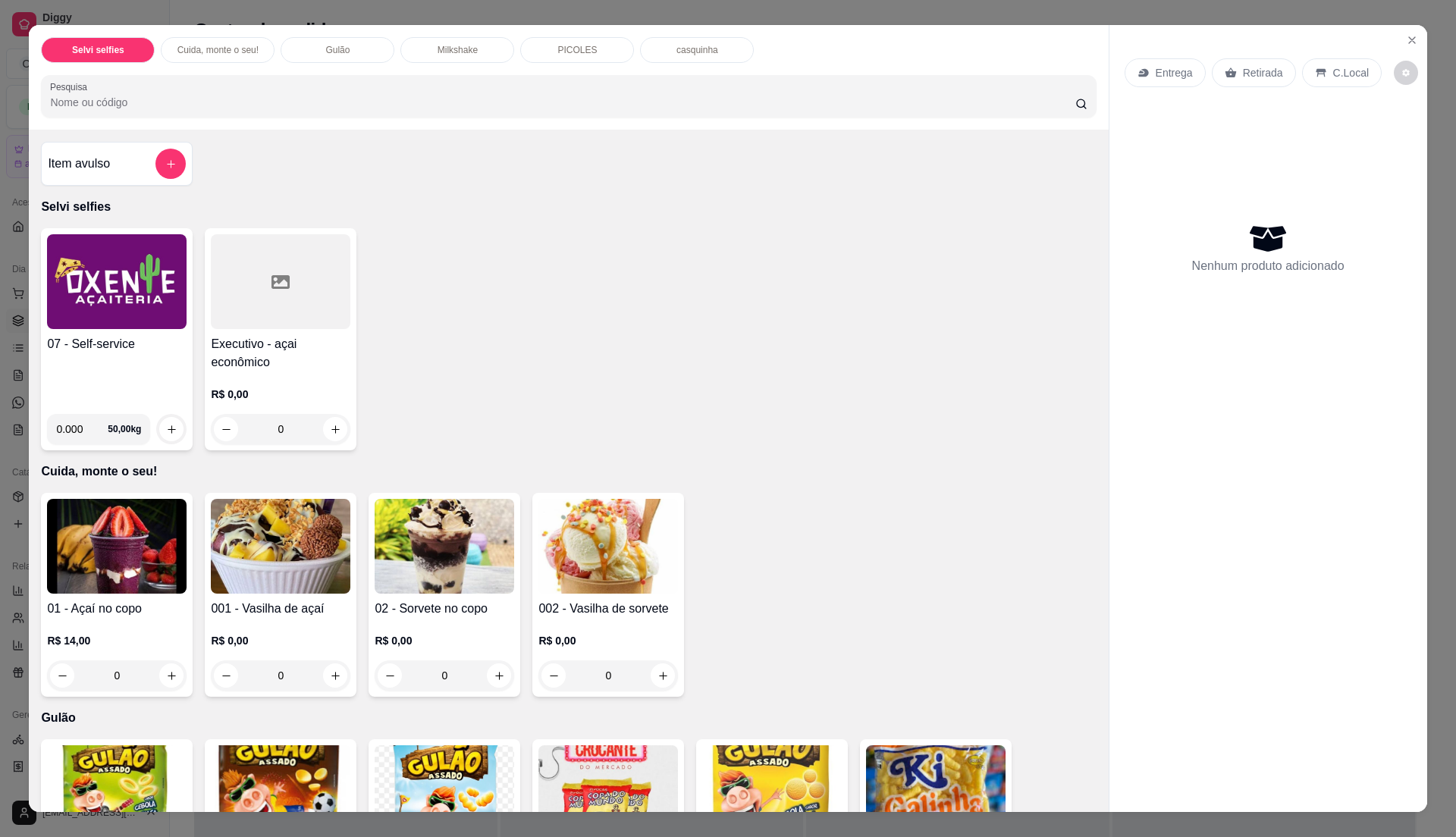
click at [121, 331] on div "07 - Self-service 0.000 50,00 kg" at bounding box center [117, 339] width 152 height 222
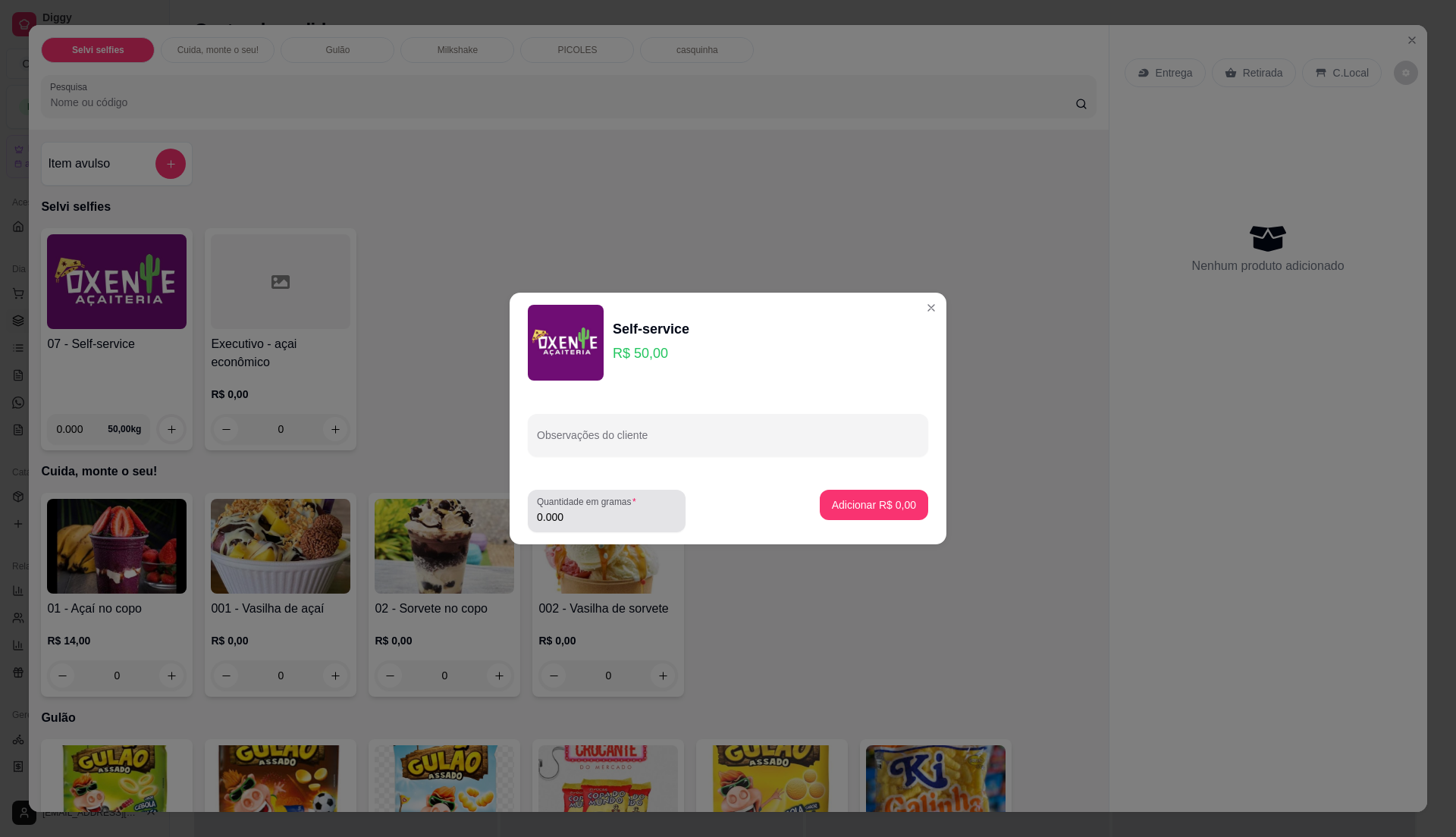
click at [616, 513] on input "0.000" at bounding box center [606, 518] width 140 height 15
type input "0.22"
click at [851, 508] on p "Adicionar R$ 11,00" at bounding box center [871, 505] width 90 height 15
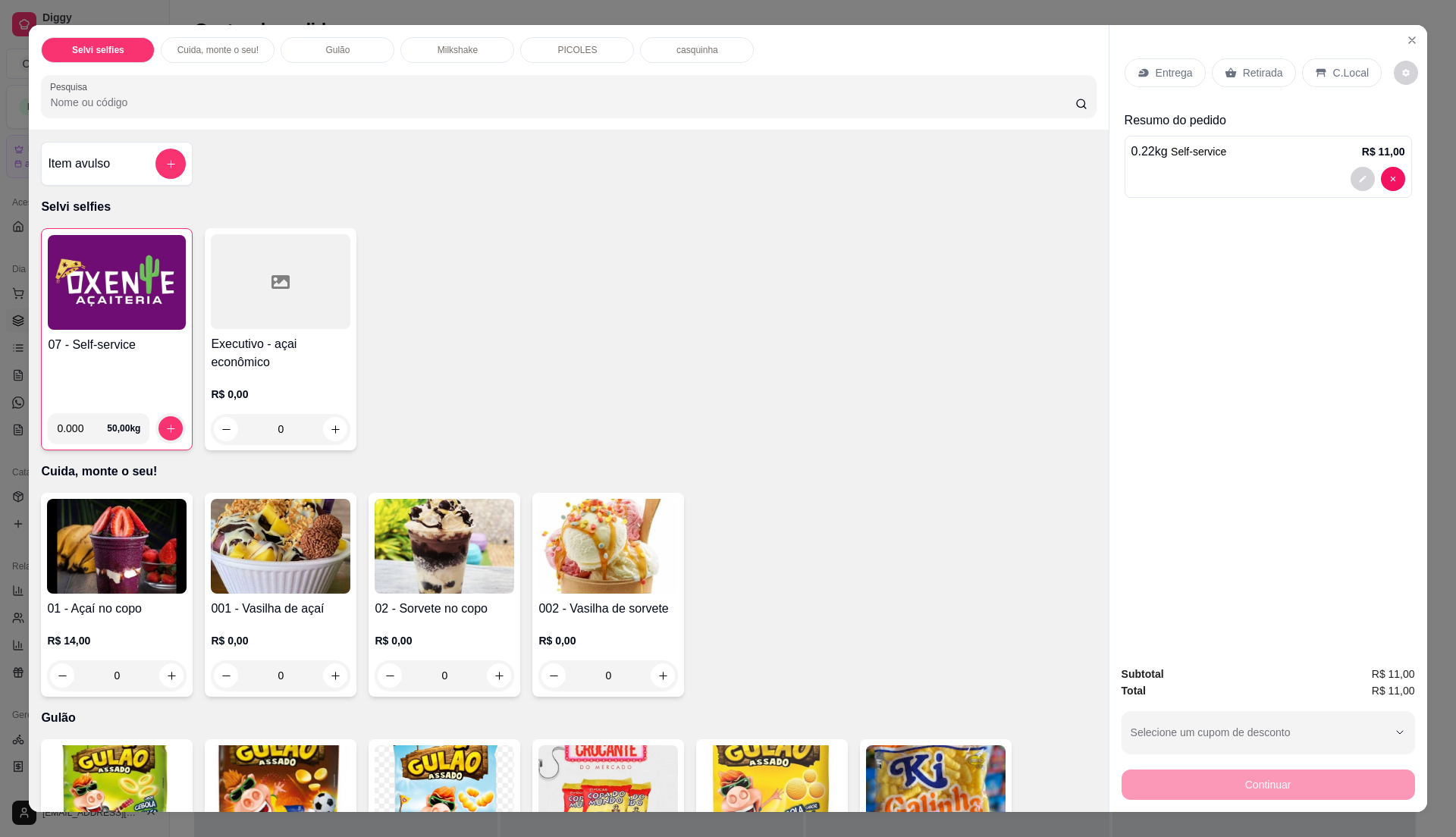
click at [111, 364] on div "07 - Self-service" at bounding box center [116, 368] width 138 height 65
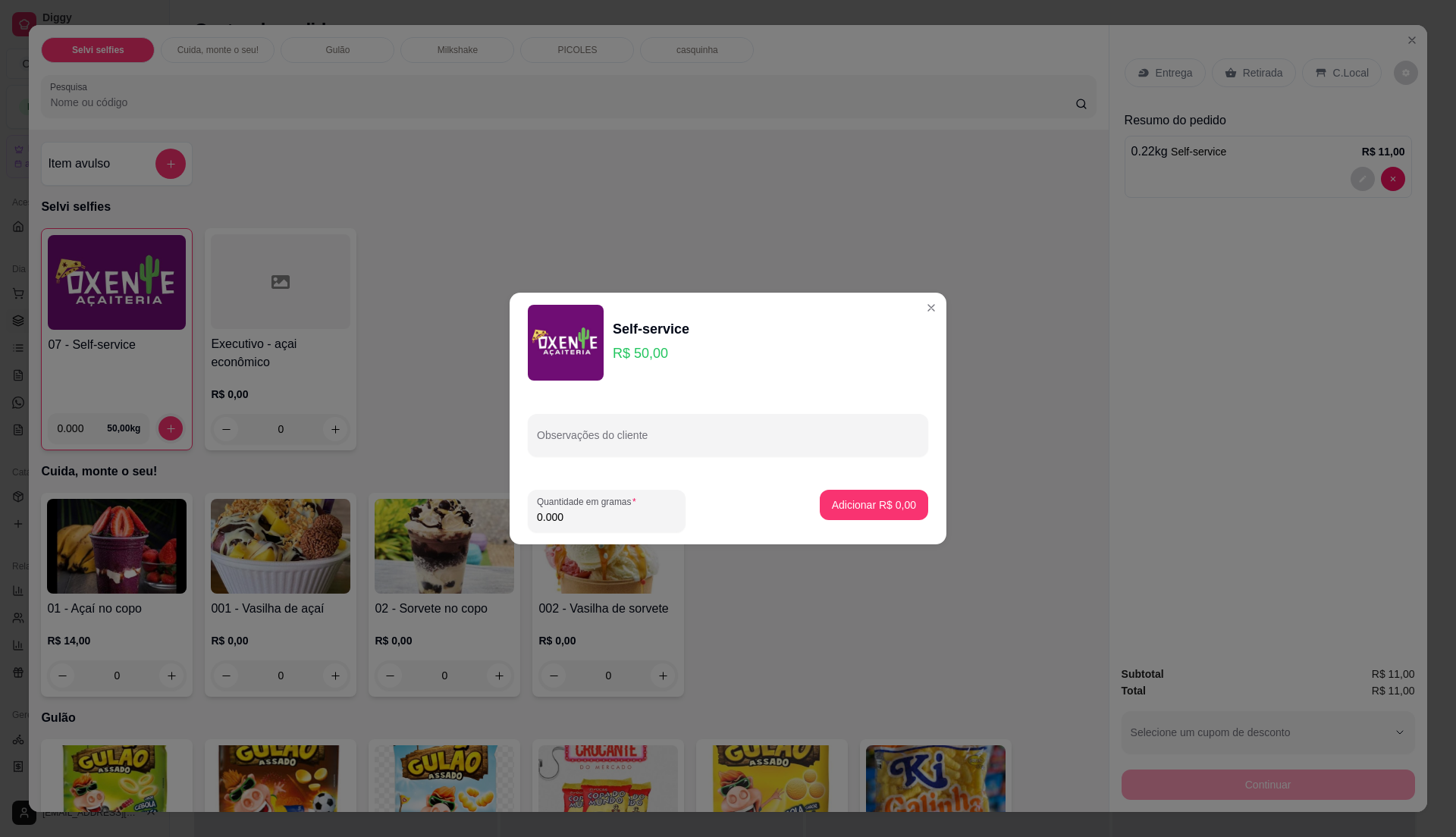
click at [619, 520] on input "0.000" at bounding box center [606, 518] width 140 height 15
click at [620, 506] on label "Quantidade em gramas" at bounding box center [589, 501] width 105 height 13
click at [620, 510] on input "0" at bounding box center [606, 518] width 140 height 15
type input "0.235"
click at [880, 506] on p "Adicionar R$ 11,75" at bounding box center [871, 505] width 90 height 15
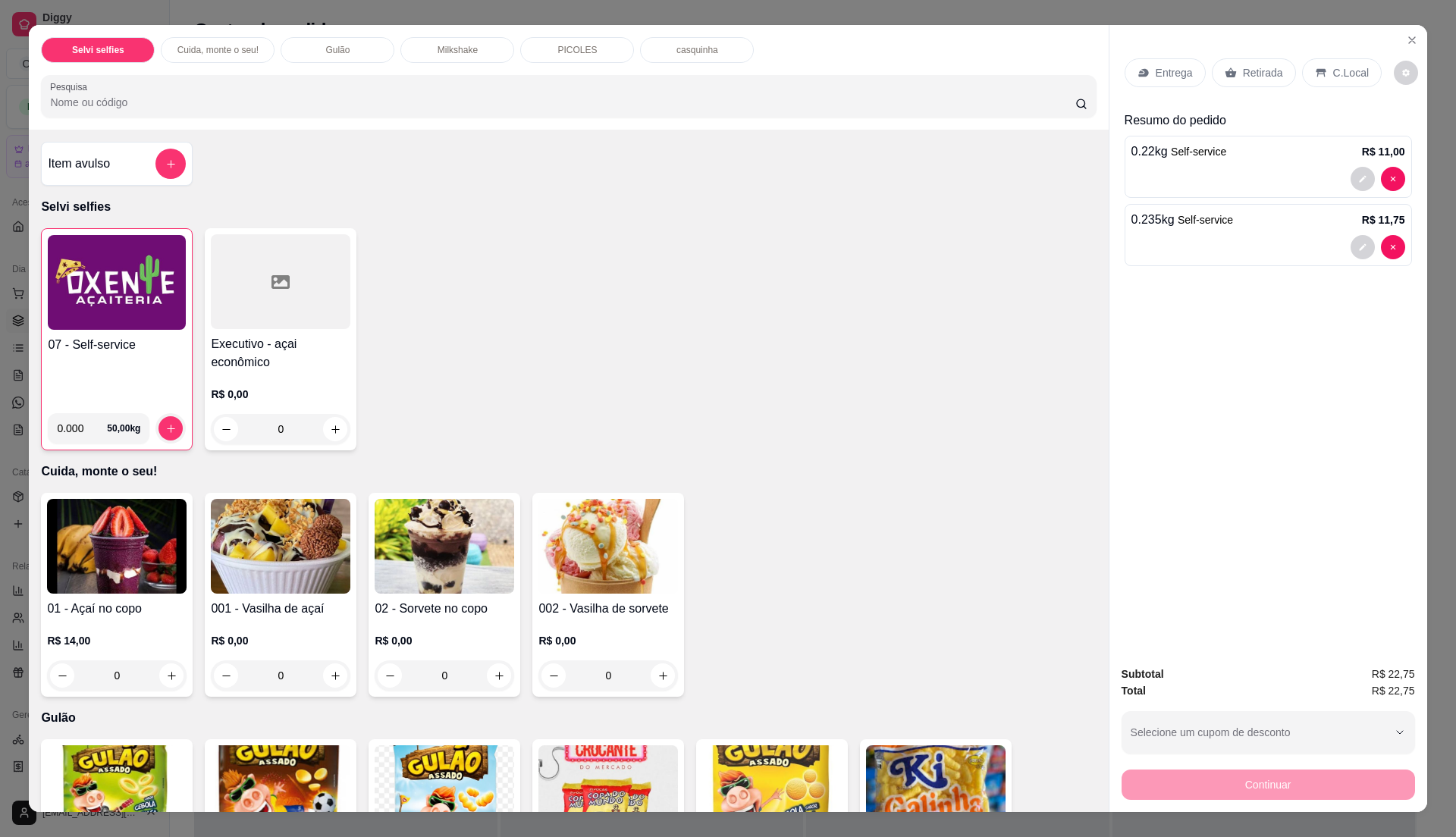
click at [1320, 84] on div "C.Local" at bounding box center [1341, 73] width 80 height 29
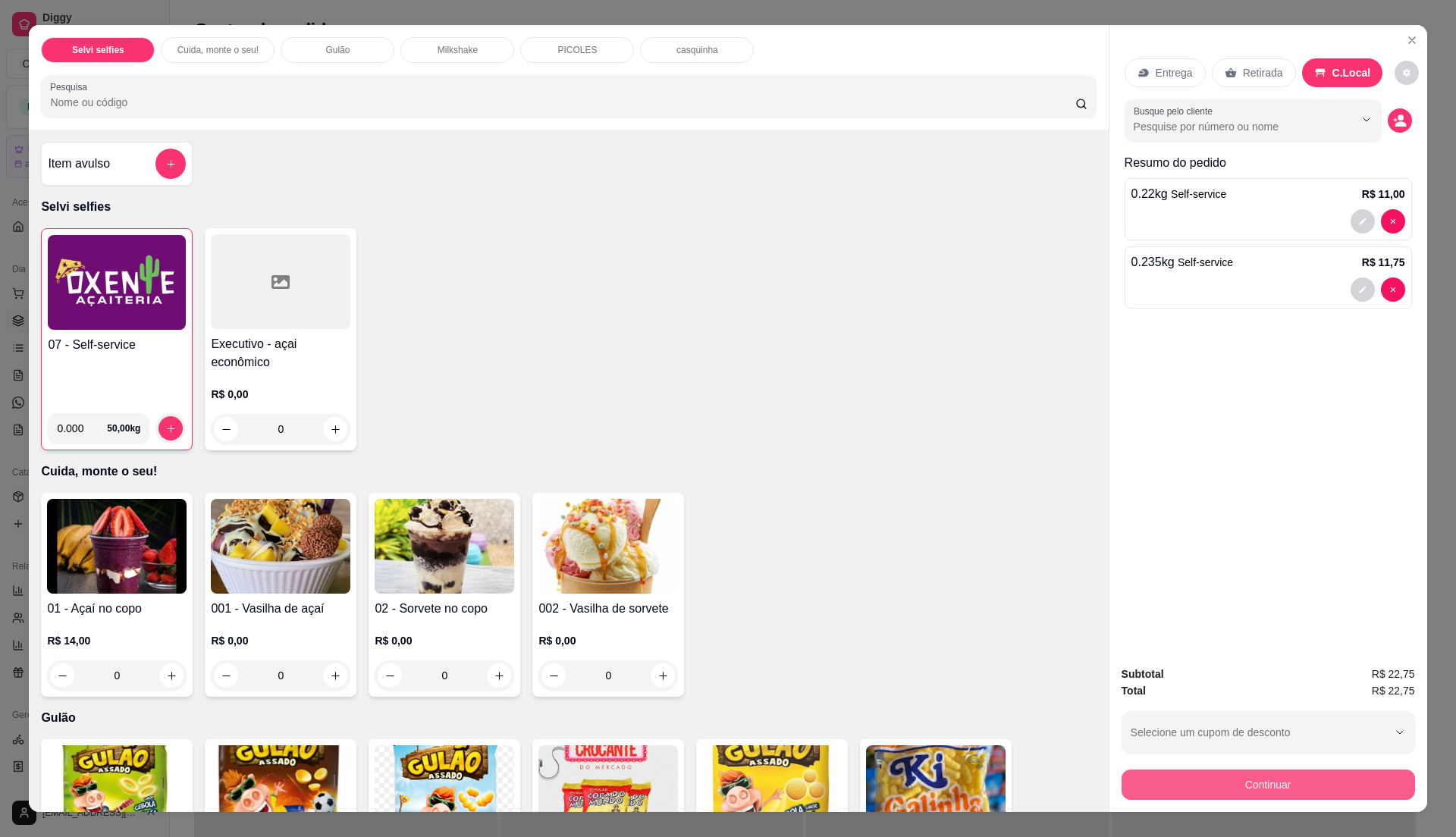
click at [1198, 790] on button "Continuar" at bounding box center [1268, 785] width 294 height 31
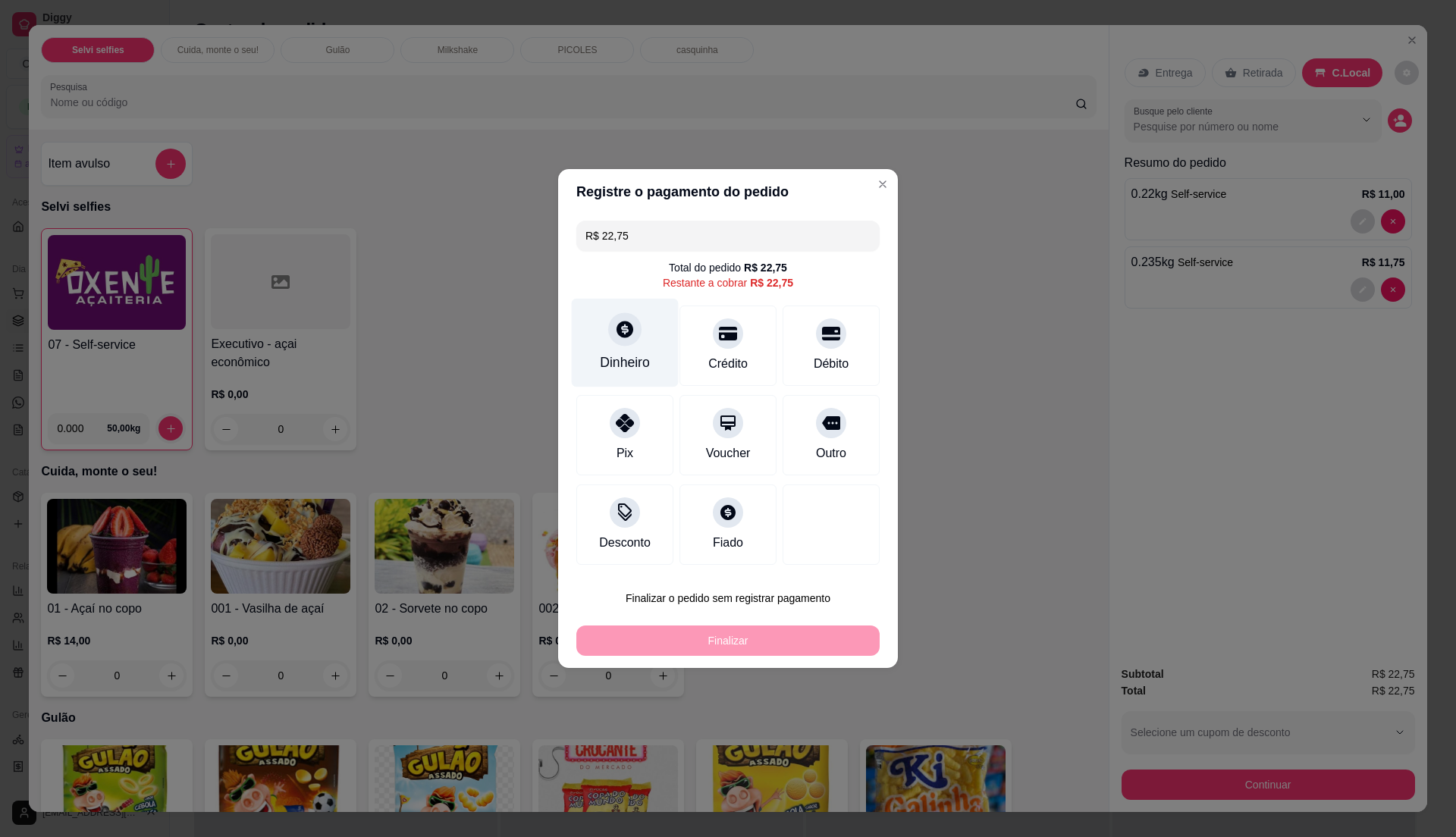
click at [614, 364] on div "Dinheiro" at bounding box center [625, 362] width 50 height 19
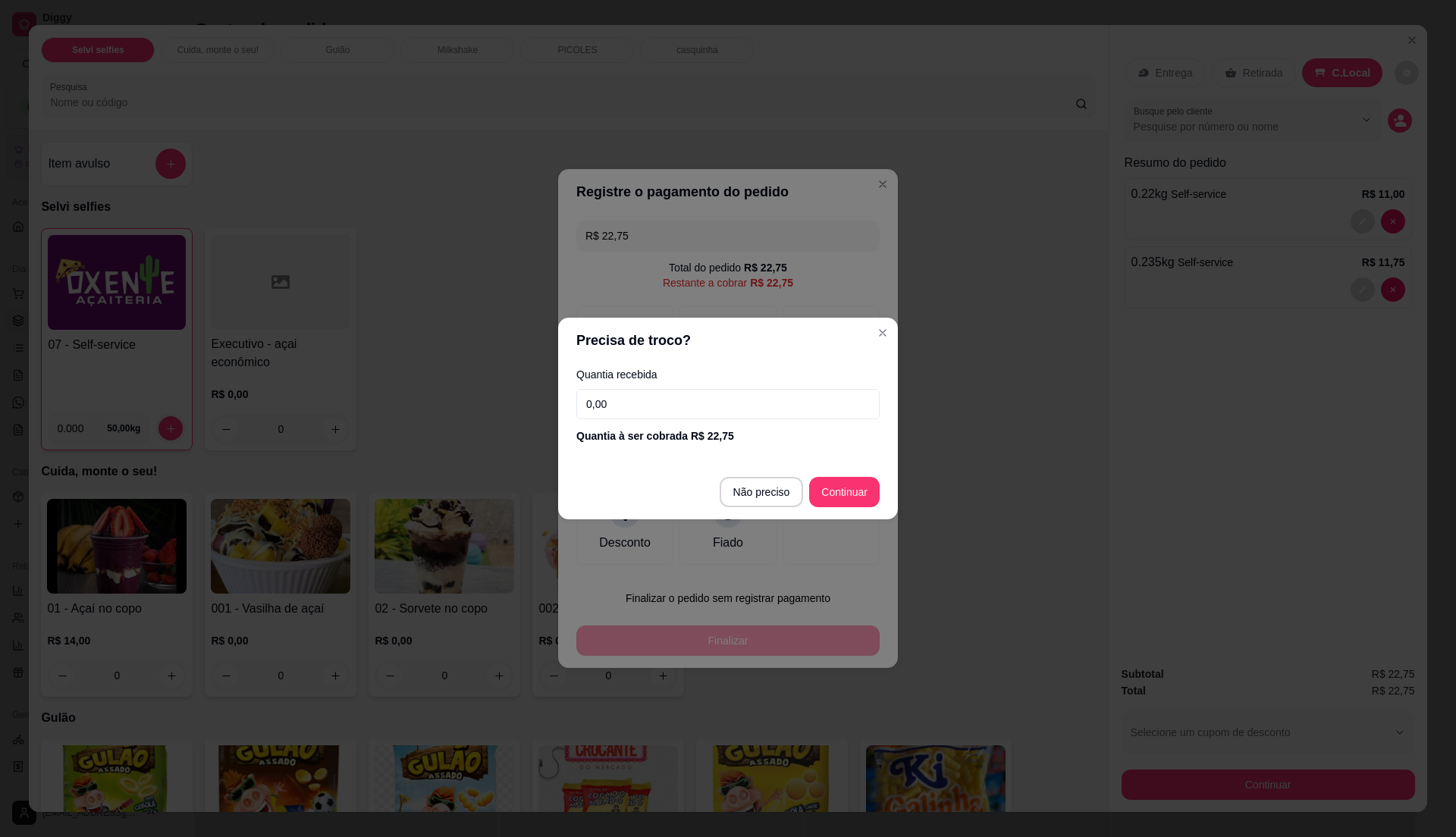
click at [640, 407] on input "0,00" at bounding box center [728, 404] width 303 height 31
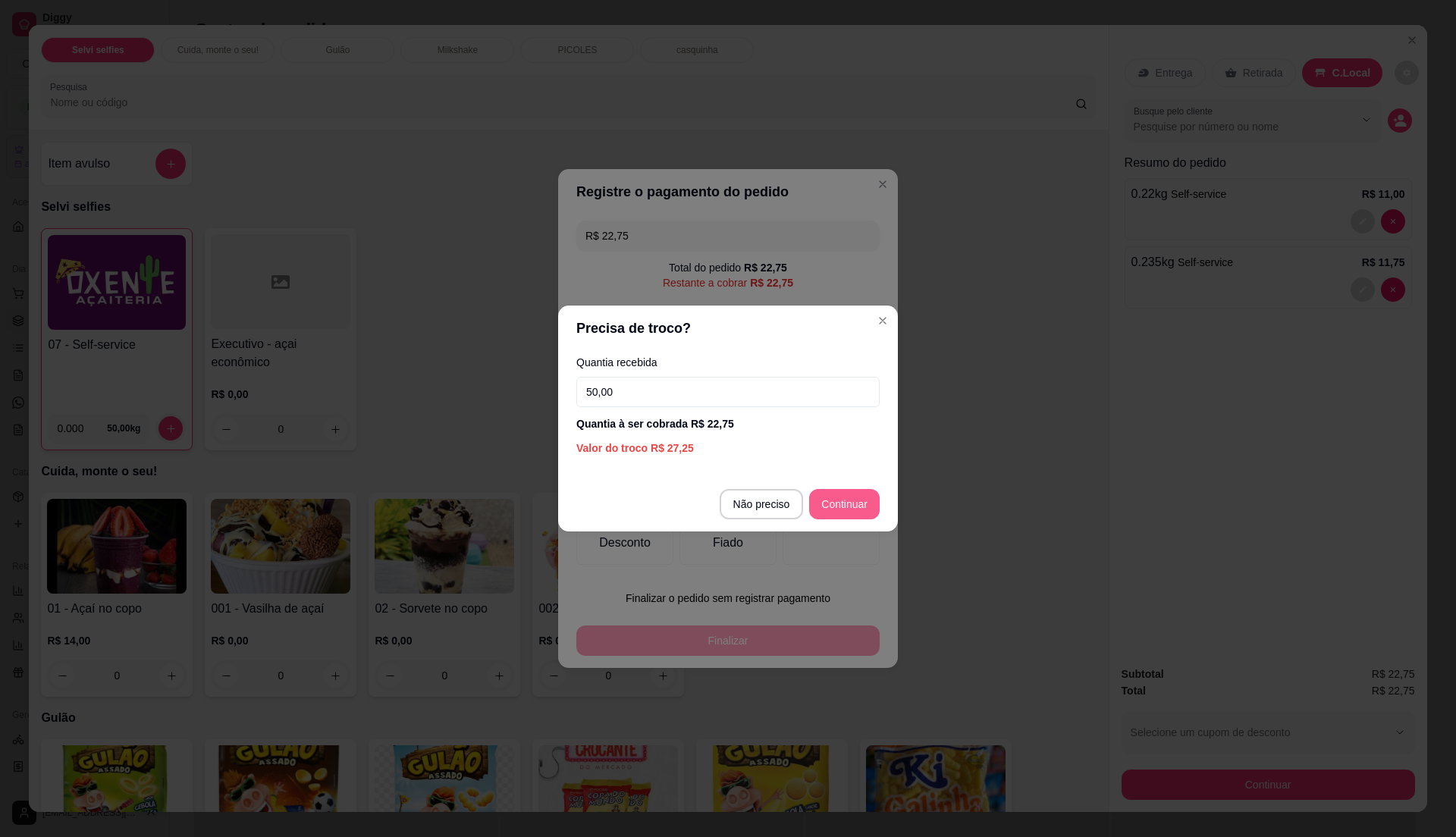
type input "50,00"
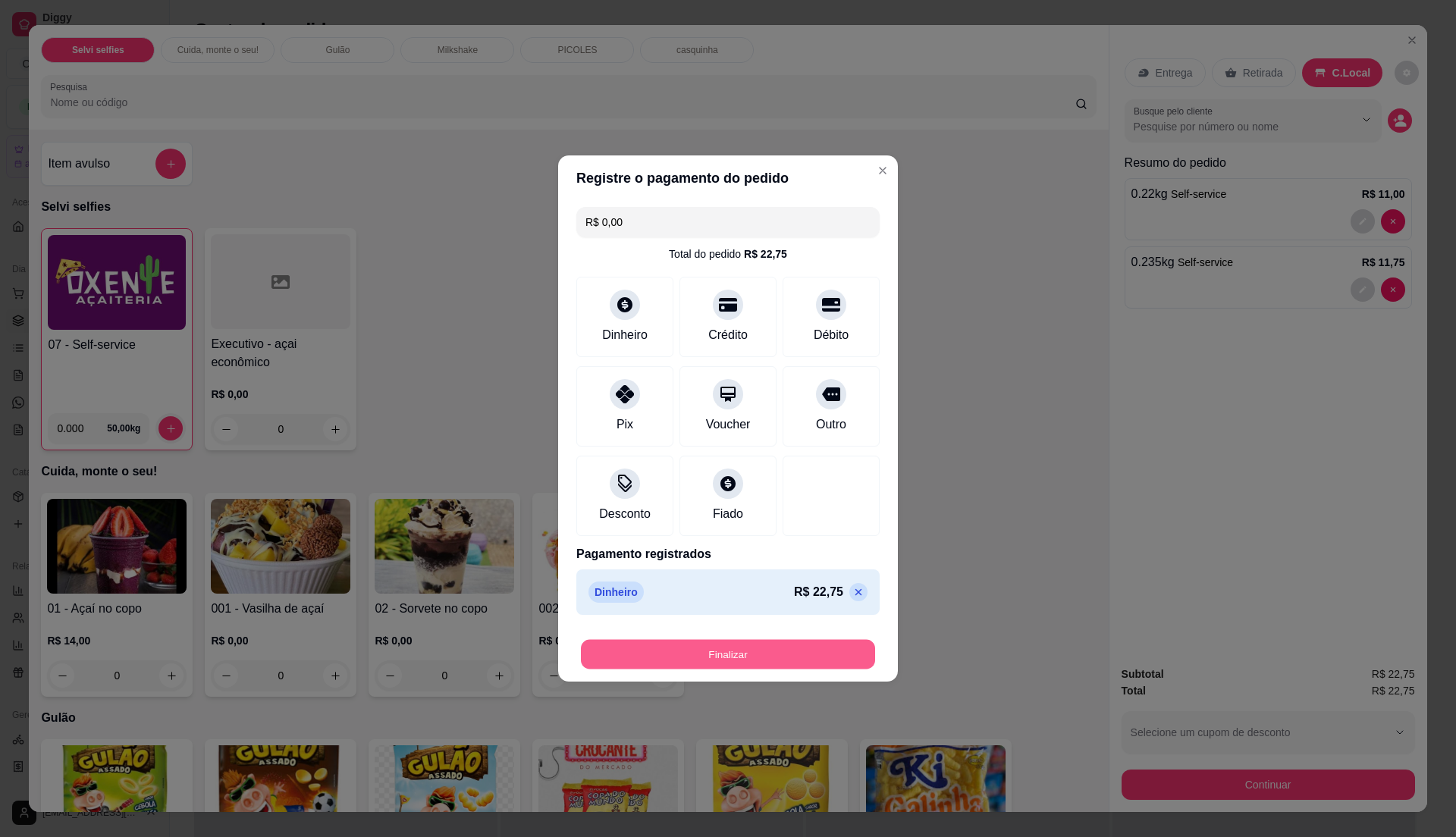
click at [759, 659] on button "Finalizar" at bounding box center [728, 654] width 294 height 30
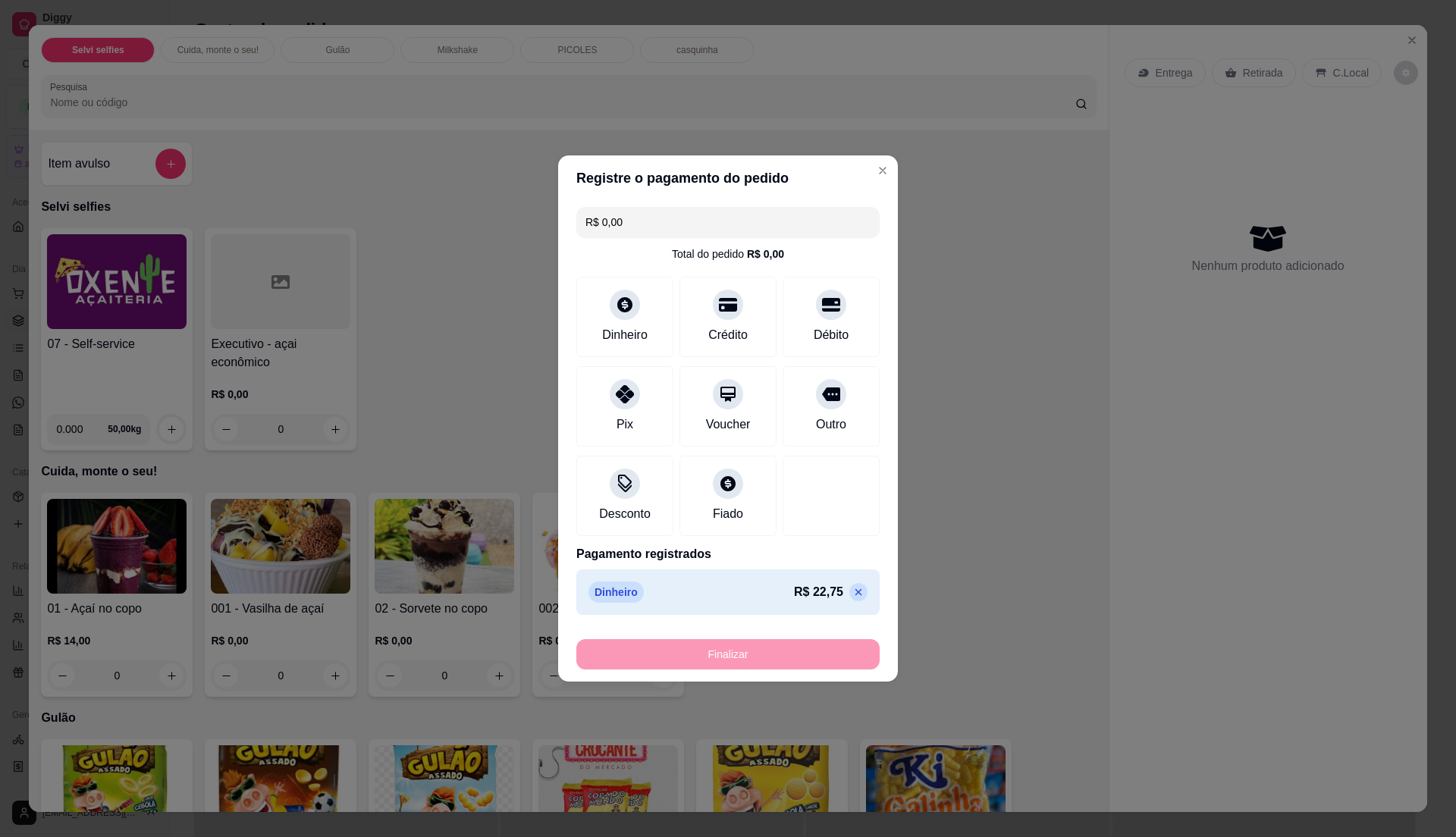
type input "-R$ 22,75"
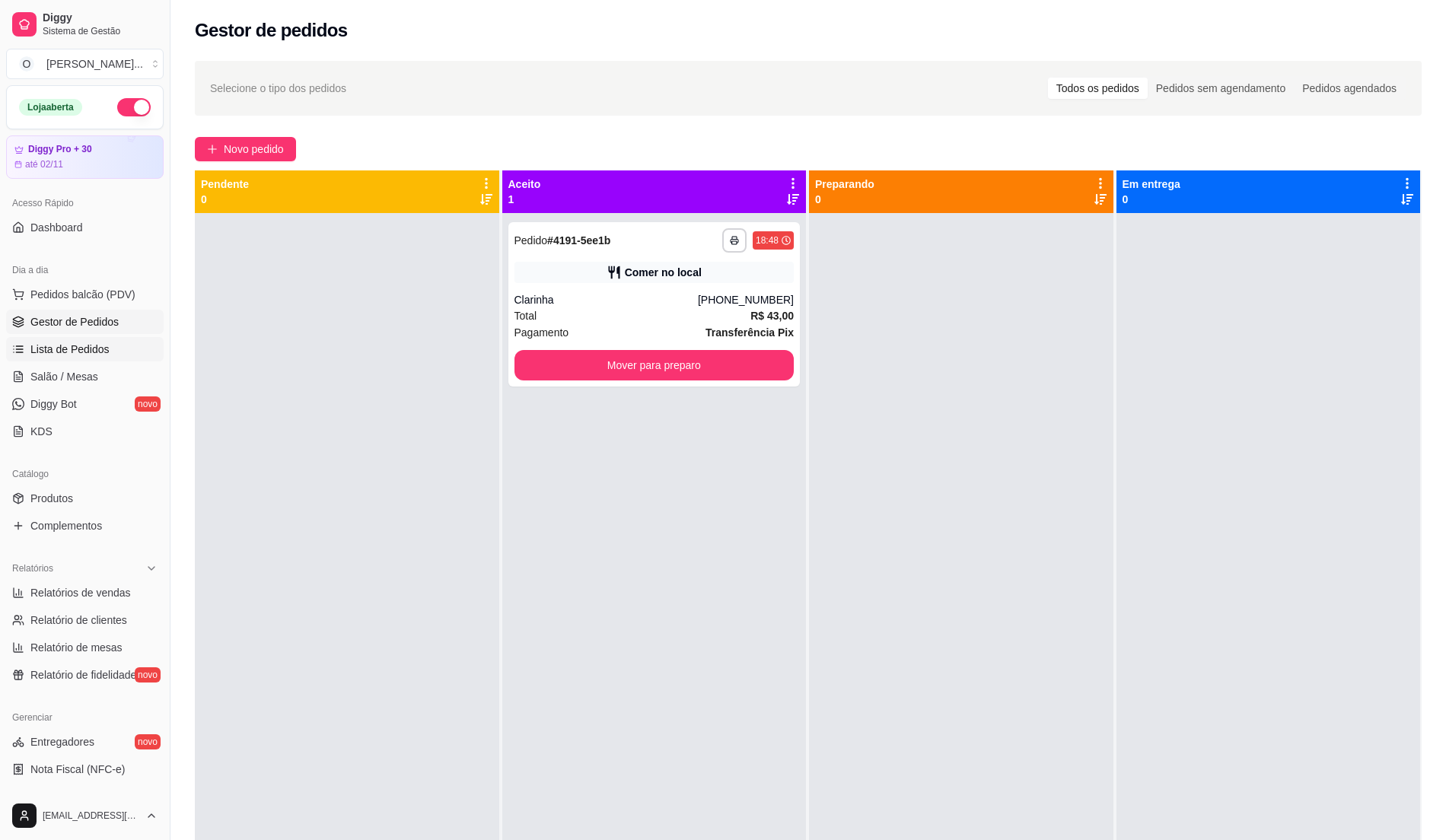
click at [80, 353] on span "Lista de Pedidos" at bounding box center [71, 350] width 79 height 15
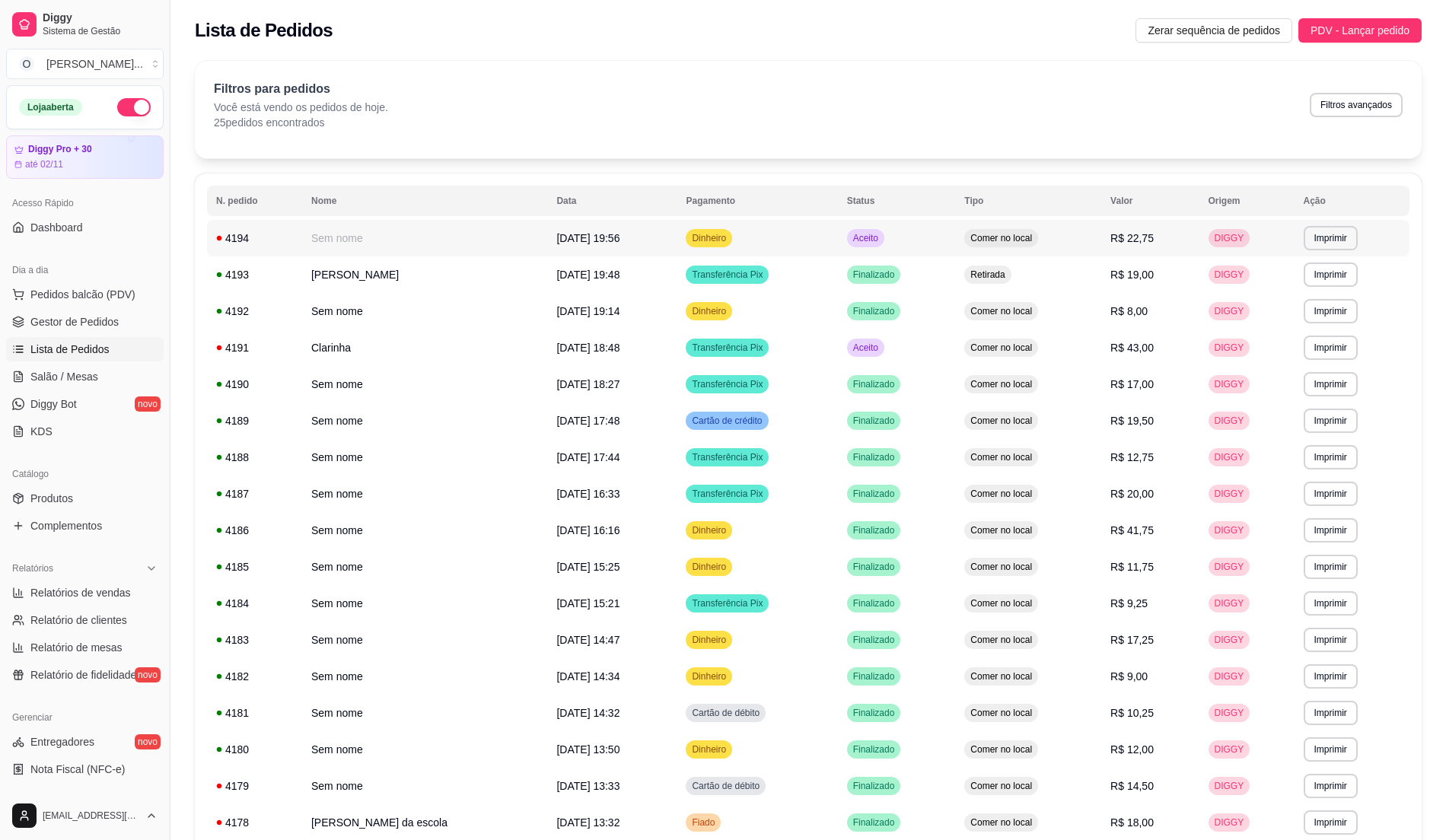
click at [903, 241] on td "Aceito" at bounding box center [897, 238] width 118 height 37
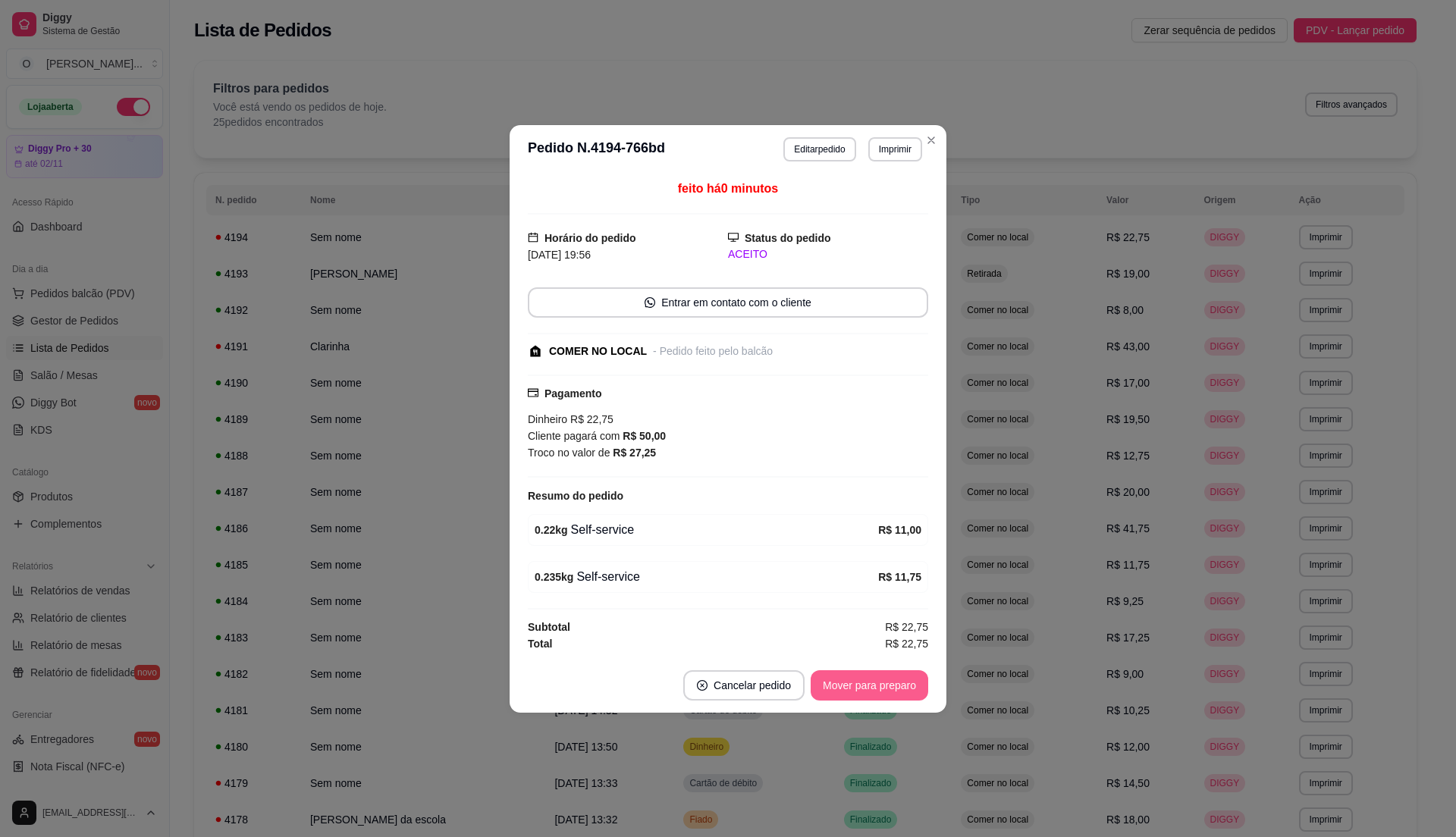
click at [869, 700] on button "Mover para preparo" at bounding box center [870, 686] width 117 height 31
click at [868, 699] on button "Mover para retirada disponível" at bounding box center [844, 685] width 163 height 30
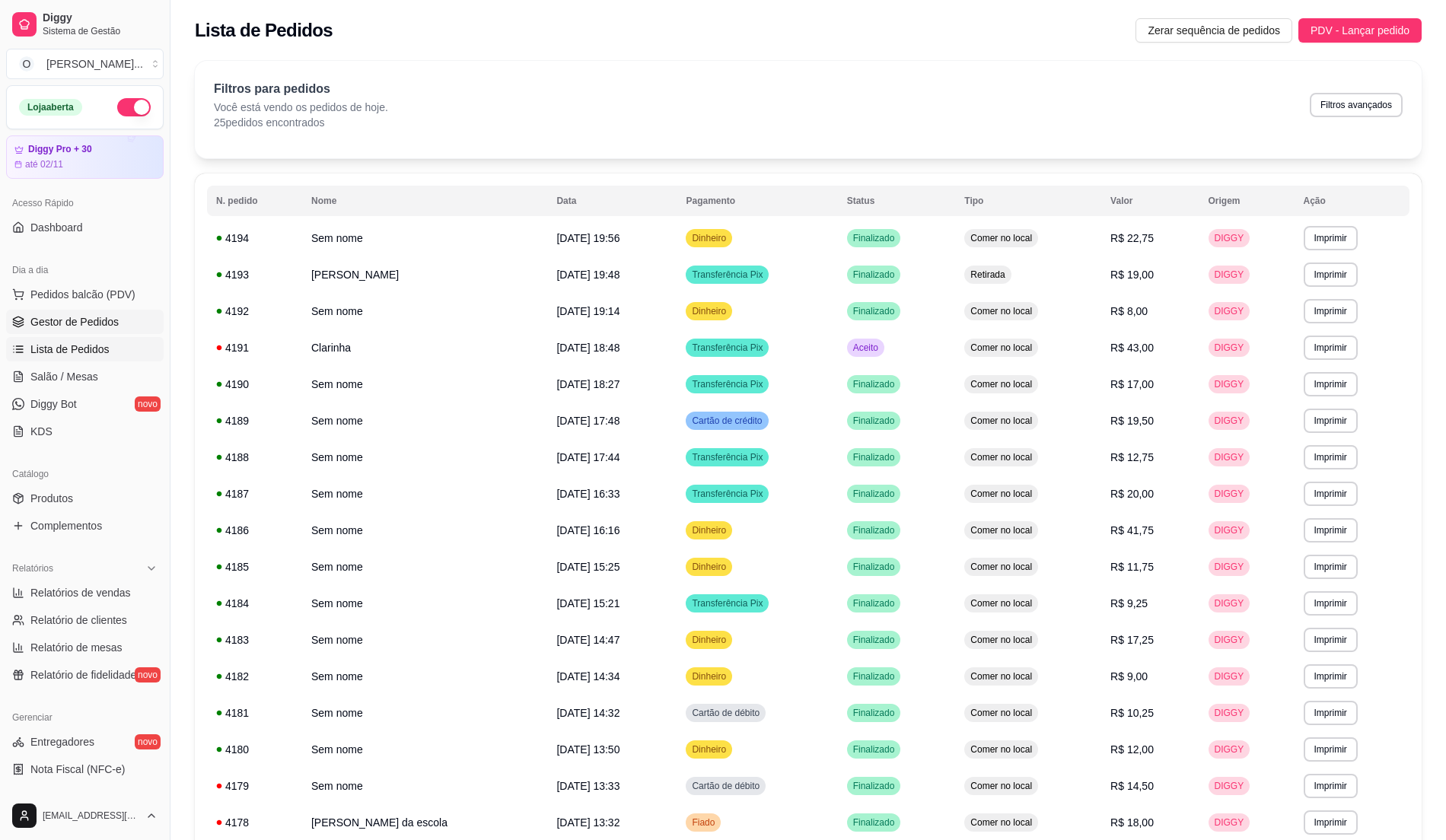
click at [81, 332] on link "Gestor de Pedidos" at bounding box center [84, 322] width 157 height 24
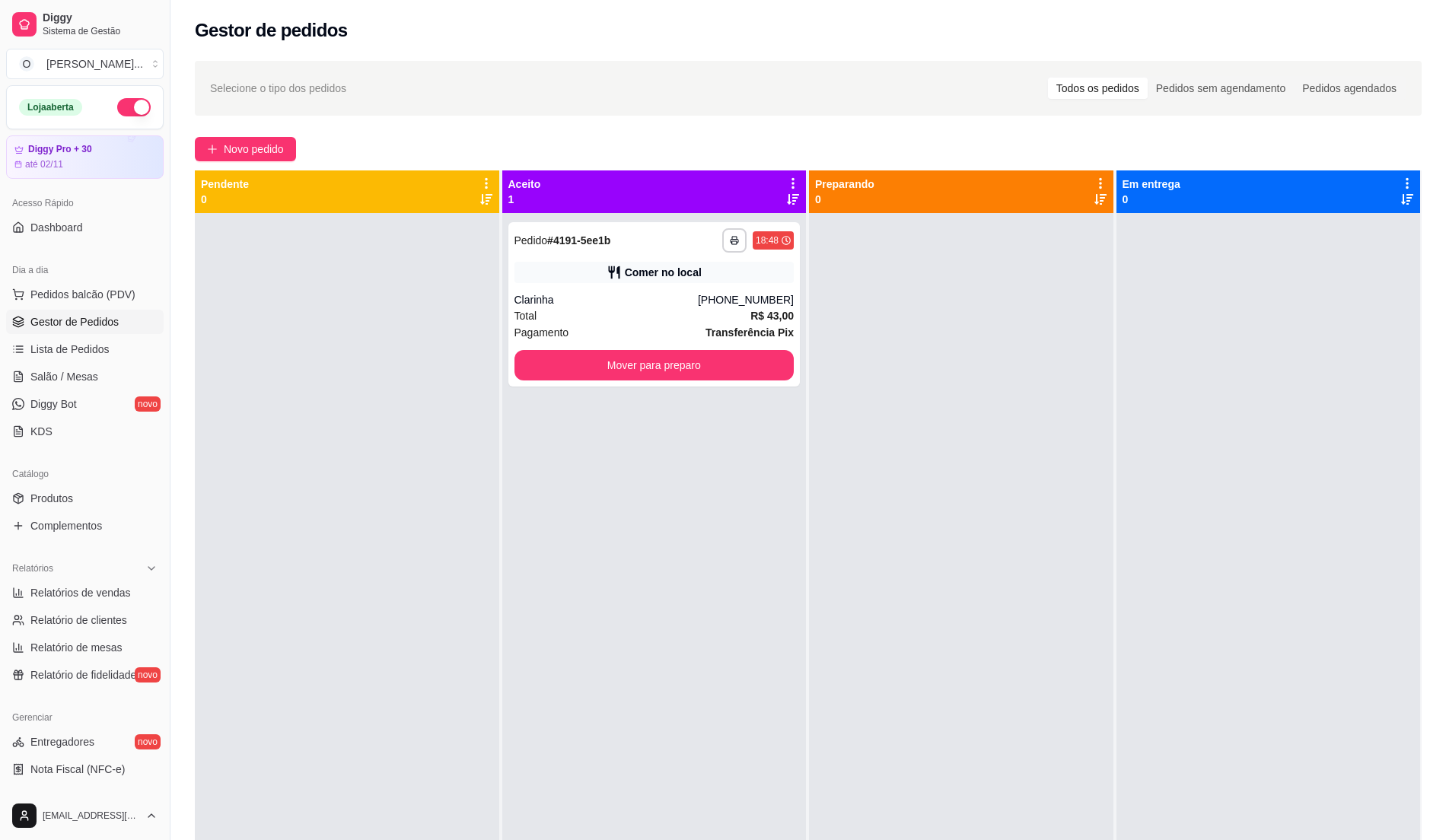
click at [88, 308] on ul "Pedidos balcão (PDV) Gestor de Pedidos Lista de Pedidos Salão / Mesas Diggy Bot…" at bounding box center [84, 362] width 157 height 161
click at [102, 302] on span "Pedidos balcão (PDV)" at bounding box center [83, 294] width 105 height 15
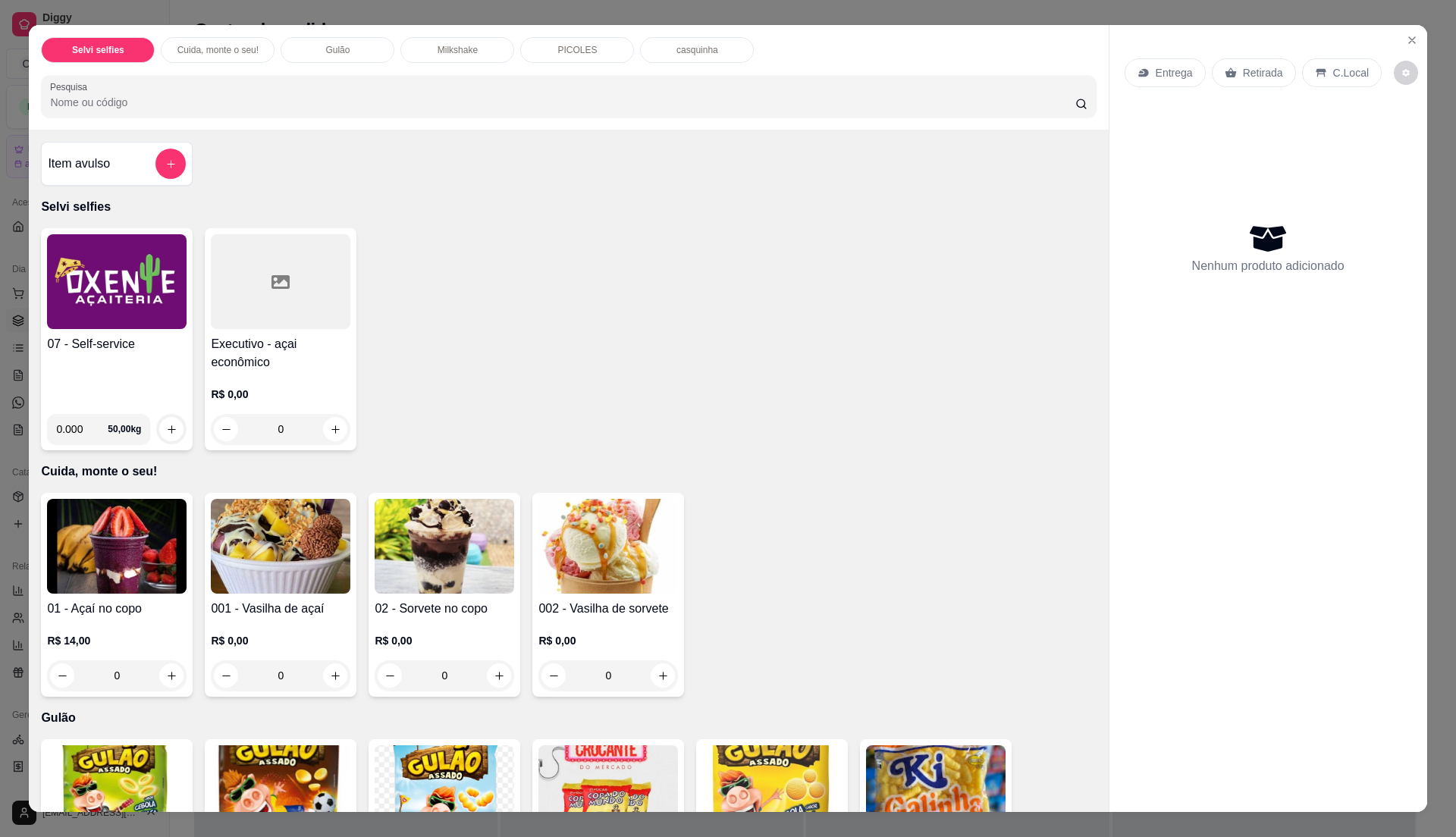
click at [137, 389] on div "07 - Self-service" at bounding box center [116, 368] width 140 height 66
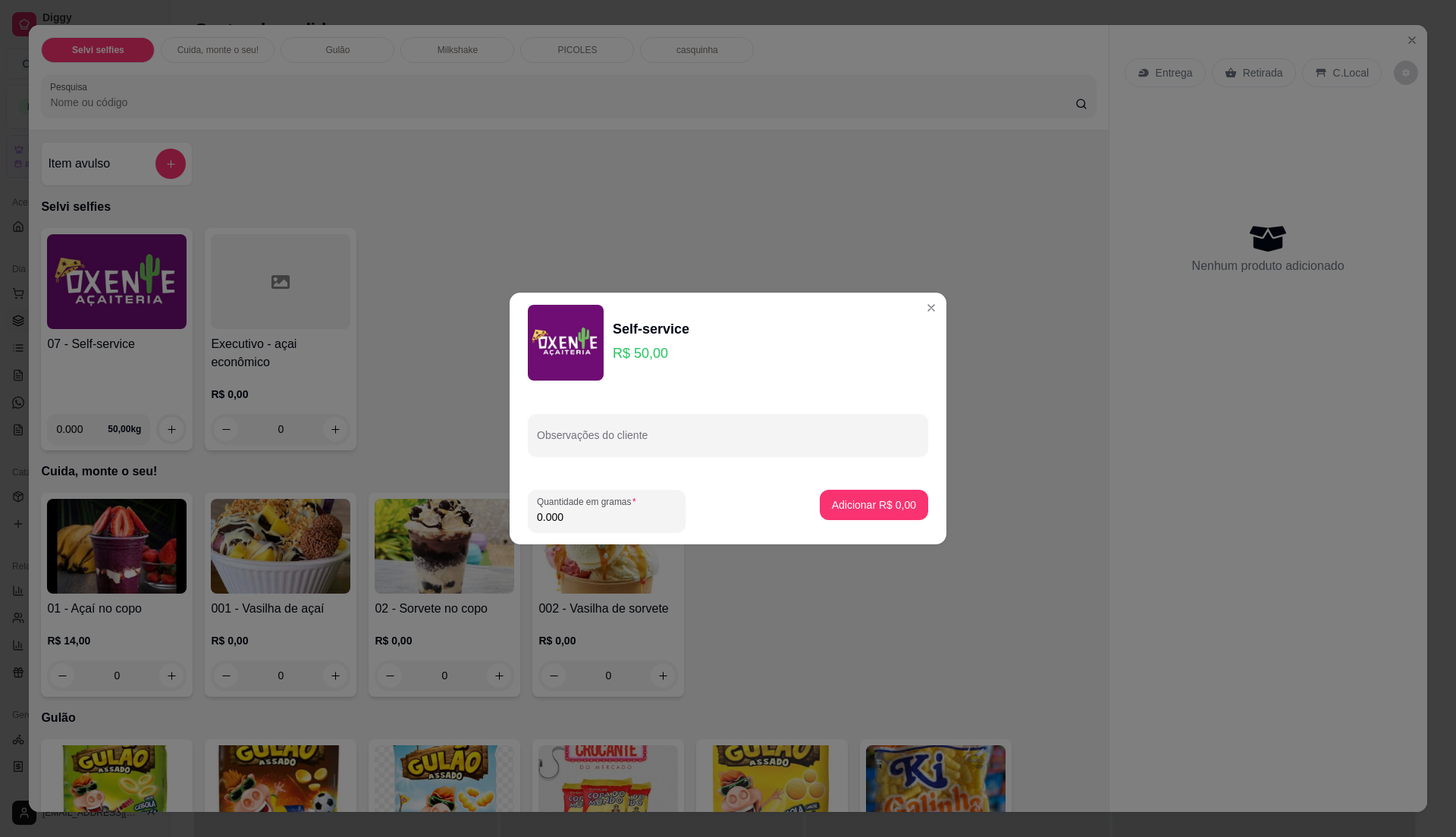
click at [600, 510] on input "0.000" at bounding box center [606, 518] width 140 height 15
type input "0.27"
click at [851, 508] on p "Adicionar R$ 13,50" at bounding box center [871, 505] width 90 height 15
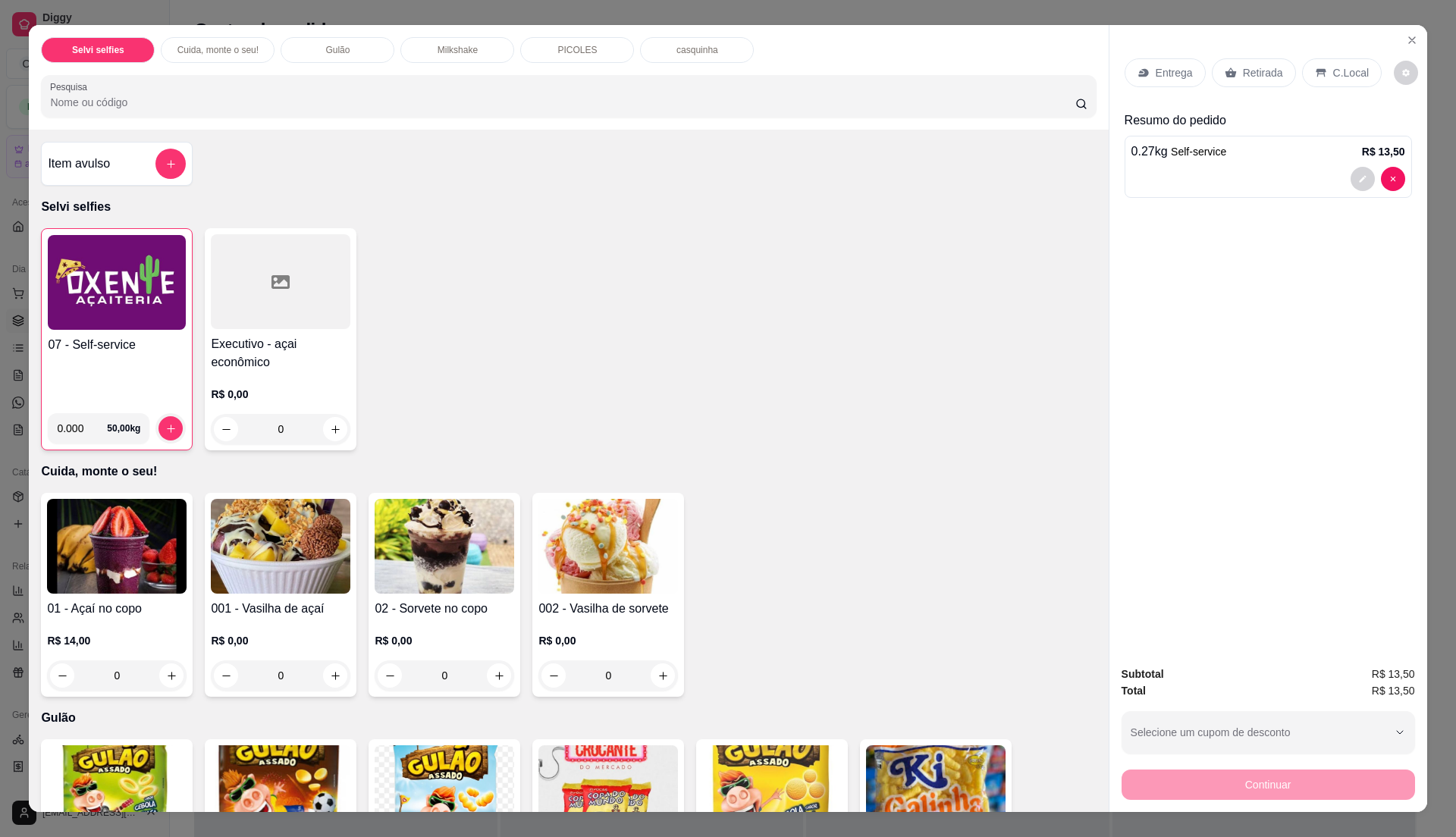
click at [1344, 70] on p "C.Local" at bounding box center [1351, 73] width 36 height 15
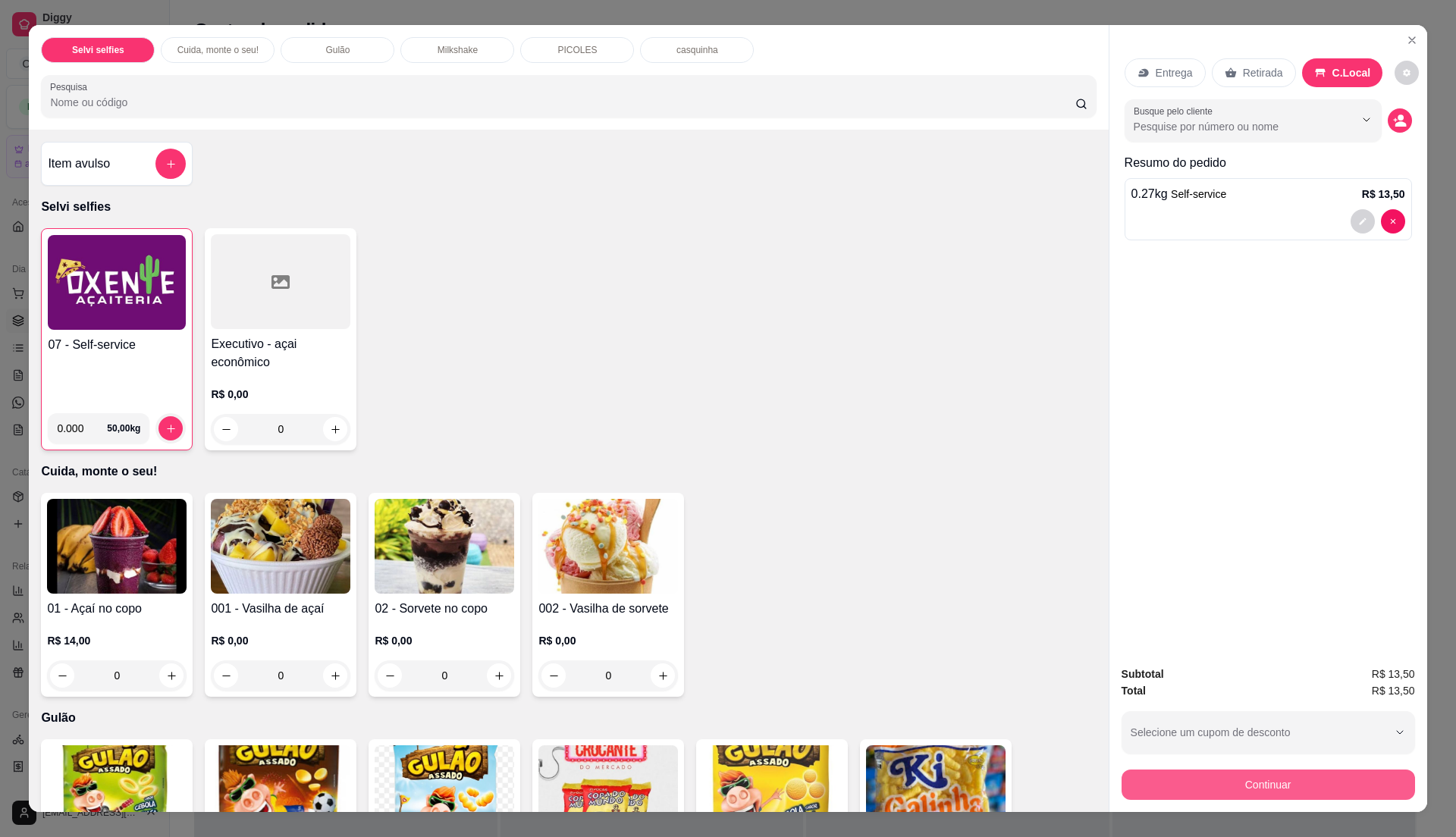
click at [1212, 772] on button "Continuar" at bounding box center [1268, 785] width 294 height 31
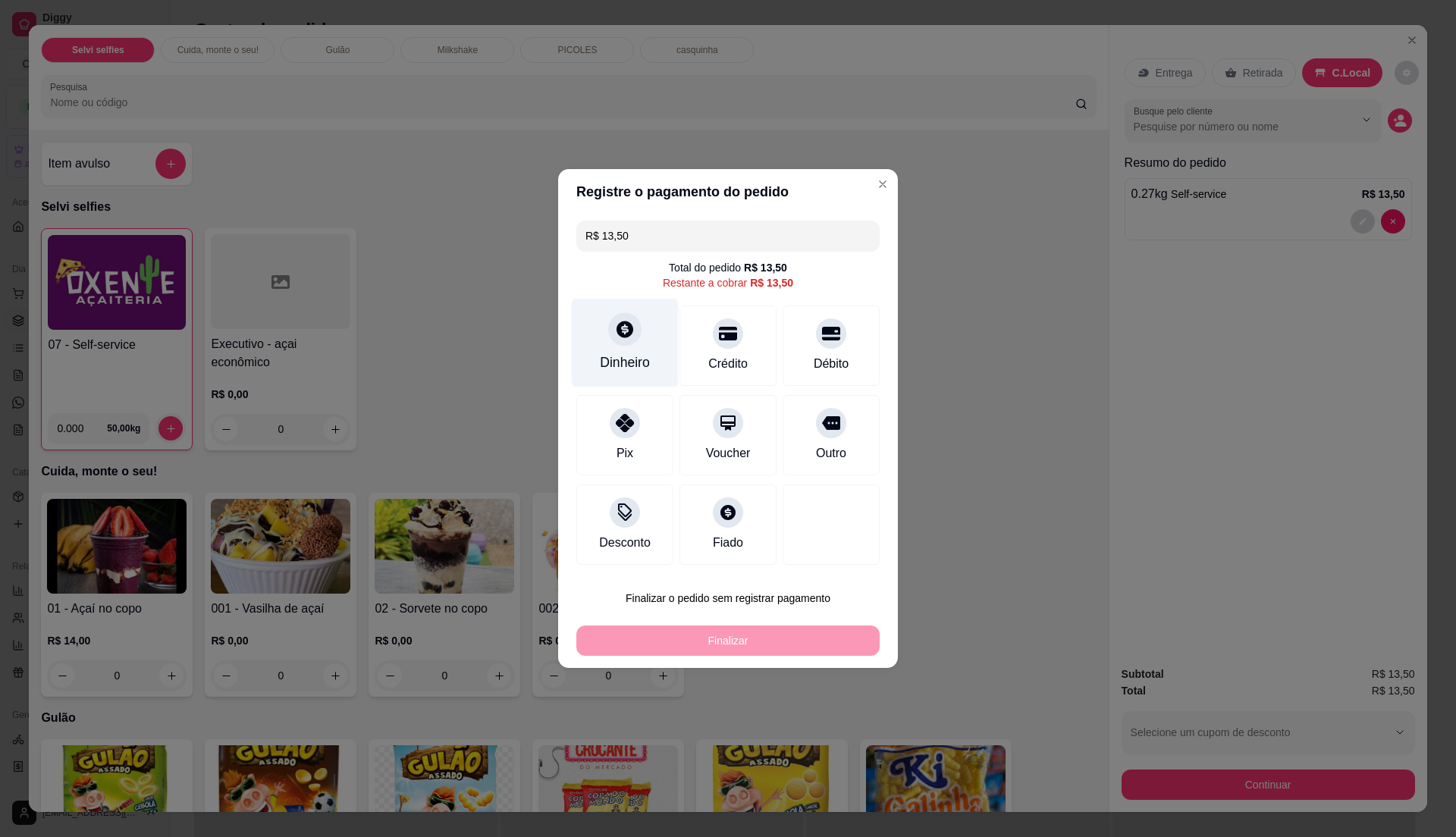
click at [623, 355] on div "Dinheiro" at bounding box center [625, 362] width 50 height 19
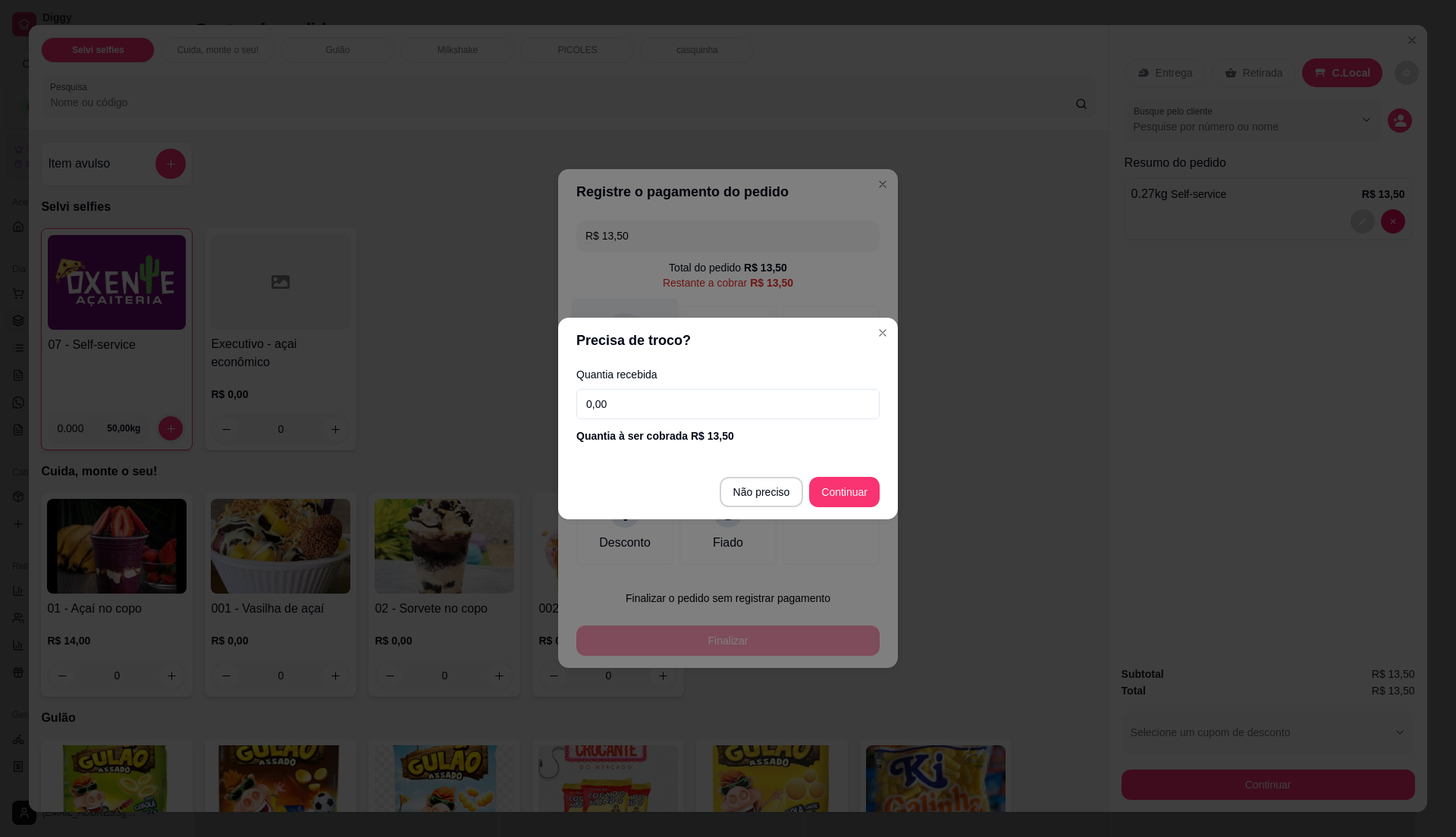
click at [656, 390] on input "0,00" at bounding box center [728, 404] width 303 height 31
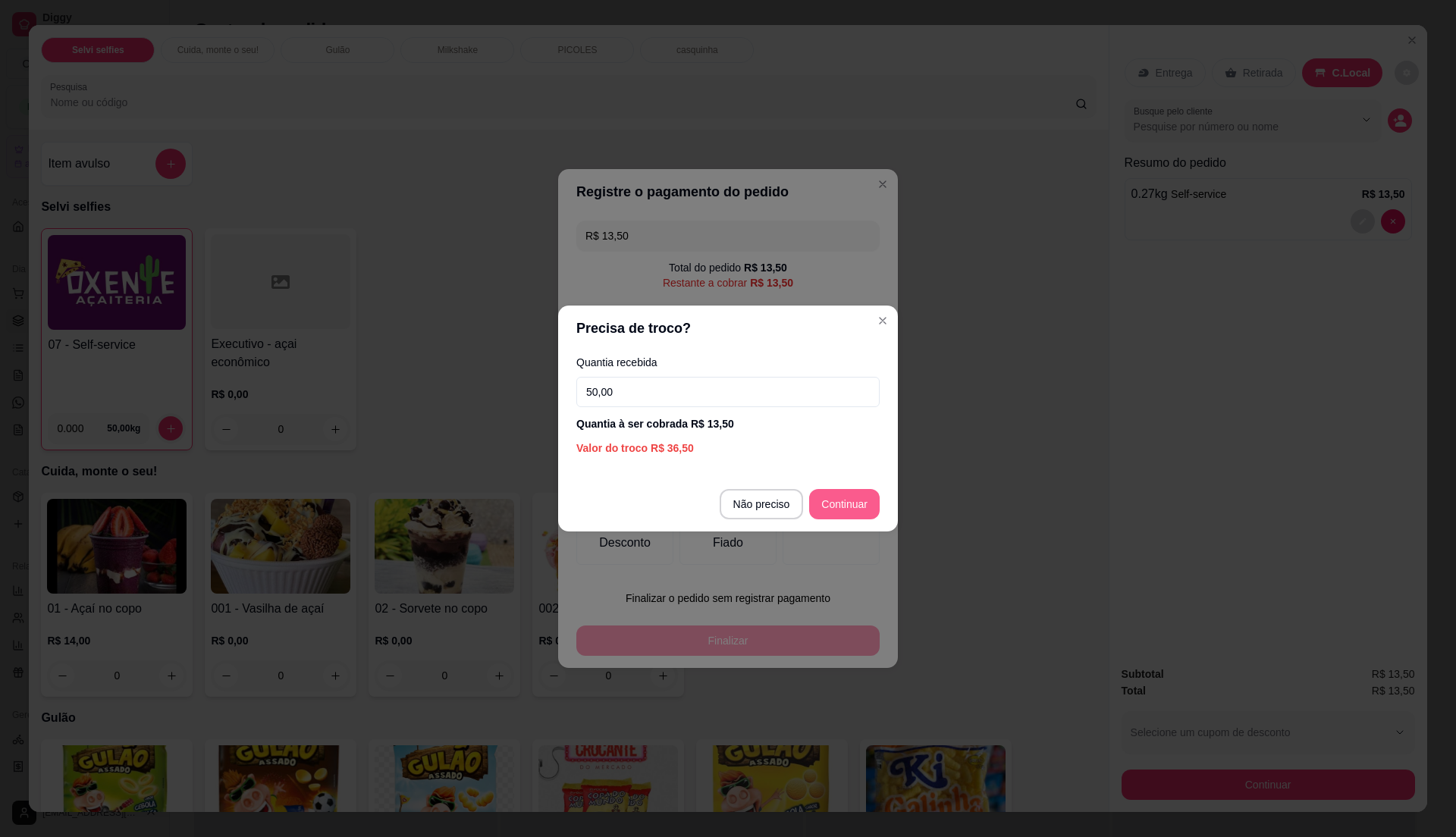
type input "50,00"
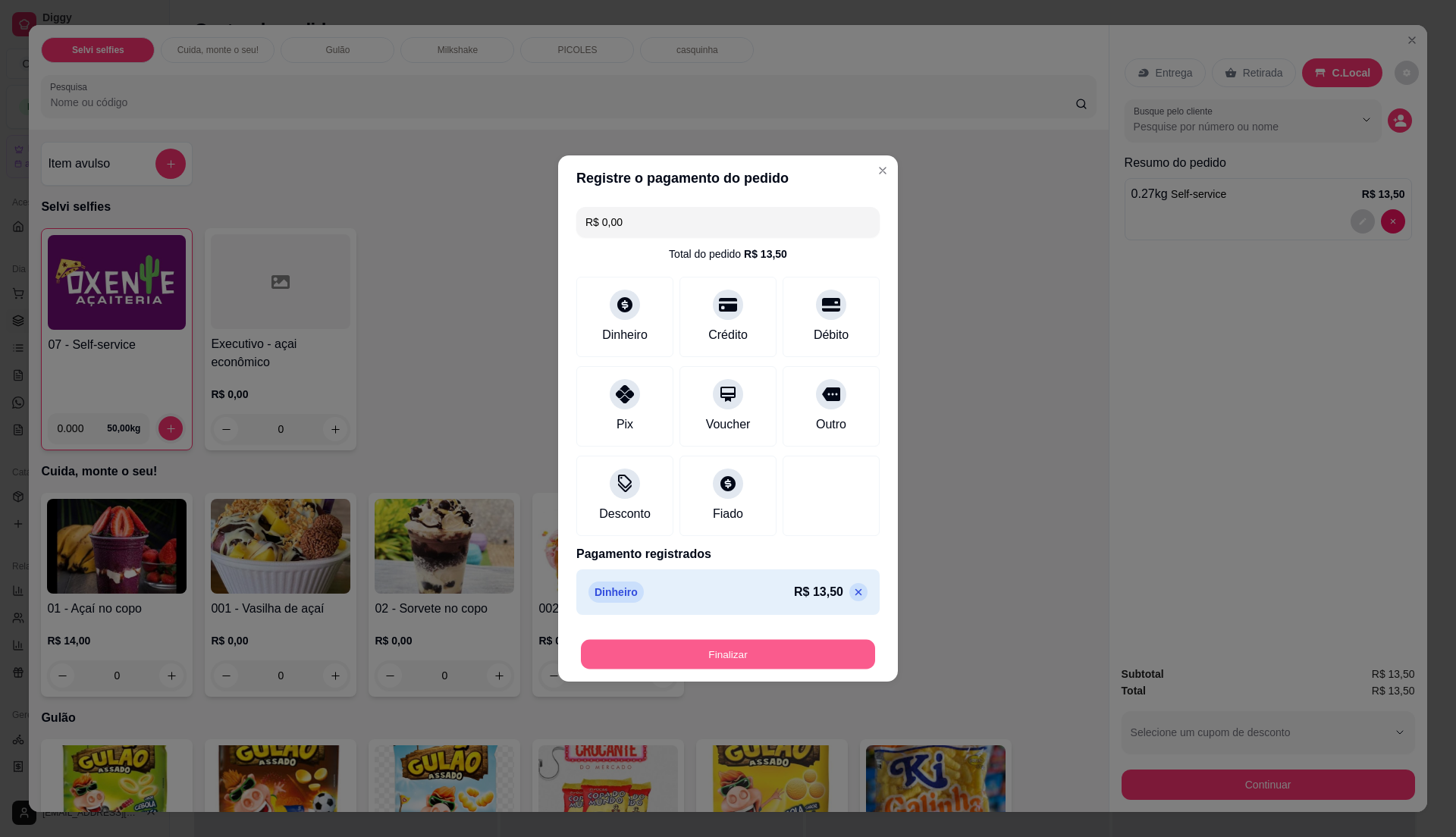
click at [797, 657] on button "Finalizar" at bounding box center [728, 654] width 294 height 30
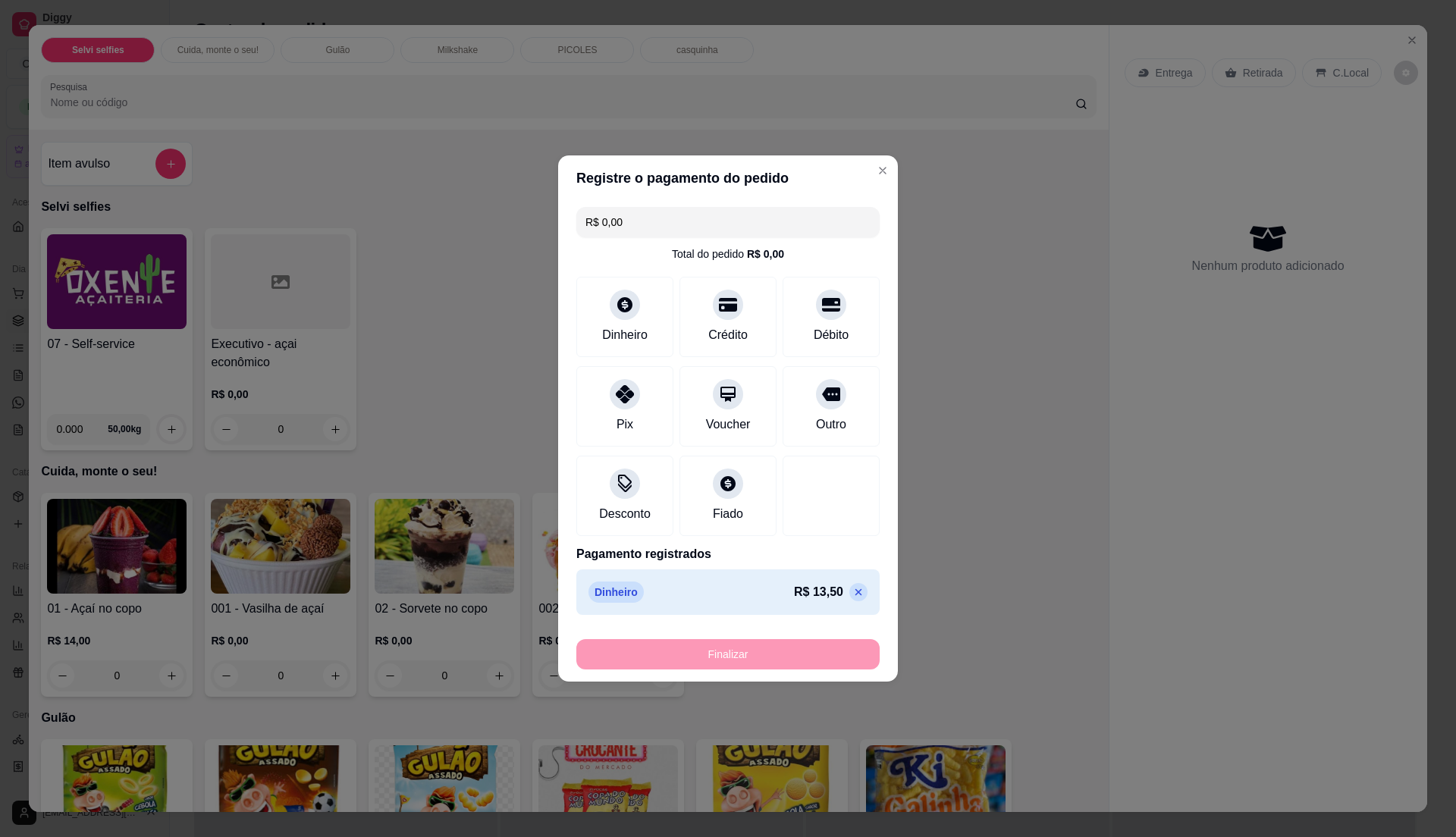
type input "-R$ 13,50"
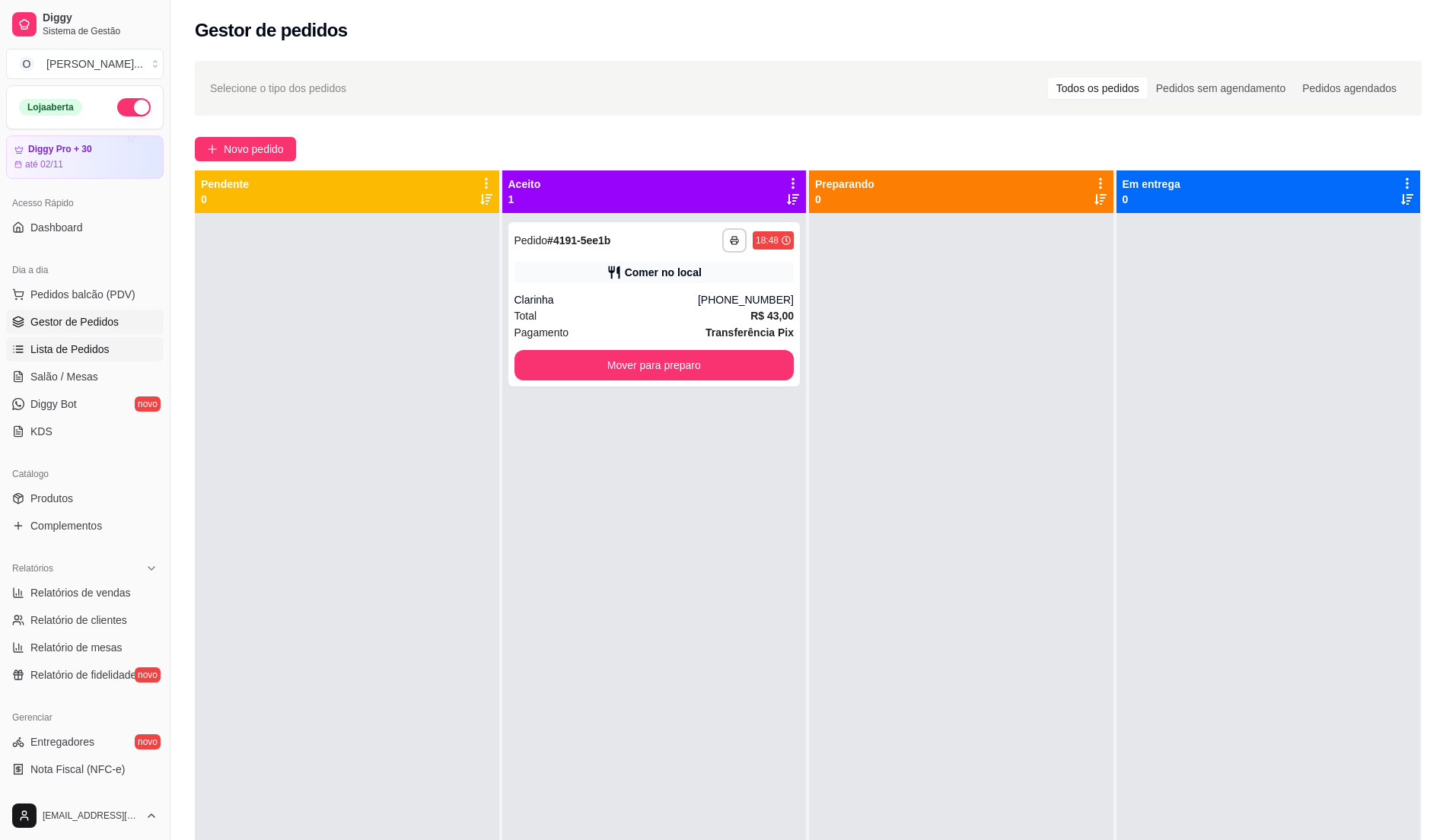
click at [45, 346] on span "Lista de Pedidos" at bounding box center [71, 350] width 79 height 15
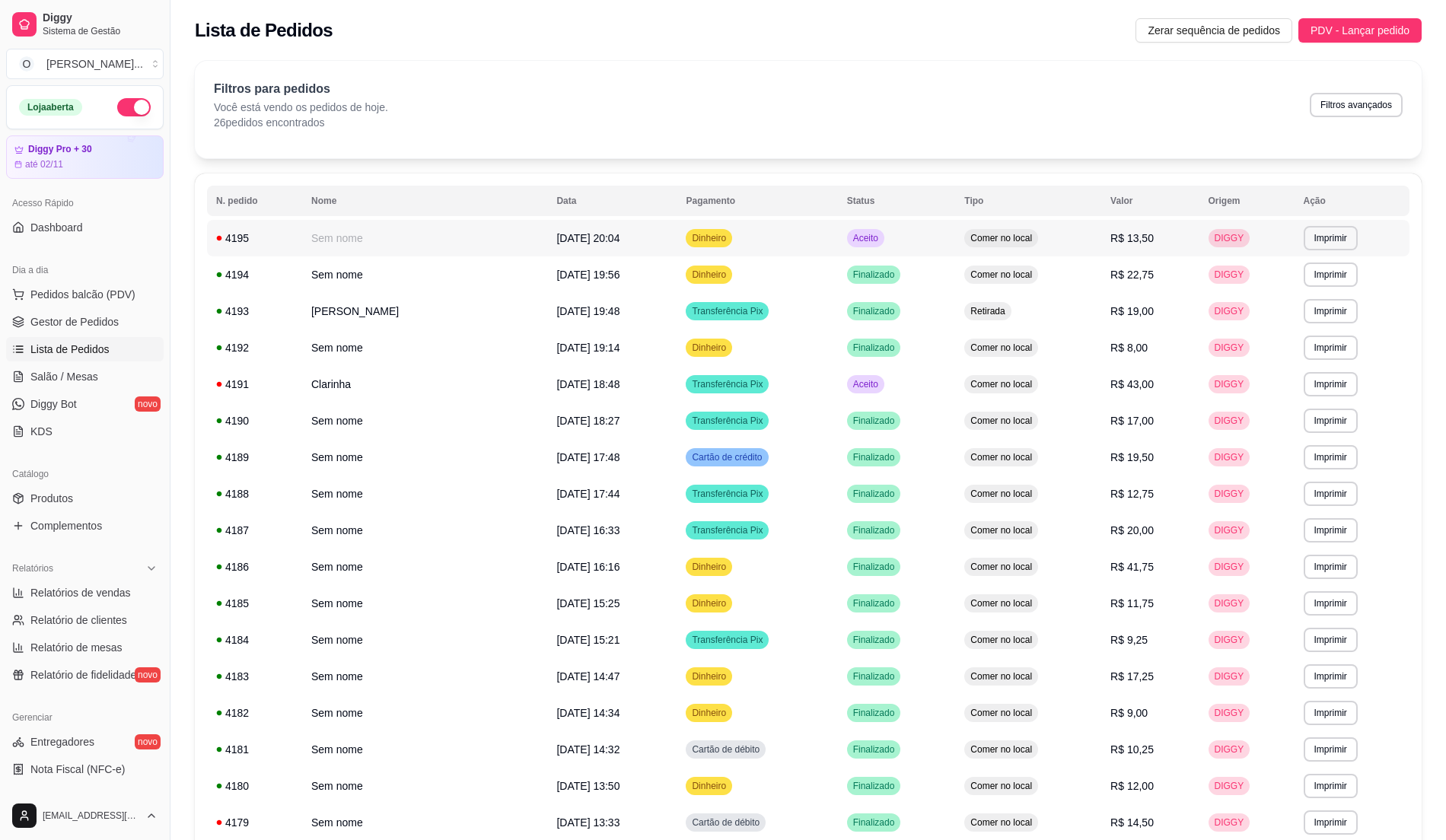
click at [844, 248] on td "Aceito" at bounding box center [897, 238] width 118 height 37
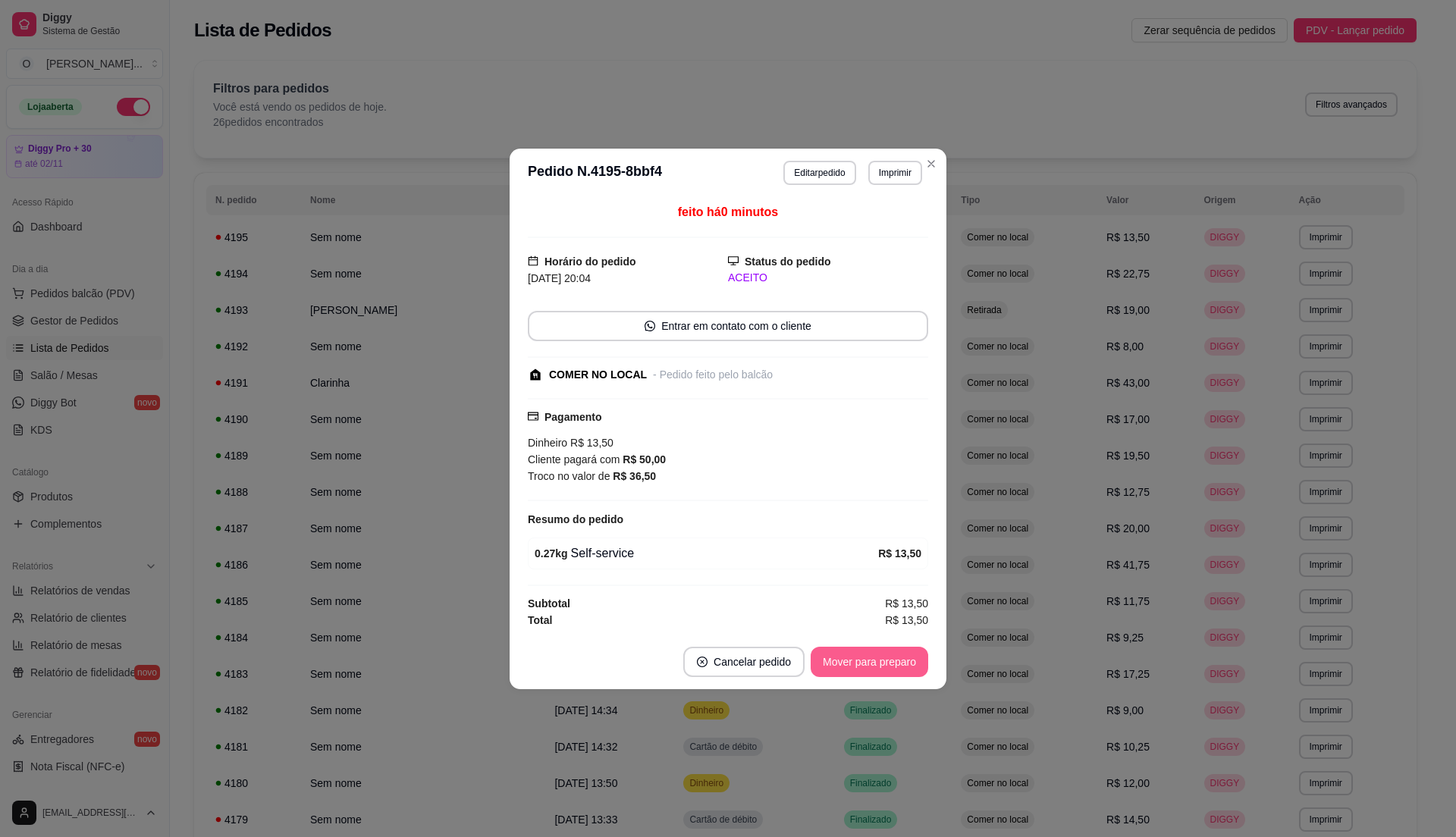
click at [902, 664] on button "Mover para preparo" at bounding box center [870, 662] width 117 height 31
click at [902, 664] on button "Mover para retirada disponível" at bounding box center [844, 662] width 167 height 31
click at [901, 664] on button "Mover para finalizado" at bounding box center [865, 662] width 126 height 31
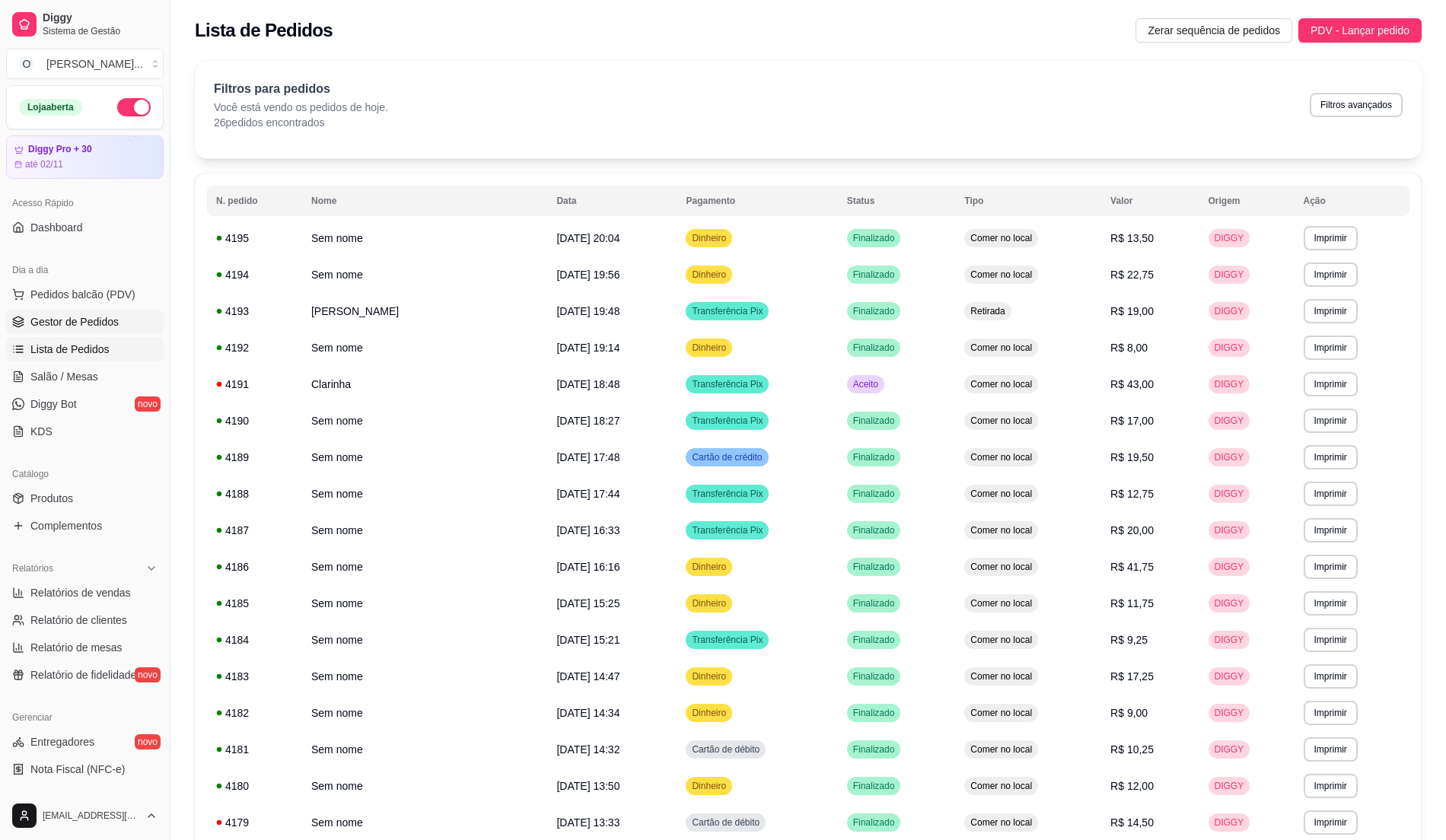
click at [122, 327] on link "Gestor de Pedidos" at bounding box center [84, 322] width 157 height 24
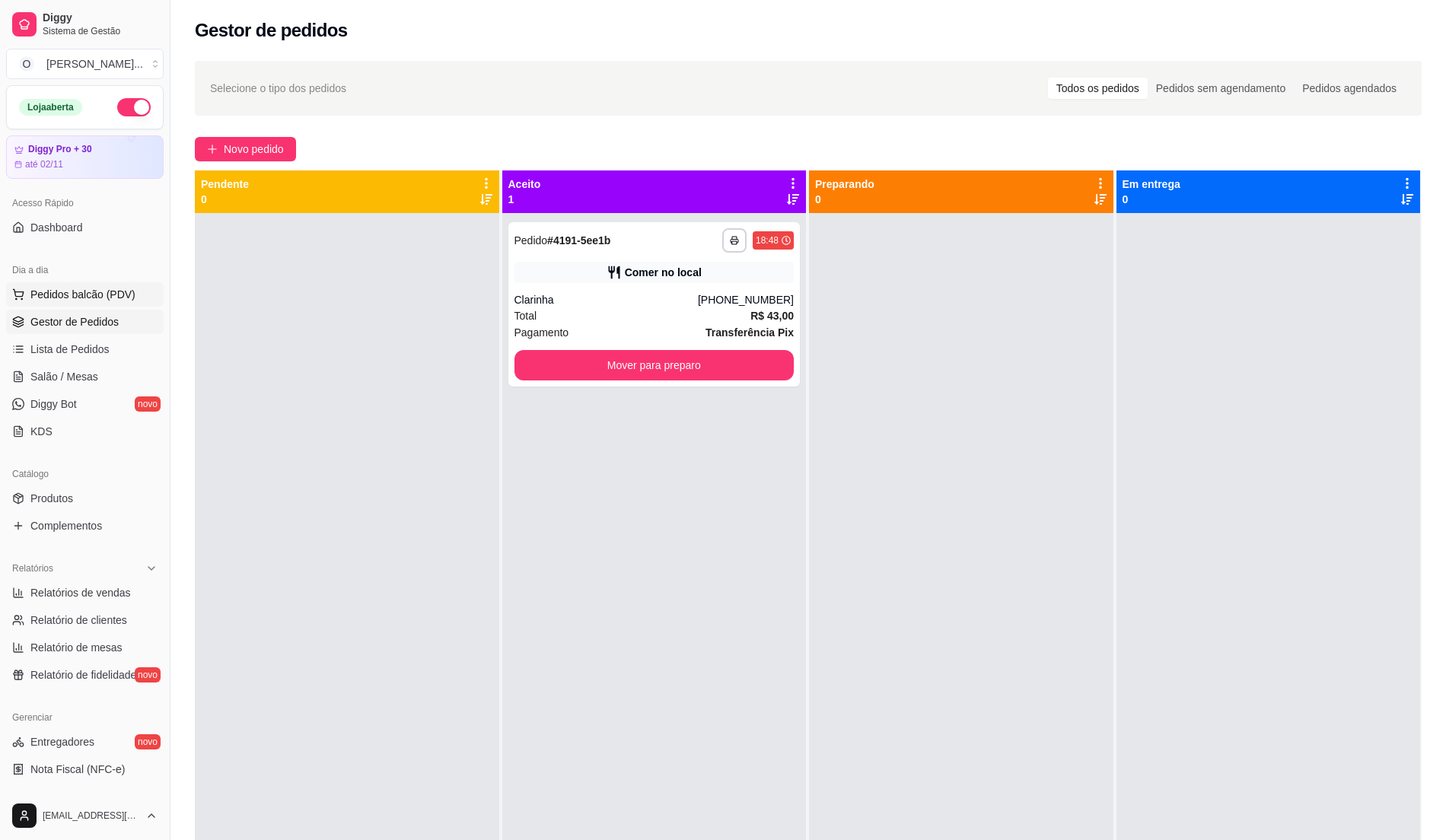
click at [73, 295] on span "Pedidos balcão (PDV)" at bounding box center [83, 294] width 105 height 15
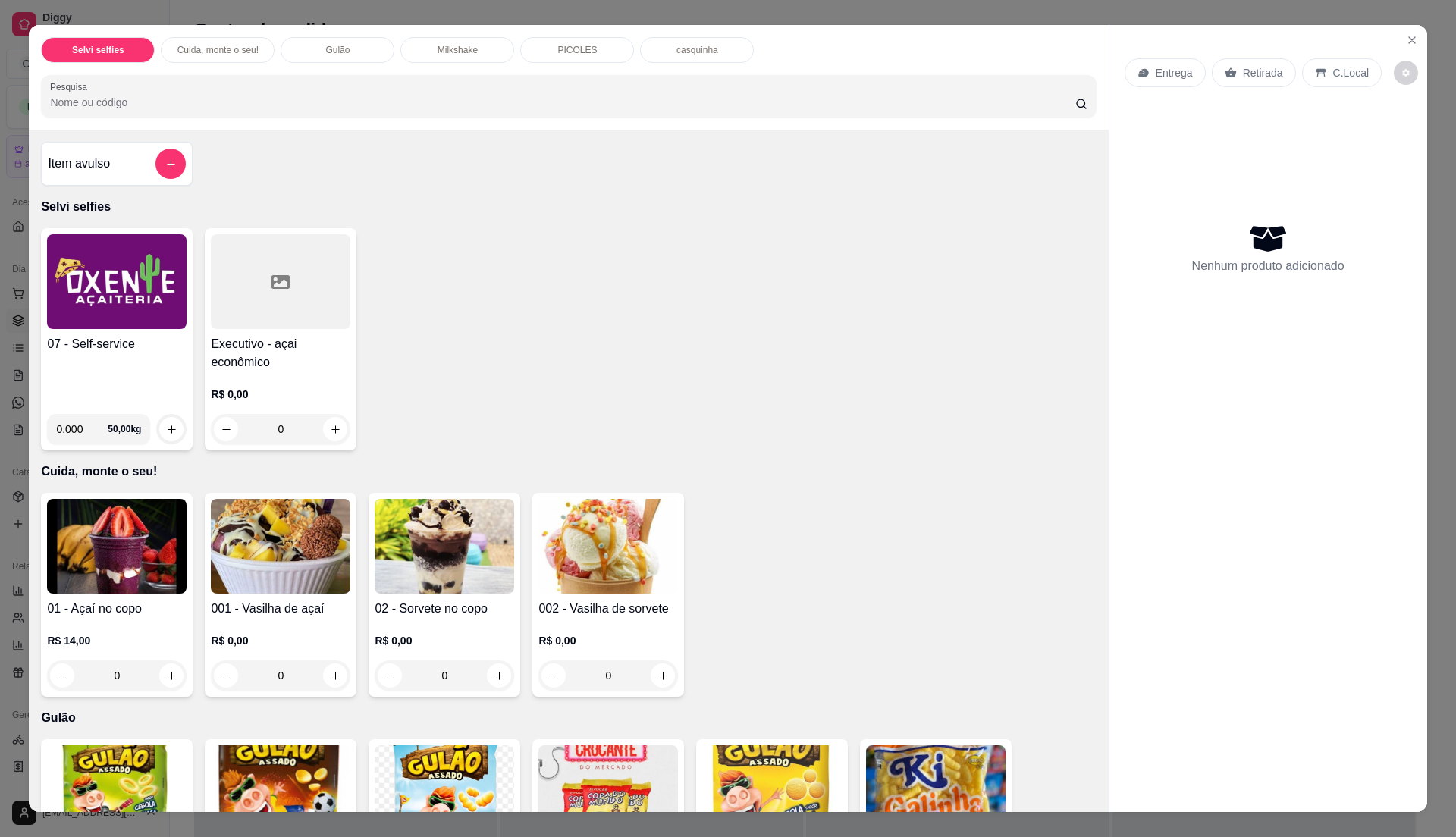
click at [79, 343] on h4 "07 - Self-service" at bounding box center [116, 343] width 140 height 18
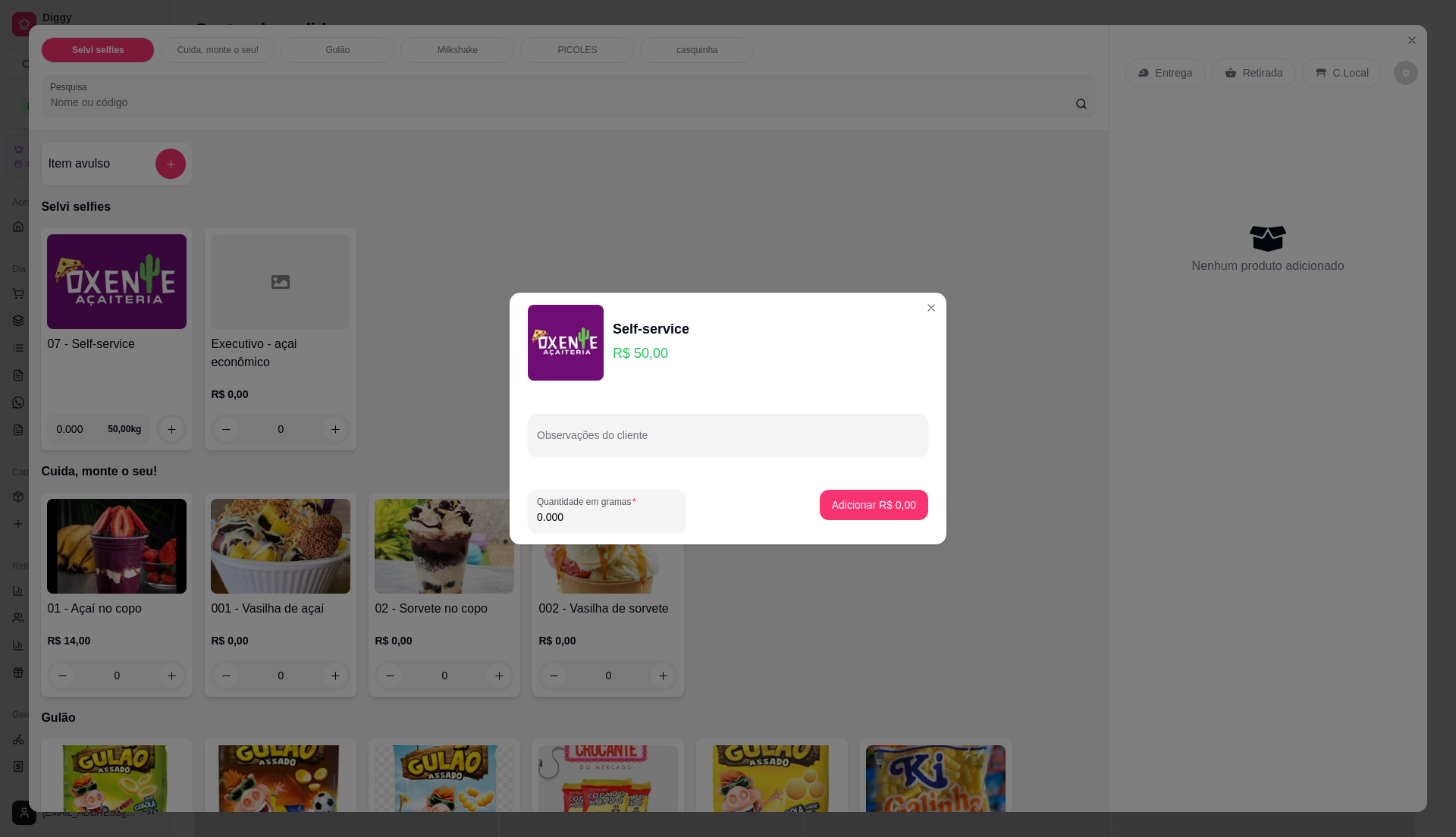
click at [589, 514] on input "0.000" at bounding box center [606, 518] width 140 height 15
click at [589, 514] on input "0" at bounding box center [606, 518] width 140 height 15
type input "0.36"
click at [875, 492] on button "Adicionar R$ 18,00" at bounding box center [871, 505] width 115 height 31
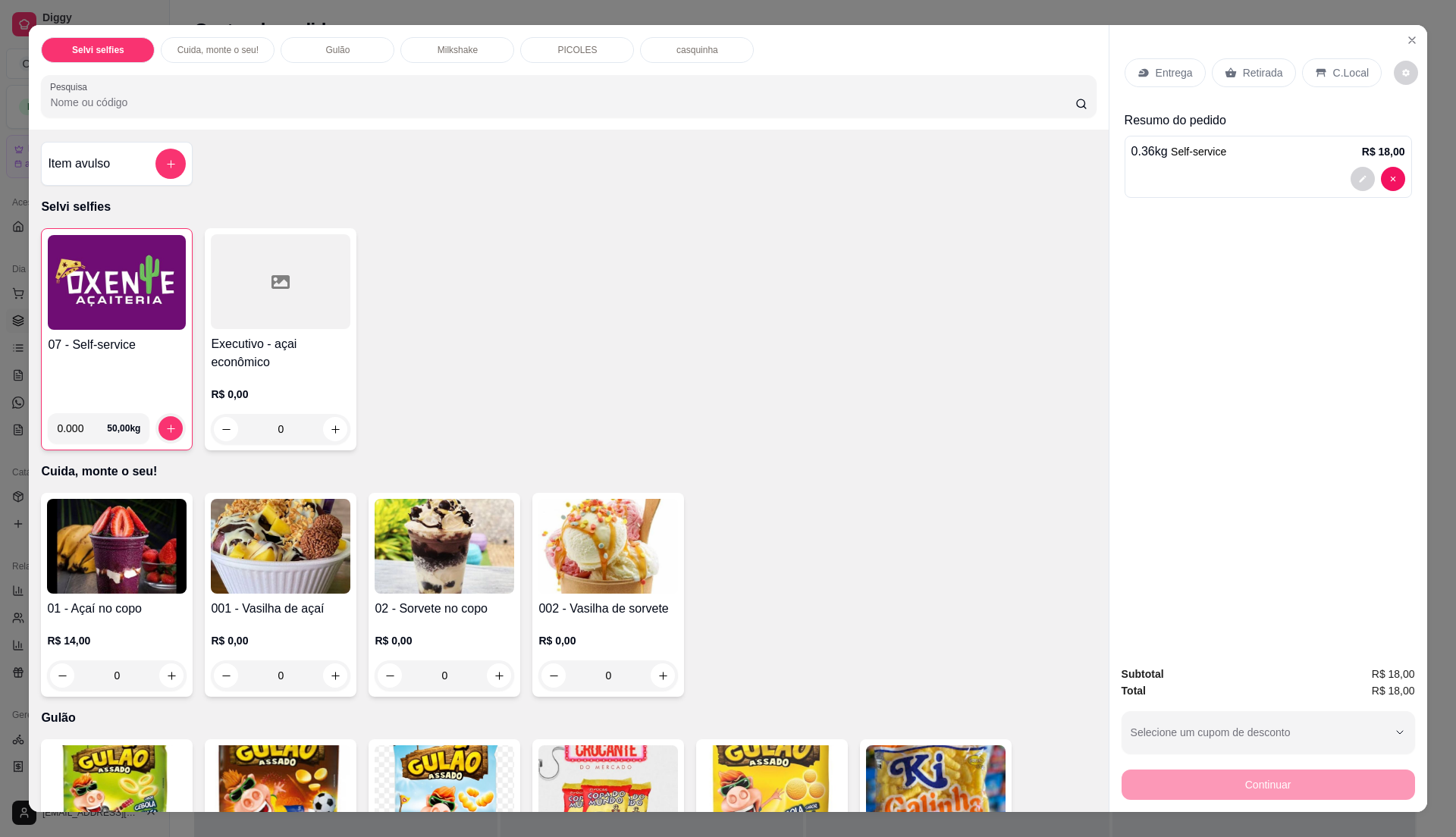
click at [156, 360] on div "07 - Self-service" at bounding box center [116, 368] width 138 height 65
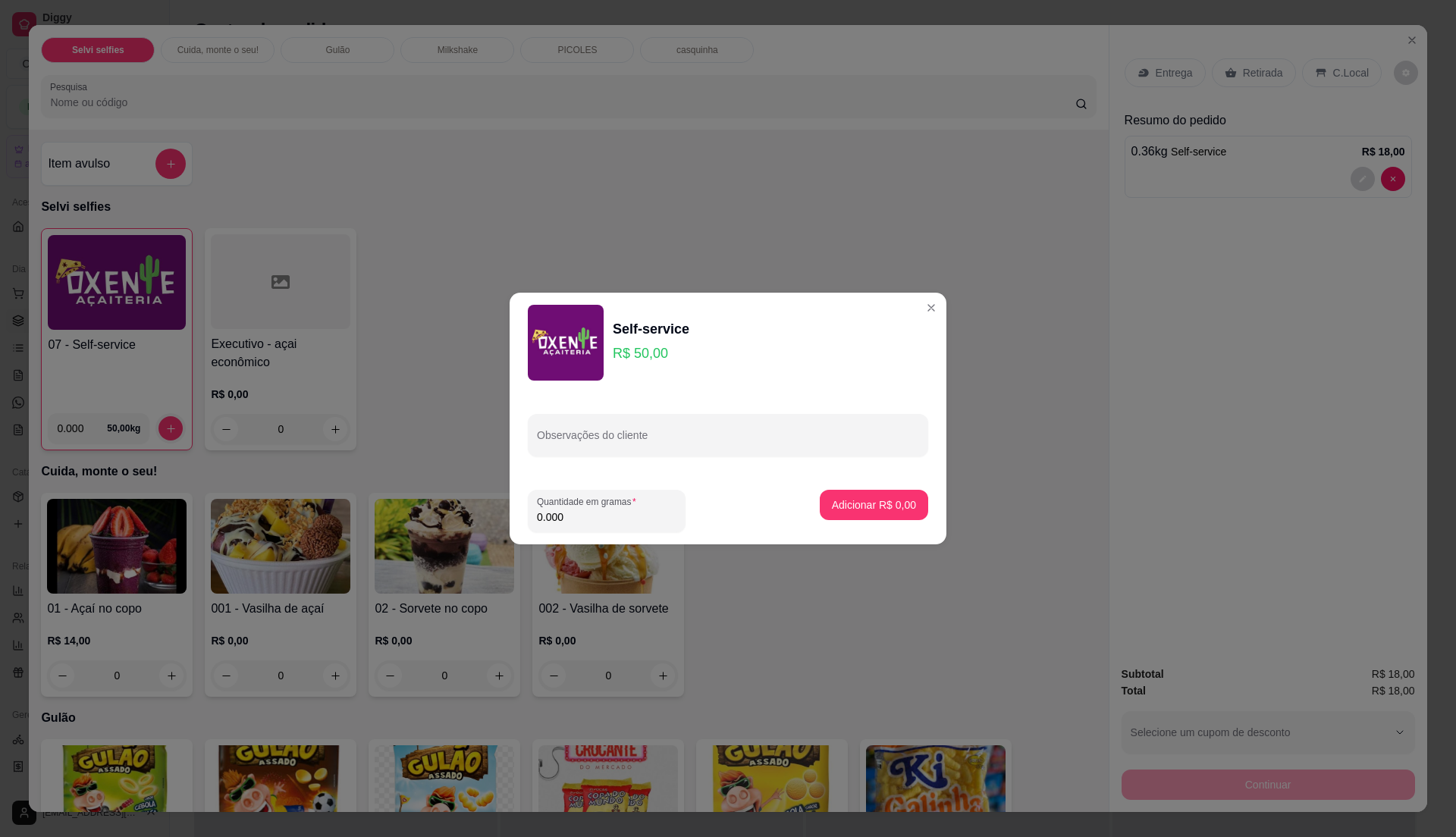
click at [577, 514] on input "0.000" at bounding box center [606, 518] width 140 height 15
click at [577, 514] on input "0" at bounding box center [606, 518] width 140 height 15
type input "0.32"
click at [853, 500] on p "Adicionar R$ 16,00" at bounding box center [871, 505] width 90 height 15
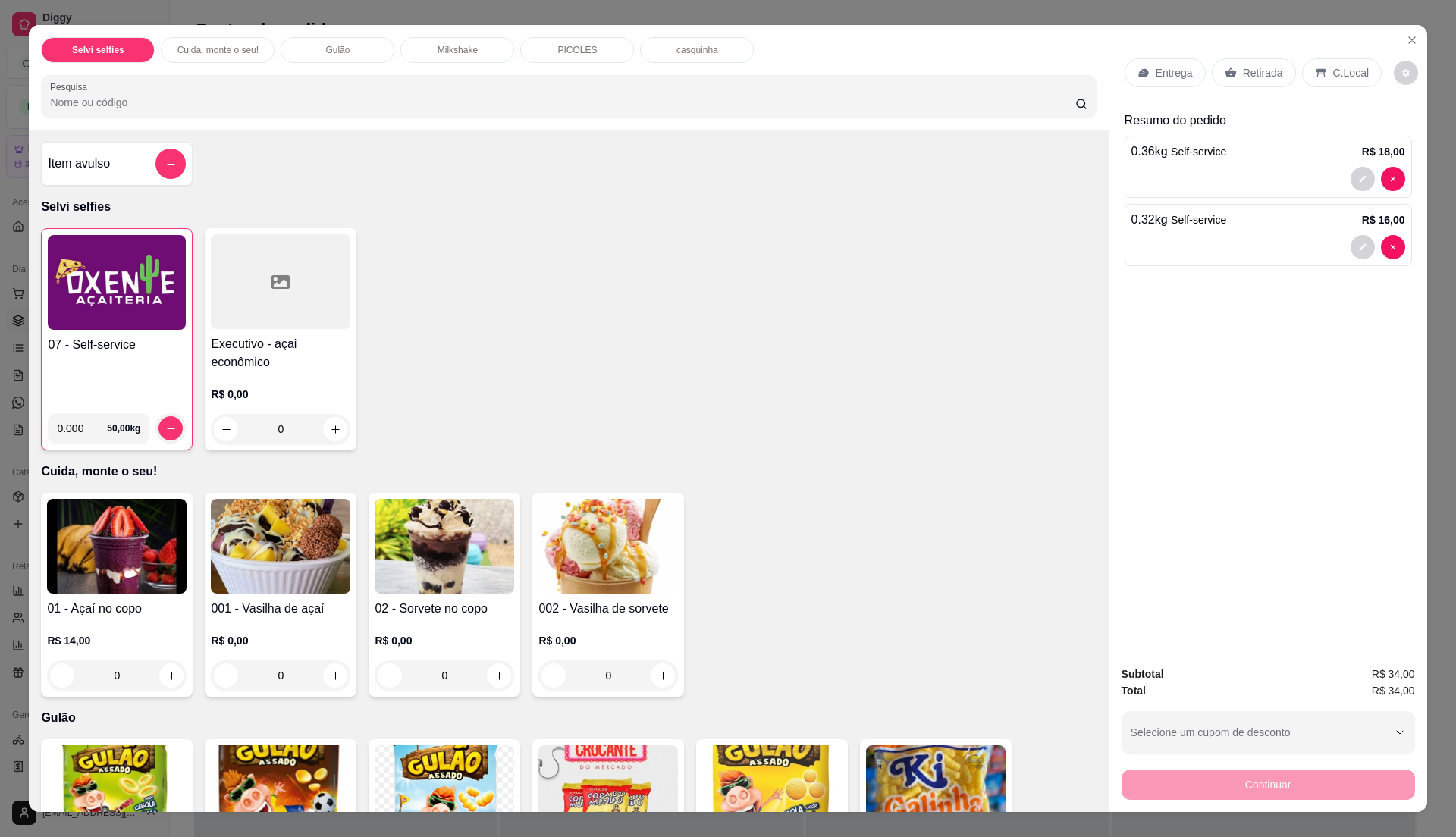
click at [1316, 67] on icon at bounding box center [1321, 72] width 13 height 13
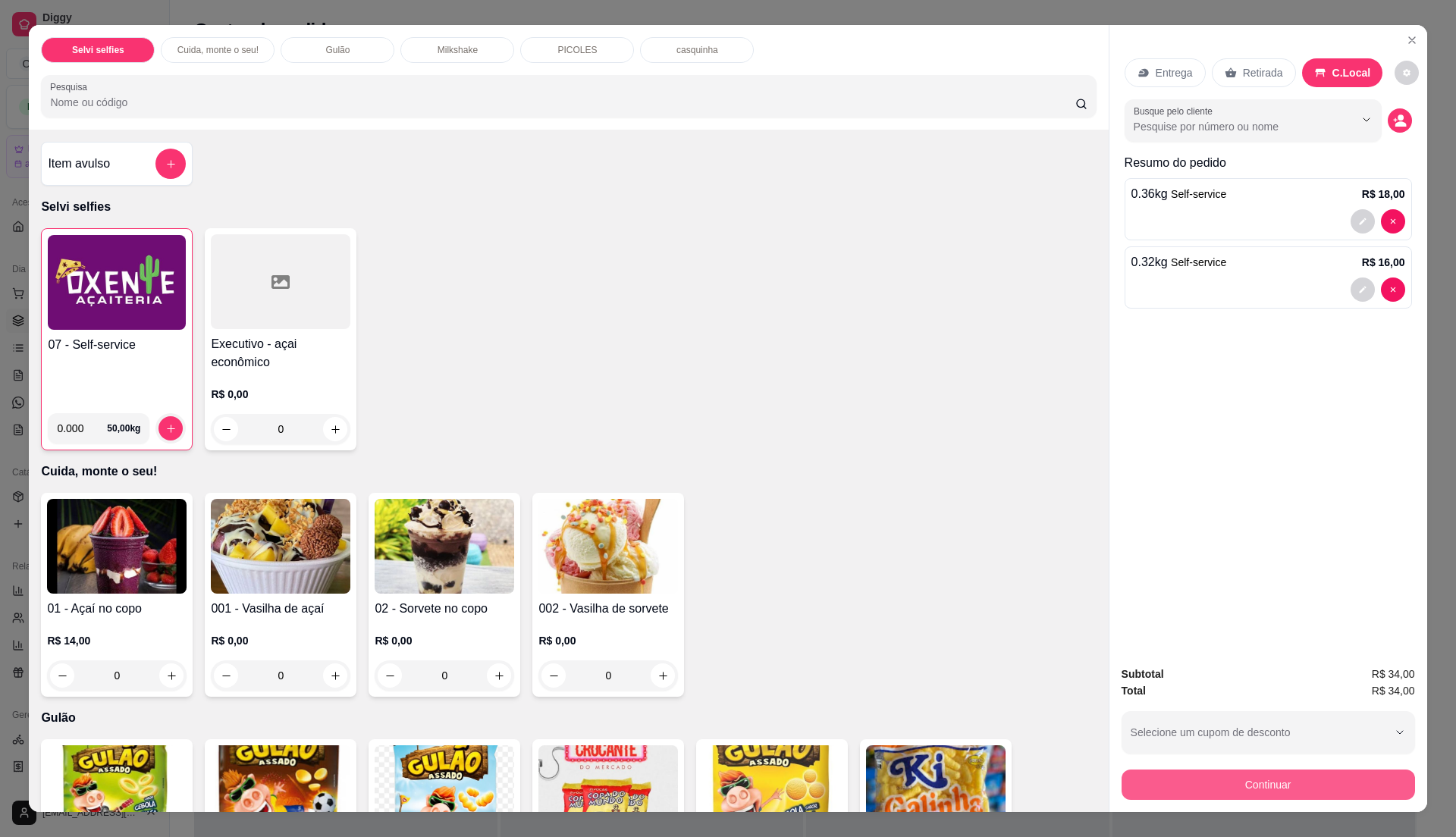
click at [1176, 782] on button "Continuar" at bounding box center [1268, 785] width 294 height 31
click at [145, 365] on div "07 - Self-service" at bounding box center [116, 368] width 138 height 65
click at [1172, 795] on button "Continuar" at bounding box center [1268, 785] width 294 height 31
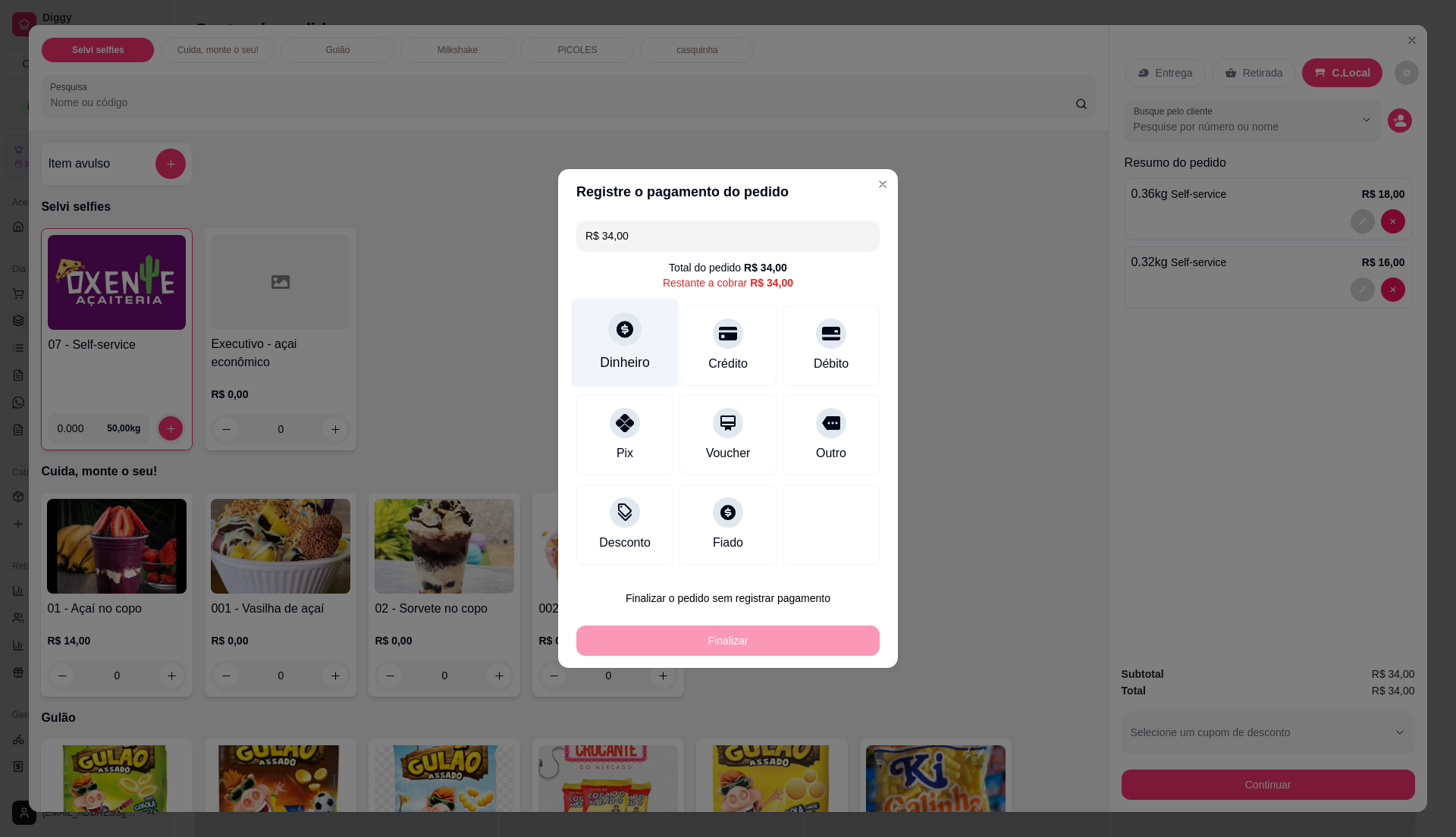
click at [631, 368] on div "Dinheiro" at bounding box center [625, 362] width 50 height 19
click at [625, 390] on input "0,00" at bounding box center [728, 404] width 303 height 31
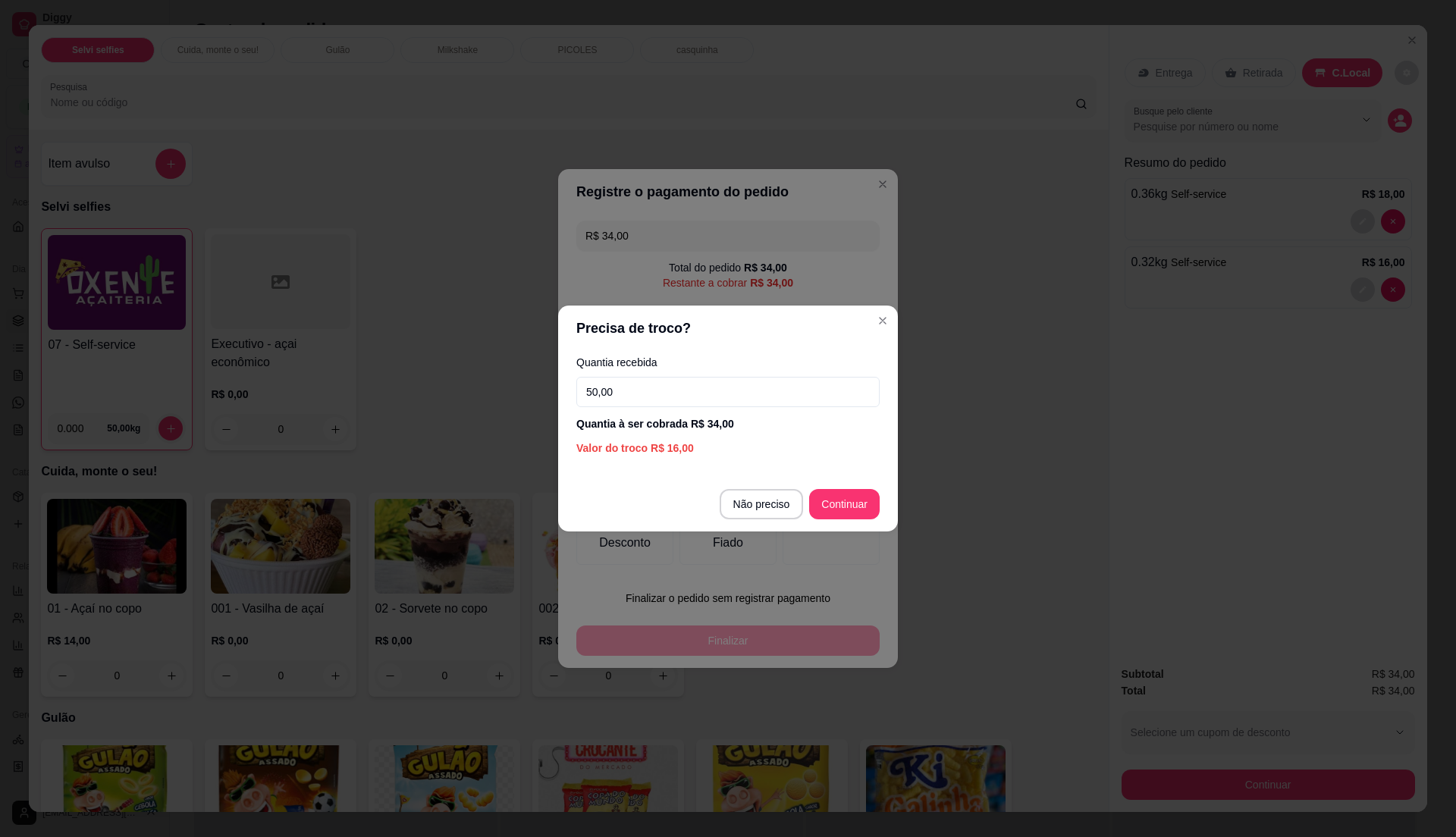
type input "50,00"
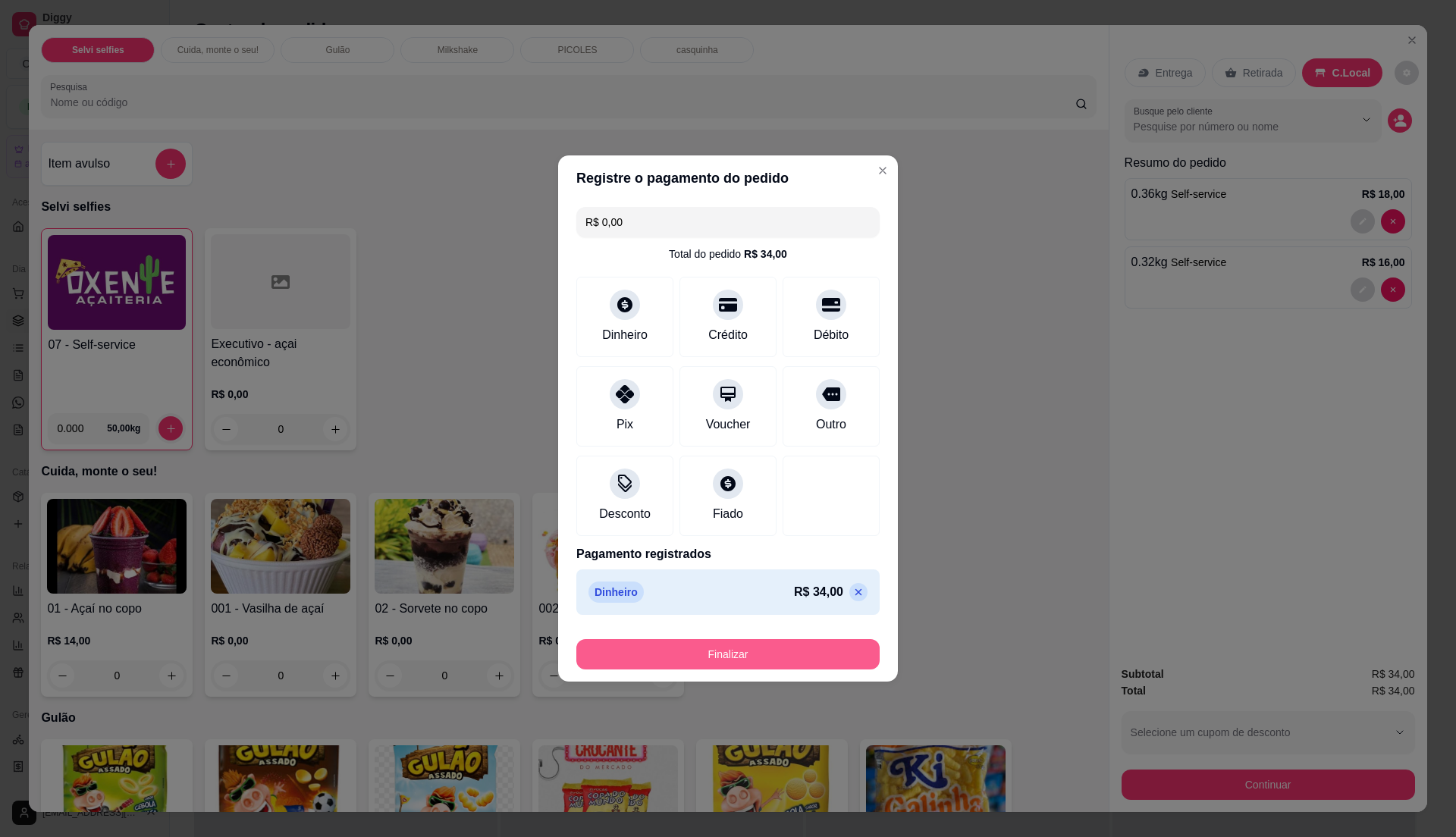
click at [735, 655] on button "Finalizar" at bounding box center [728, 654] width 303 height 31
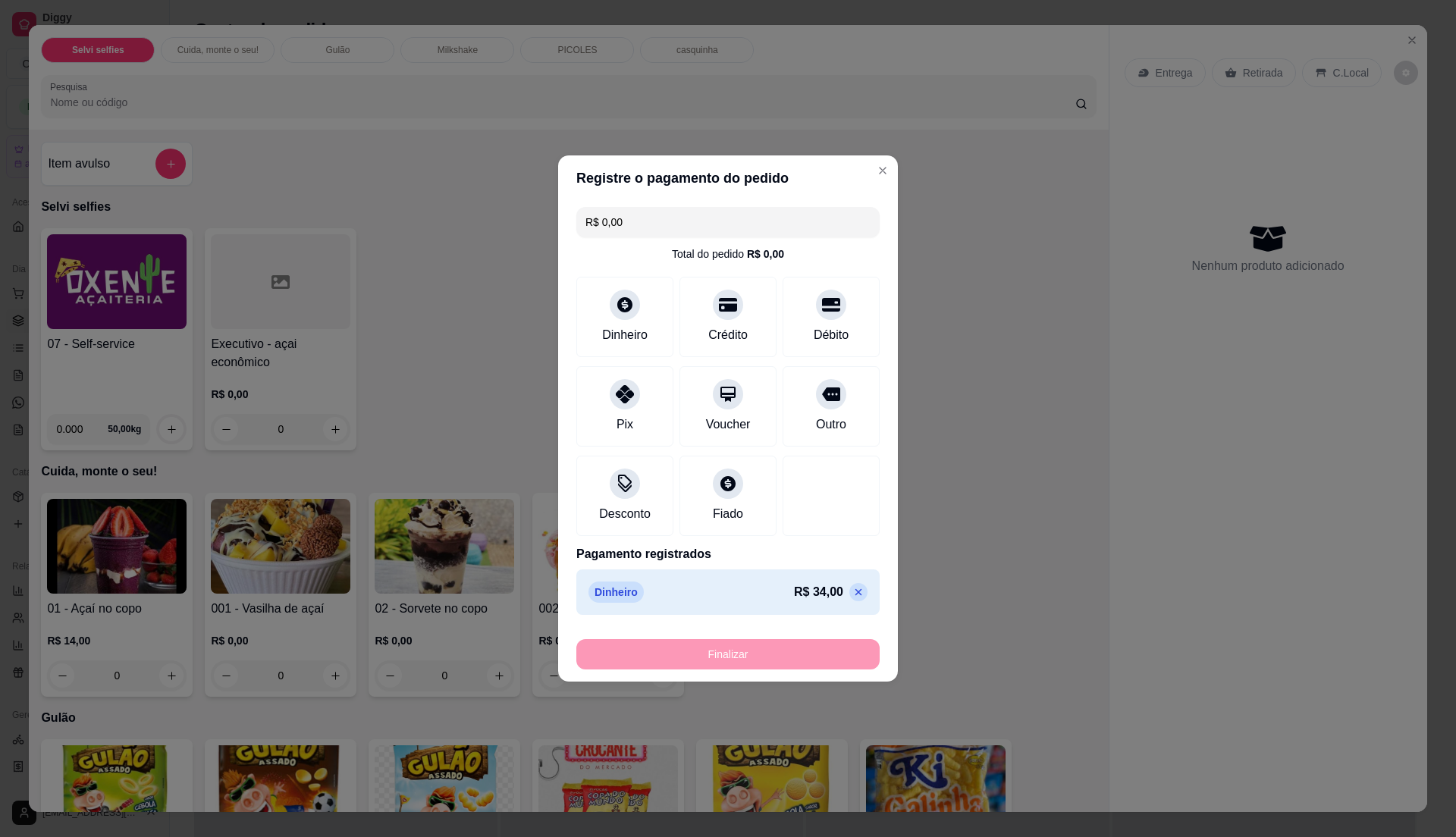
type input "-R$ 34,00"
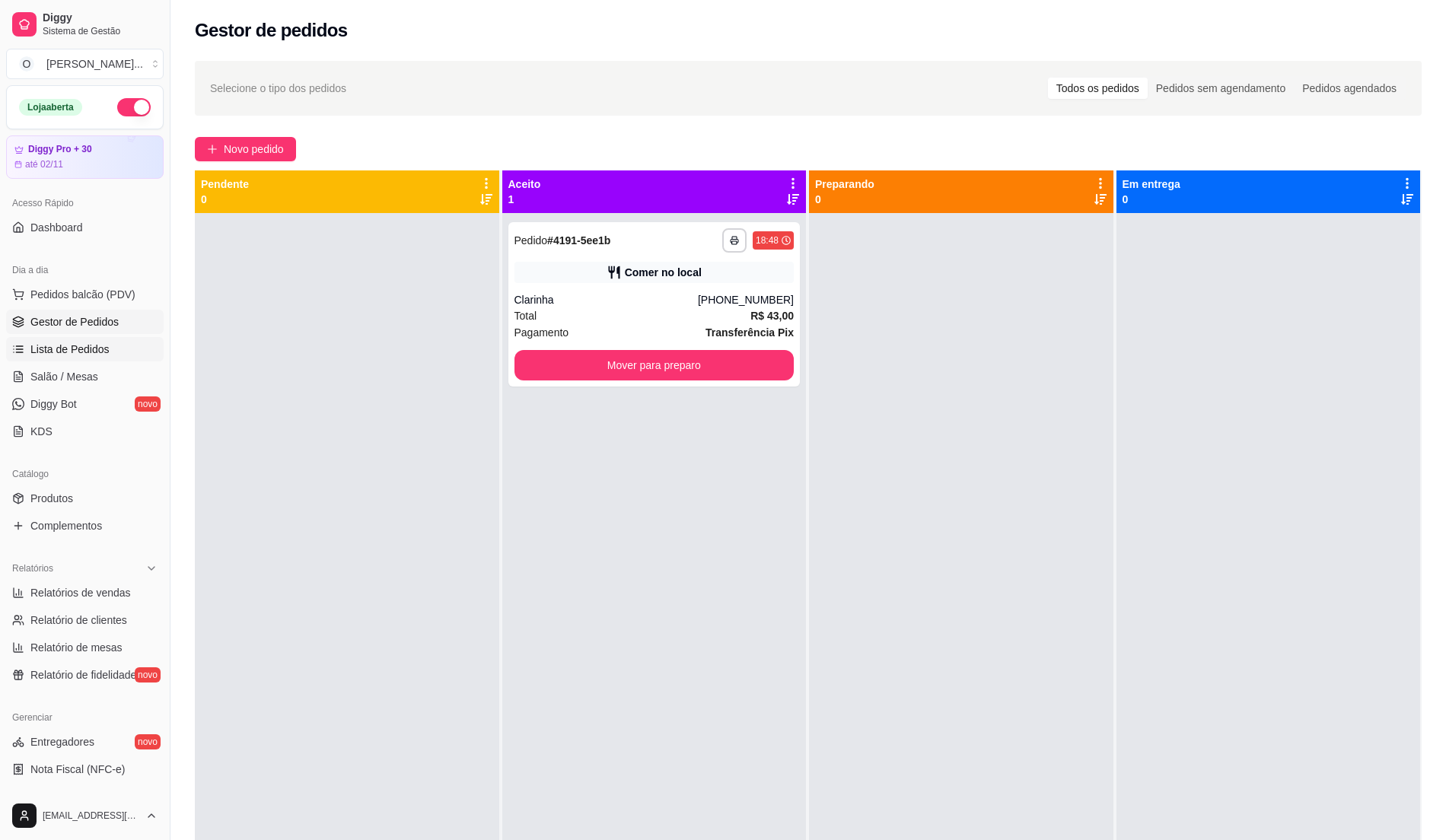
click at [77, 341] on link "Lista de Pedidos" at bounding box center [84, 349] width 157 height 24
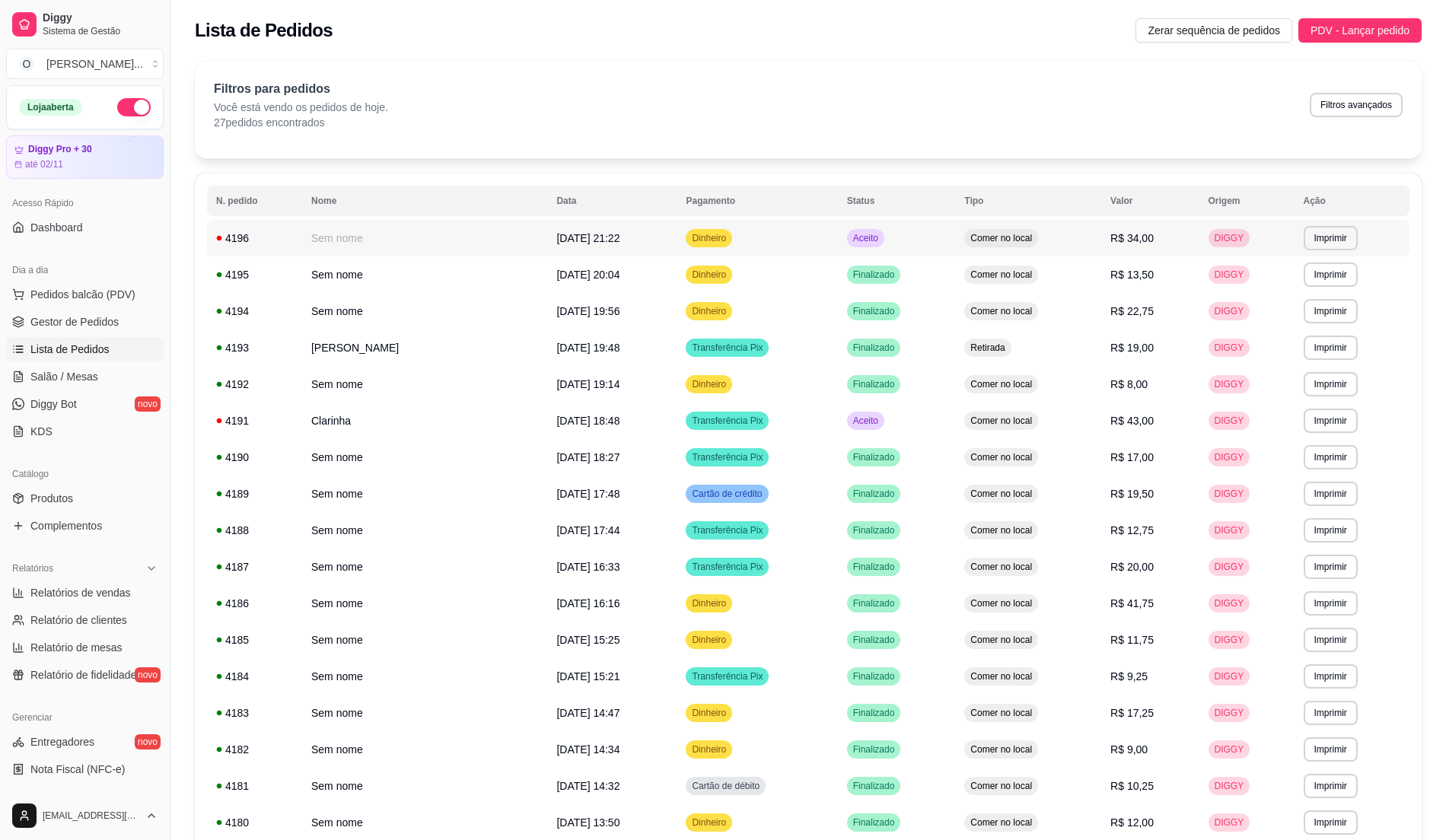
click at [917, 236] on td "Aceito" at bounding box center [897, 238] width 118 height 37
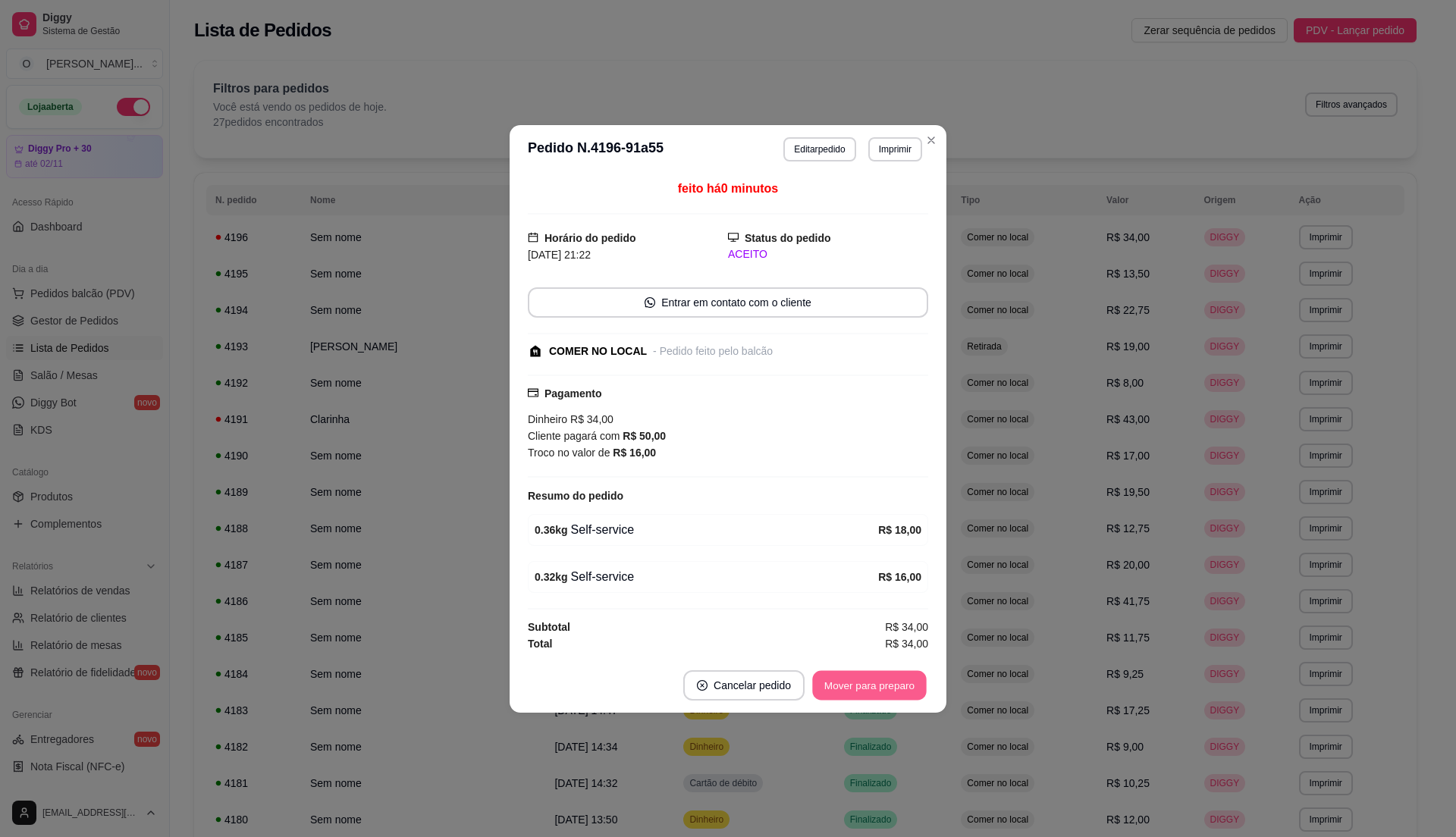
click at [851, 696] on button "Mover para preparo" at bounding box center [869, 685] width 114 height 30
click at [845, 690] on button "Mover para finalizado" at bounding box center [865, 685] width 122 height 30
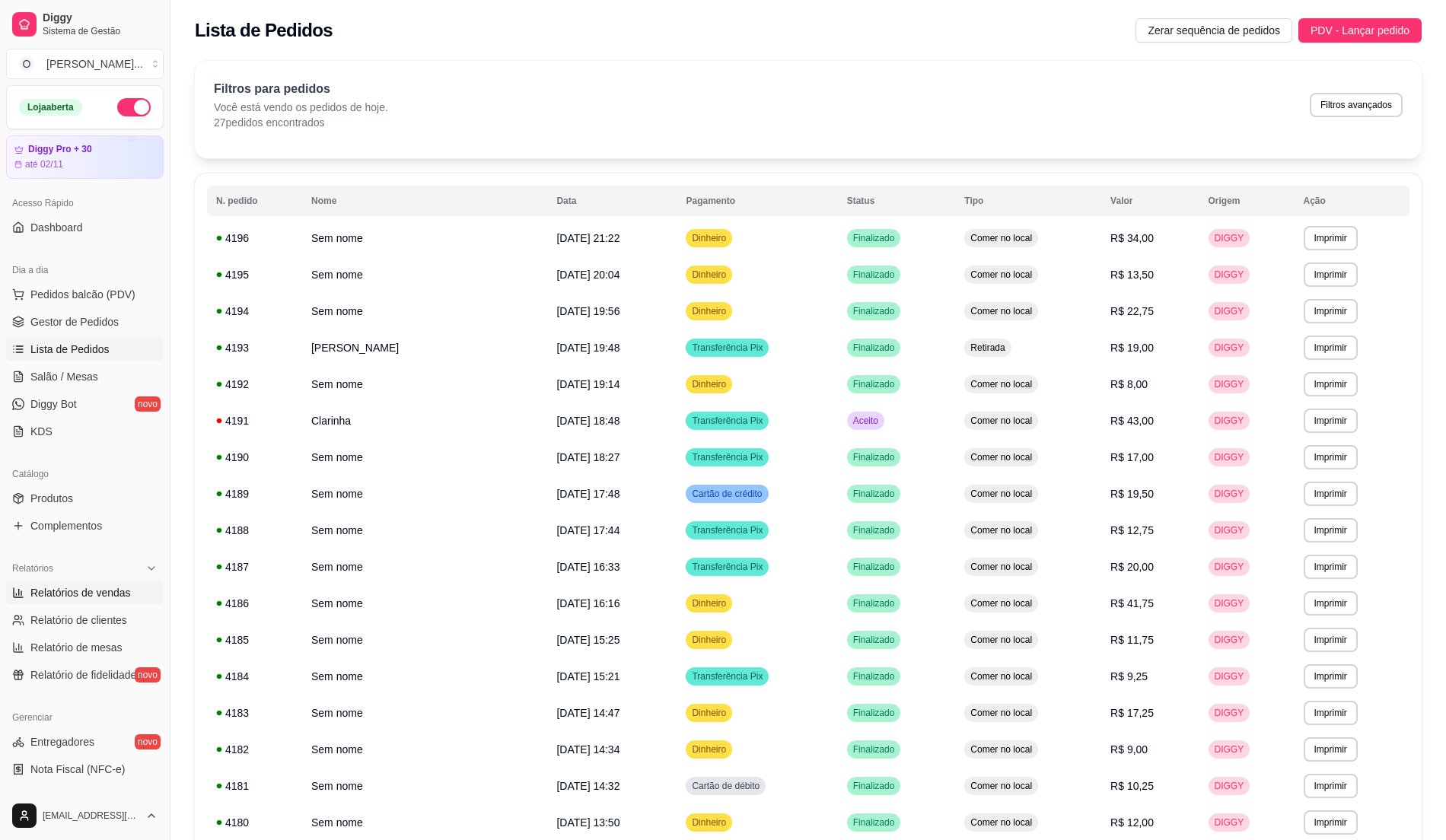
click at [119, 584] on link "Relatórios de vendas" at bounding box center [84, 592] width 157 height 24
select select "ALL"
select select "0"
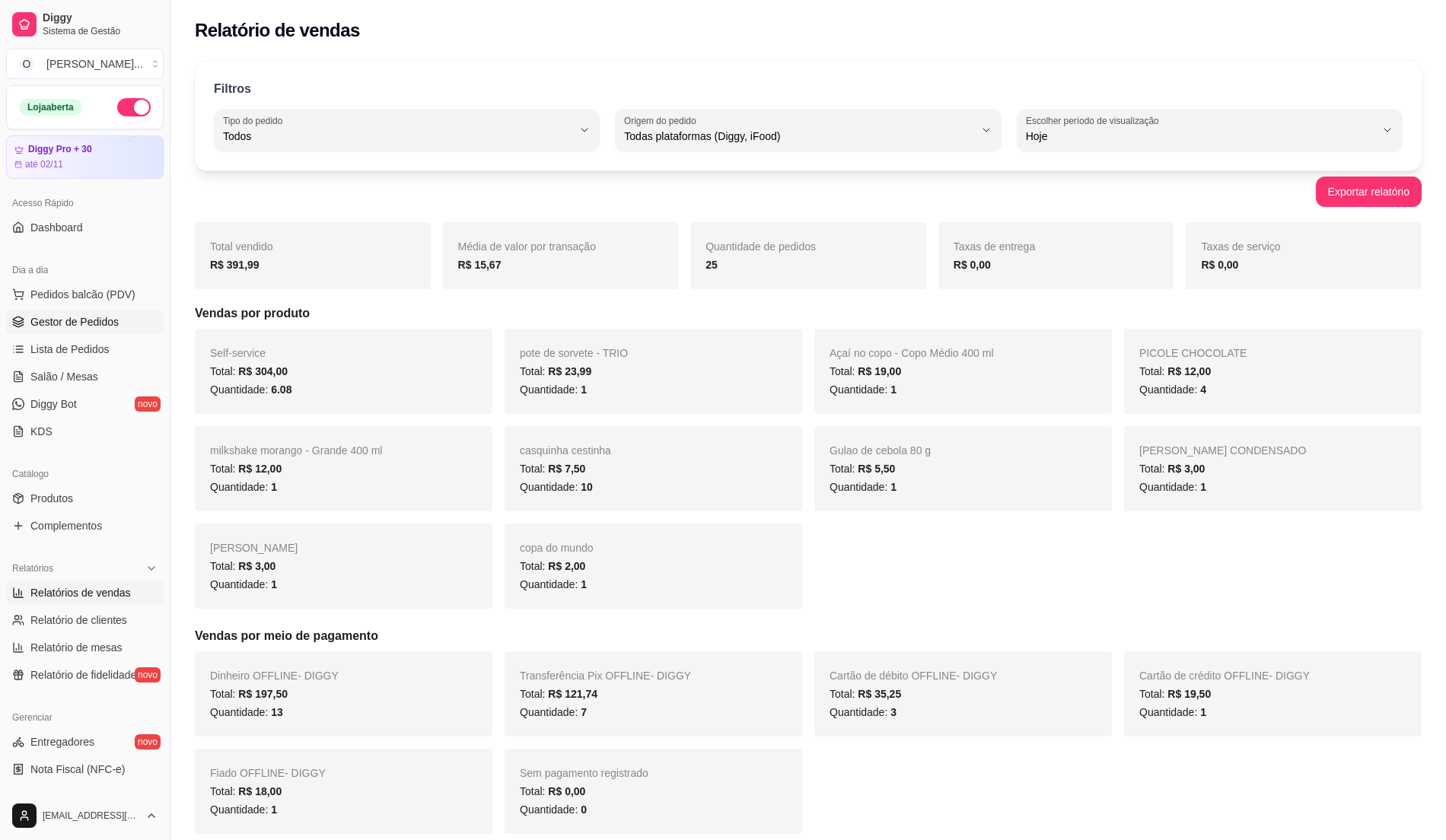
click at [59, 325] on span "Gestor de Pedidos" at bounding box center [74, 322] width 88 height 15
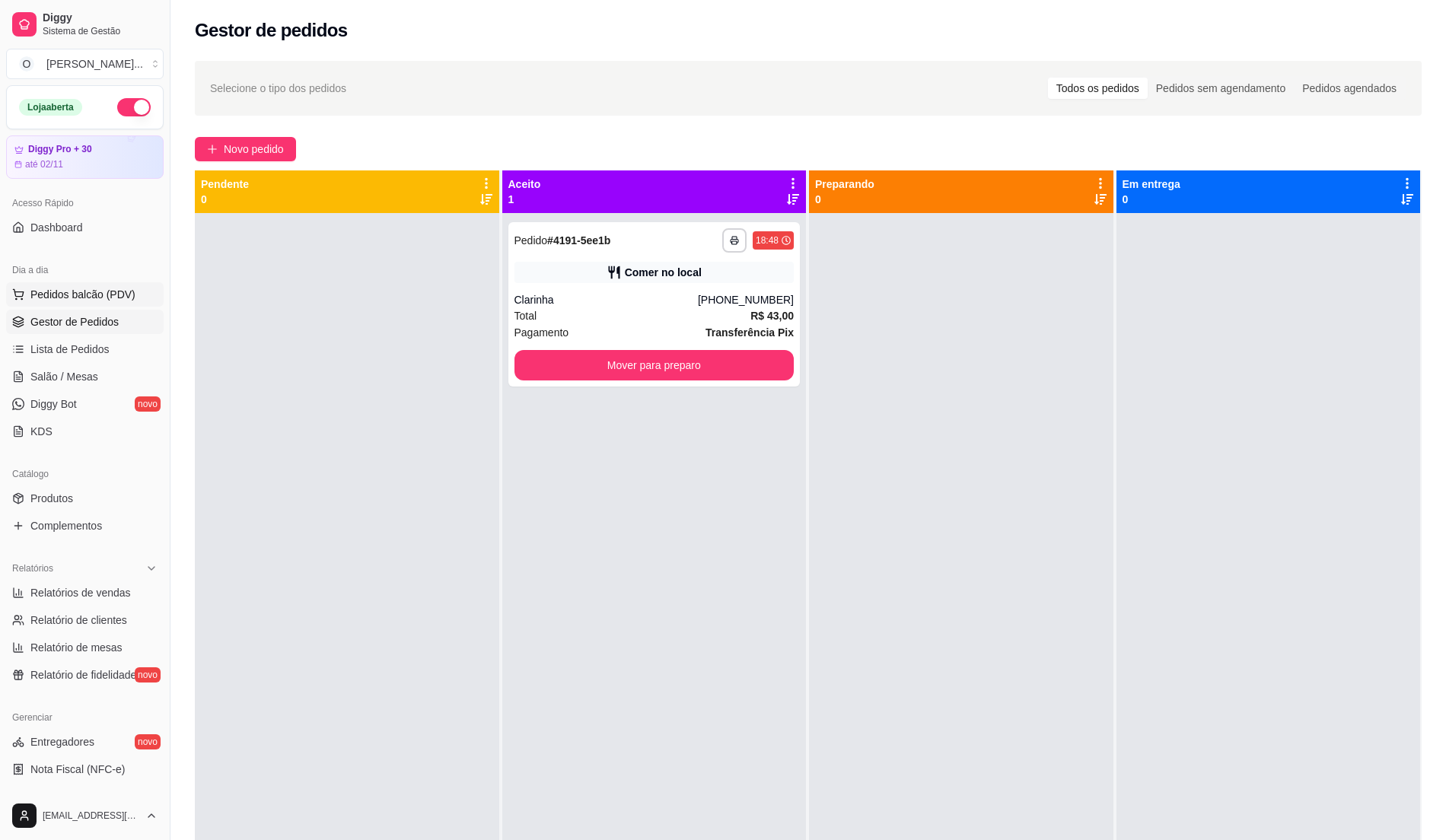
click at [71, 293] on span "Pedidos balcão (PDV)" at bounding box center [83, 294] width 105 height 15
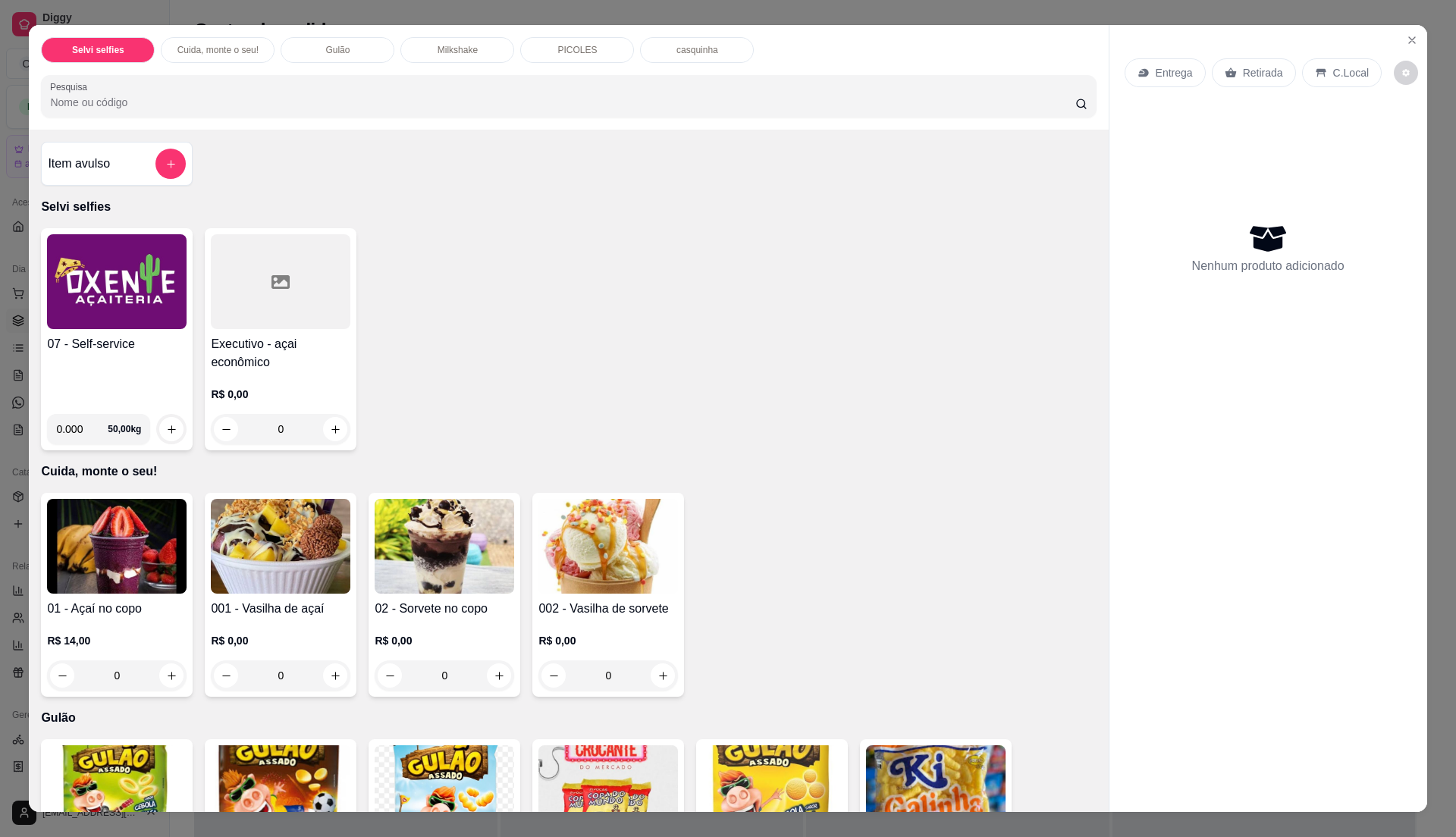
click at [113, 332] on div "07 - Self-service 0.000 50,00 kg" at bounding box center [117, 339] width 152 height 222
click at [328, 46] on p "Gulão" at bounding box center [337, 50] width 24 height 13
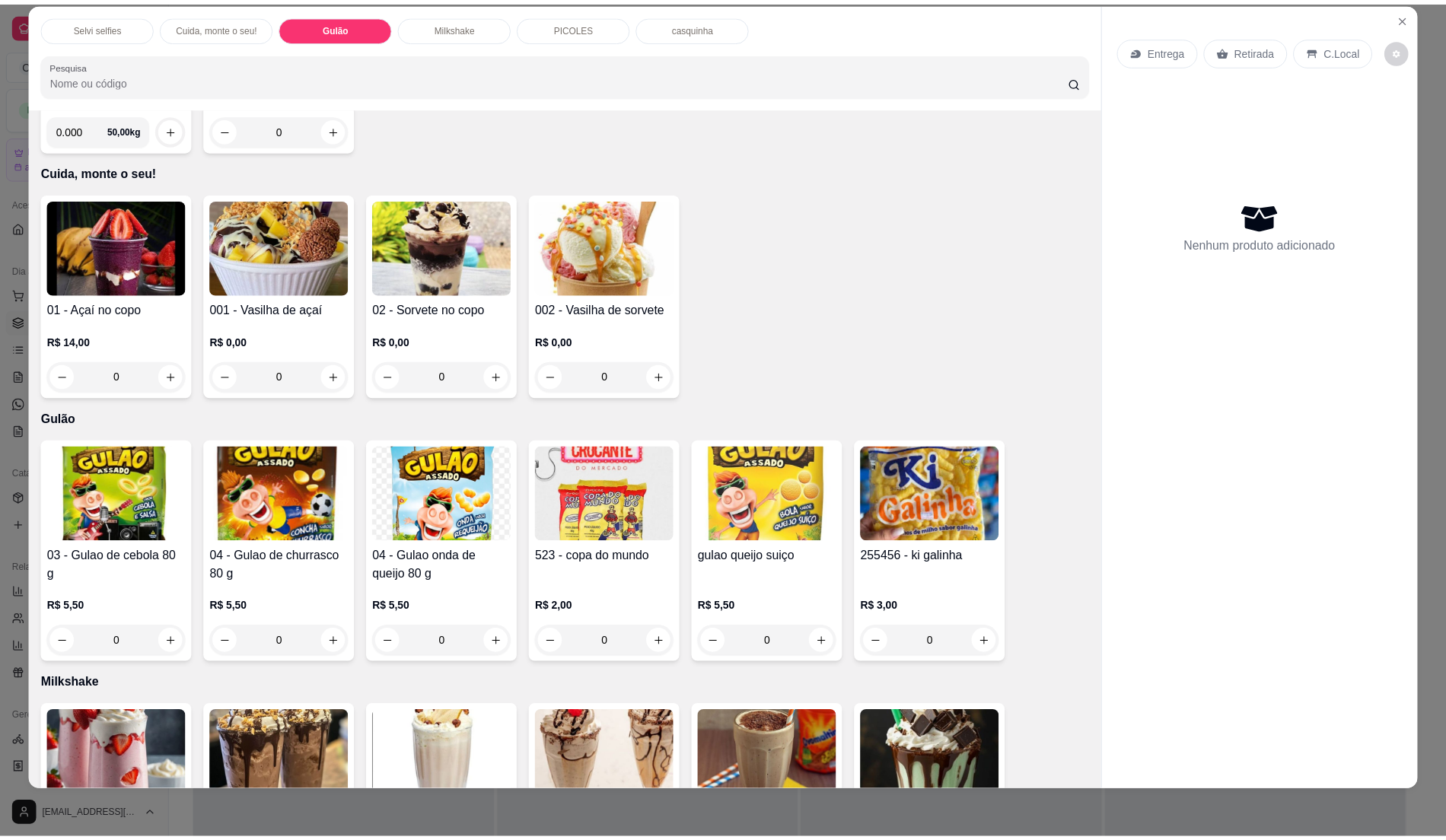
scroll to position [278, 0]
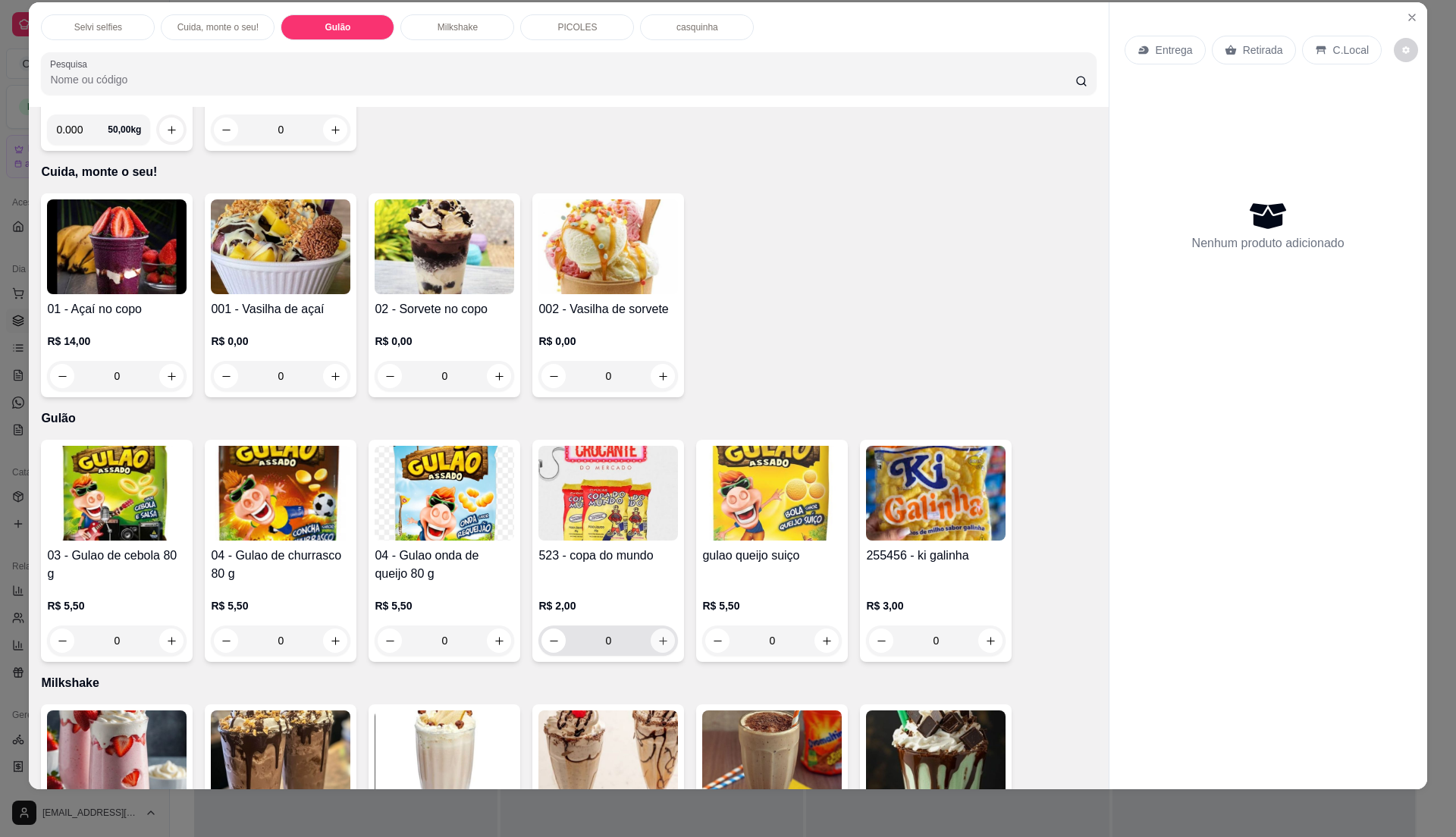
click at [653, 647] on button "increase-product-quantity" at bounding box center [662, 640] width 24 height 24
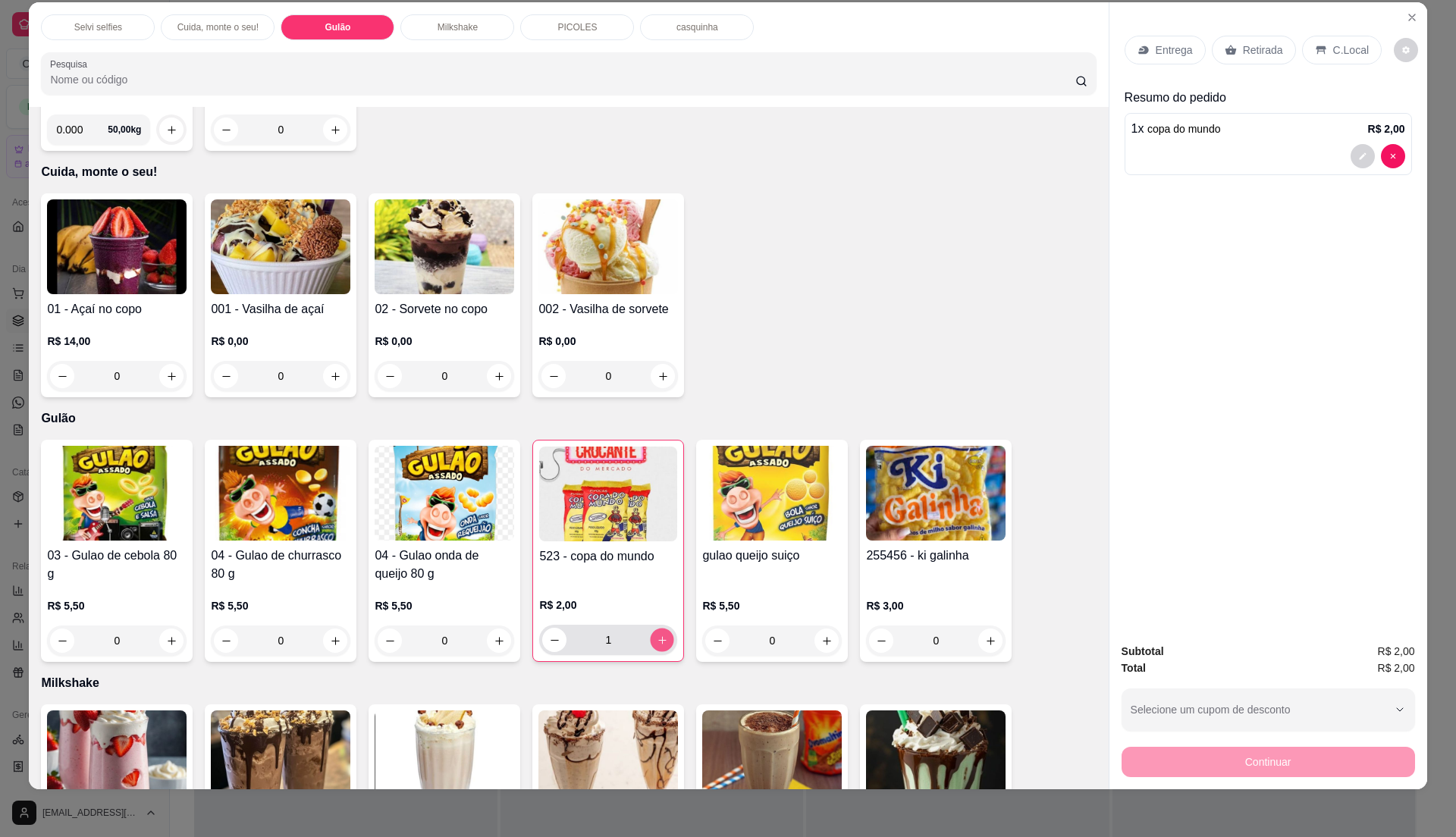
click at [653, 647] on button "increase-product-quantity" at bounding box center [662, 640] width 23 height 23
type input "3"
click at [1321, 61] on div "C.Local" at bounding box center [1341, 50] width 80 height 29
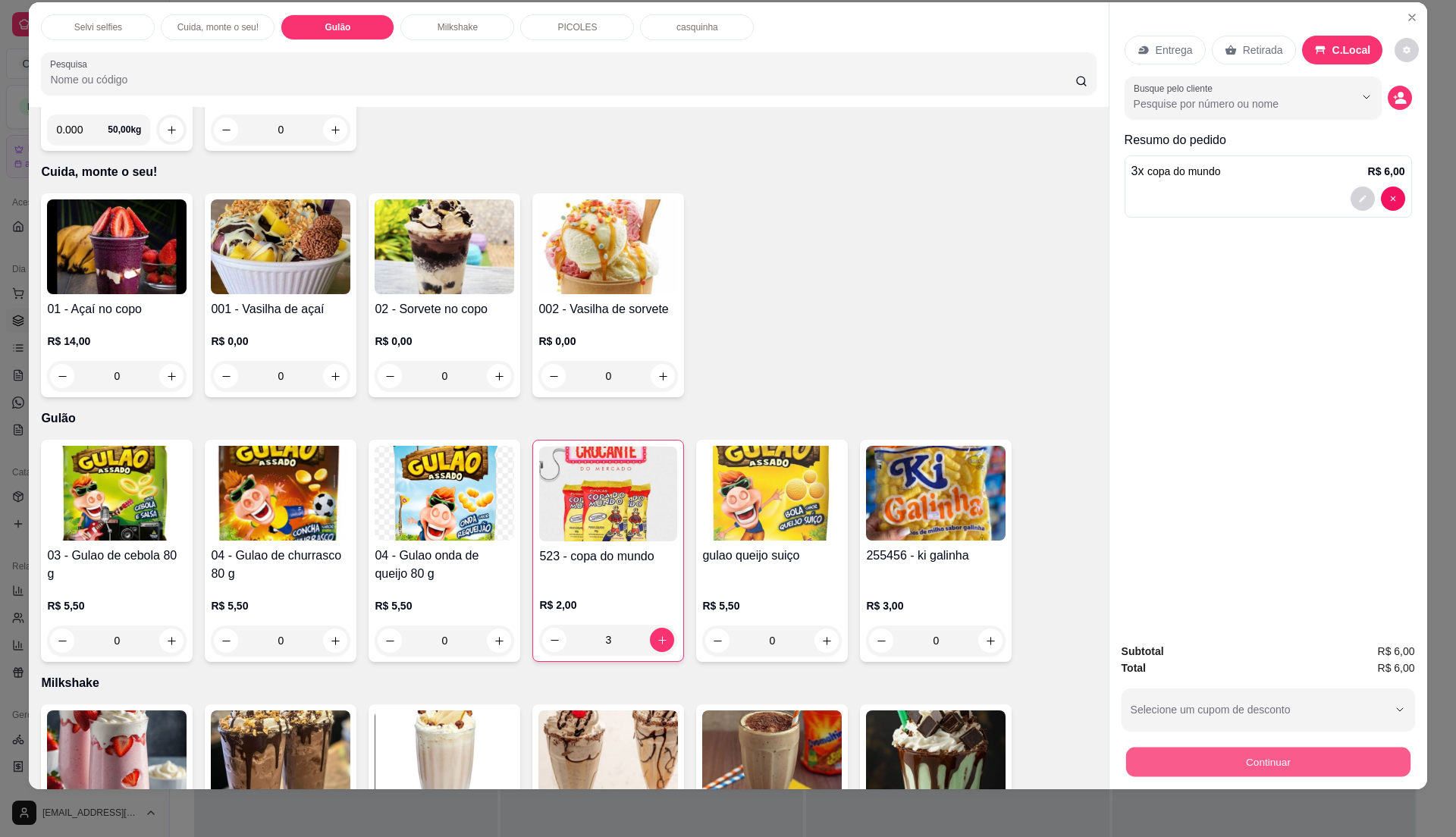
click at [1229, 768] on button "Continuar" at bounding box center [1268, 761] width 285 height 30
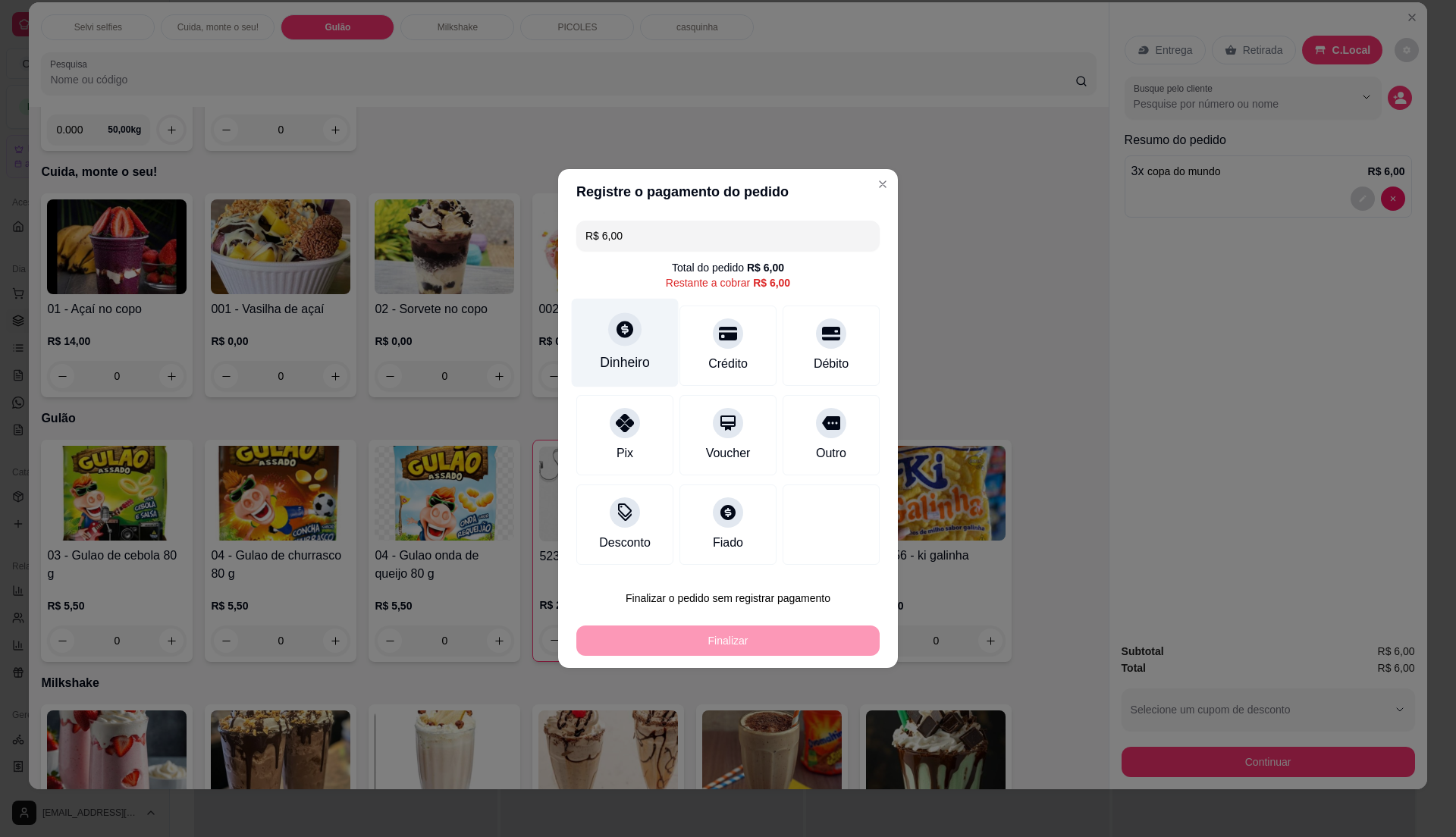
click at [632, 345] on div "Dinheiro" at bounding box center [625, 343] width 107 height 89
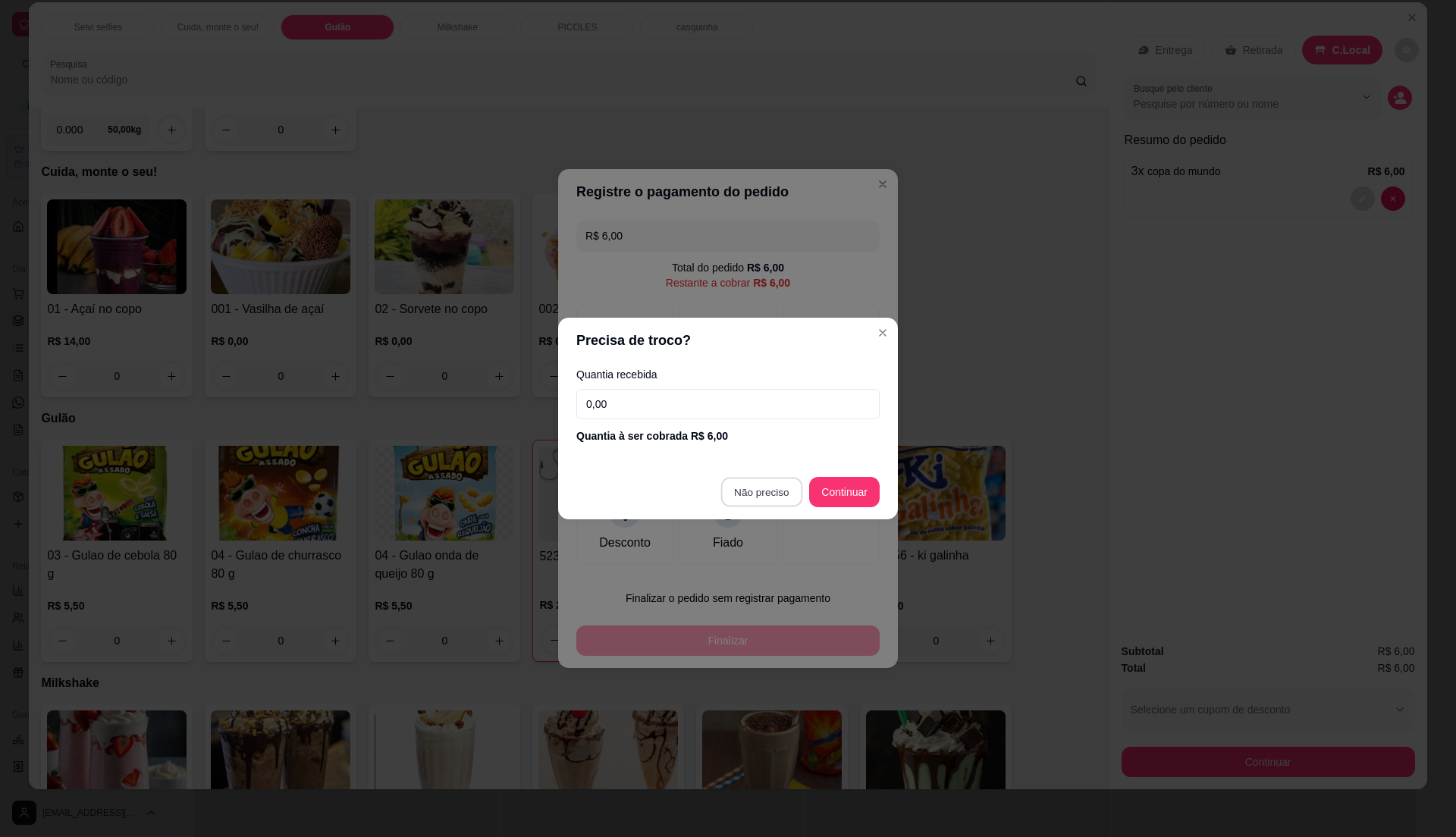
type input "R$ 0,00"
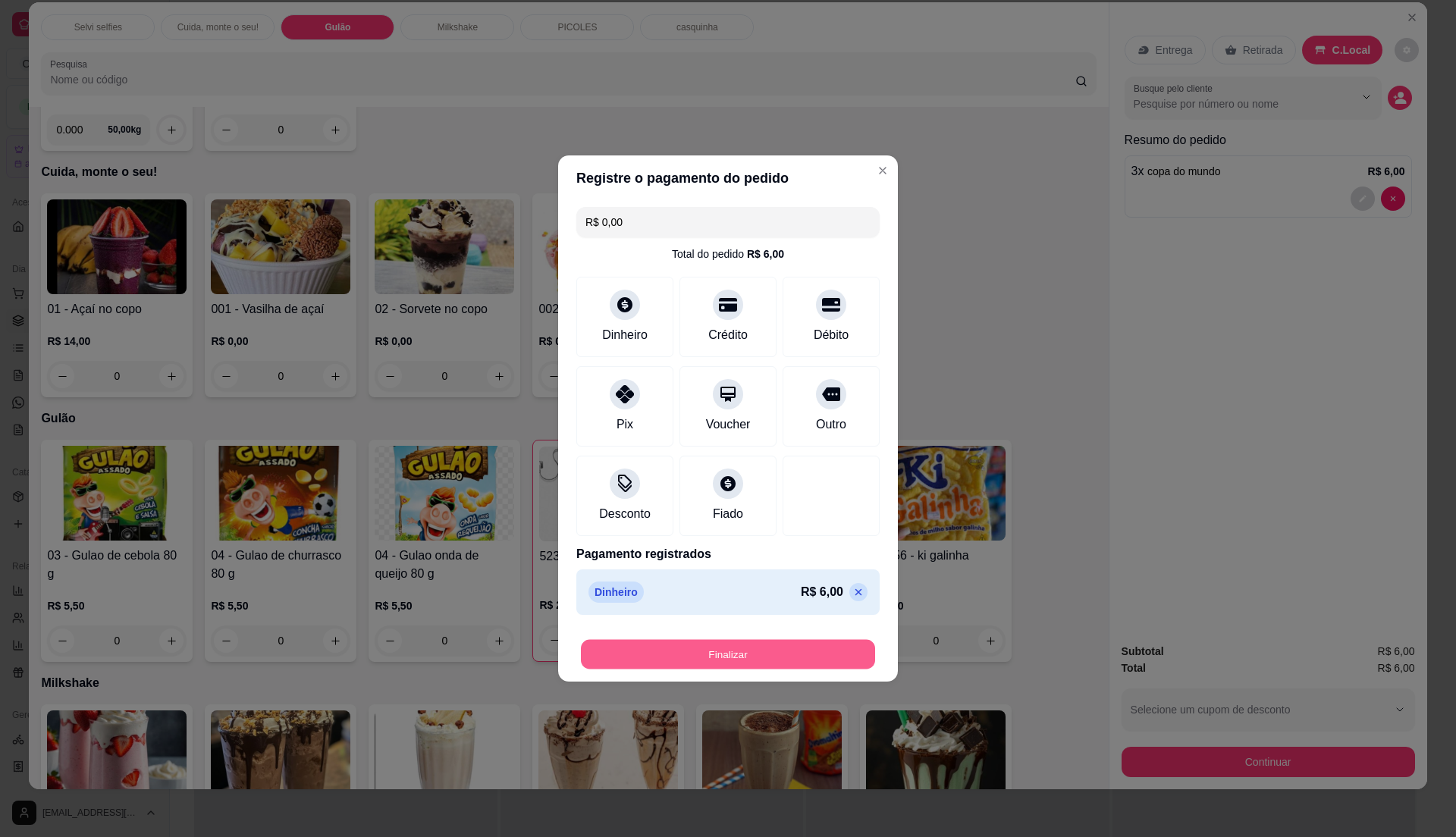
click at [768, 647] on button "Finalizar" at bounding box center [728, 654] width 294 height 30
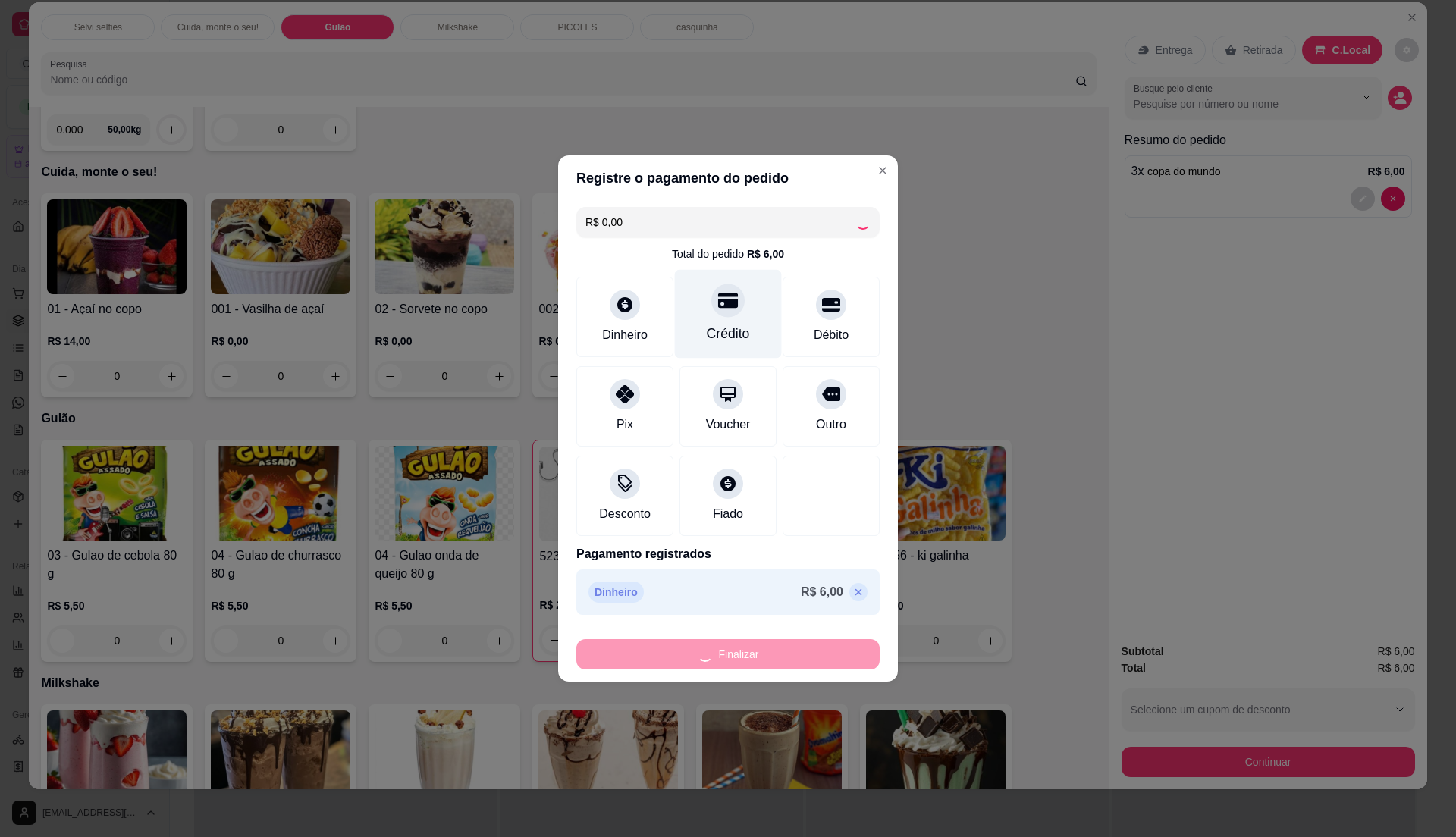
type input "0"
type input "-R$ 6,00"
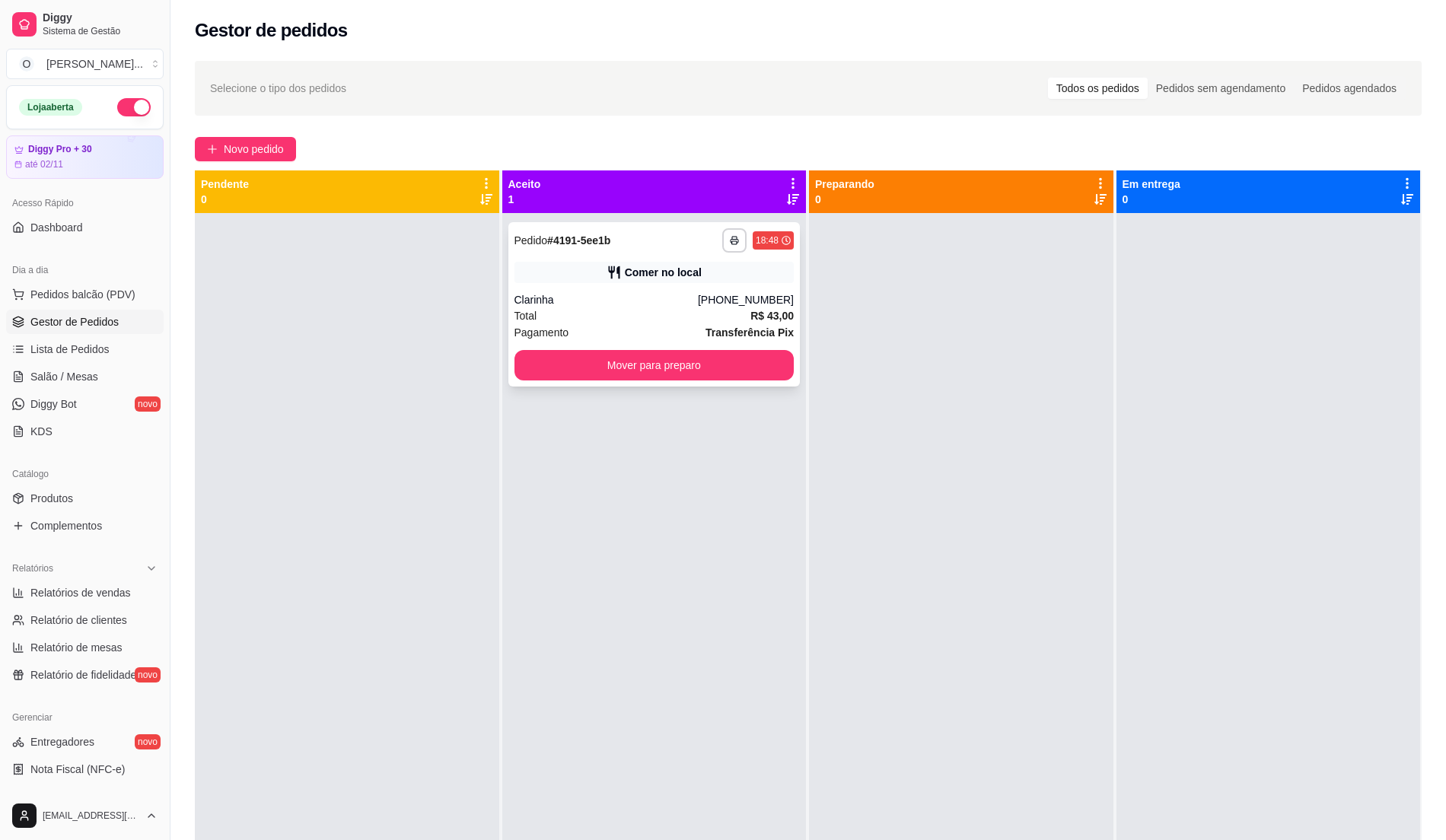
click at [658, 315] on div "Total R$ 43,00" at bounding box center [655, 315] width 280 height 16
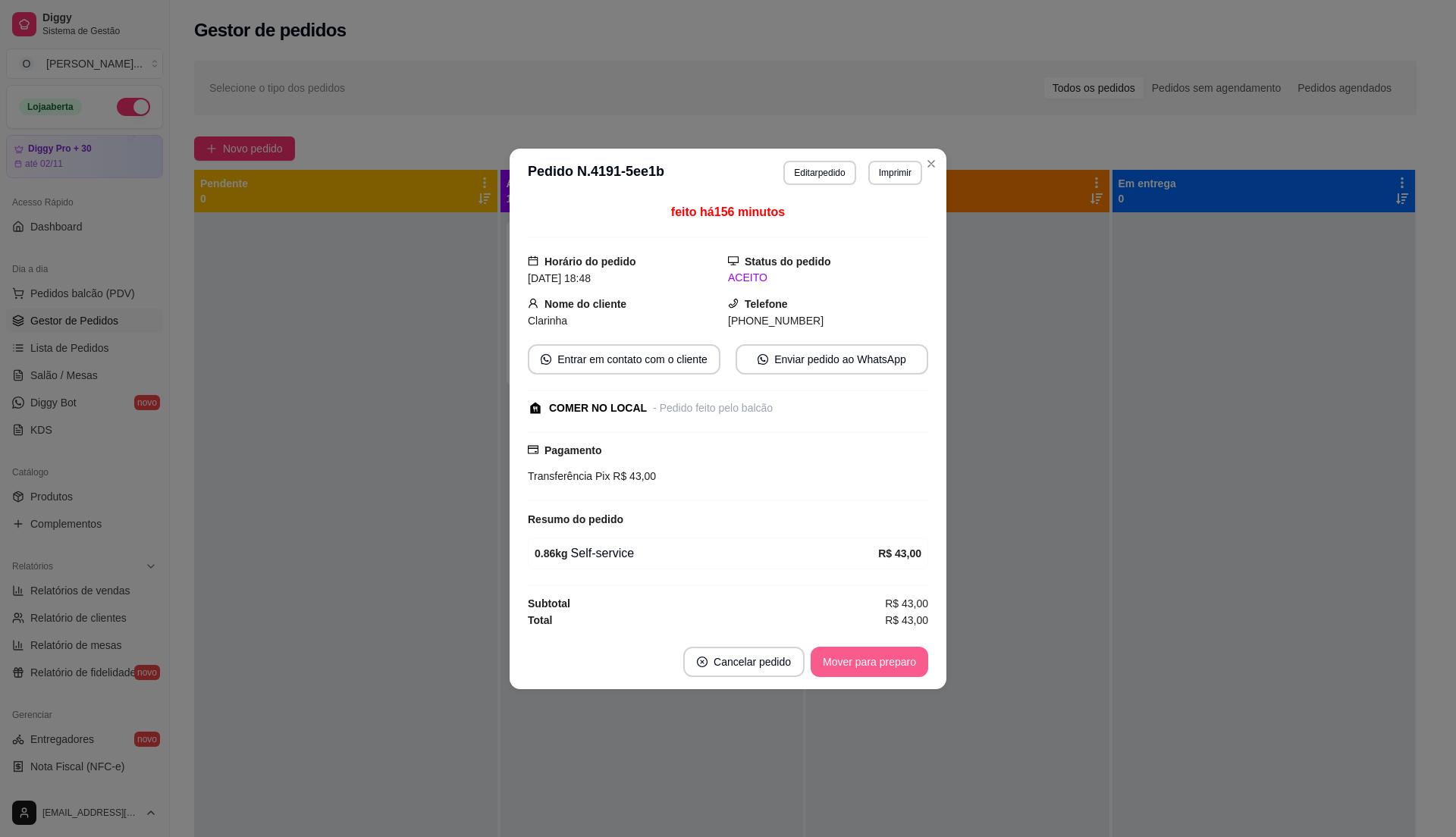
click at [847, 663] on button "Mover para preparo" at bounding box center [870, 662] width 117 height 31
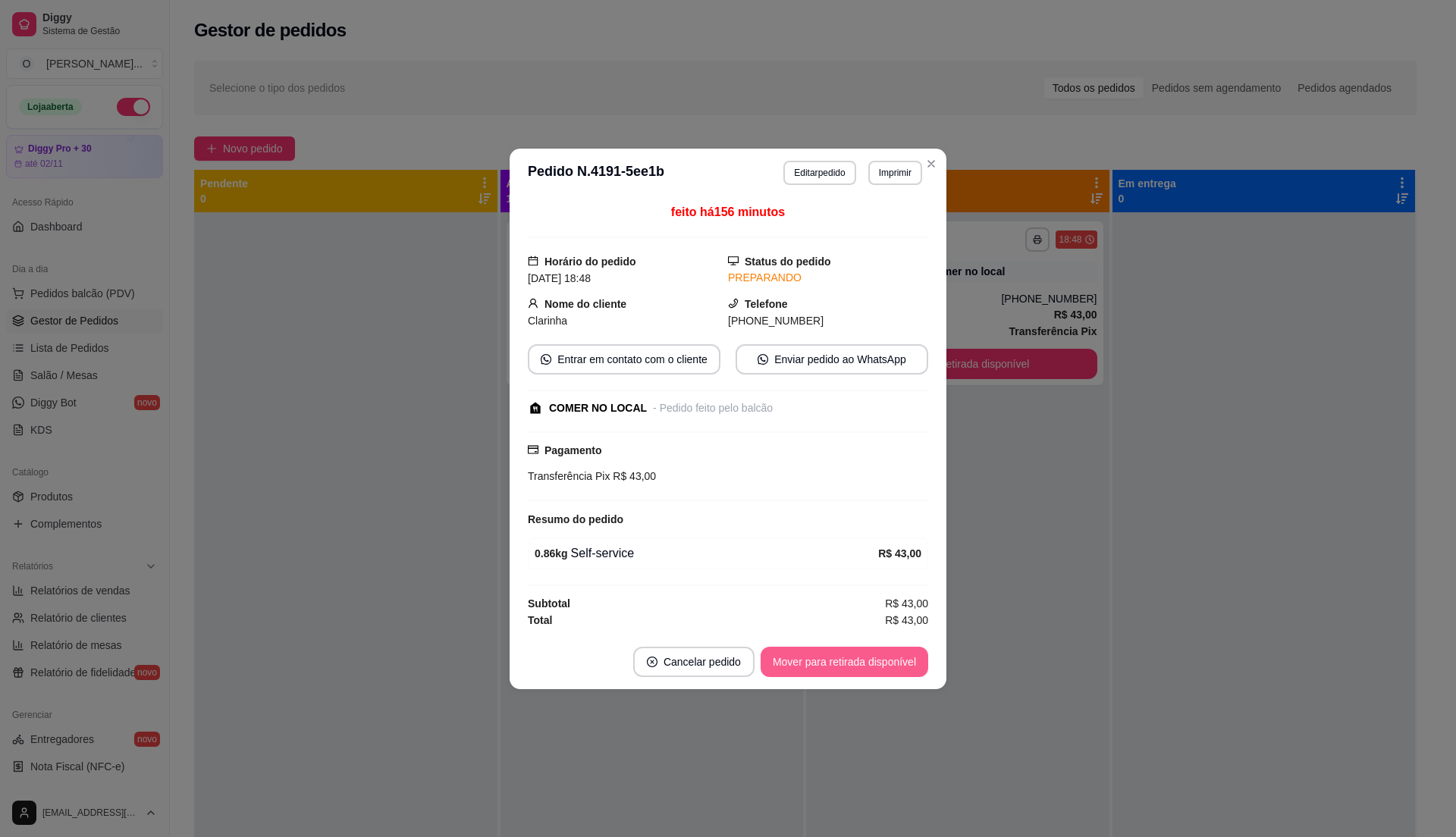
click at [847, 663] on button "Mover para retirada disponível" at bounding box center [844, 662] width 167 height 31
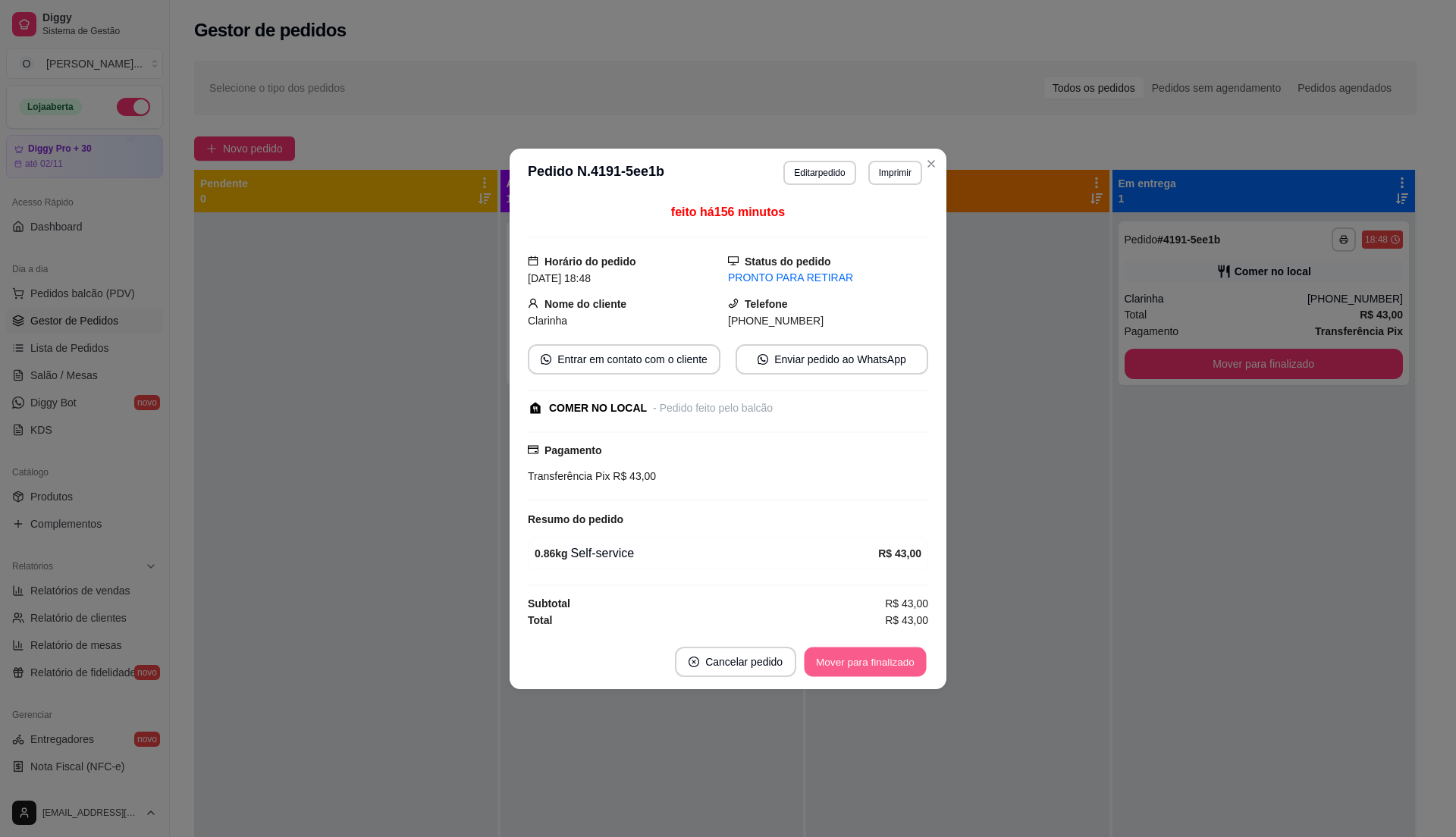
click at [847, 663] on button "Mover para finalizado" at bounding box center [865, 661] width 122 height 30
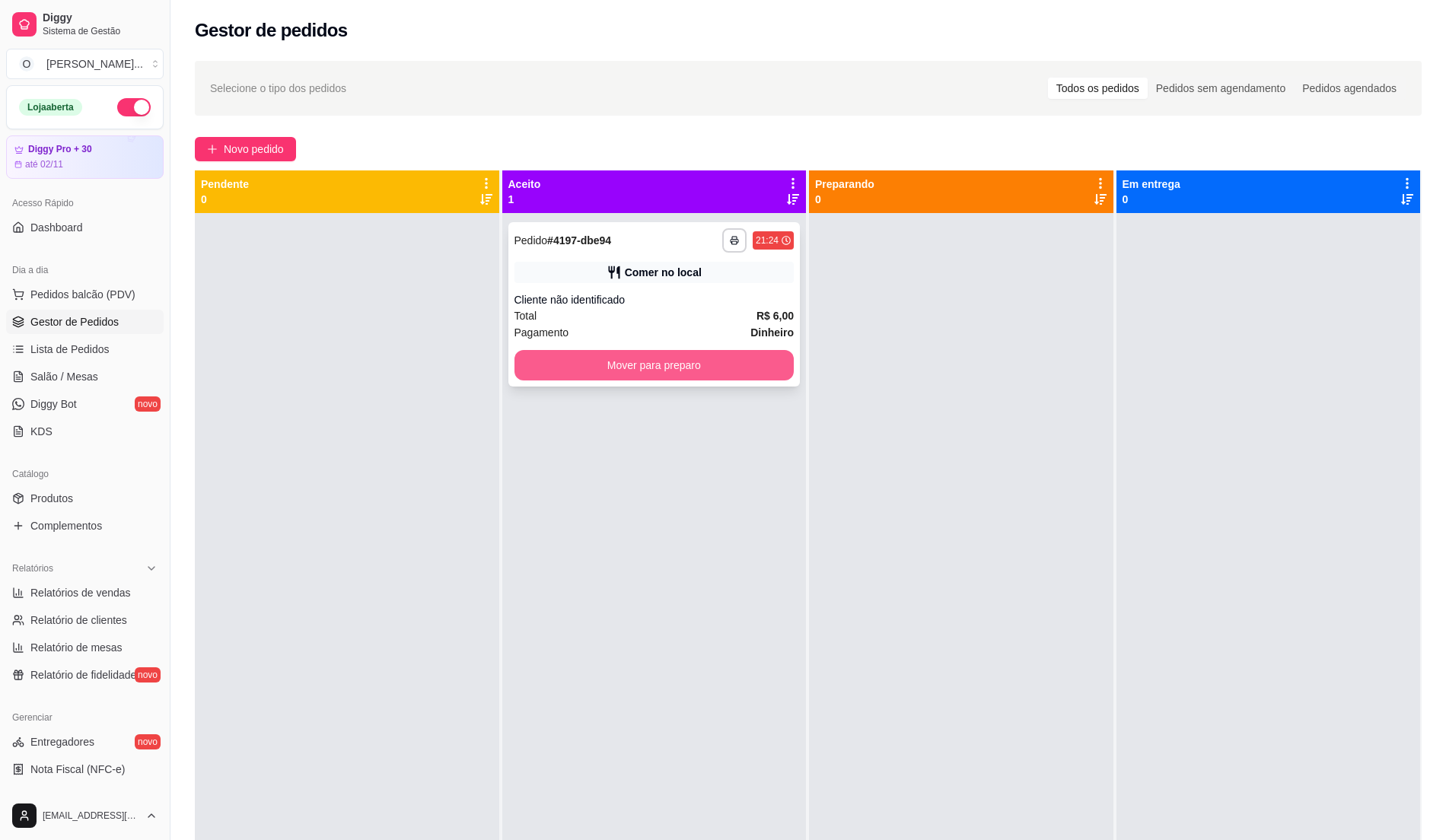
click at [703, 366] on button "Mover para preparo" at bounding box center [655, 366] width 280 height 31
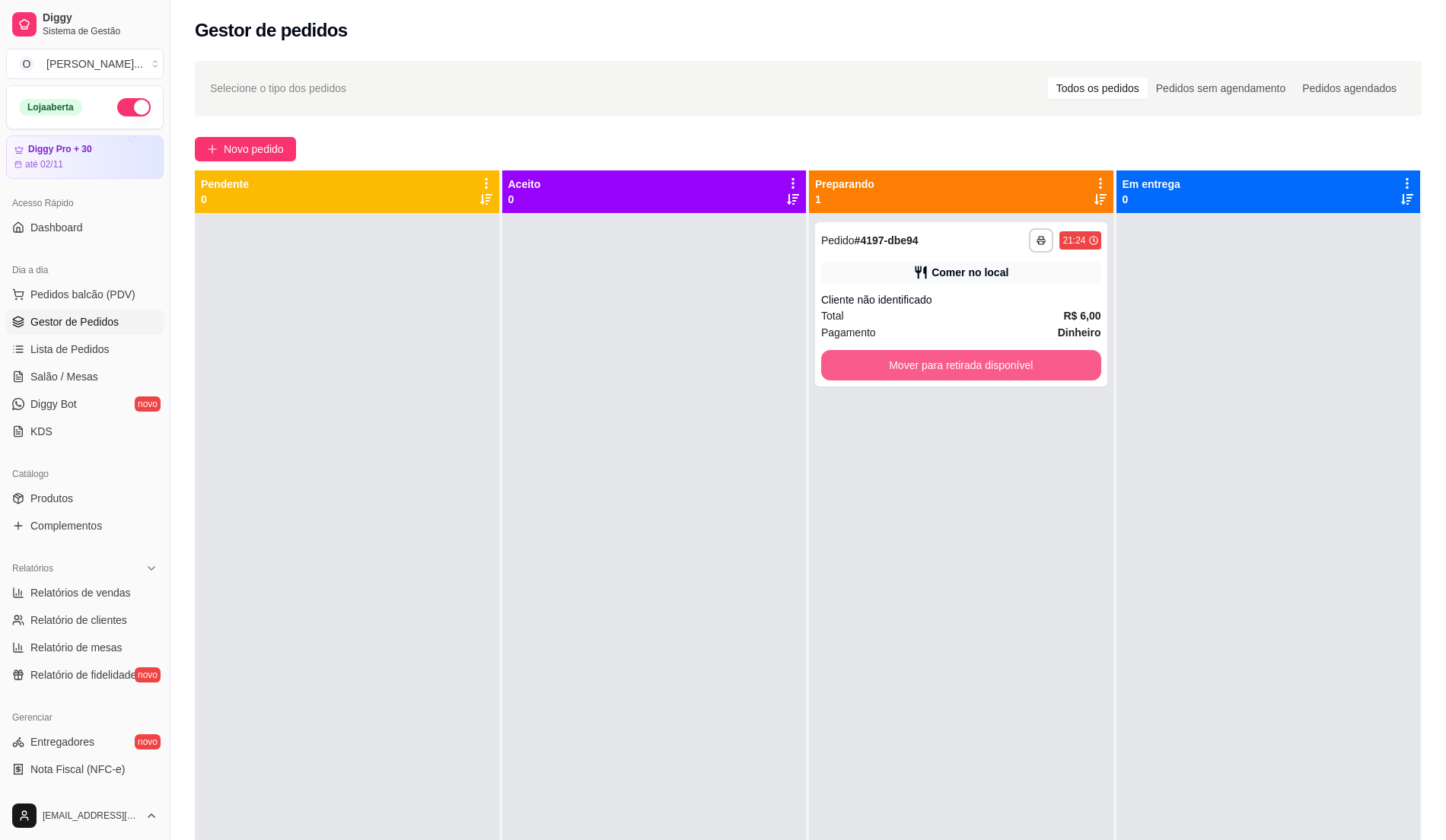
click at [1004, 373] on button "Mover para retirada disponível" at bounding box center [961, 366] width 280 height 31
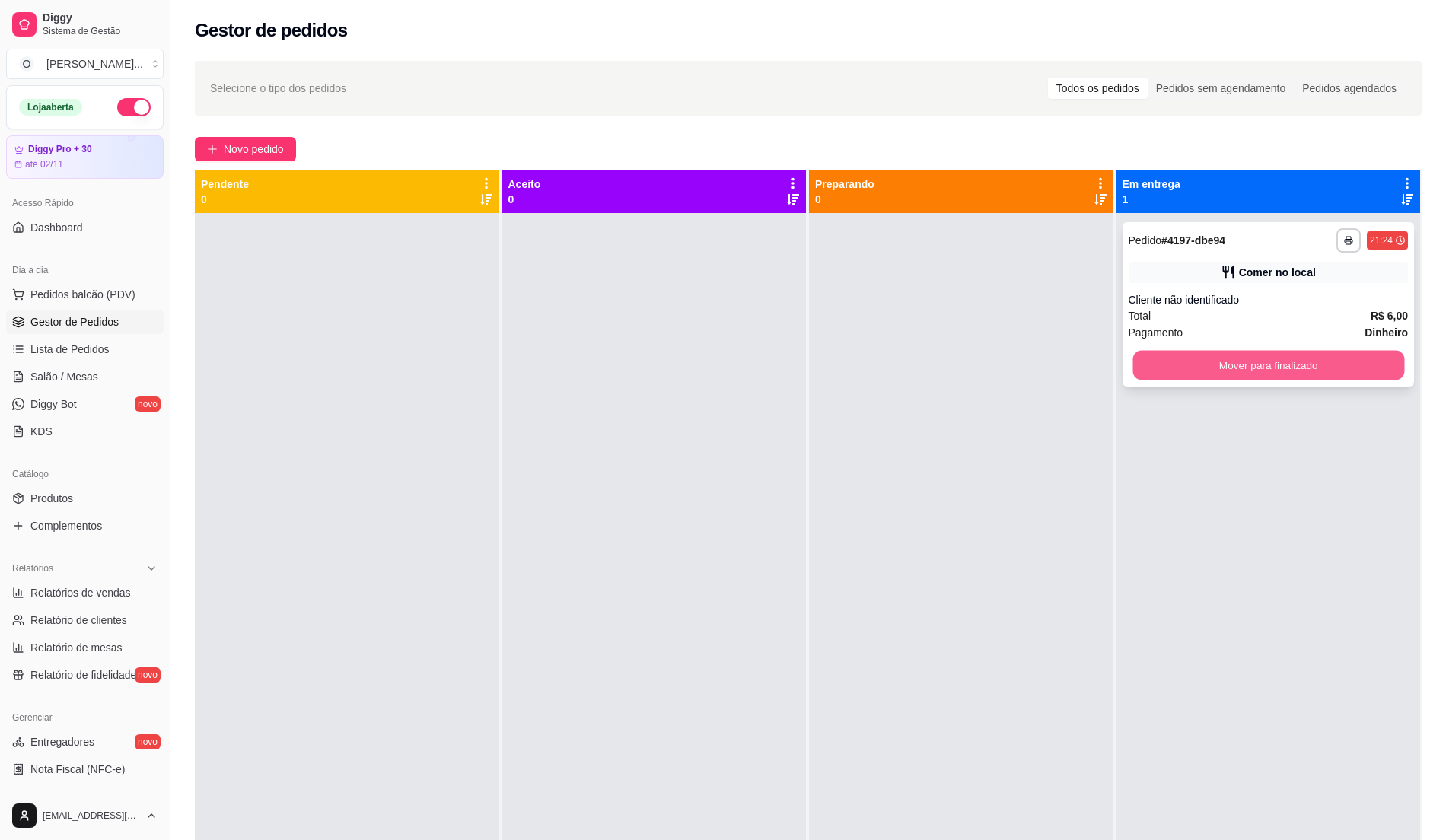
click at [1182, 365] on button "Mover para finalizado" at bounding box center [1268, 365] width 271 height 30
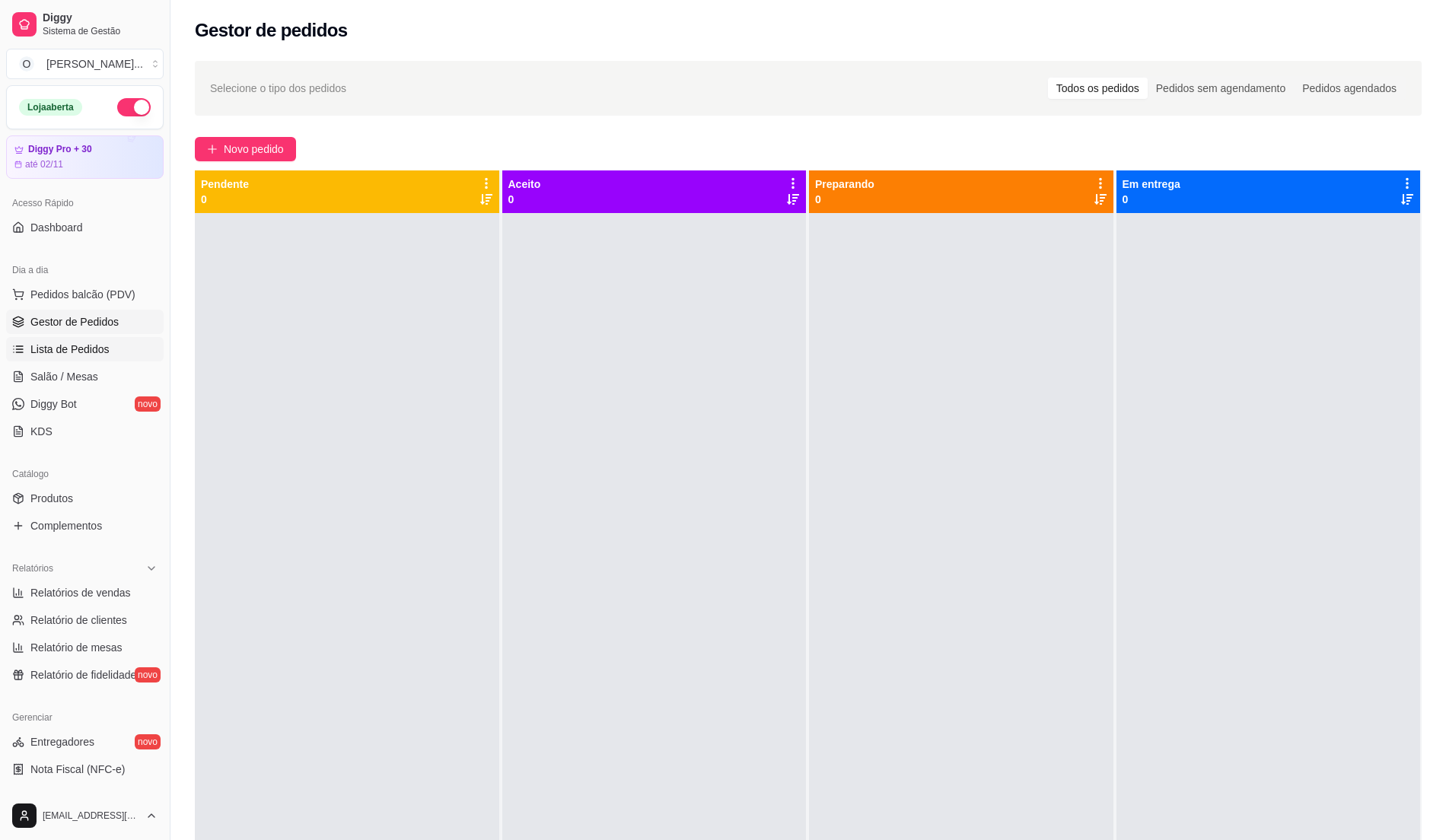
click at [52, 351] on span "Lista de Pedidos" at bounding box center [71, 350] width 79 height 15
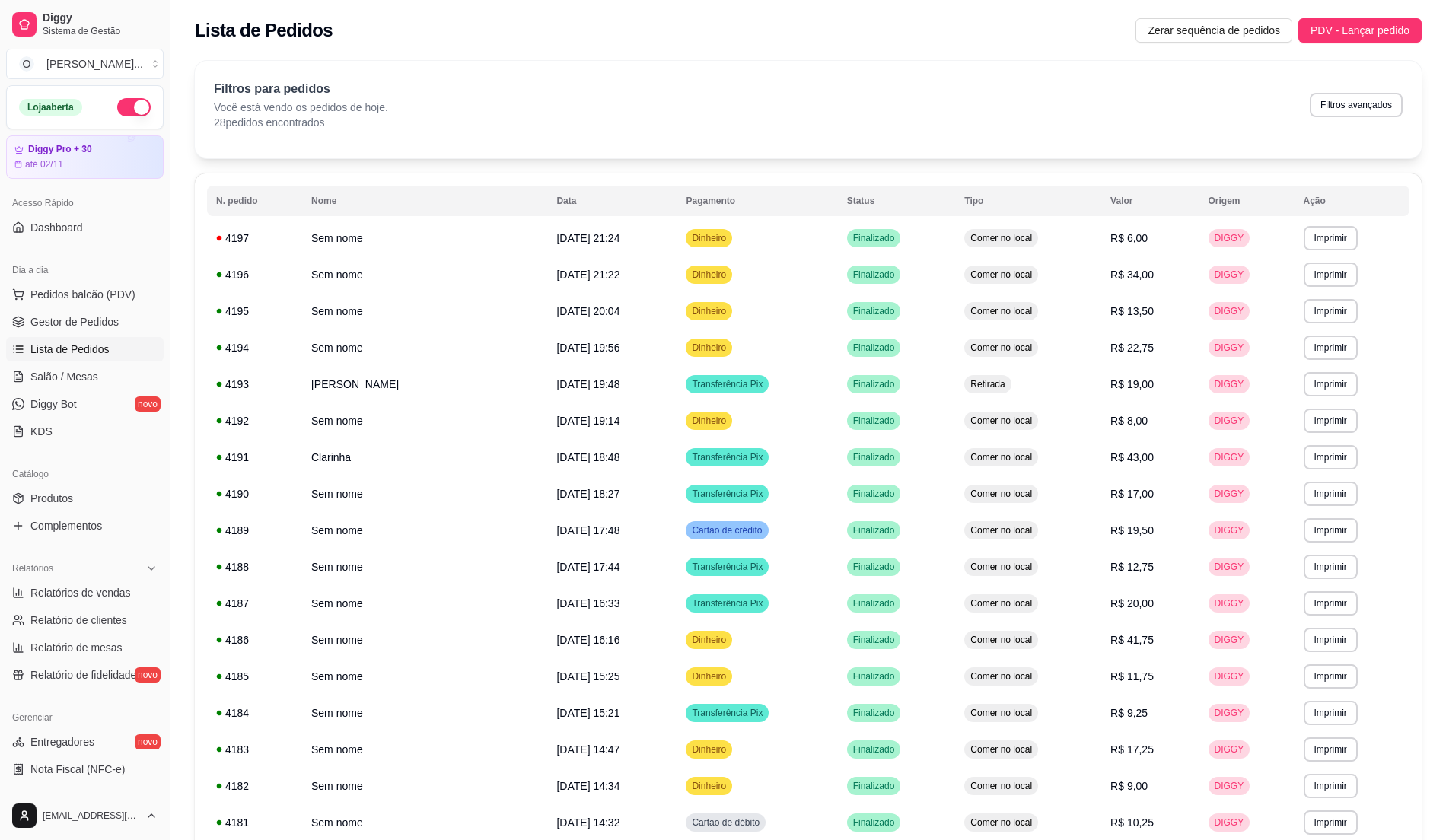
click at [69, 342] on span "Lista de Pedidos" at bounding box center [71, 350] width 79 height 15
click at [108, 345] on link "Lista de Pedidos" at bounding box center [84, 349] width 157 height 24
click at [439, 472] on td "Clarinha" at bounding box center [425, 458] width 245 height 37
click at [99, 322] on span "Gestor de Pedidos" at bounding box center [74, 322] width 88 height 15
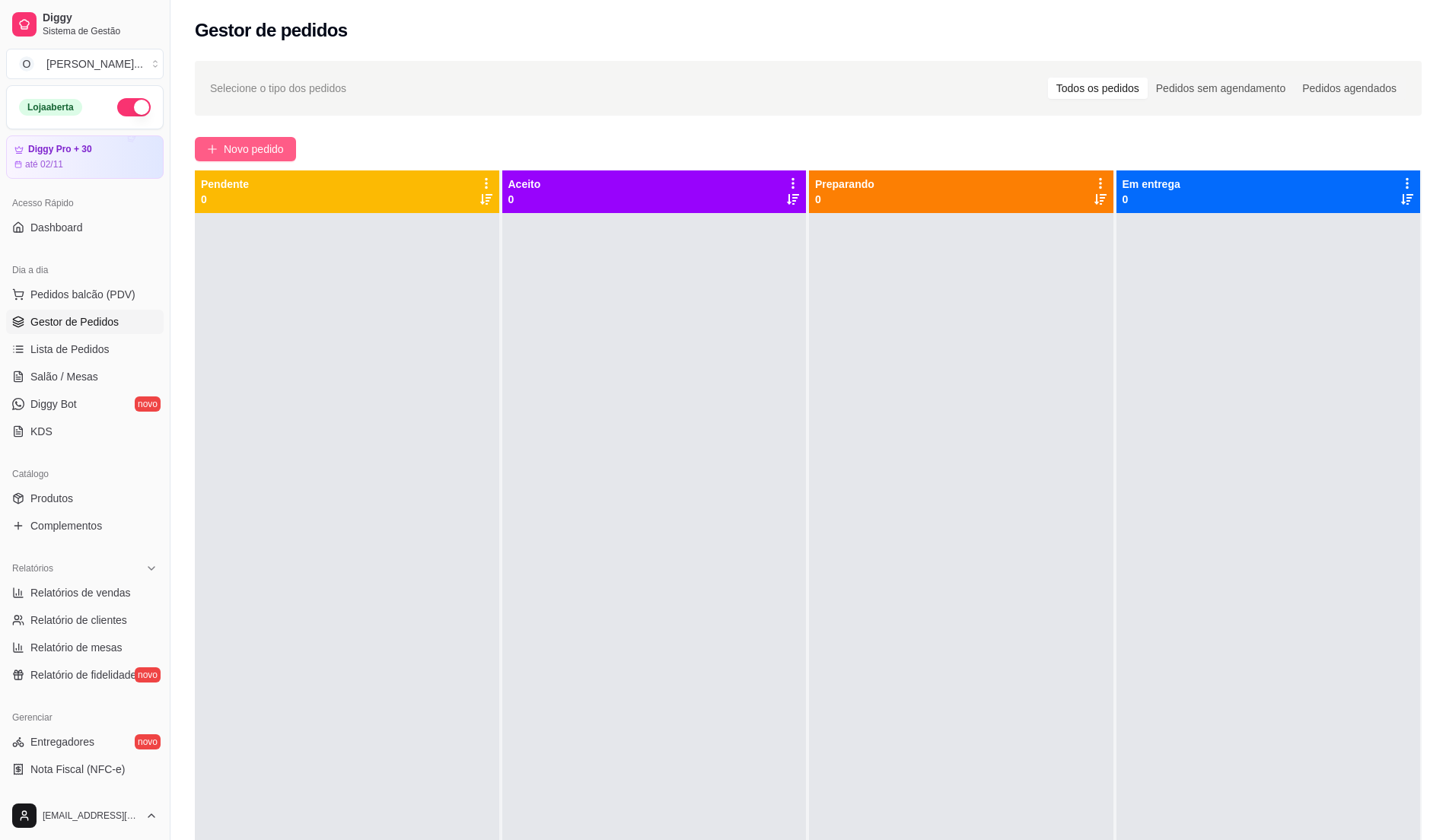
click at [232, 145] on span "Novo pedido" at bounding box center [254, 149] width 60 height 16
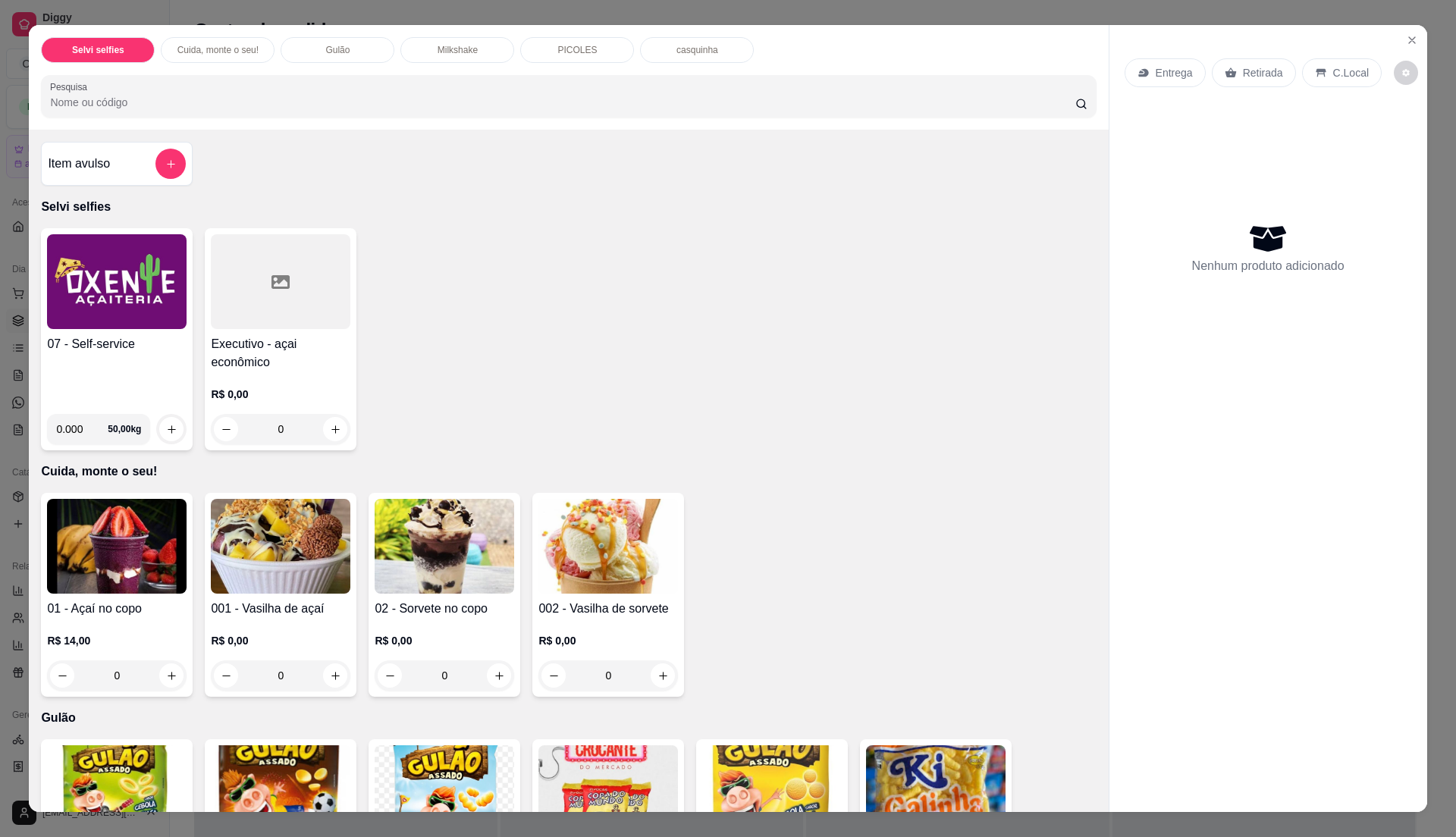
click at [141, 355] on div "07 - Self-service" at bounding box center [116, 368] width 140 height 66
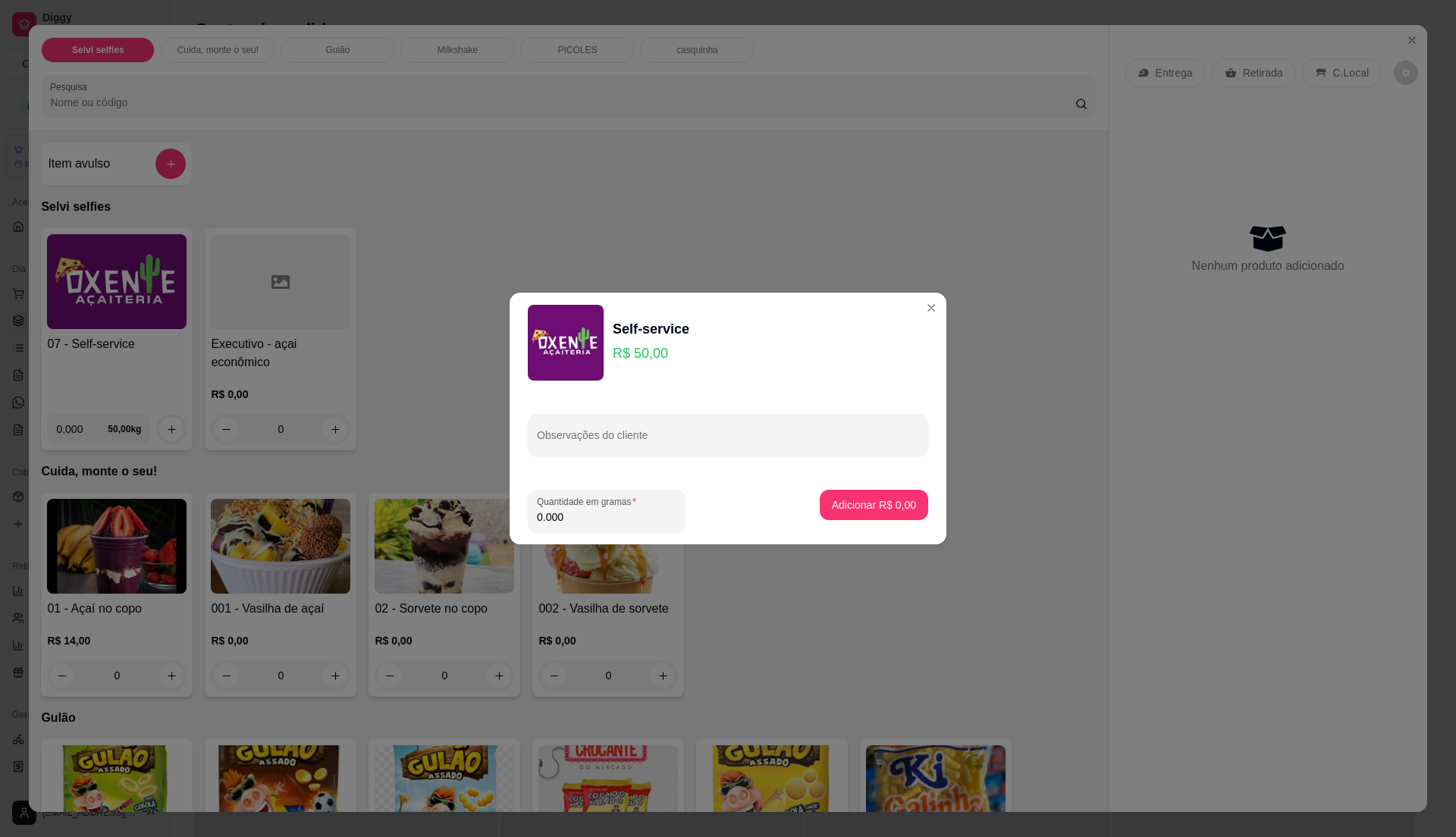
click at [631, 524] on div "0.000" at bounding box center [606, 511] width 140 height 31
click at [626, 522] on input "0.000" at bounding box center [606, 518] width 140 height 15
type input "0.235"
click at [626, 521] on input "0.235" at bounding box center [606, 518] width 140 height 15
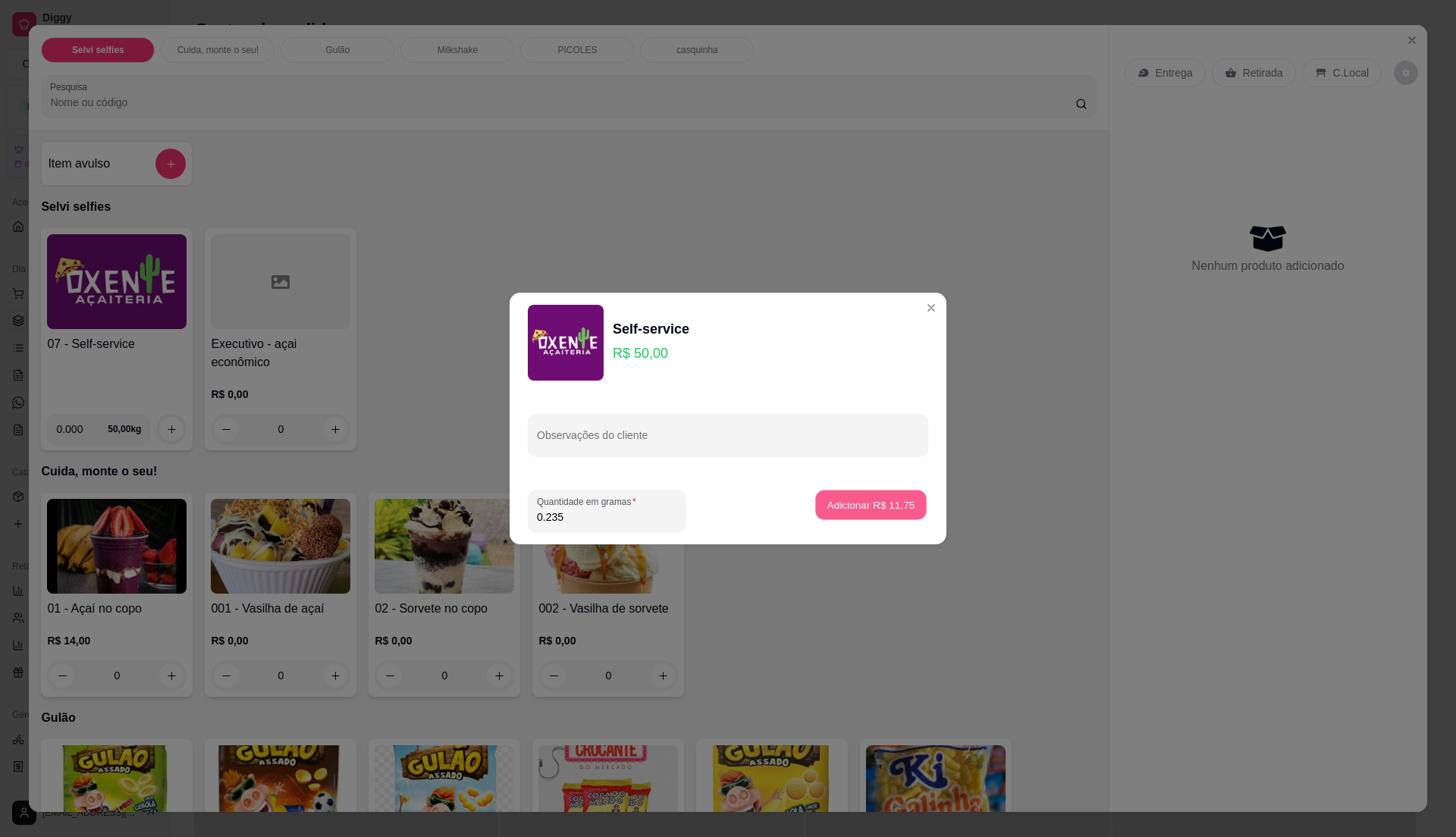
click at [831, 499] on p "Adicionar R$ 11,75" at bounding box center [871, 504] width 88 height 14
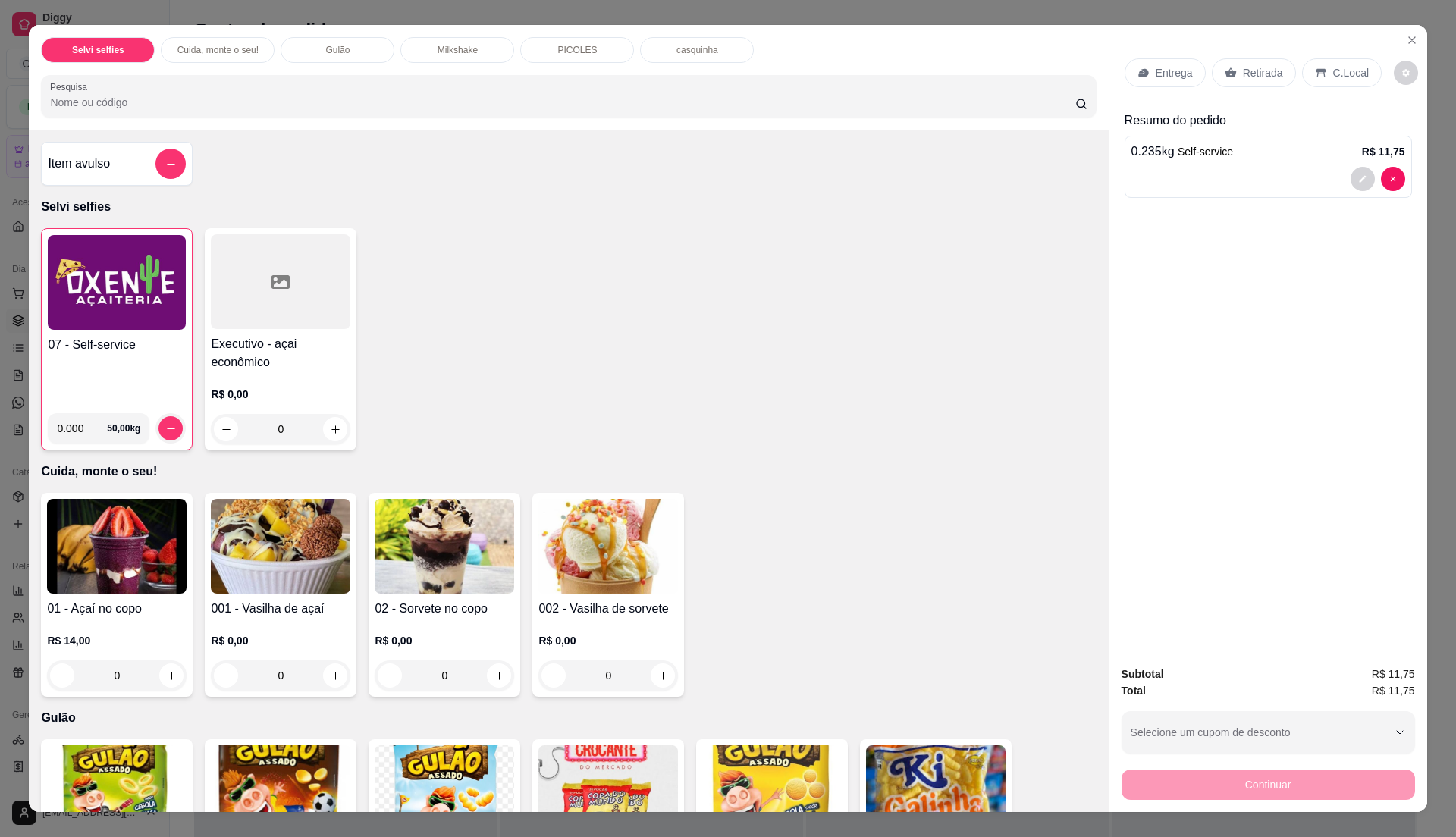
click at [1358, 59] on div "Entrega Retirada C.Local" at bounding box center [1253, 73] width 257 height 29
click at [1344, 71] on p "C.Local" at bounding box center [1351, 73] width 36 height 15
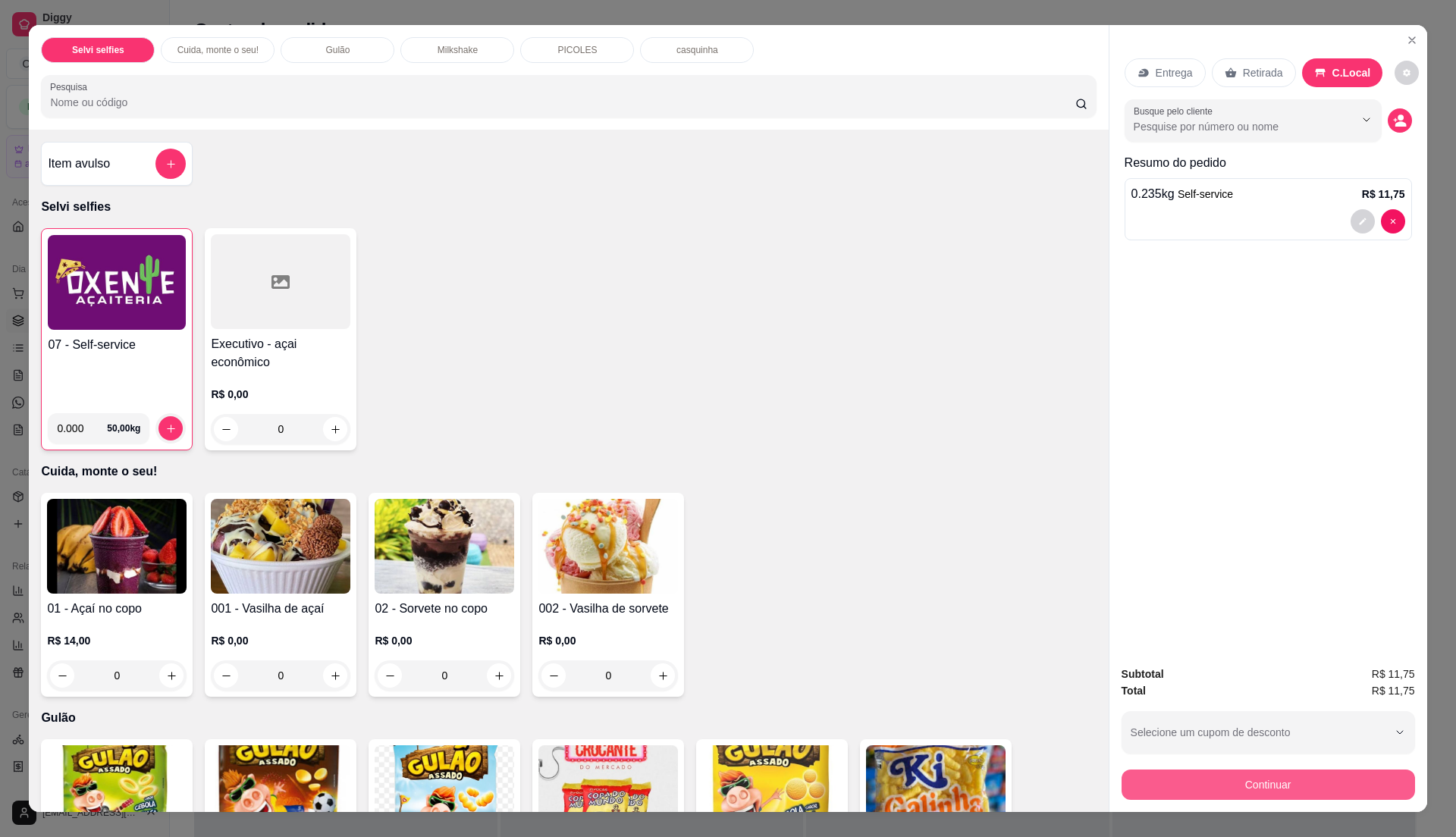
click at [1198, 786] on button "Continuar" at bounding box center [1268, 785] width 294 height 31
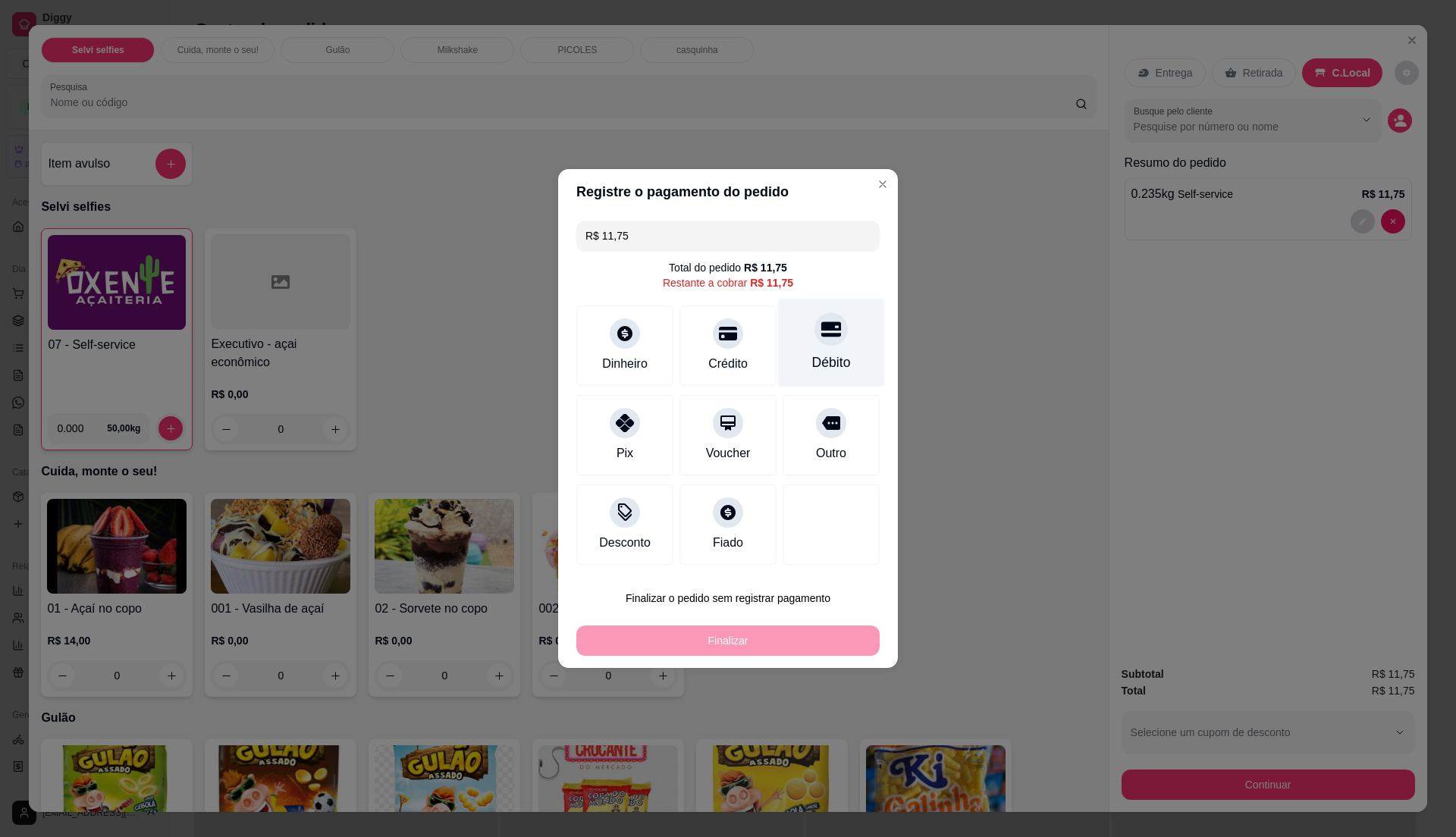
click at [811, 350] on div "Débito" at bounding box center [831, 343] width 107 height 89
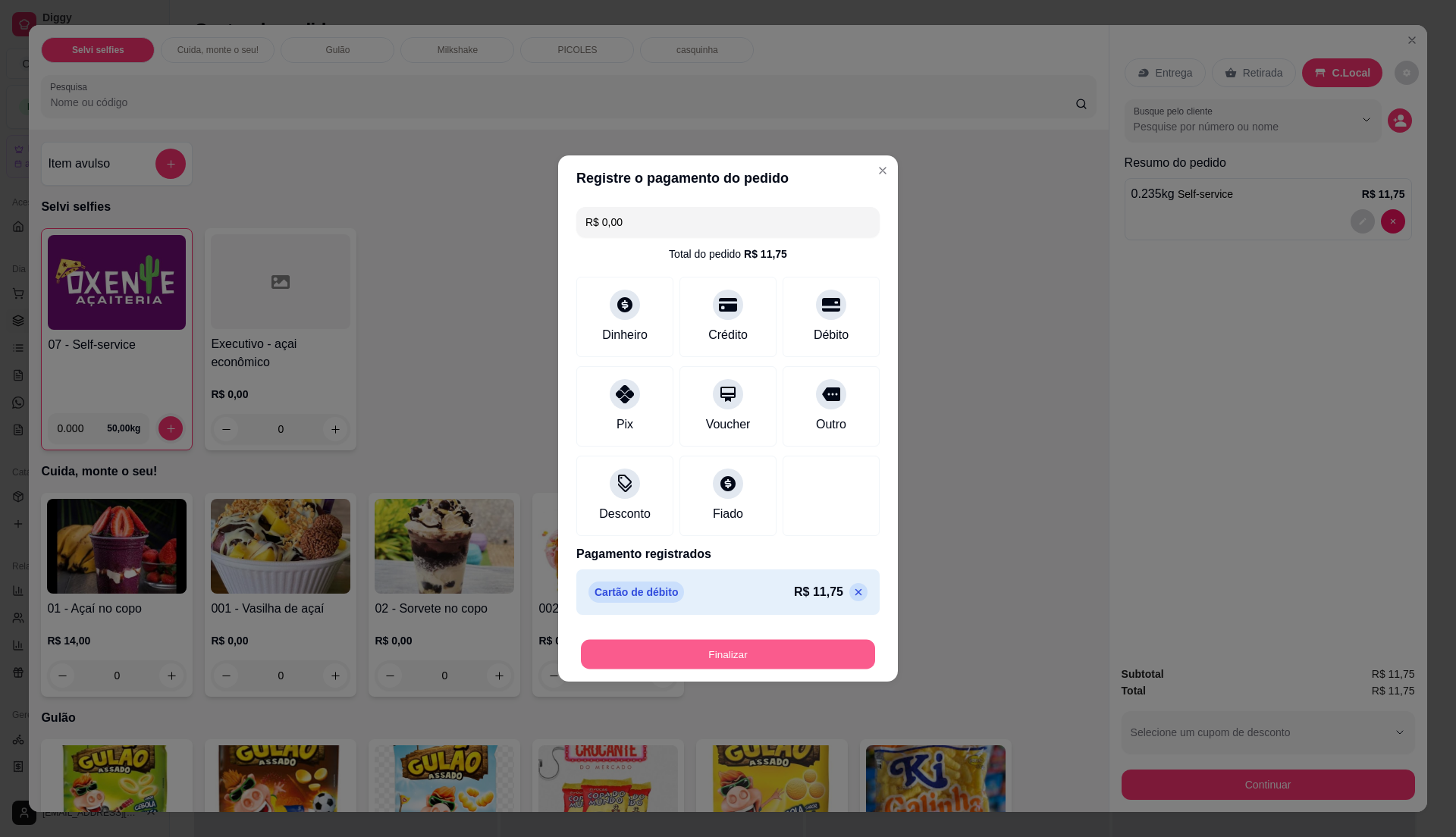
click at [779, 655] on button "Finalizar" at bounding box center [728, 654] width 294 height 30
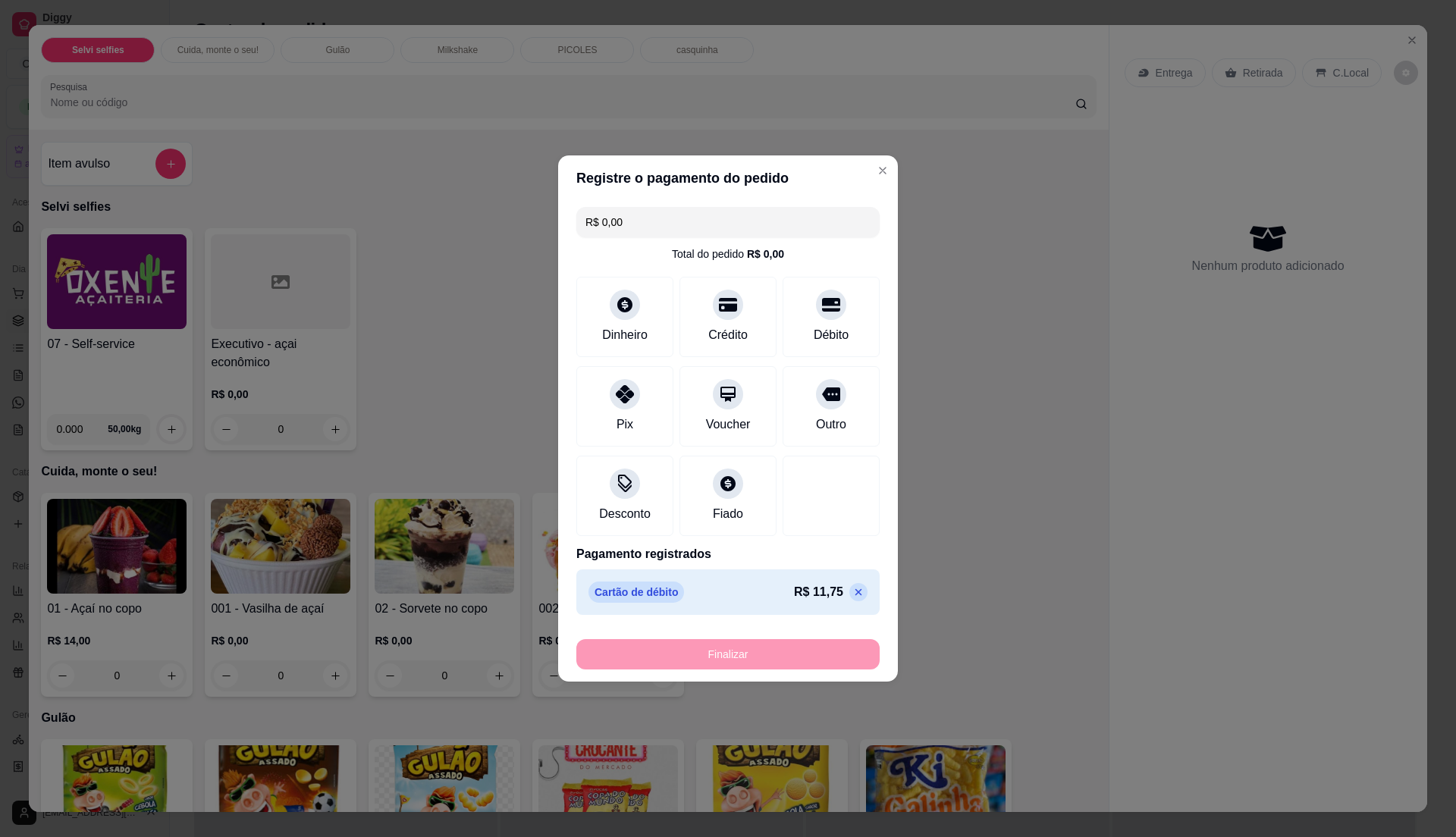
type input "-R$ 11,75"
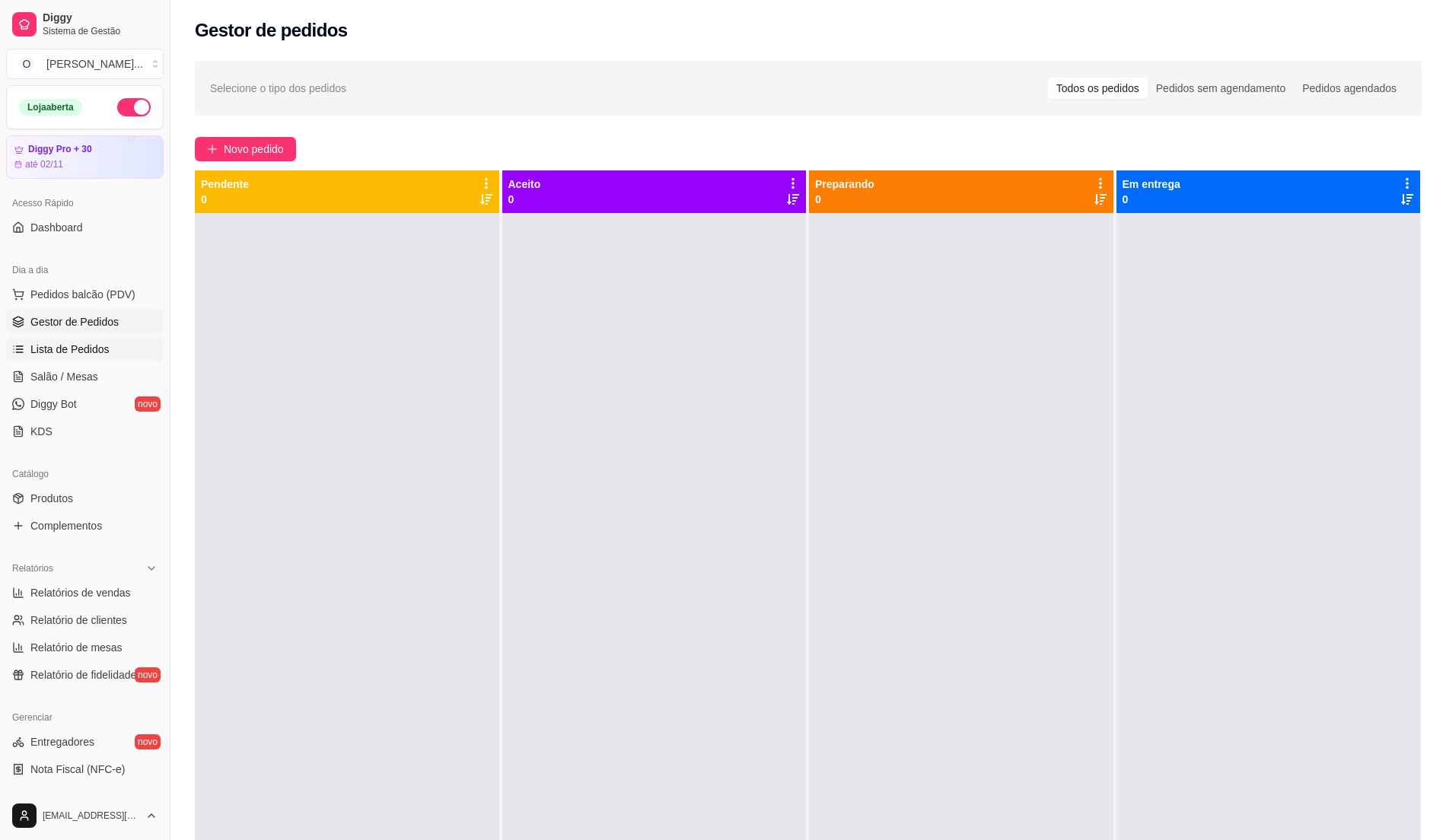
click at [77, 353] on span "Lista de Pedidos" at bounding box center [71, 350] width 79 height 15
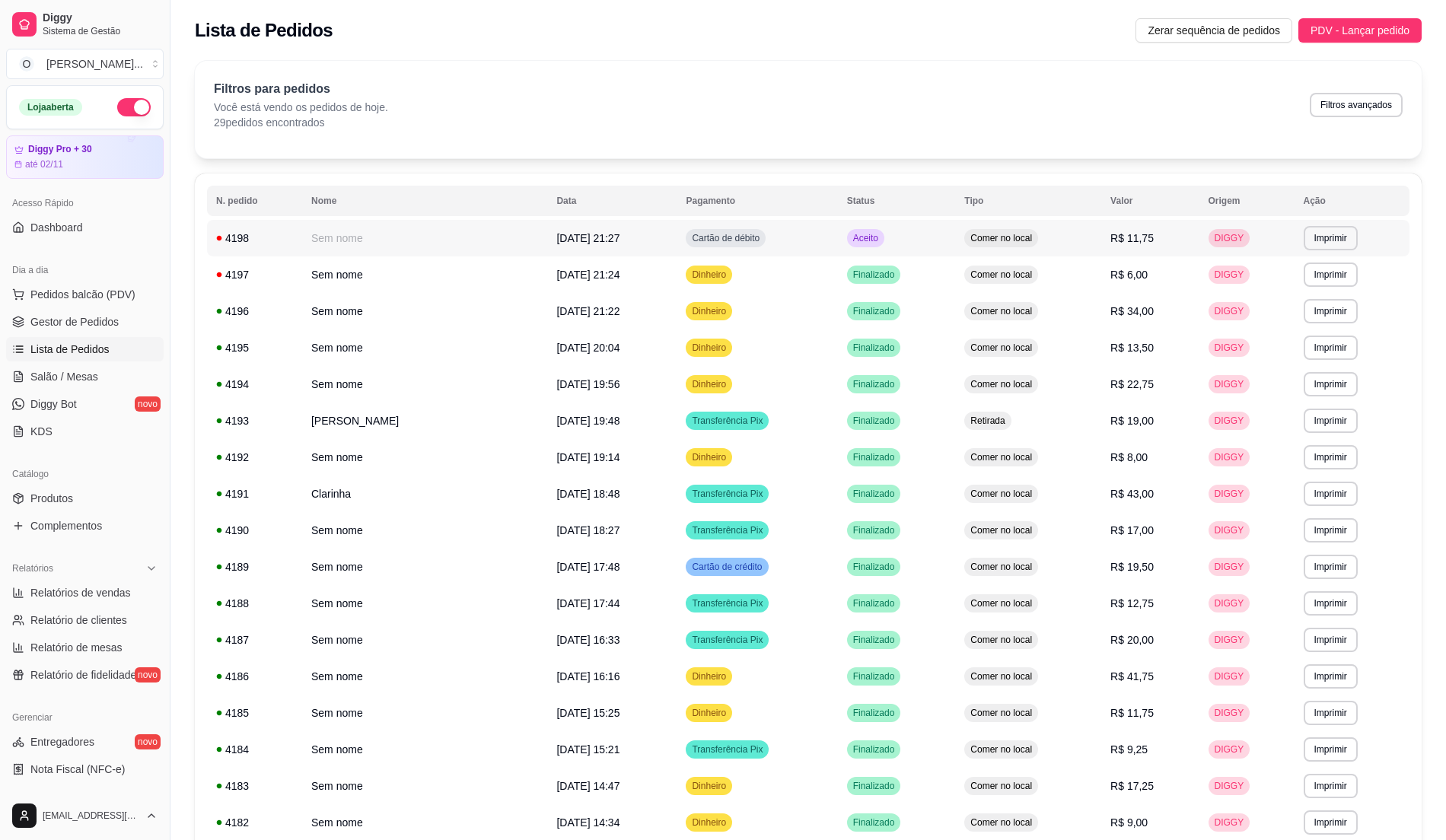
click at [680, 250] on td "Cartão de débito" at bounding box center [757, 238] width 160 height 37
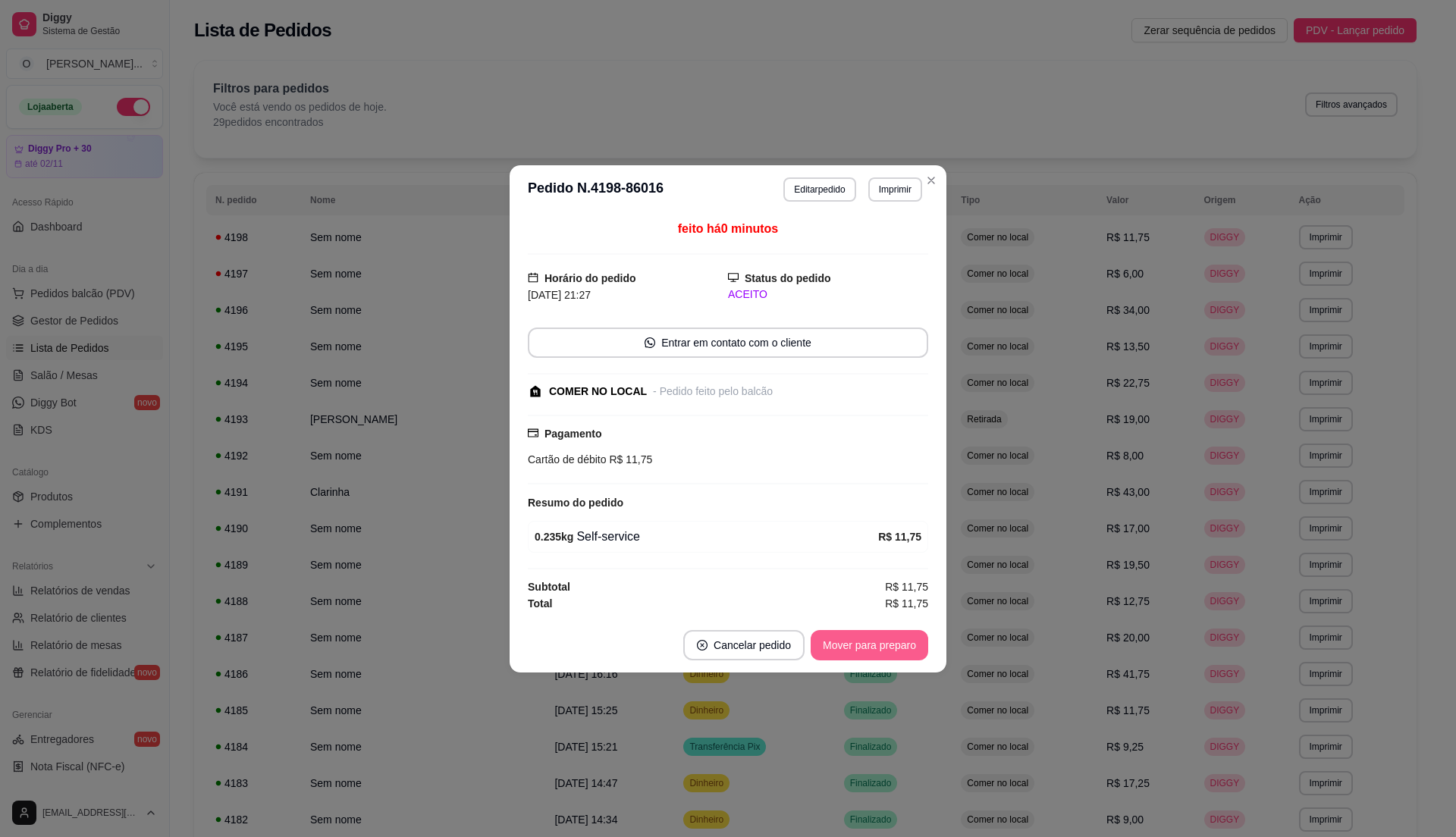
click at [850, 647] on button "Mover para preparo" at bounding box center [870, 646] width 117 height 31
click at [850, 647] on button "Mover para retirada disponível" at bounding box center [844, 645] width 163 height 30
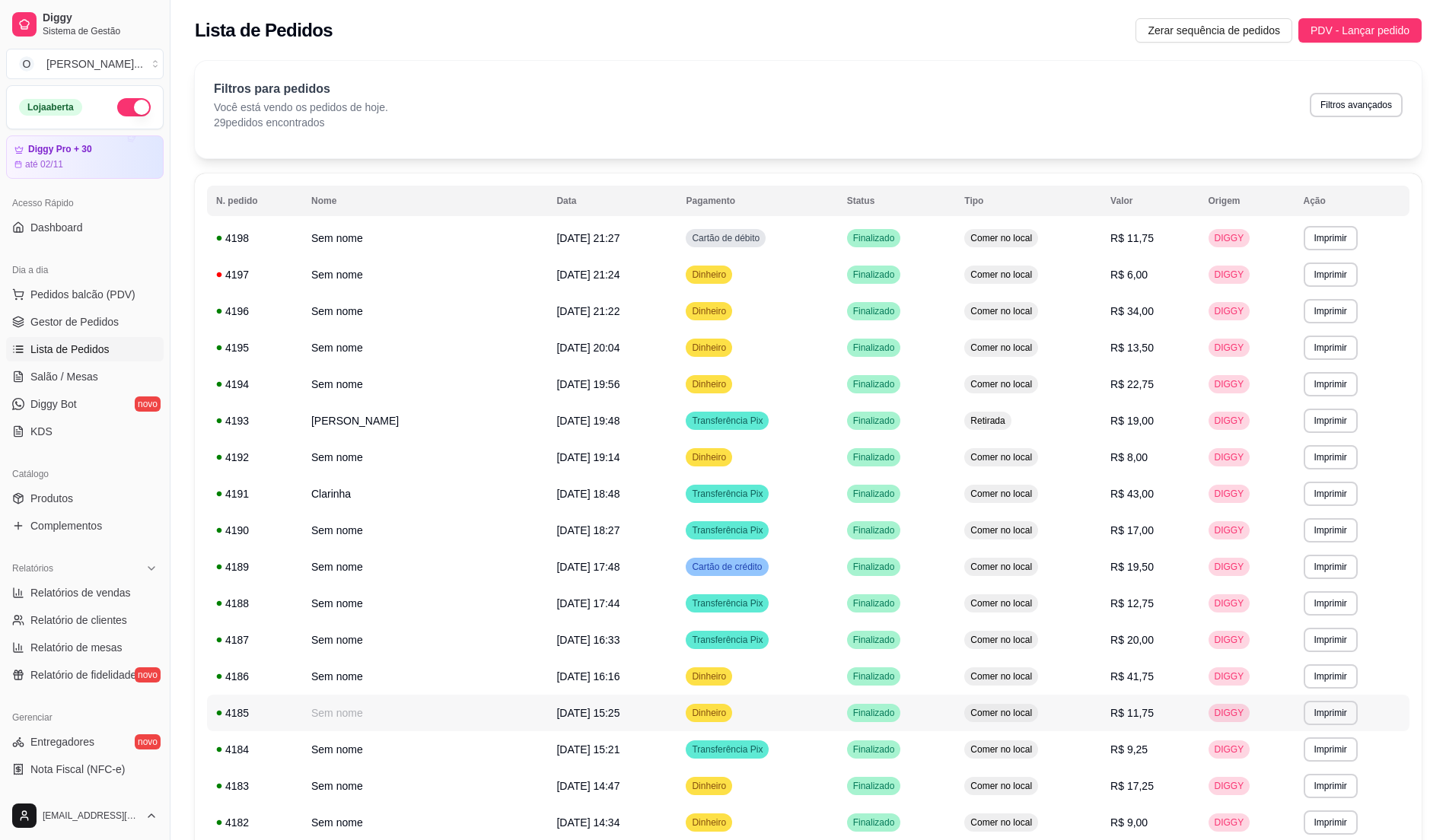
click at [861, 716] on span "Finalizado" at bounding box center [874, 713] width 48 height 13
click at [38, 325] on span "Gestor de Pedidos" at bounding box center [74, 322] width 88 height 15
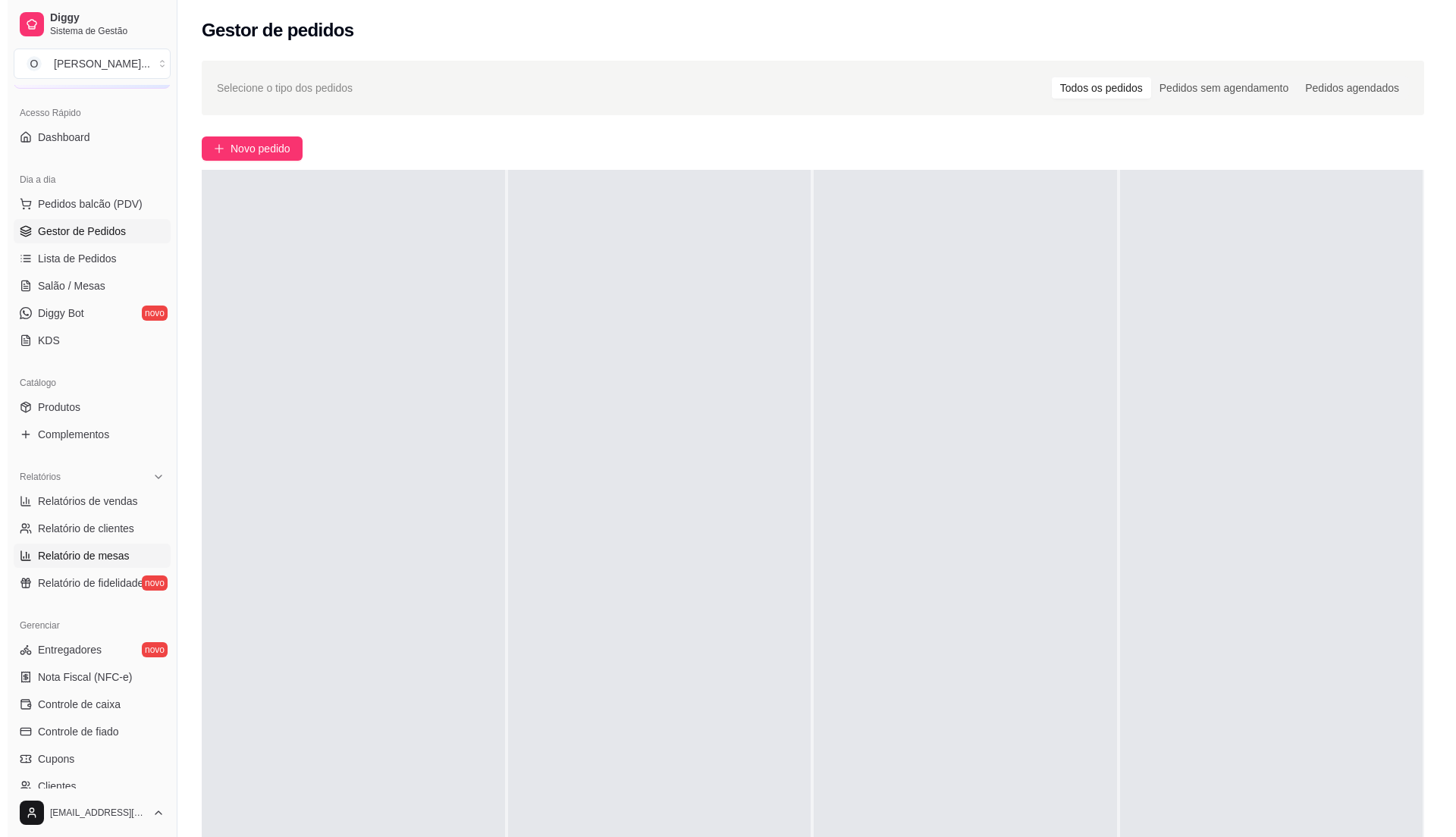
scroll to position [255, 0]
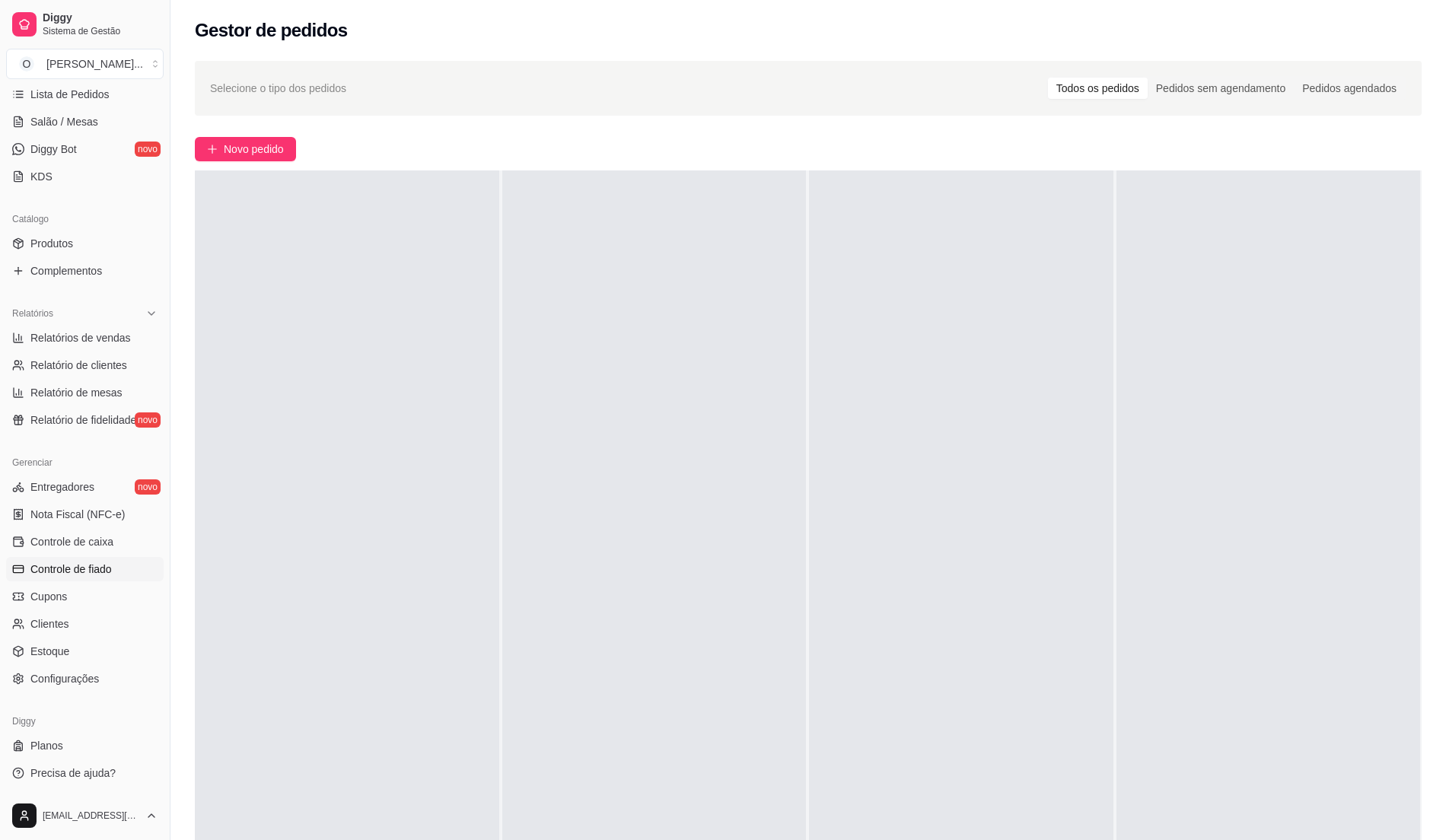
click at [86, 570] on span "Controle de fiado" at bounding box center [71, 570] width 81 height 15
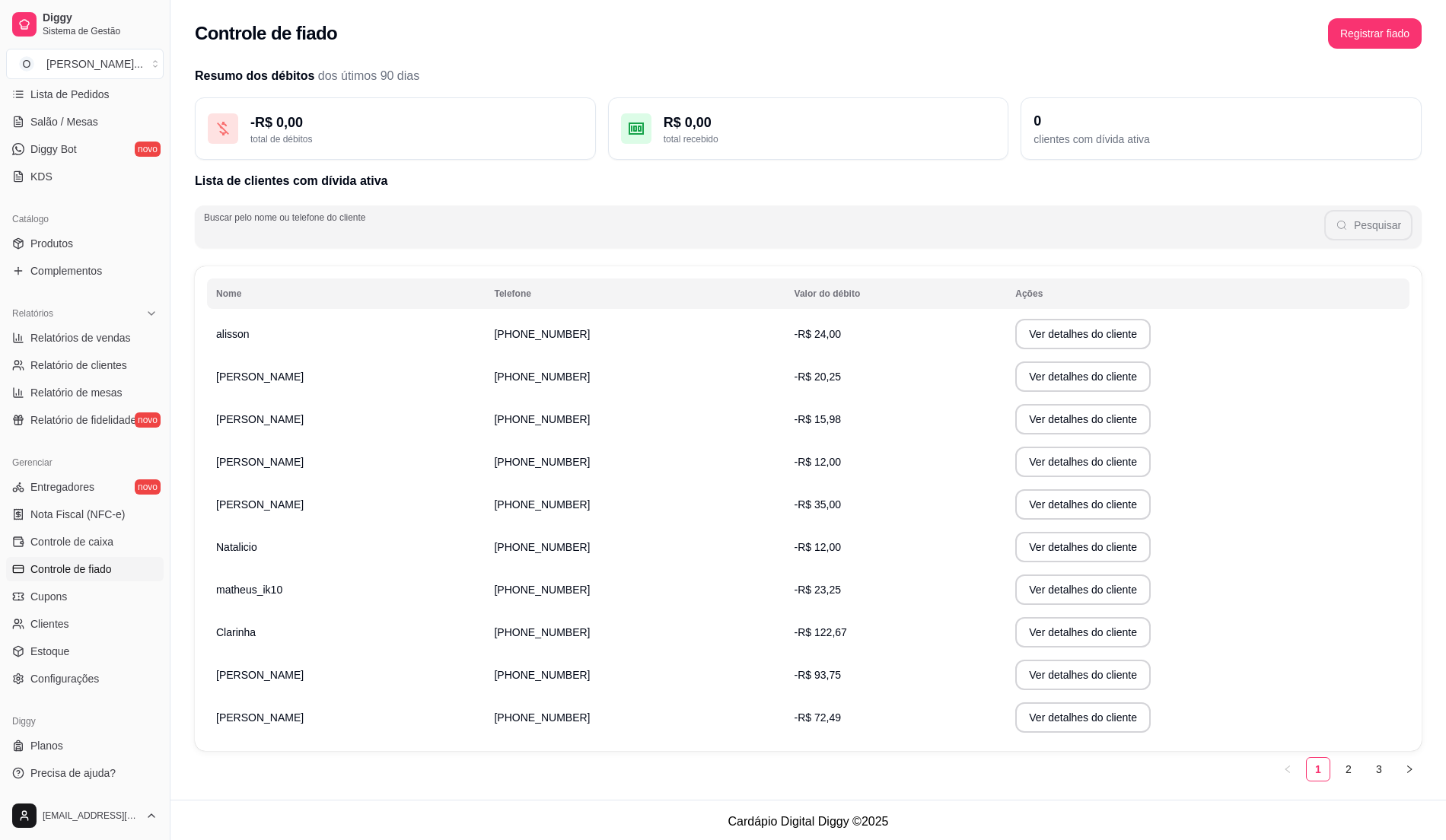
click at [280, 241] on div "Pesquisar" at bounding box center [808, 227] width 1209 height 31
type input "[PERSON_NAME]"
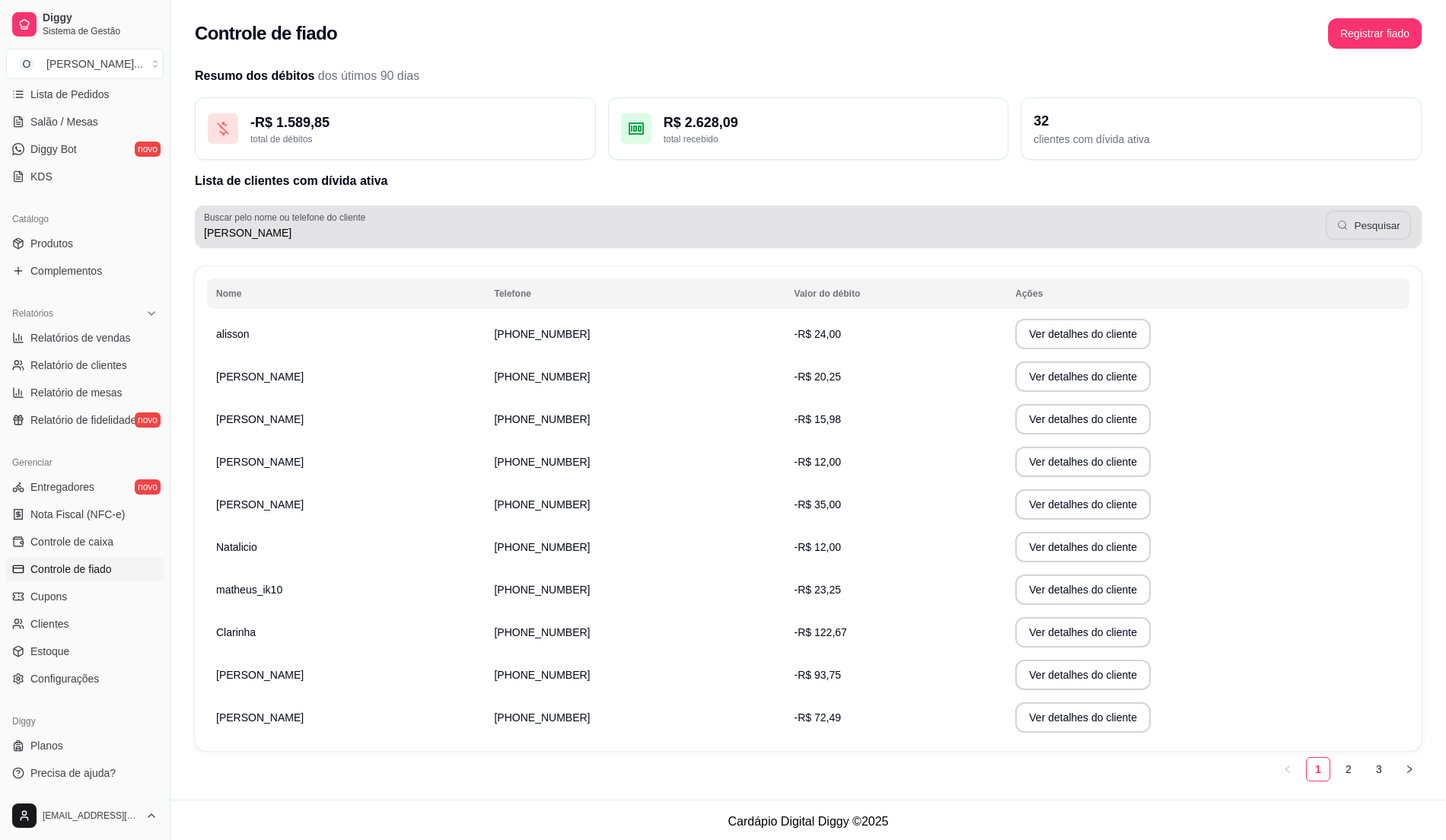
click at [1374, 223] on button "Pesquisar" at bounding box center [1369, 225] width 85 height 30
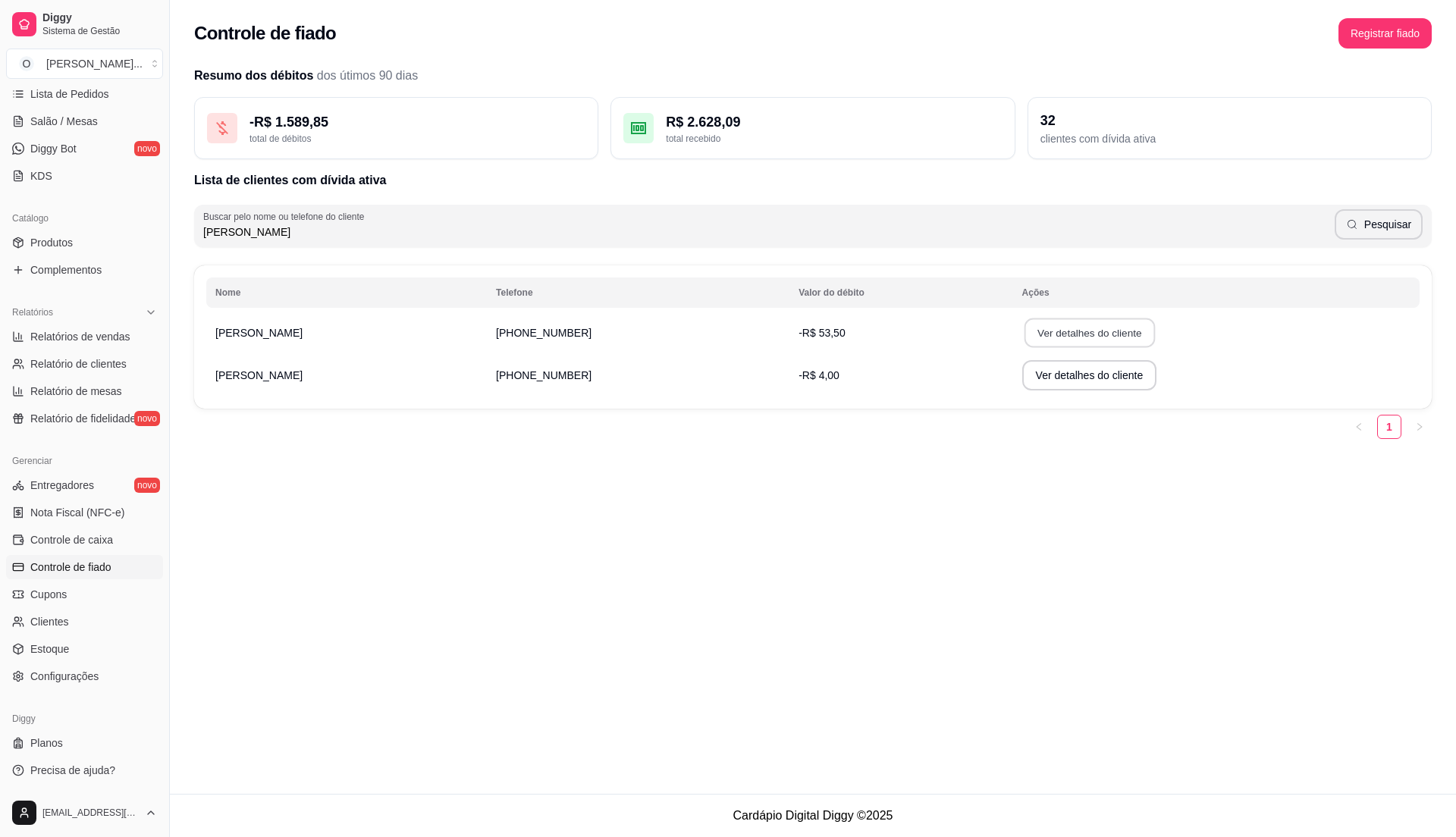
click at [1033, 331] on button "Ver detalhes do cliente" at bounding box center [1089, 333] width 131 height 30
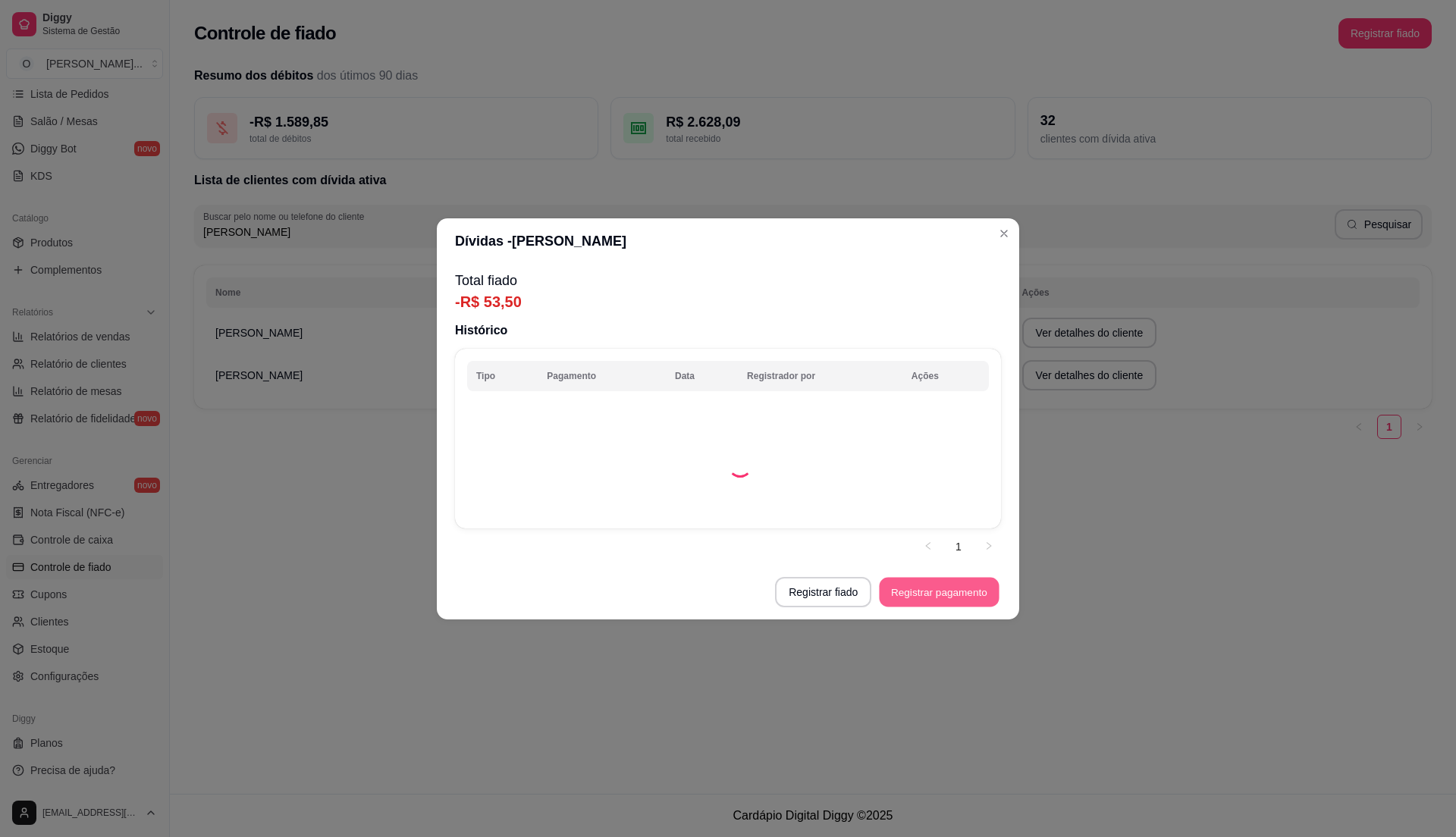
click at [932, 589] on button "Registrar pagamento" at bounding box center [939, 592] width 120 height 30
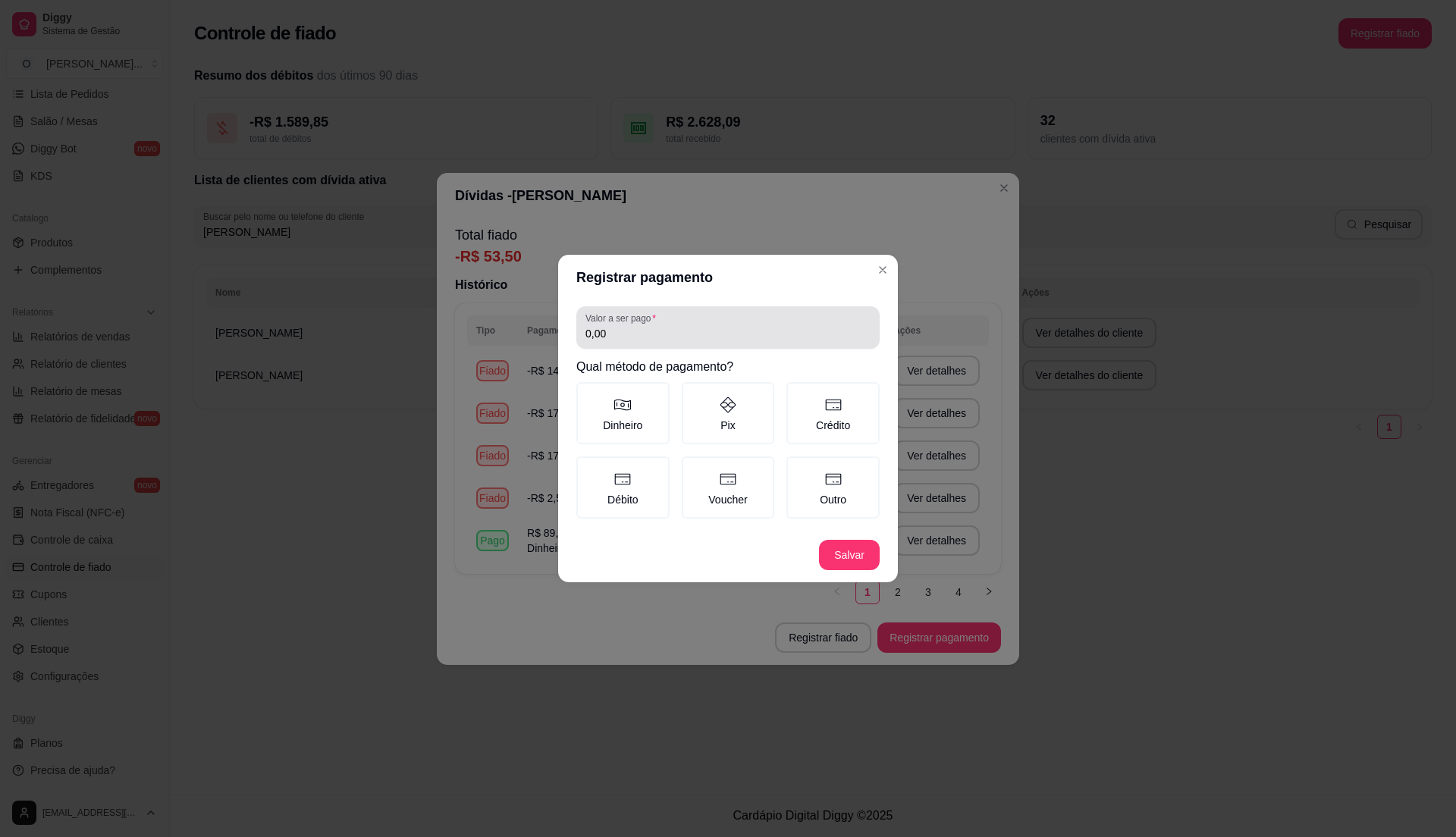
click at [727, 322] on div "0,00" at bounding box center [728, 328] width 285 height 31
type input "25,25"
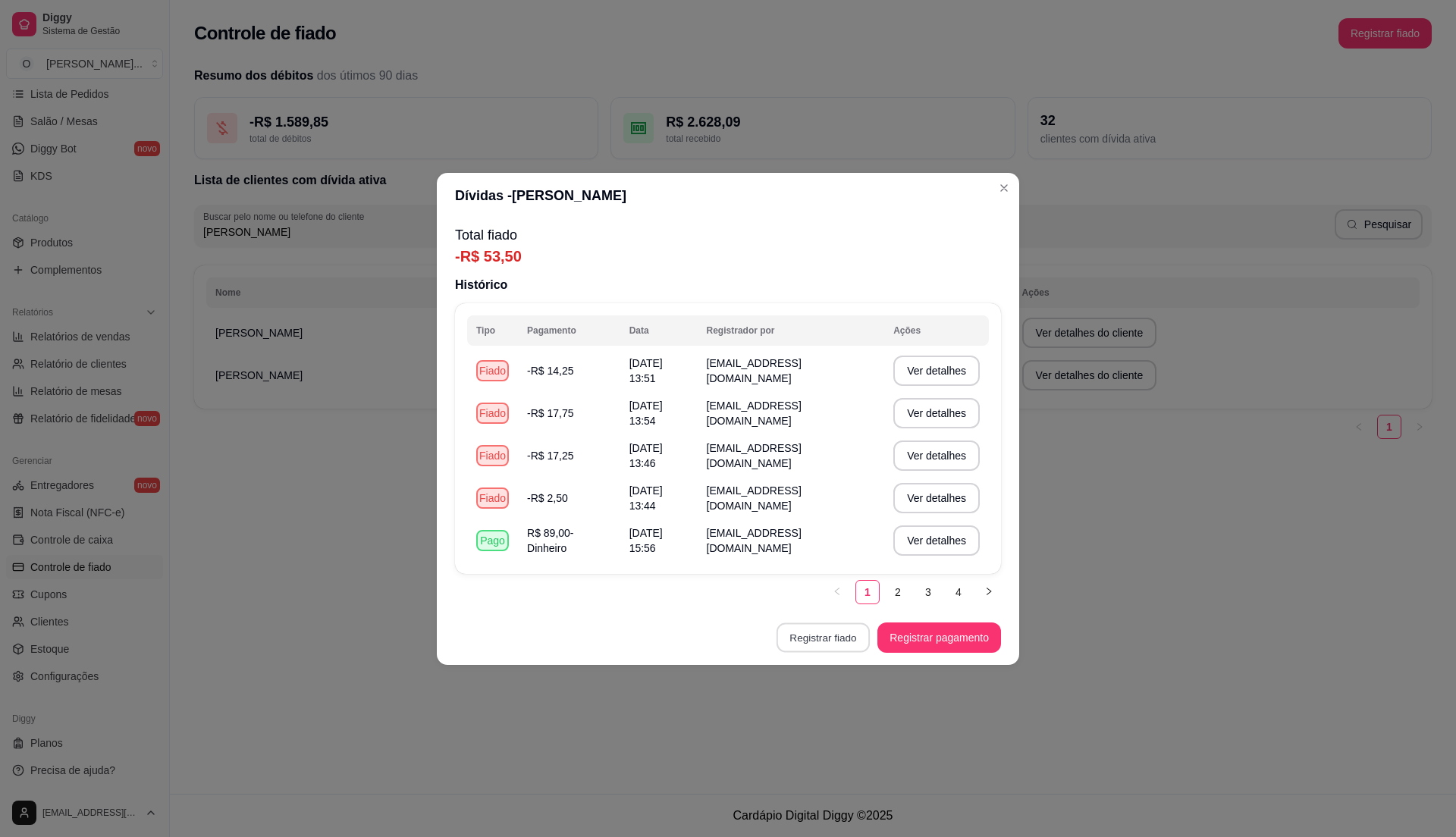
click at [810, 642] on button "Registrar fiado" at bounding box center [823, 637] width 93 height 30
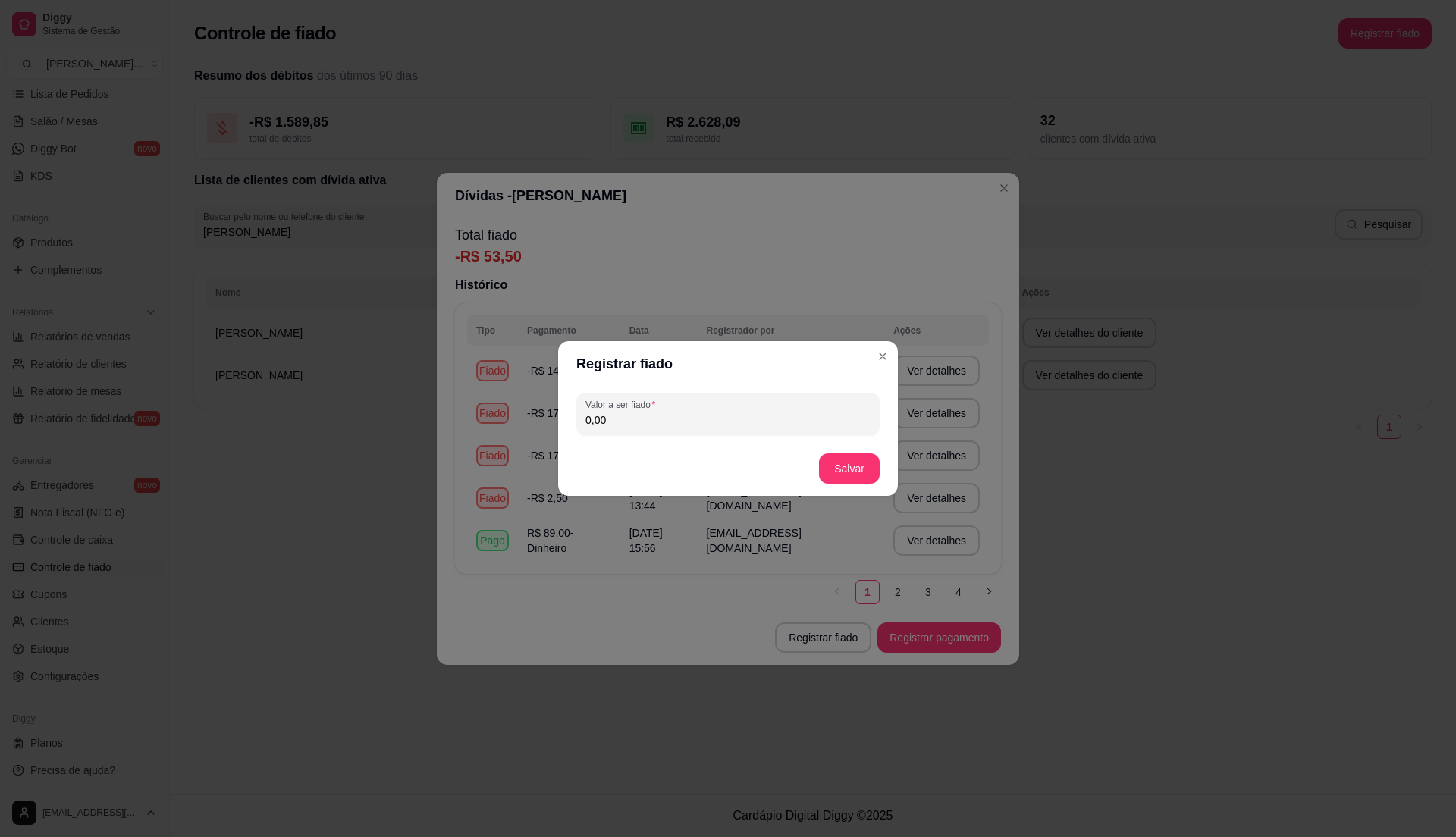
click at [625, 437] on div "Valor a ser fiado 0,00" at bounding box center [728, 414] width 340 height 55
click at [626, 425] on input "0,00" at bounding box center [728, 420] width 285 height 15
type input "25,25"
click at [835, 459] on button "Salvar" at bounding box center [849, 469] width 61 height 31
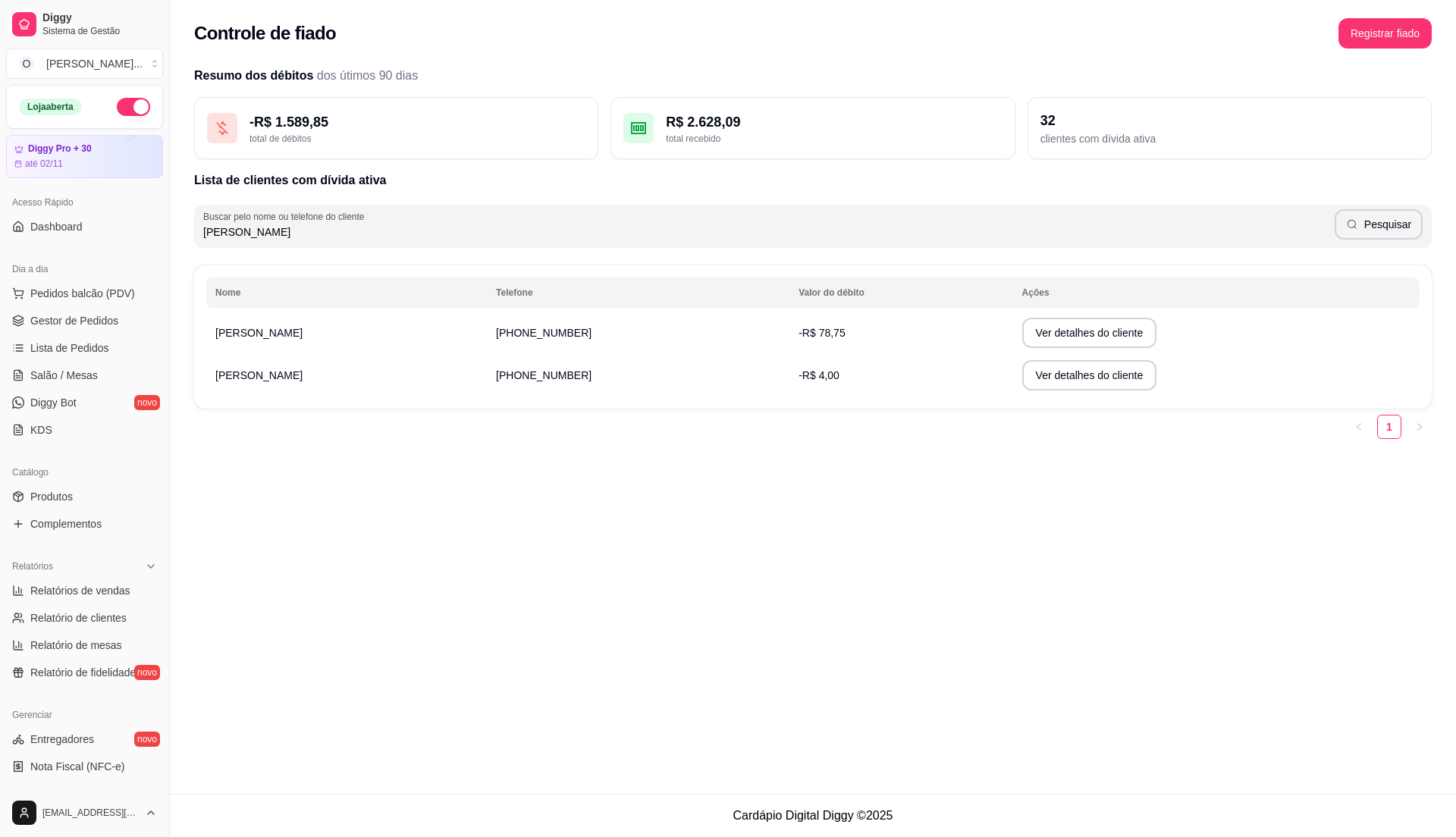
click at [108, 116] on div "Loja aberta" at bounding box center [85, 107] width 156 height 42
click at [119, 110] on button "button" at bounding box center [133, 107] width 34 height 18
